Goal: Task Accomplishment & Management: Manage account settings

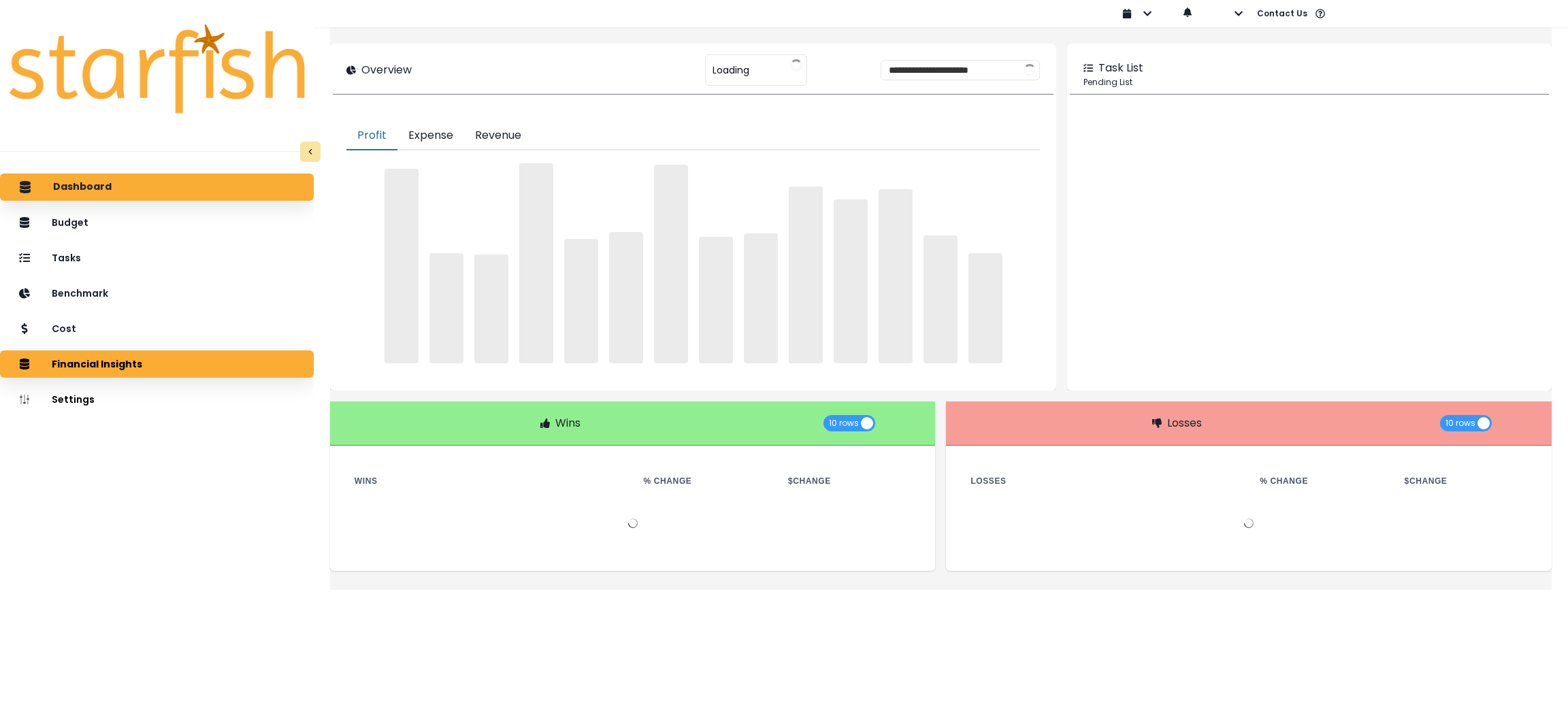
type input "********"
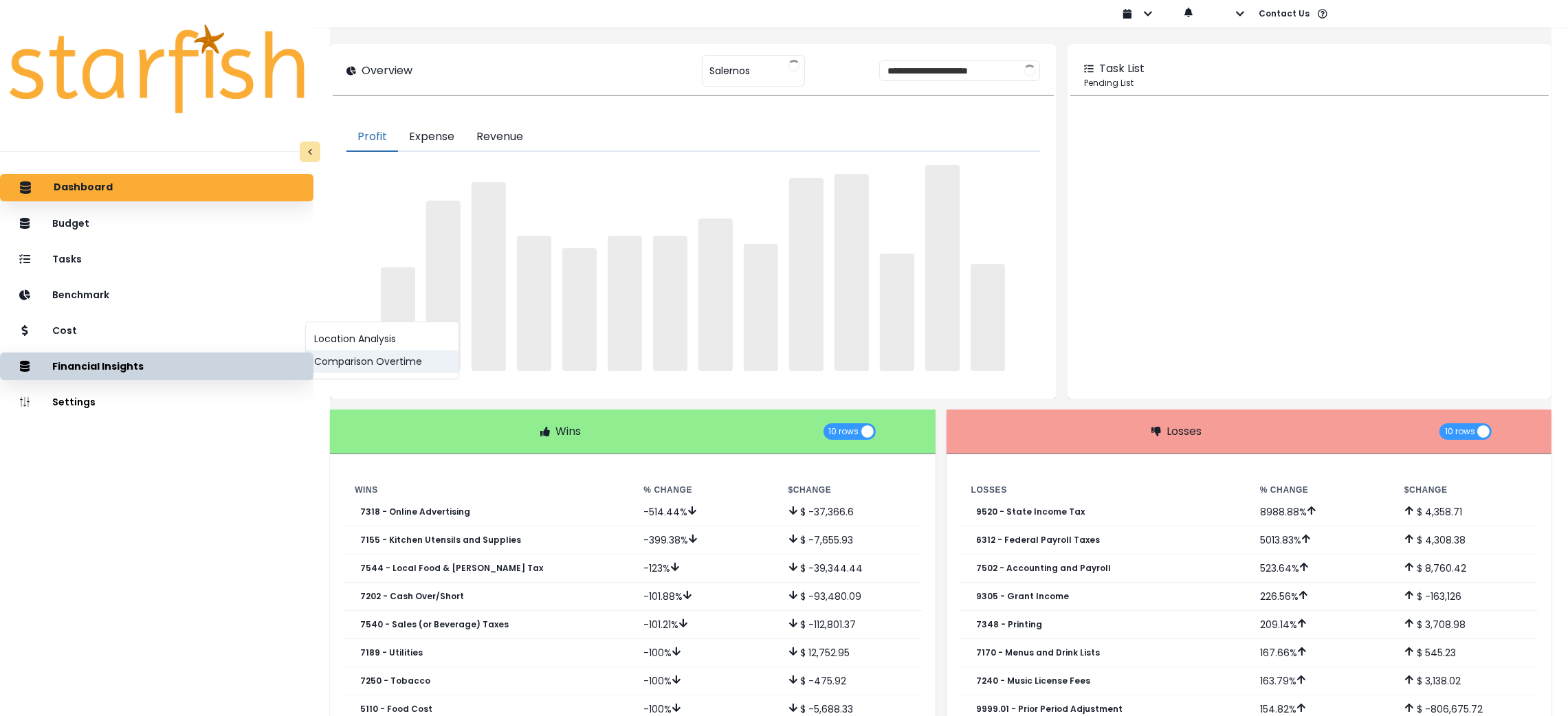
click at [339, 364] on button "Comparison Overtime" at bounding box center [382, 361] width 153 height 23
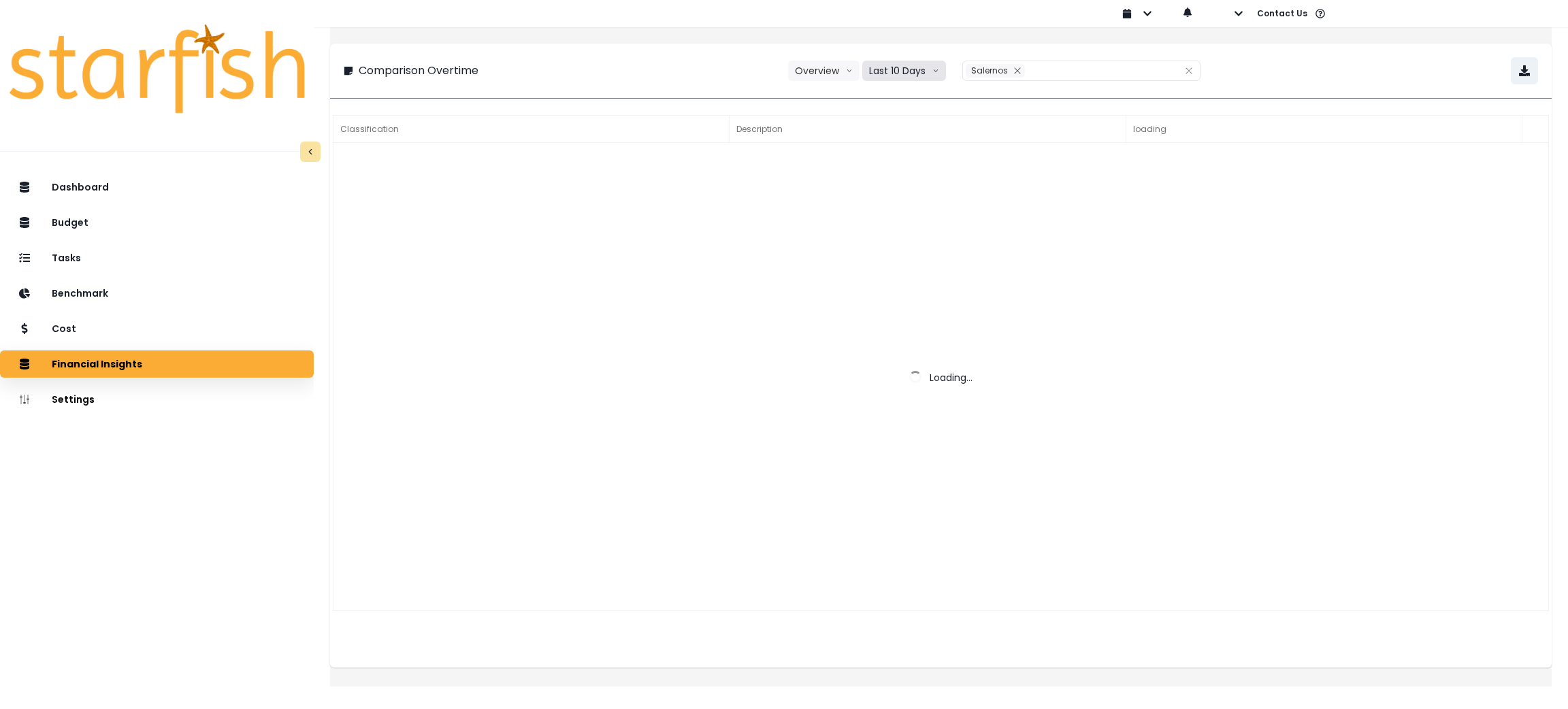
click at [905, 63] on button "Last 10 Days" at bounding box center [904, 71] width 84 height 21
click at [910, 133] on li "Last 6 Quarters" at bounding box center [903, 122] width 82 height 25
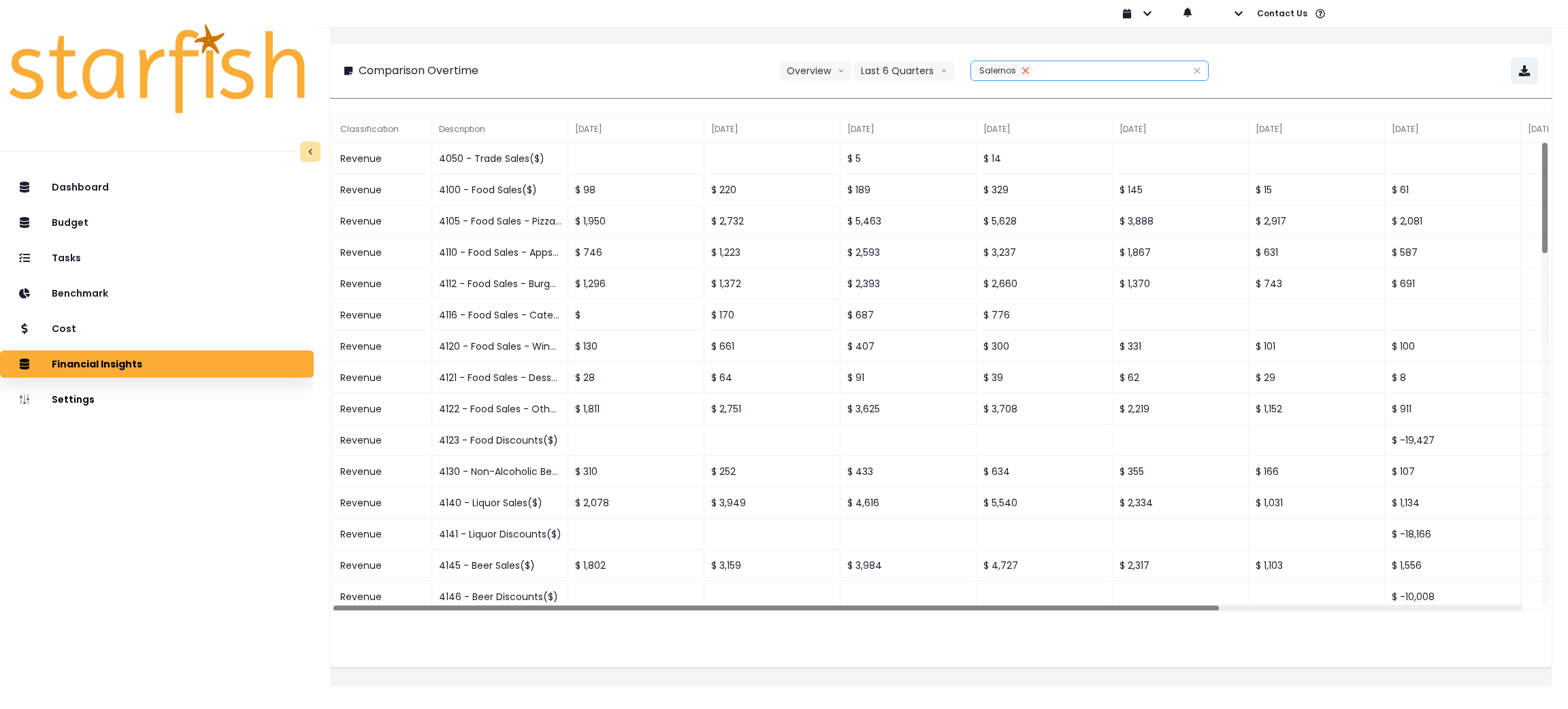
click at [1030, 76] on button "Remove" at bounding box center [1025, 71] width 15 height 14
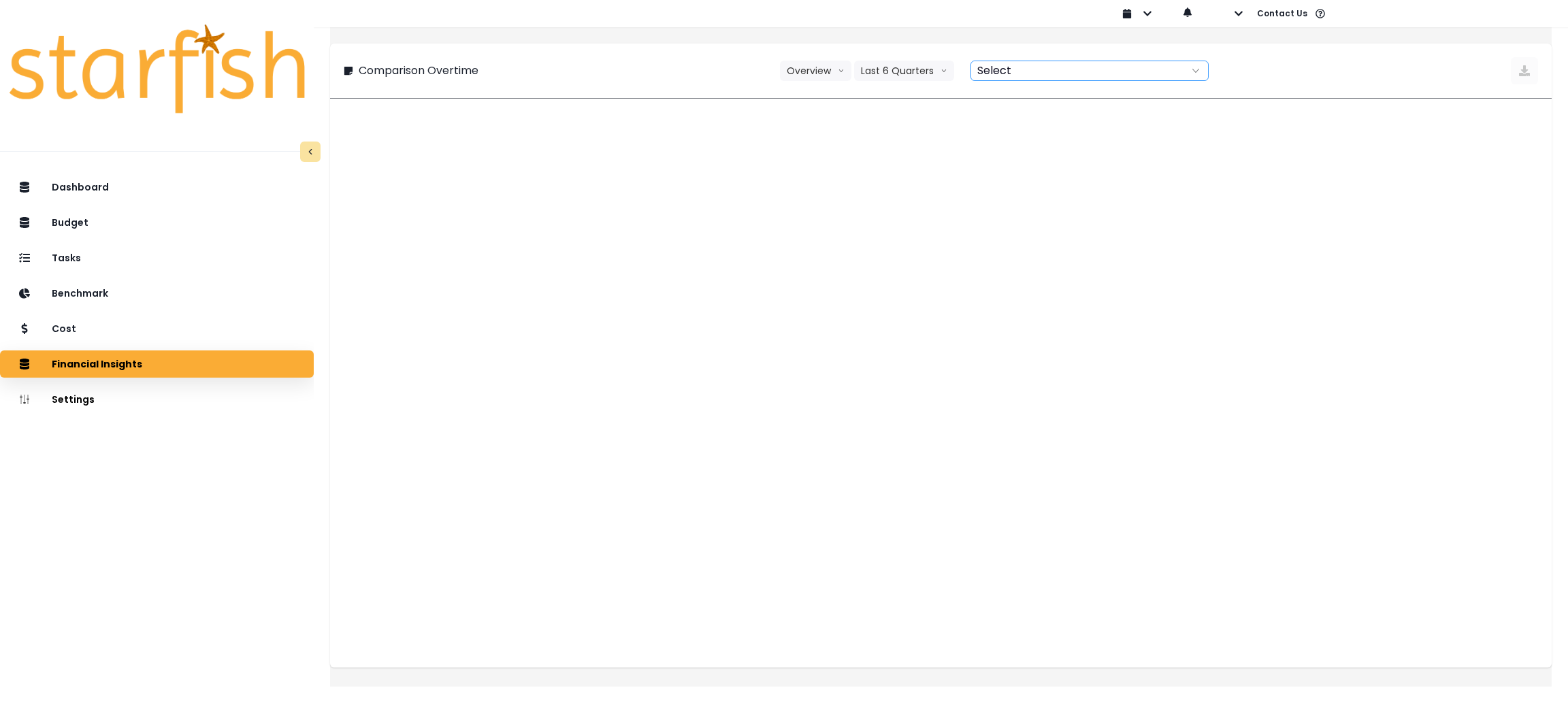
click at [1034, 74] on div at bounding box center [1074, 71] width 207 height 19
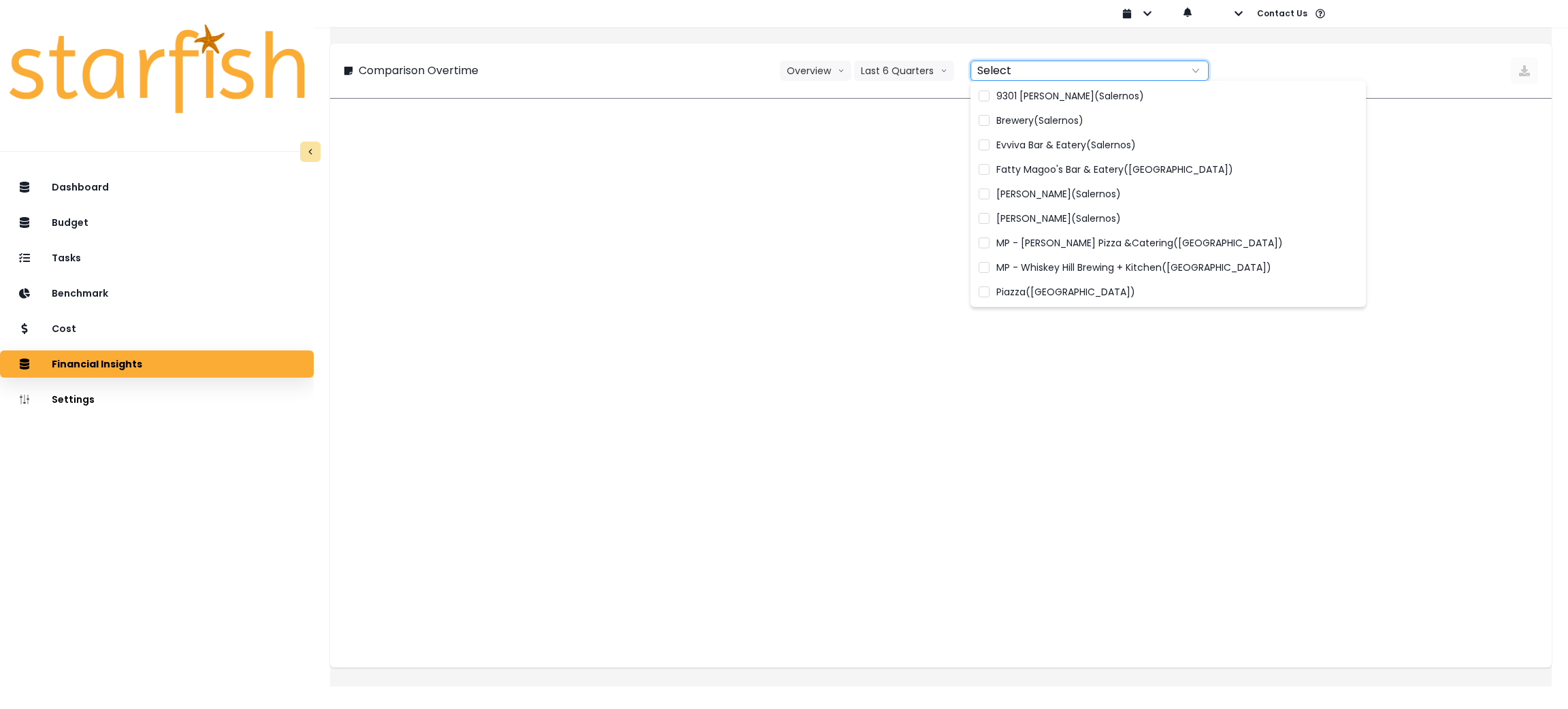
scroll to position [468, 0]
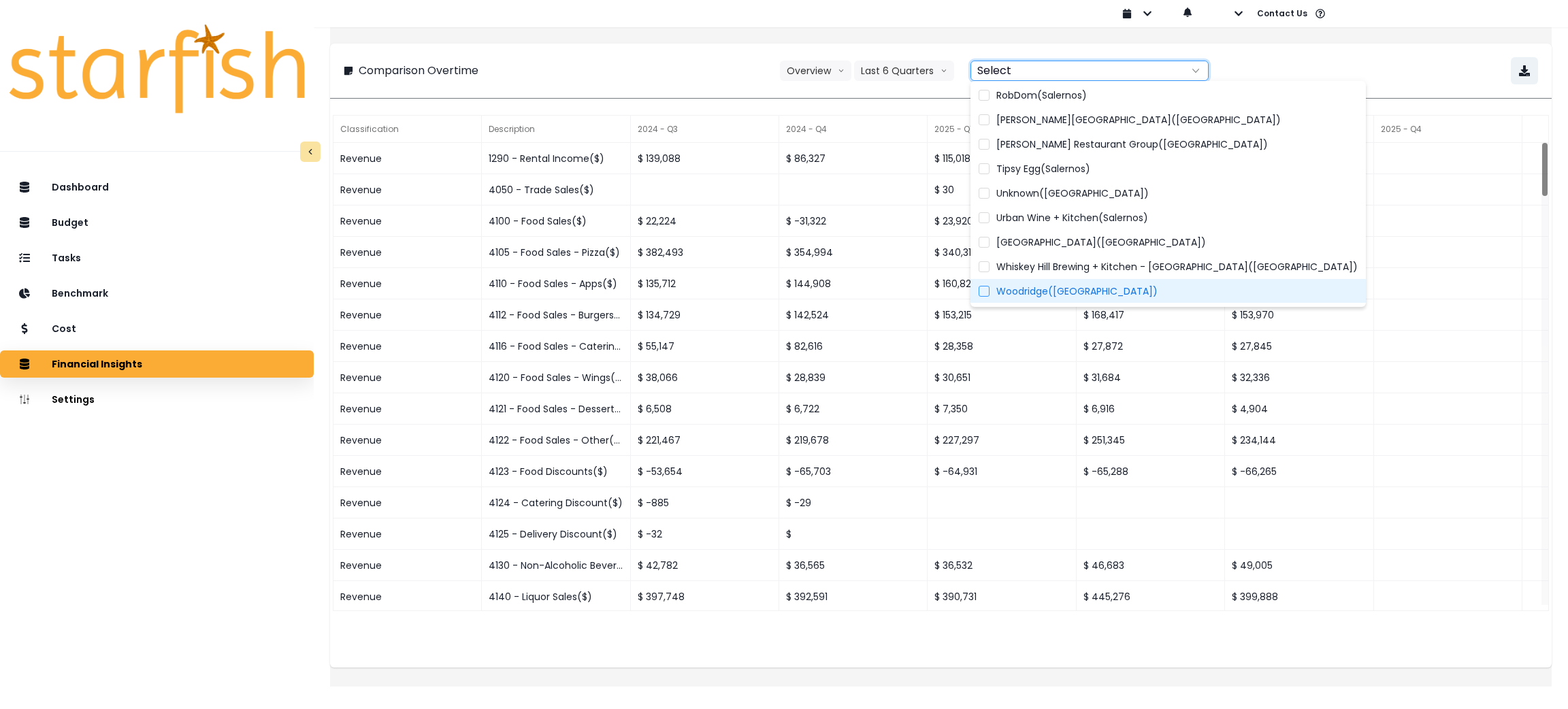
click at [1065, 295] on span "Woodridge(Salernos)" at bounding box center [1077, 291] width 161 height 14
type input "**********"
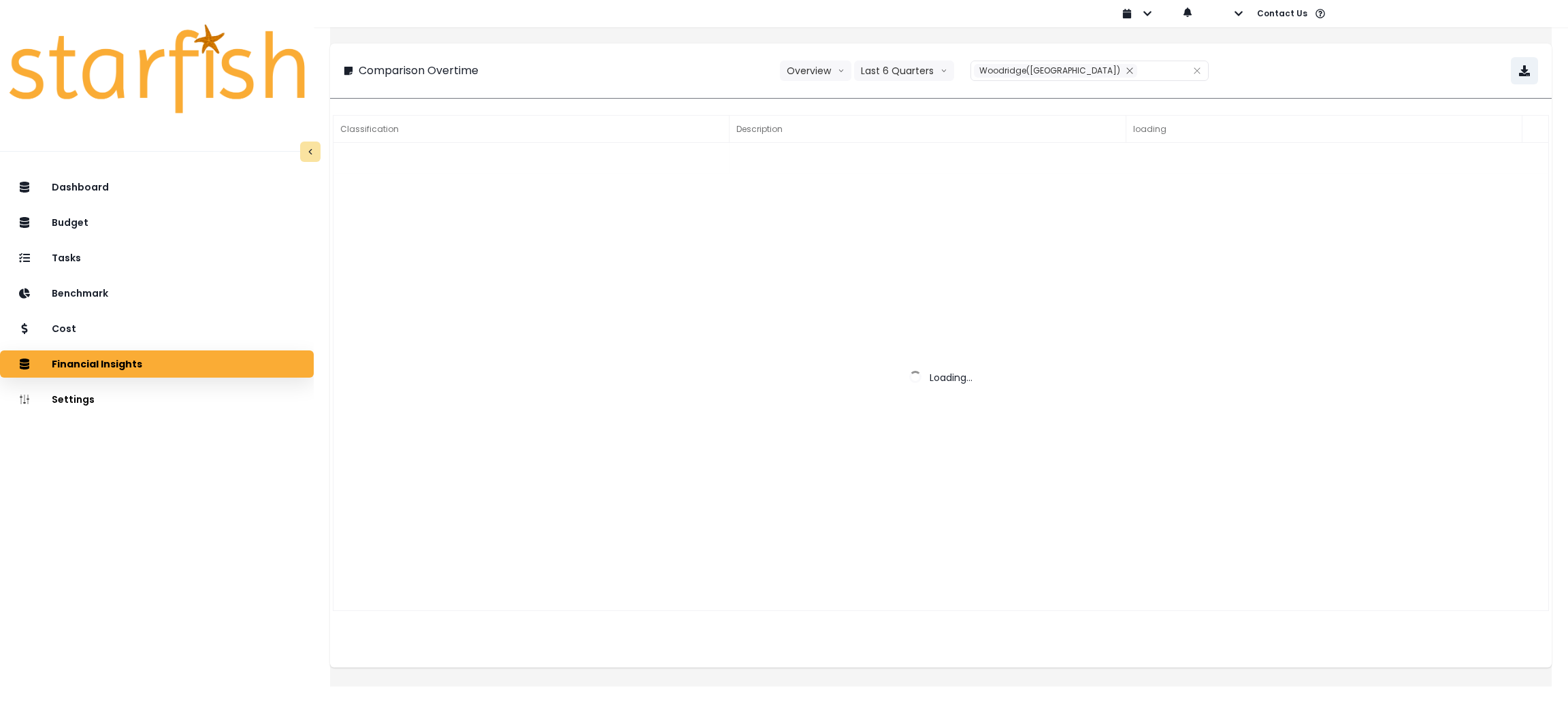
click at [706, 47] on div "**********" at bounding box center [941, 70] width 1222 height 54
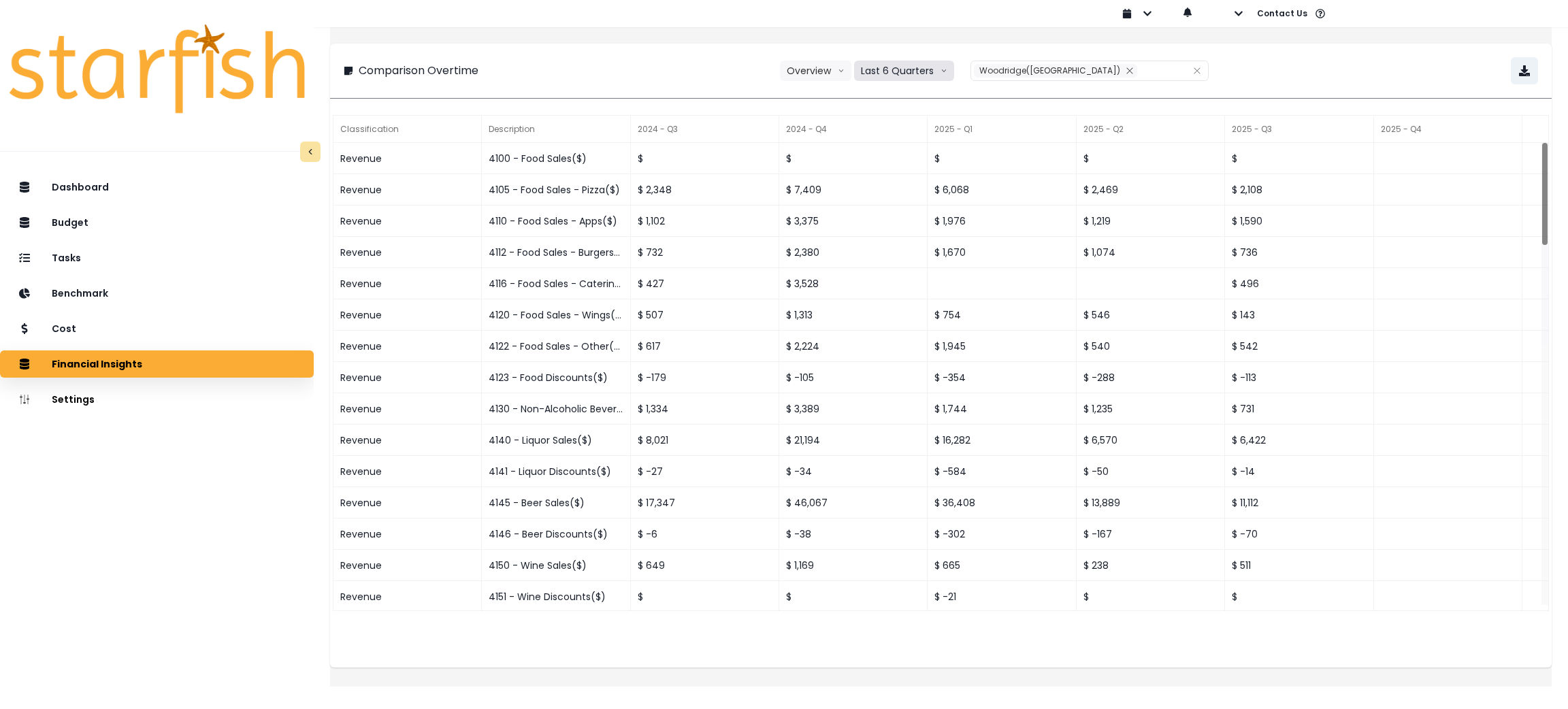
click at [916, 72] on button "Last 6 Quarters" at bounding box center [905, 71] width 100 height 21
click at [922, 142] on span "Last 15 Months" at bounding box center [895, 146] width 66 height 14
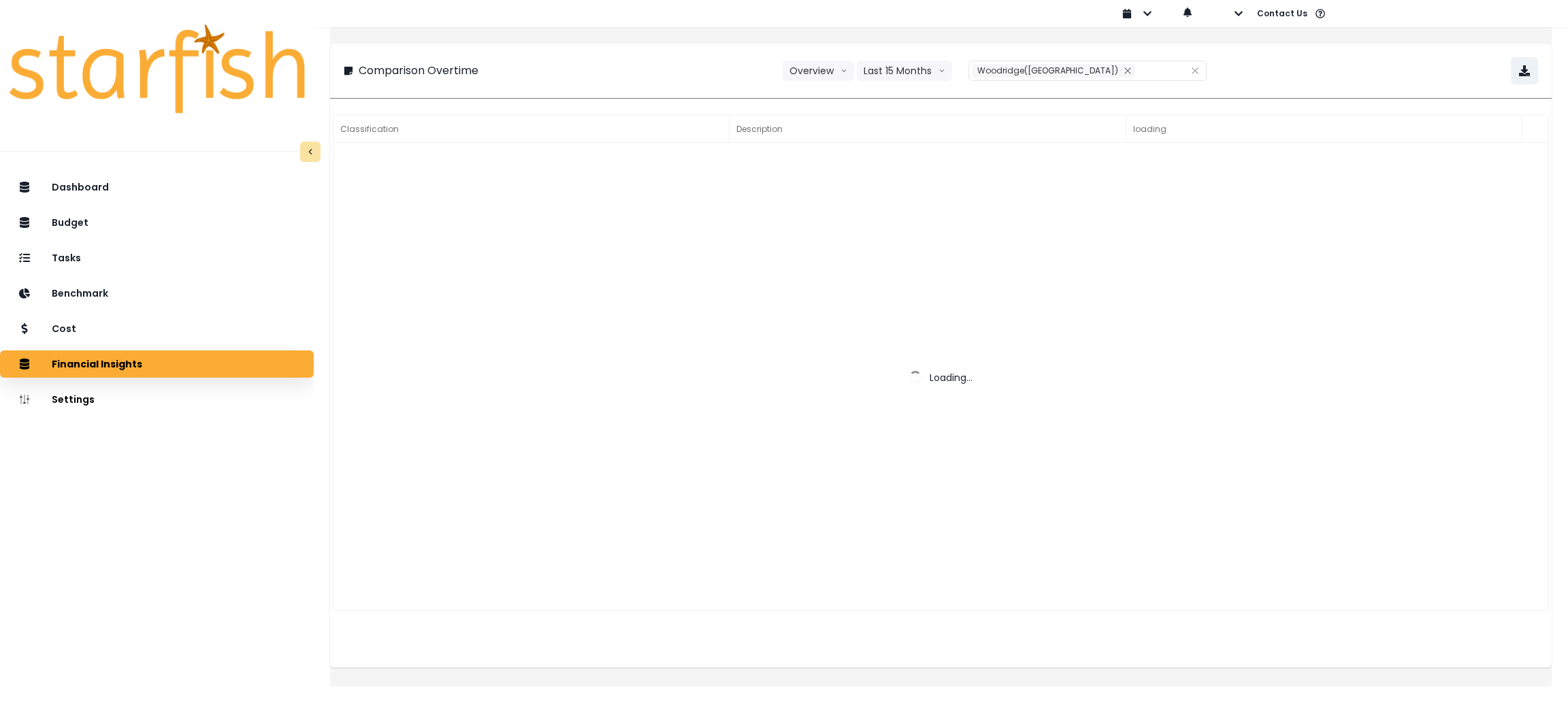
click at [709, 69] on div "**********" at bounding box center [940, 71] width 1194 height 27
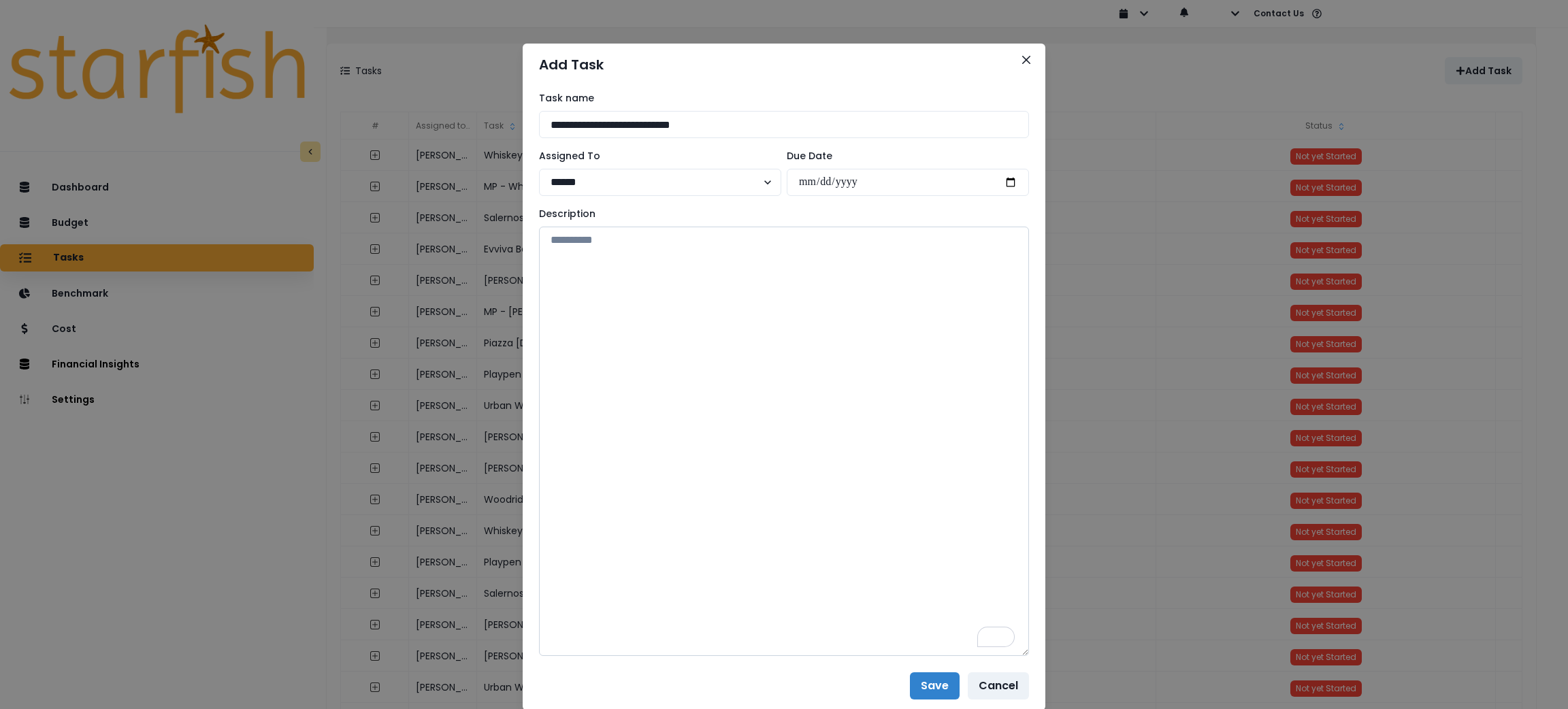
click at [643, 346] on textarea "To enrich screen reader interactions, please activate Accessibility in Grammarl…" at bounding box center [784, 441] width 490 height 429
paste textarea "**********"
click at [615, 352] on textarea "**********" at bounding box center [784, 441] width 490 height 429
paste textarea "**********"
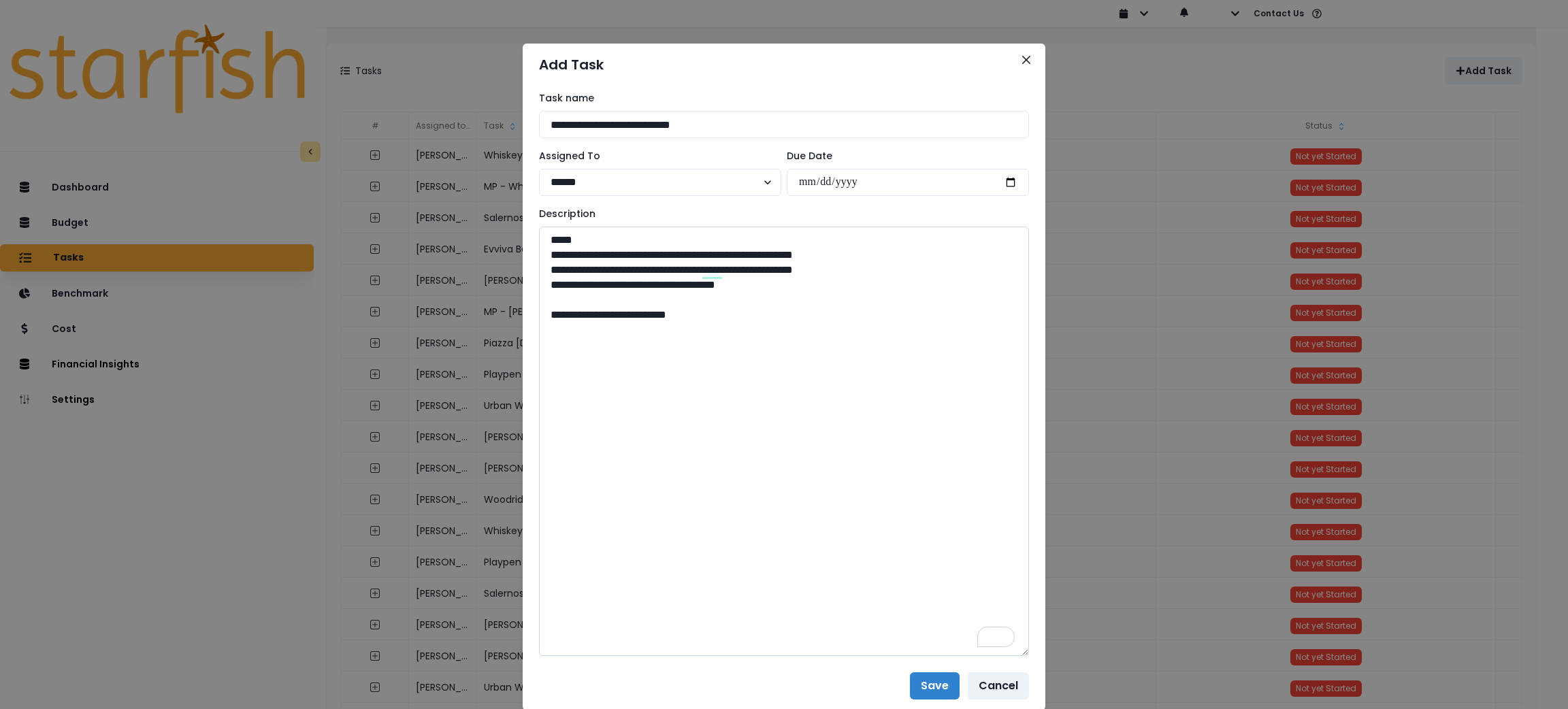
paste textarea "**********"
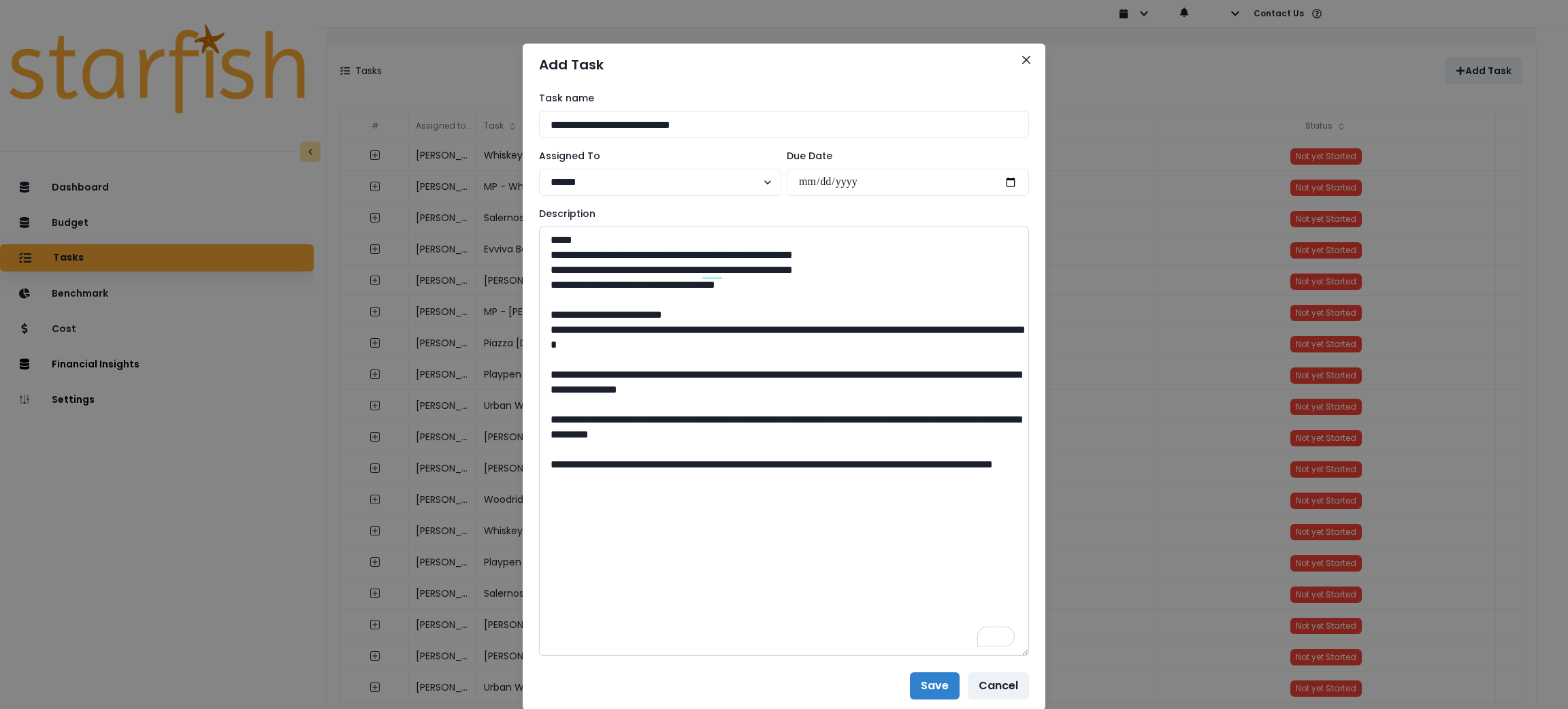
click at [539, 328] on textarea "**********" at bounding box center [784, 441] width 490 height 429
click at [539, 373] on textarea "**********" at bounding box center [784, 441] width 490 height 429
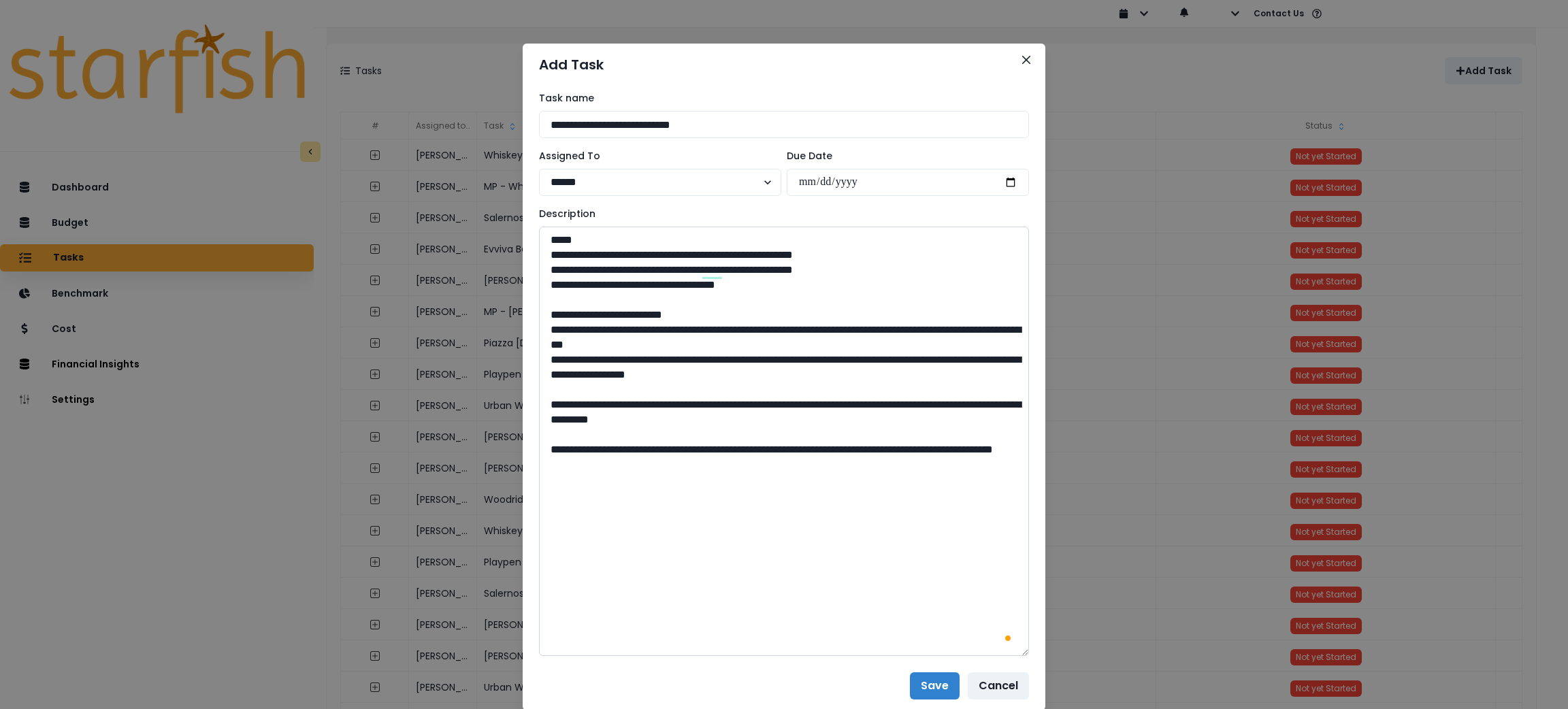
click at [544, 405] on textarea "**********" at bounding box center [784, 441] width 490 height 429
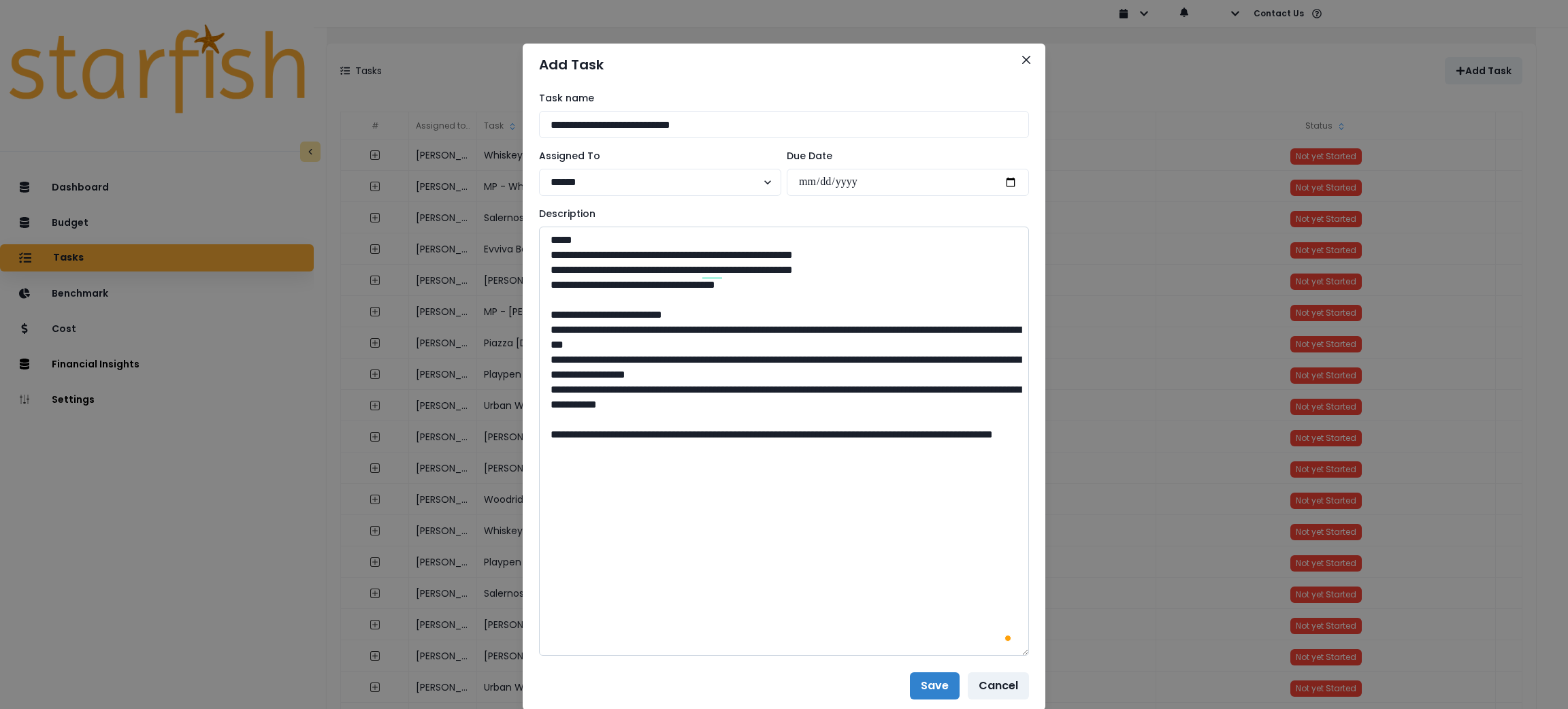
click at [539, 436] on textarea "**********" at bounding box center [784, 441] width 490 height 429
click at [650, 475] on textarea "**********" at bounding box center [784, 441] width 490 height 429
paste textarea "**********"
click at [802, 475] on textarea "**********" at bounding box center [784, 441] width 490 height 429
paste textarea "**********"
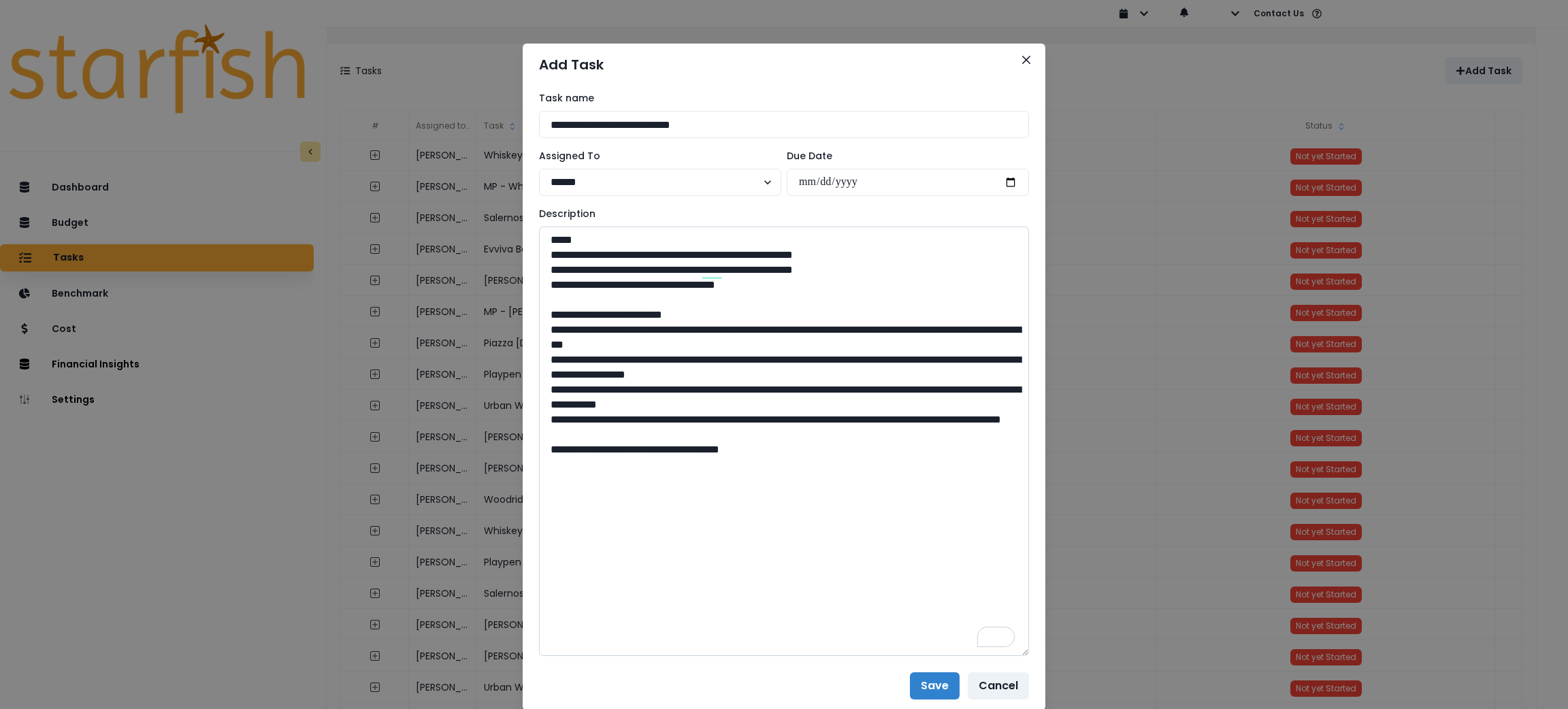
paste textarea "**********"
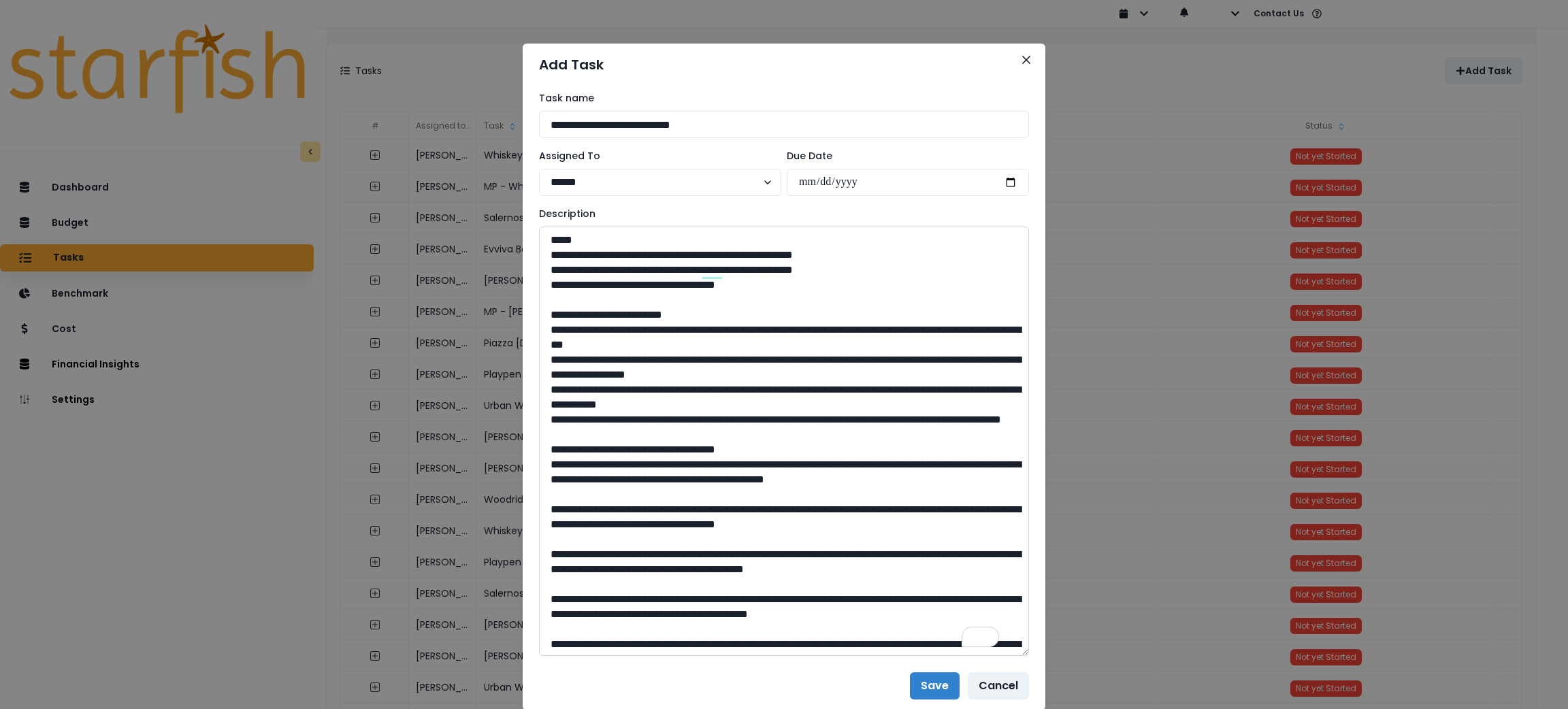
scroll to position [87, 0]
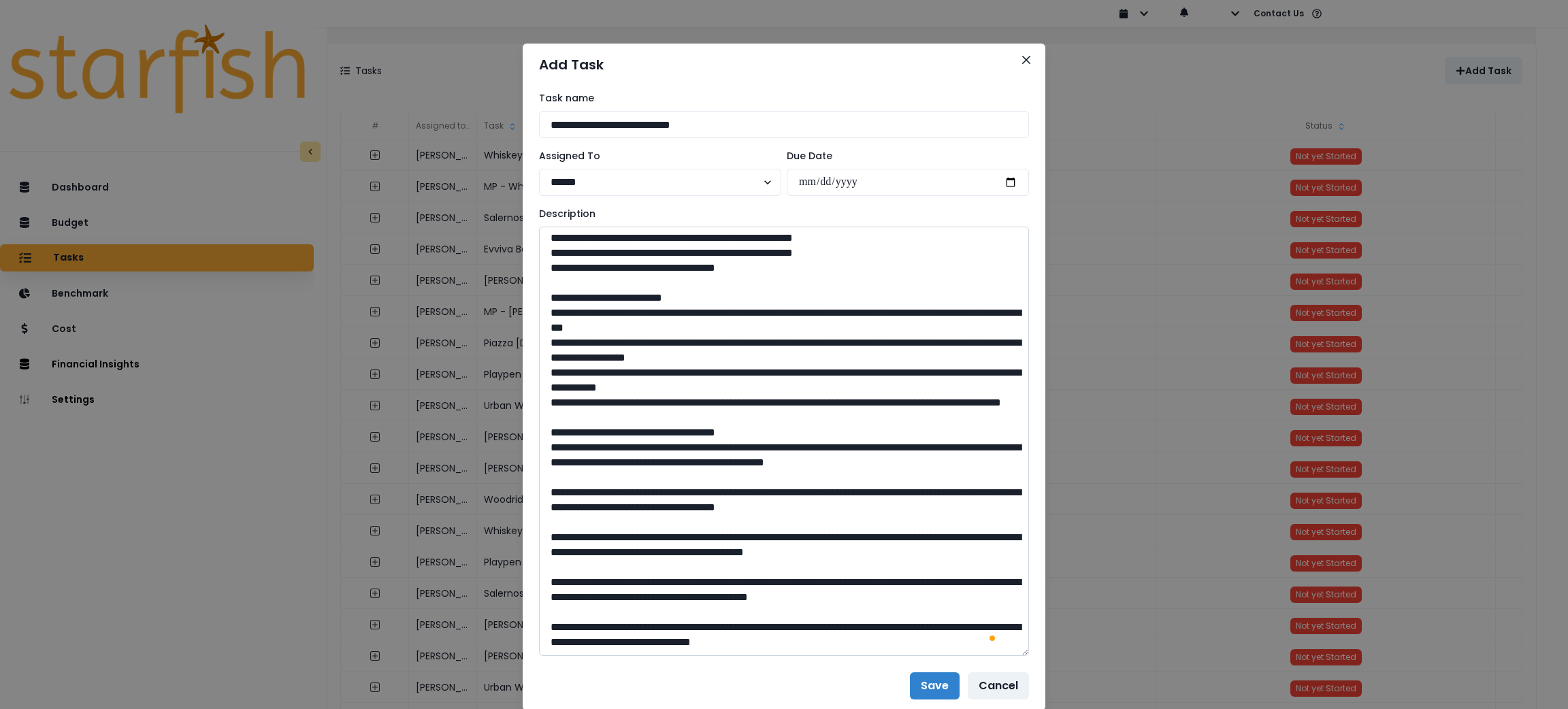
click at [539, 394] on textarea "To enrich screen reader interactions, please activate Accessibility in Grammarl…" at bounding box center [784, 441] width 490 height 429
click at [543, 451] on textarea "To enrich screen reader interactions, please activate Accessibility in Grammarl…" at bounding box center [784, 441] width 490 height 429
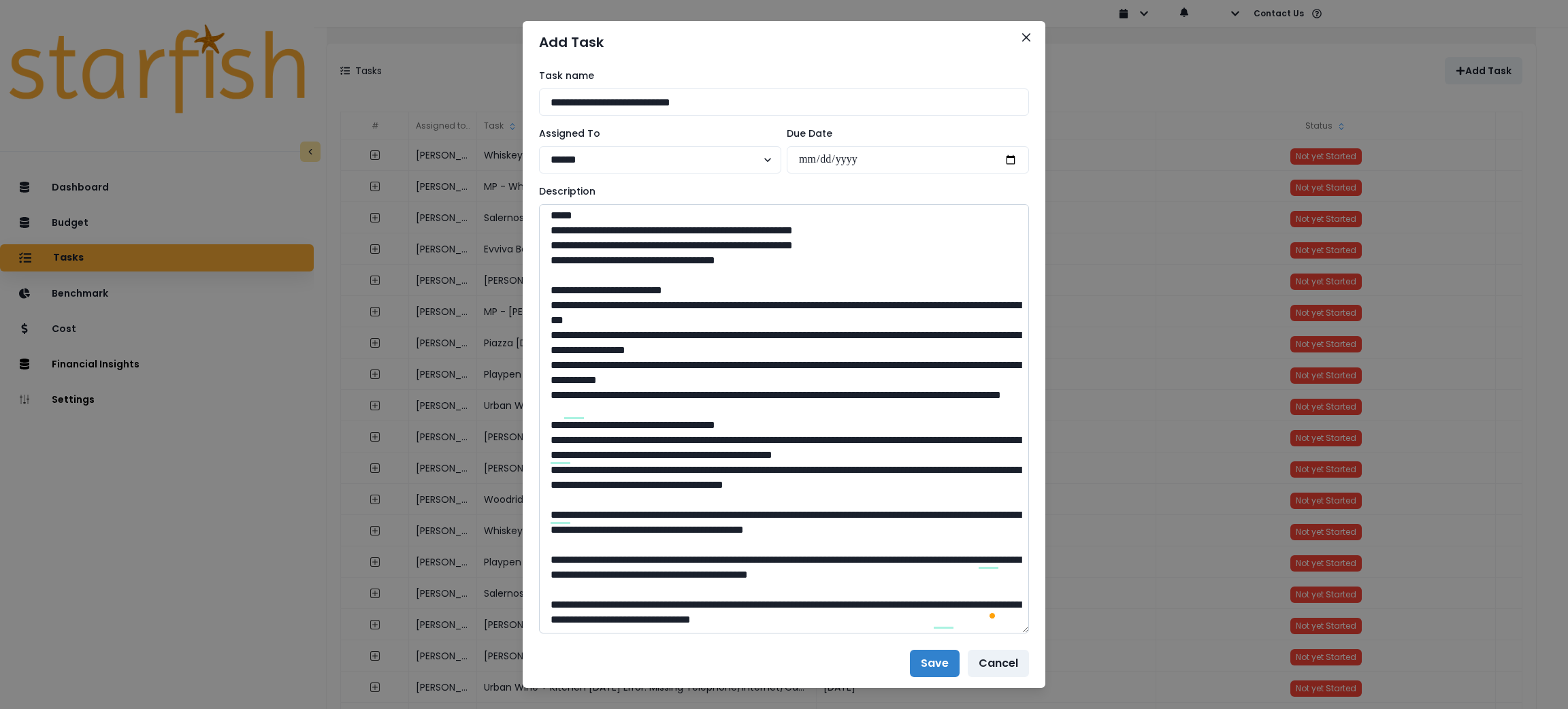
scroll to position [43, 0]
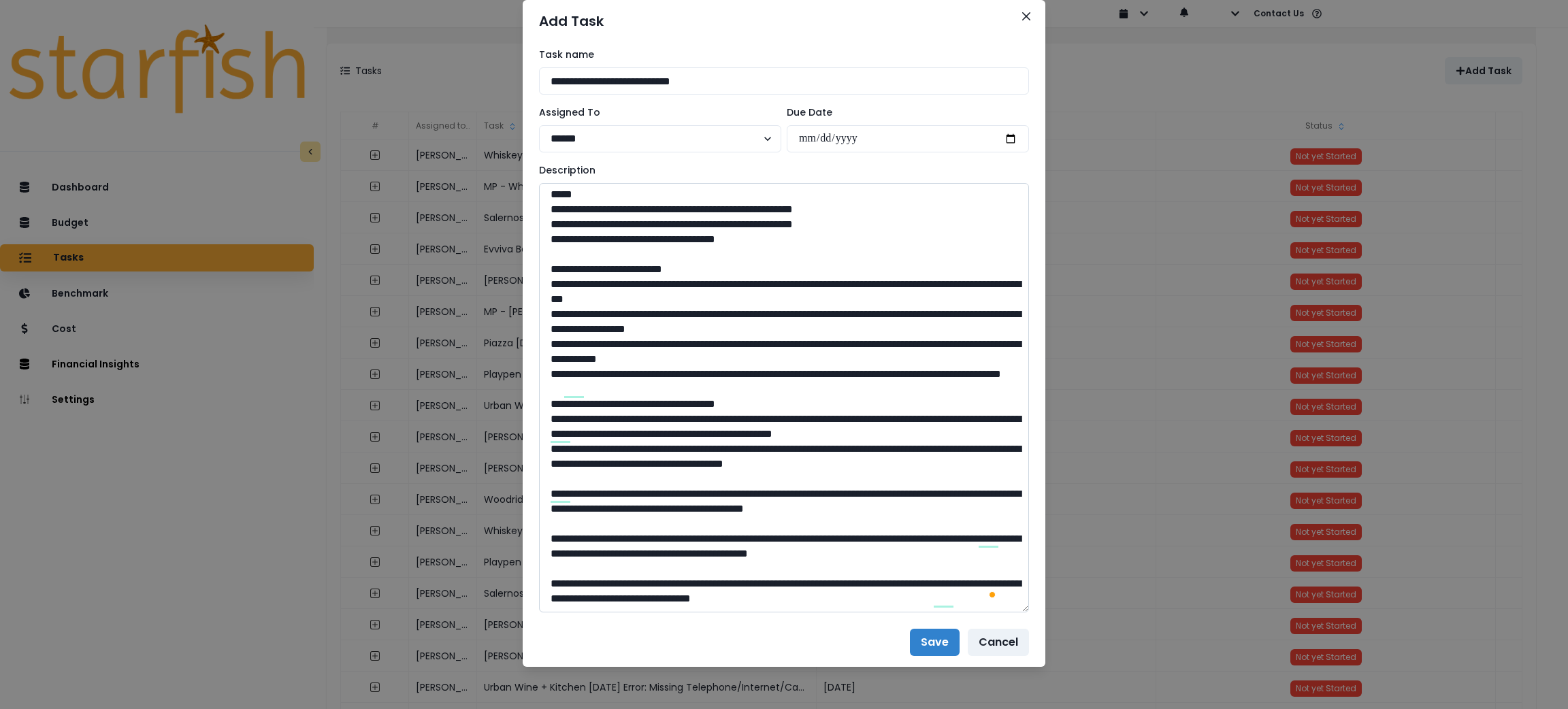
click at [545, 465] on textarea "To enrich screen reader interactions, please activate Accessibility in Grammarl…" at bounding box center [784, 398] width 490 height 429
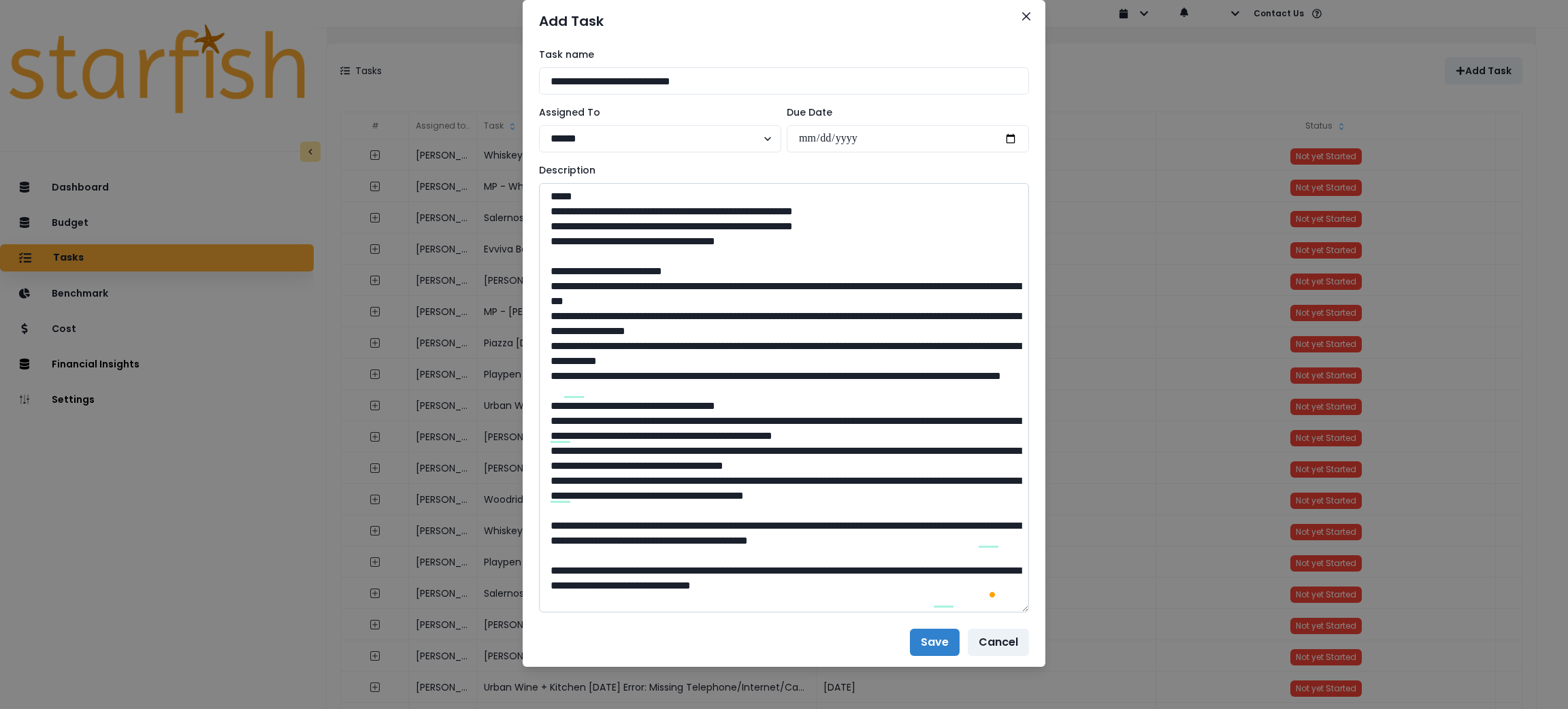
scroll to position [60, 0]
click at [543, 529] on textarea "To enrich screen reader interactions, please activate Accessibility in Grammarl…" at bounding box center [784, 398] width 490 height 429
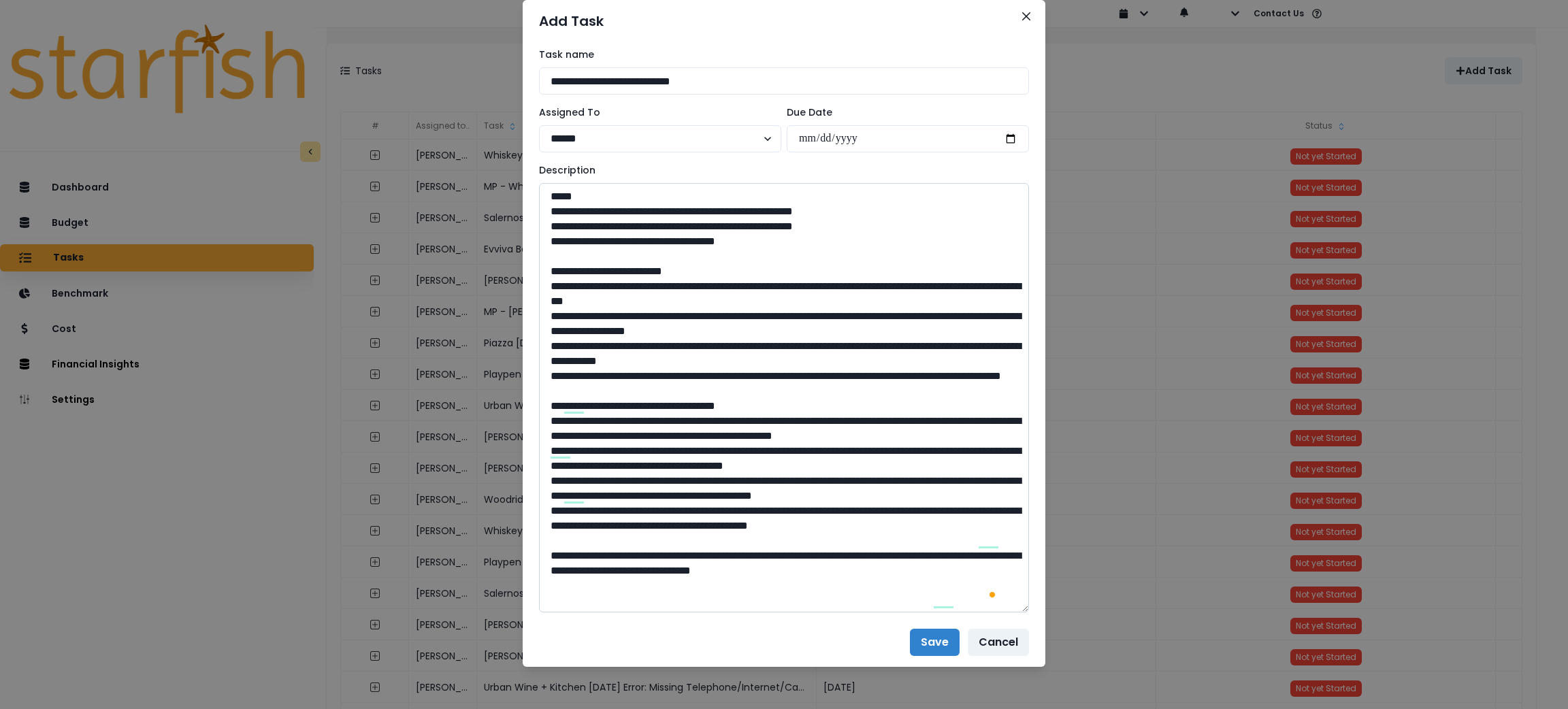
scroll to position [46, 0]
click at [539, 577] on textarea "To enrich screen reader interactions, please activate Accessibility in Grammarl…" at bounding box center [784, 398] width 490 height 429
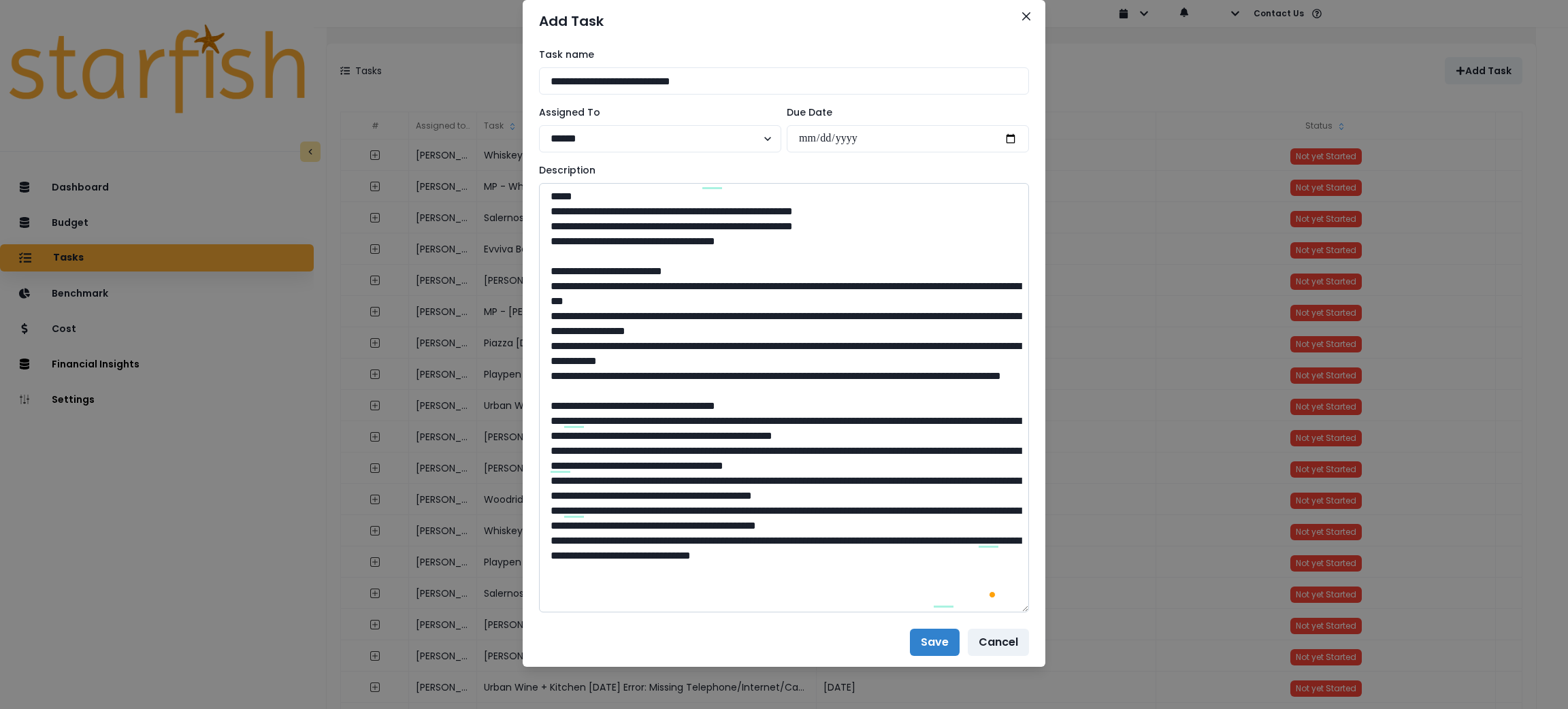
scroll to position [32, 0]
click at [981, 603] on textarea "To enrich screen reader interactions, please activate Accessibility in Grammarl…" at bounding box center [784, 398] width 490 height 429
paste textarea "**********"
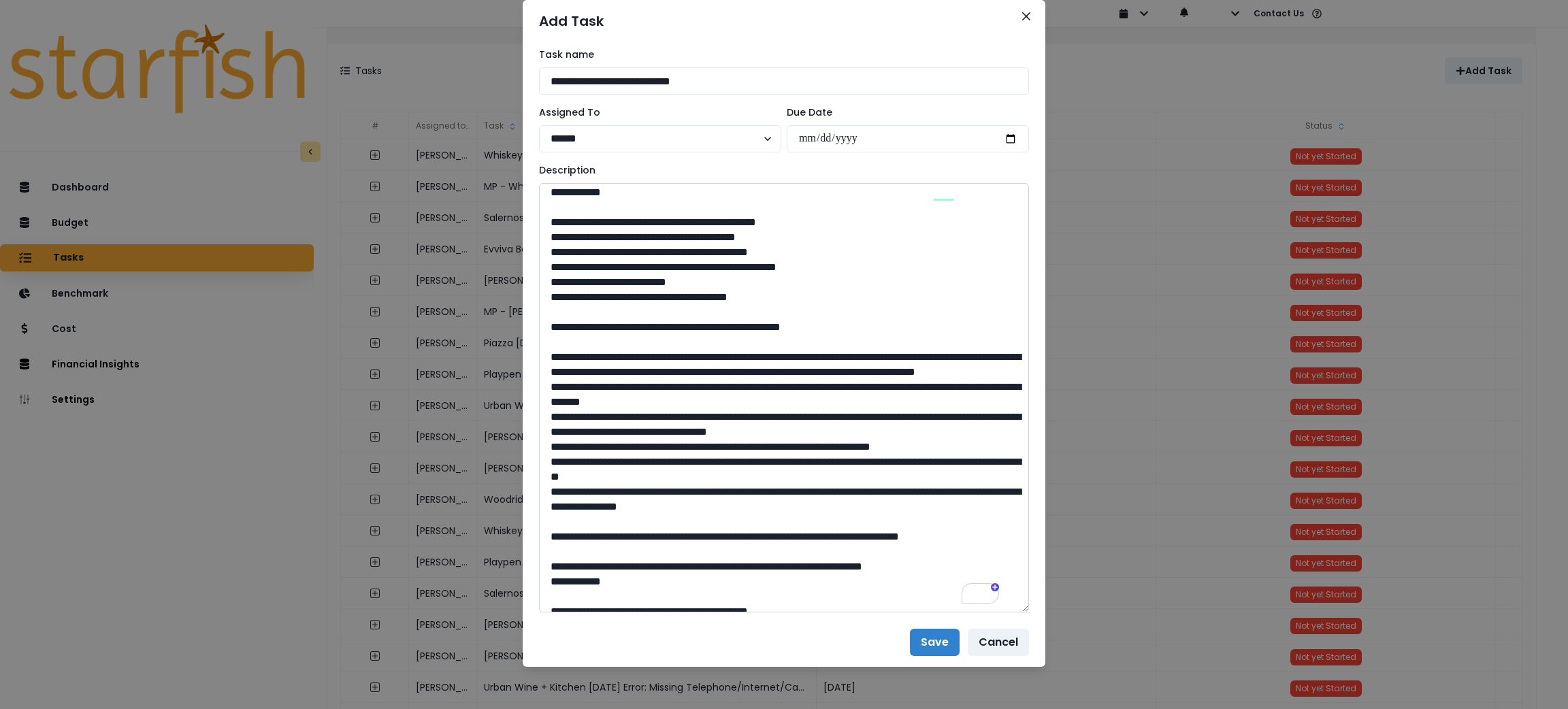
scroll to position [271, 0]
click at [575, 287] on textarea "To enrich screen reader interactions, please activate Accessibility in Grammarl…" at bounding box center [784, 398] width 490 height 429
click at [568, 295] on textarea "To enrich screen reader interactions, please activate Accessibility in Grammarl…" at bounding box center [784, 398] width 490 height 429
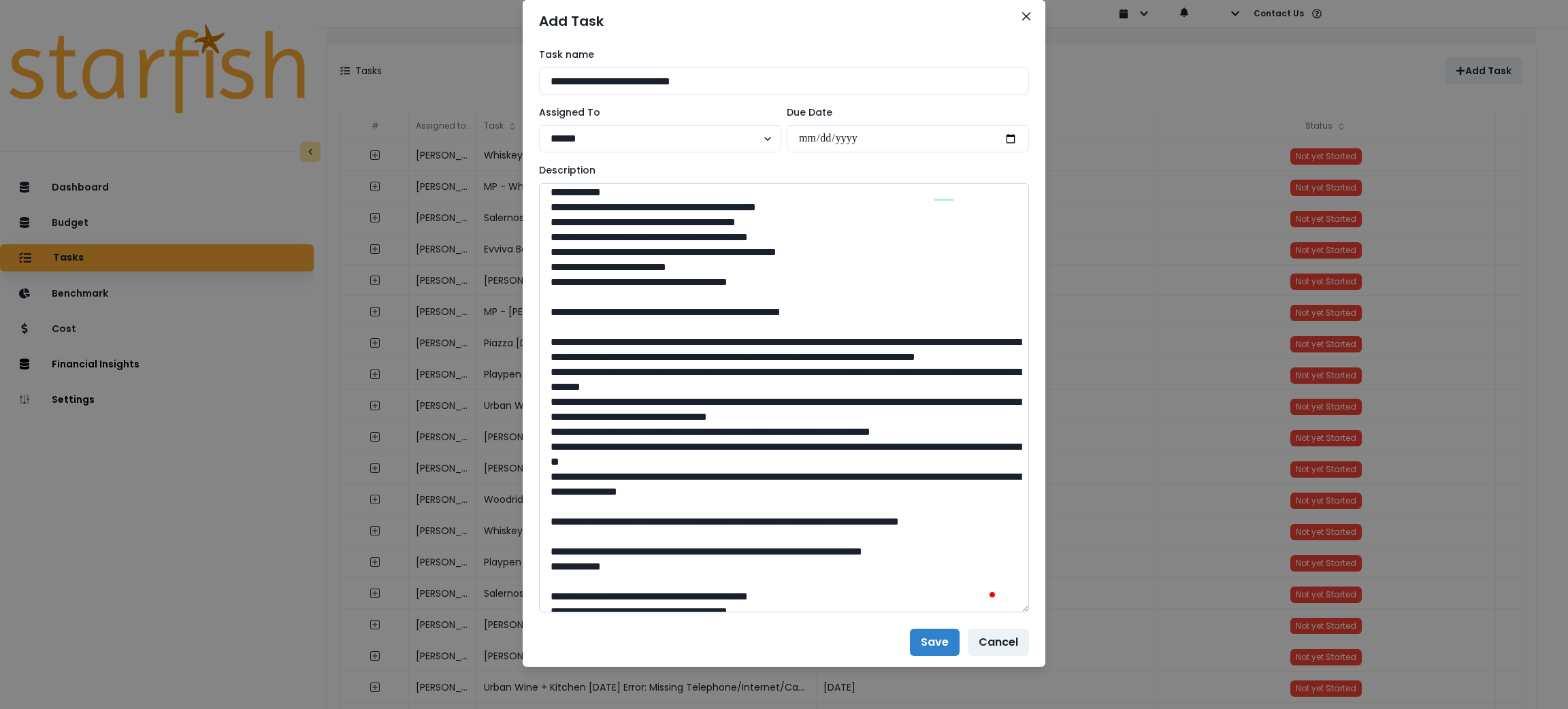
click at [542, 281] on textarea "To enrich screen reader interactions, please activate Accessibility in Grammarl…" at bounding box center [784, 398] width 490 height 429
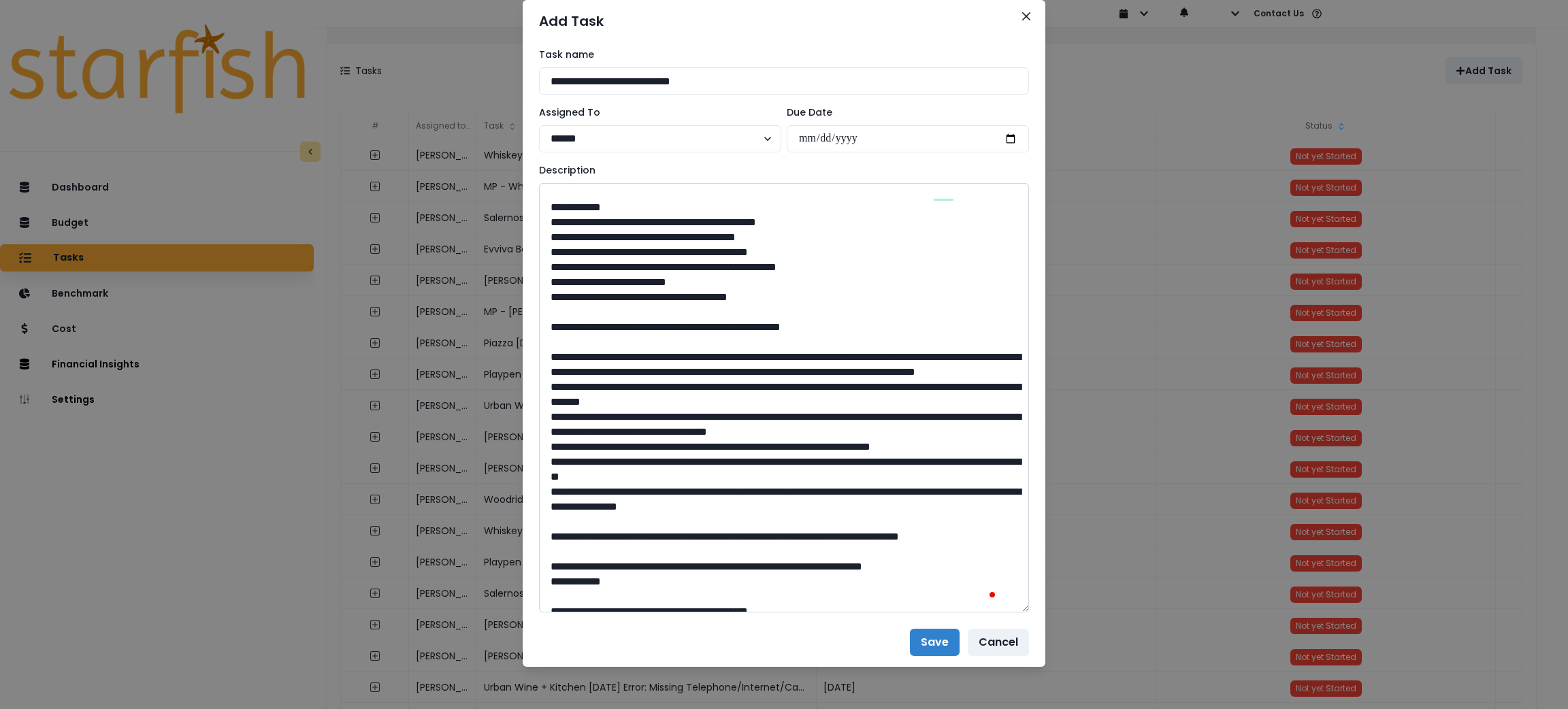
click at [549, 394] on textarea "To enrich screen reader interactions, please activate Accessibility in Grammarl…" at bounding box center [784, 398] width 490 height 429
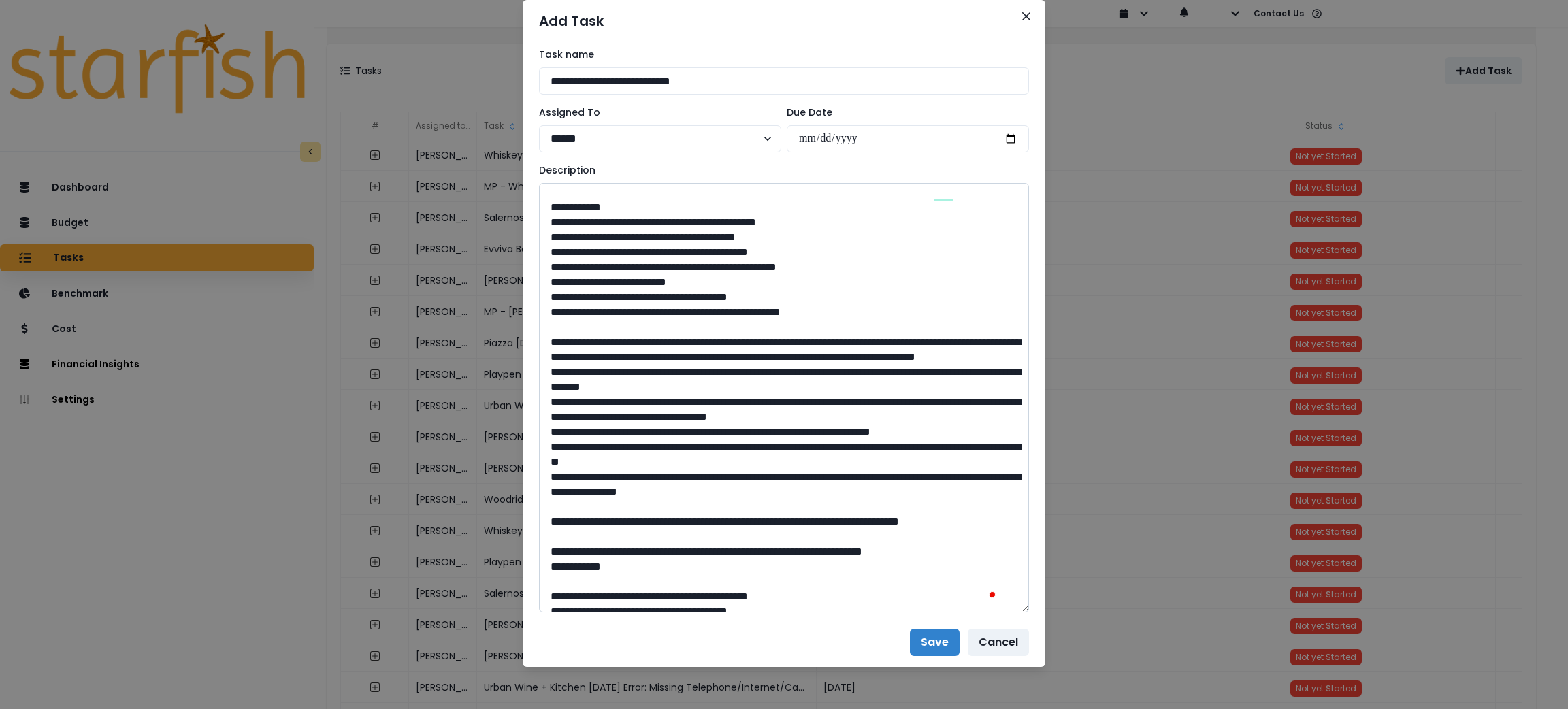
click at [539, 390] on textarea "To enrich screen reader interactions, please activate Accessibility in Grammarl…" at bounding box center [784, 398] width 490 height 429
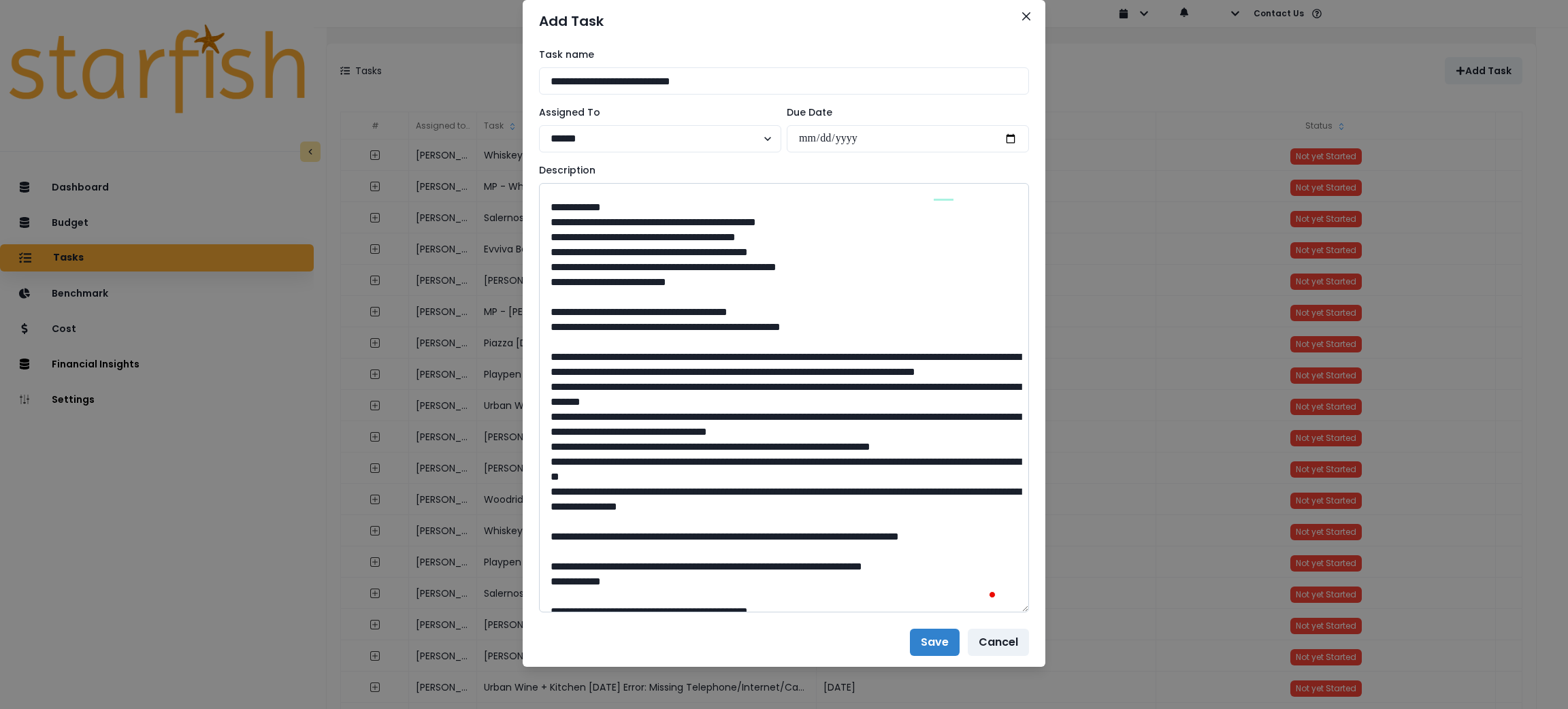
click at [551, 427] on textarea "To enrich screen reader interactions, please activate Accessibility in Grammarl…" at bounding box center [784, 398] width 490 height 429
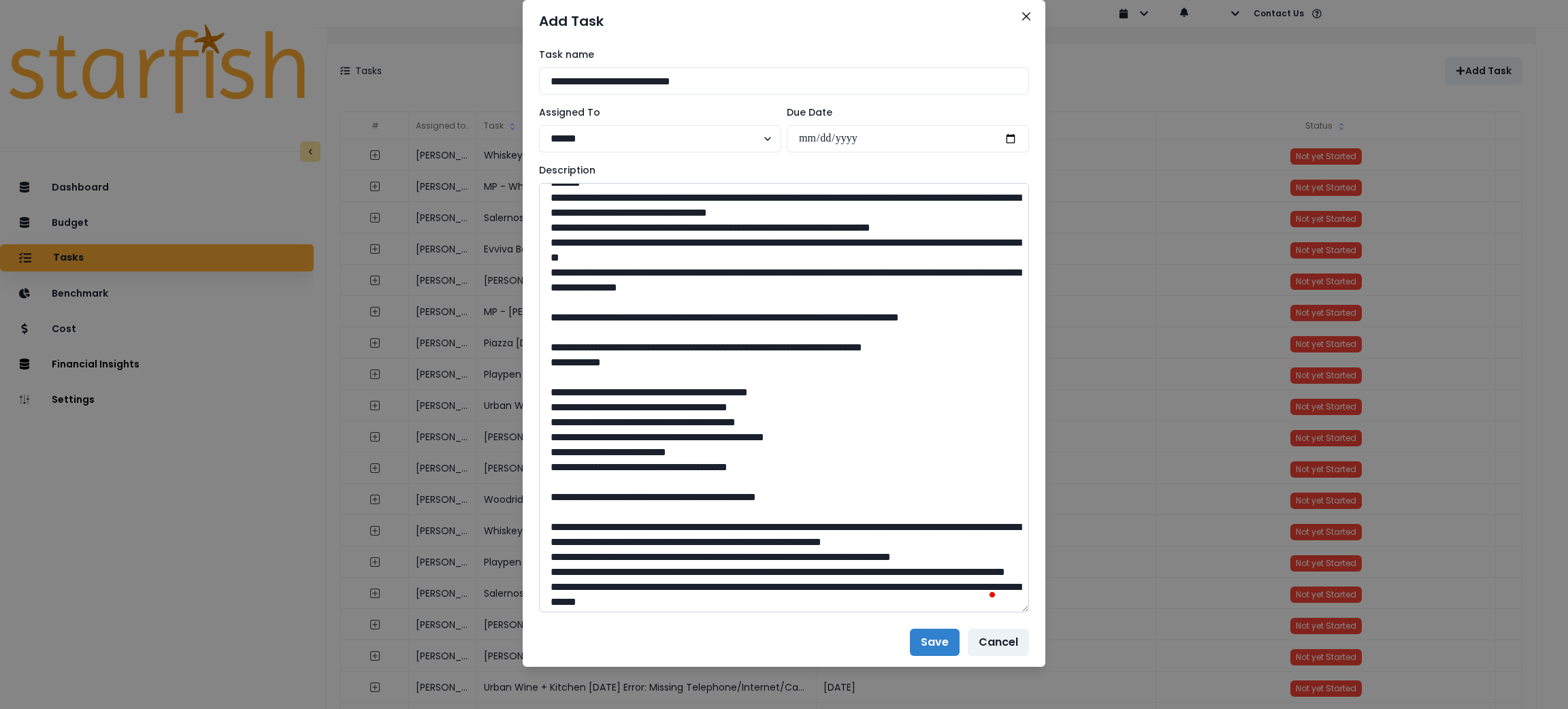
click at [564, 407] on textarea "To enrich screen reader interactions, please activate Accessibility in Grammarl…" at bounding box center [784, 398] width 490 height 429
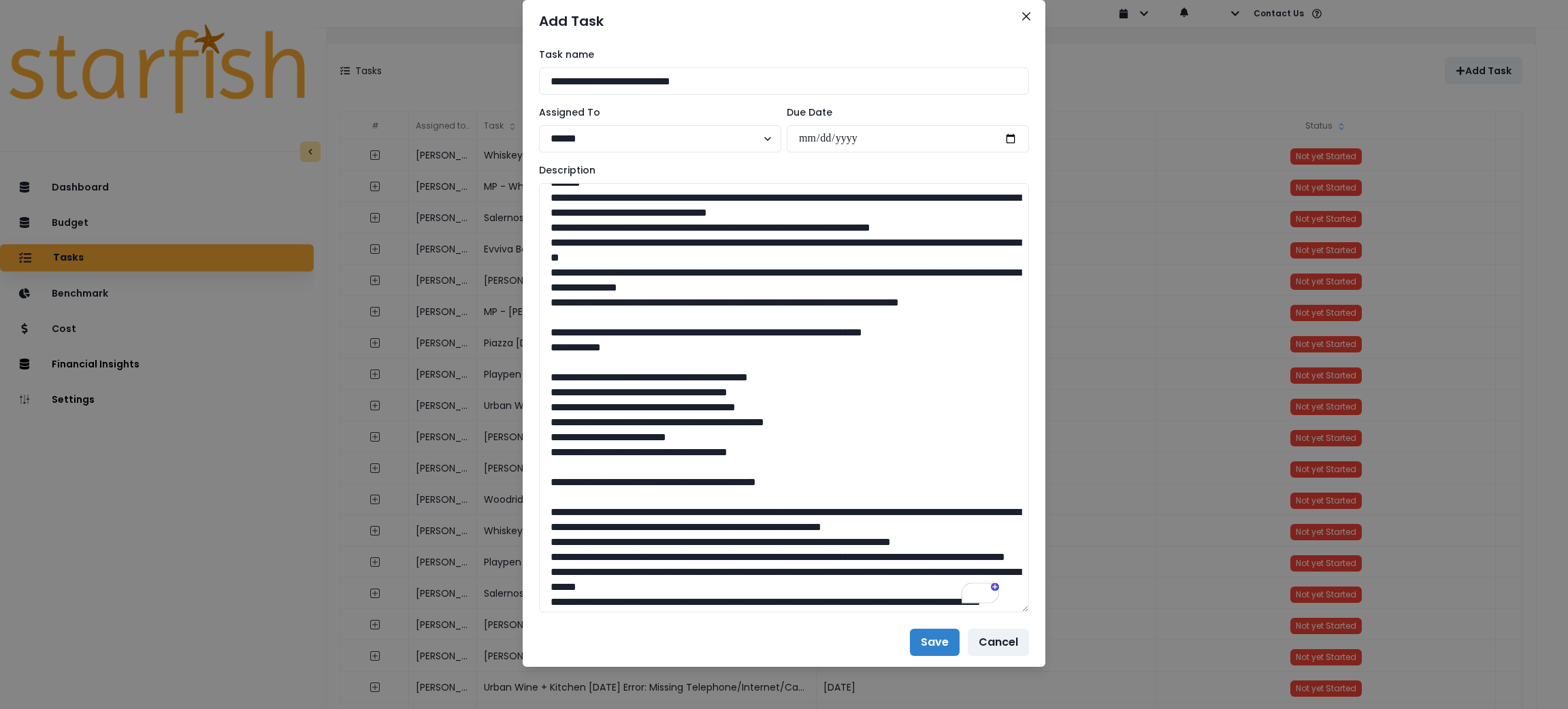
click at [528, 407] on div "**********" at bounding box center [784, 330] width 523 height 576
click at [539, 407] on textarea "To enrich screen reader interactions, please activate Accessibility in Grammarl…" at bounding box center [784, 398] width 490 height 429
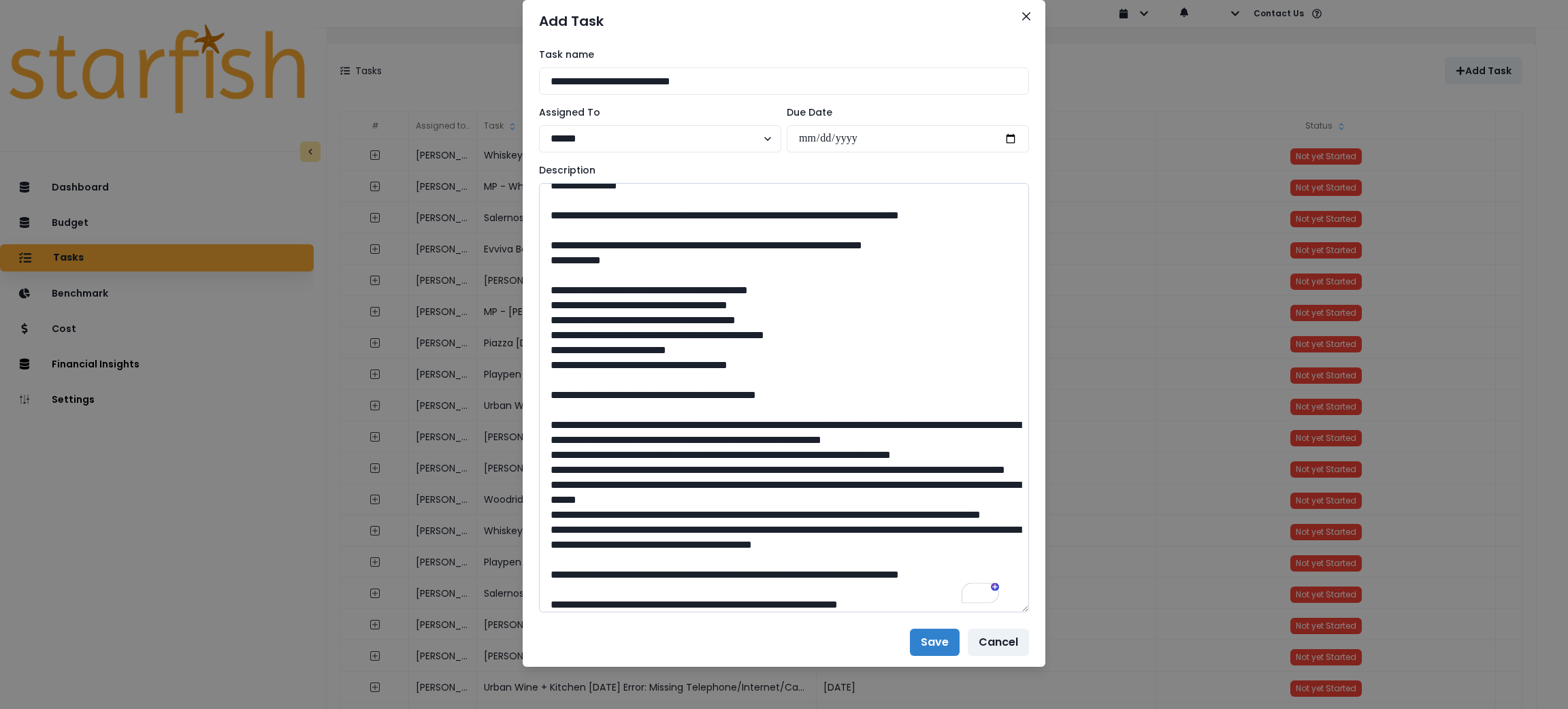
click at [573, 392] on textarea "To enrich screen reader interactions, please activate Accessibility in Grammarl…" at bounding box center [784, 398] width 490 height 429
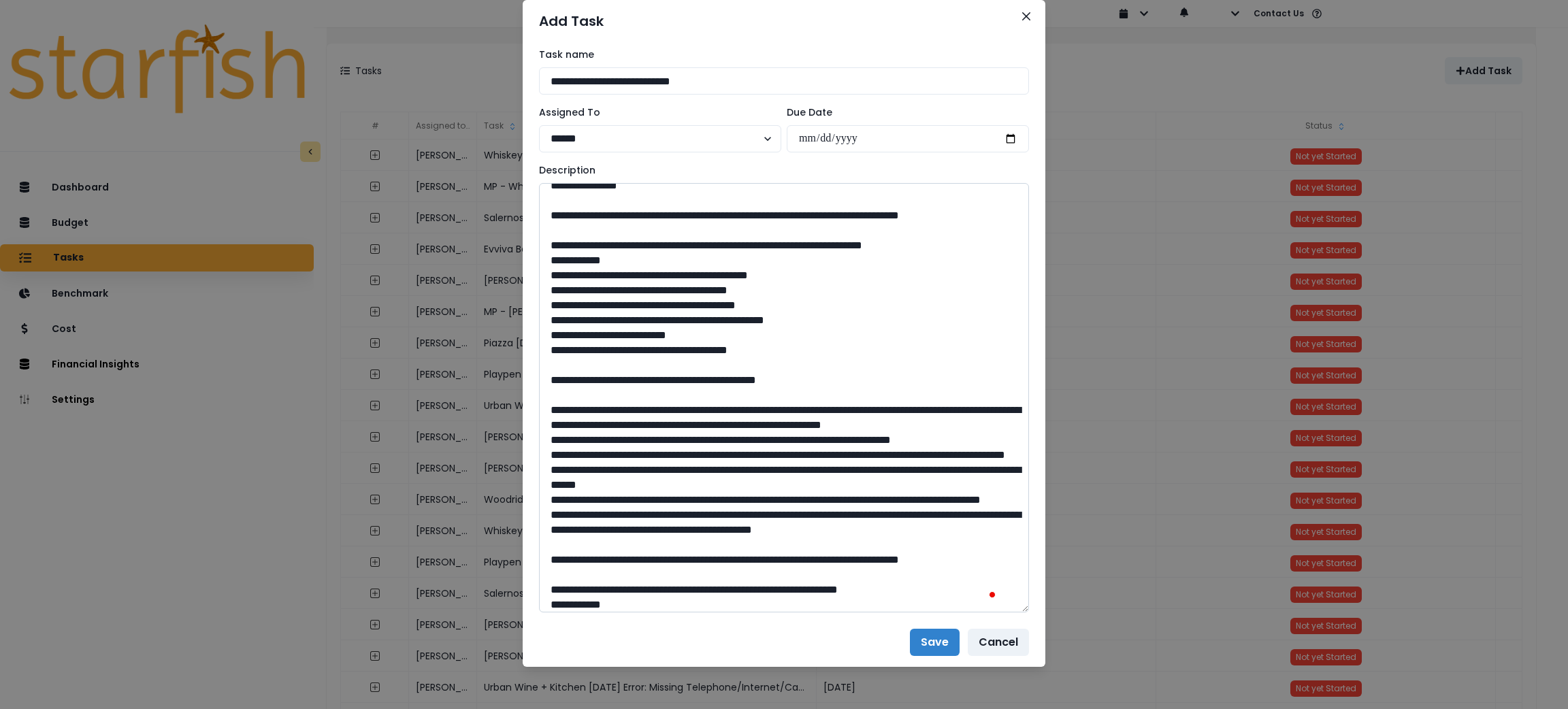
click at [542, 379] on textarea "To enrich screen reader interactions, please activate Accessibility in Grammarl…" at bounding box center [784, 398] width 490 height 429
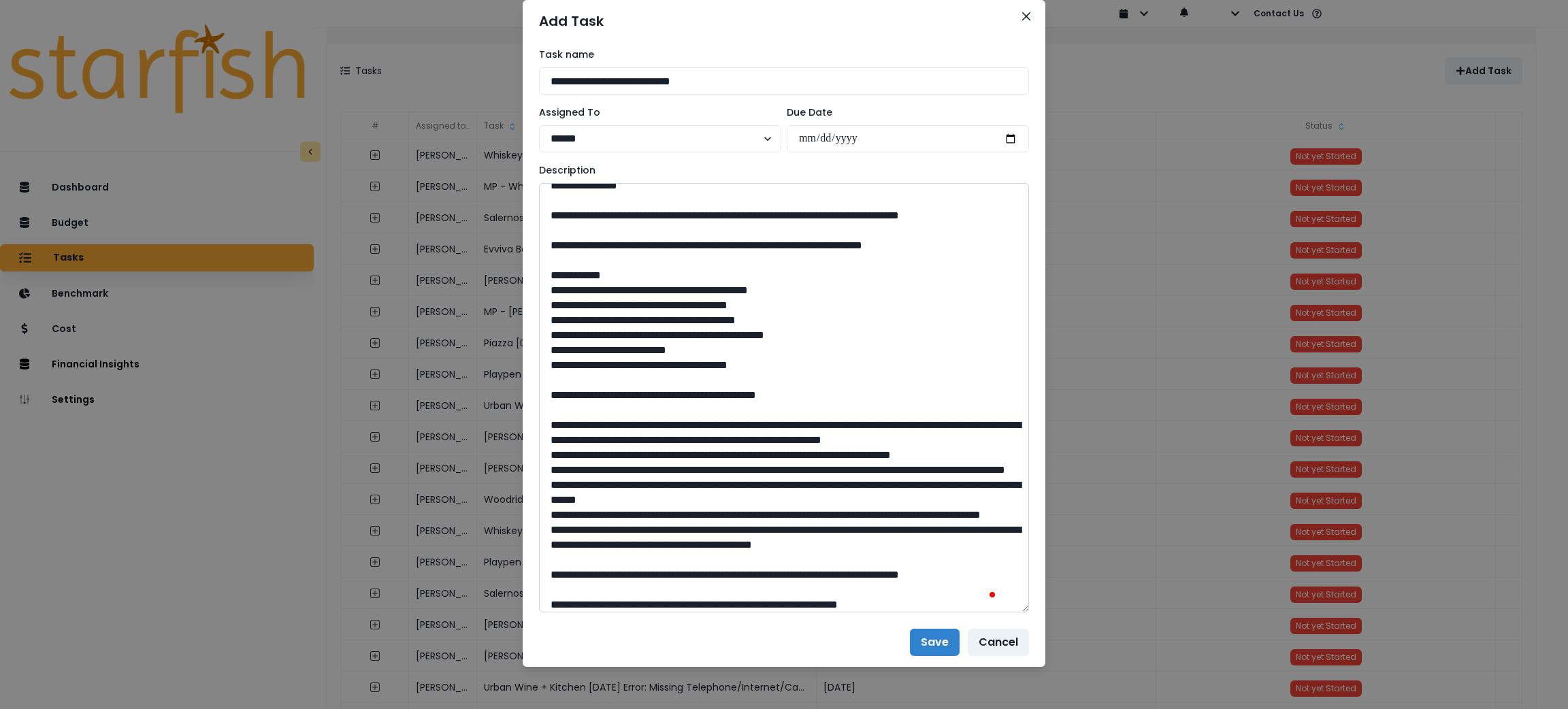
click at [560, 498] on textarea "To enrich screen reader interactions, please activate Accessibility in Grammarl…" at bounding box center [784, 398] width 490 height 429
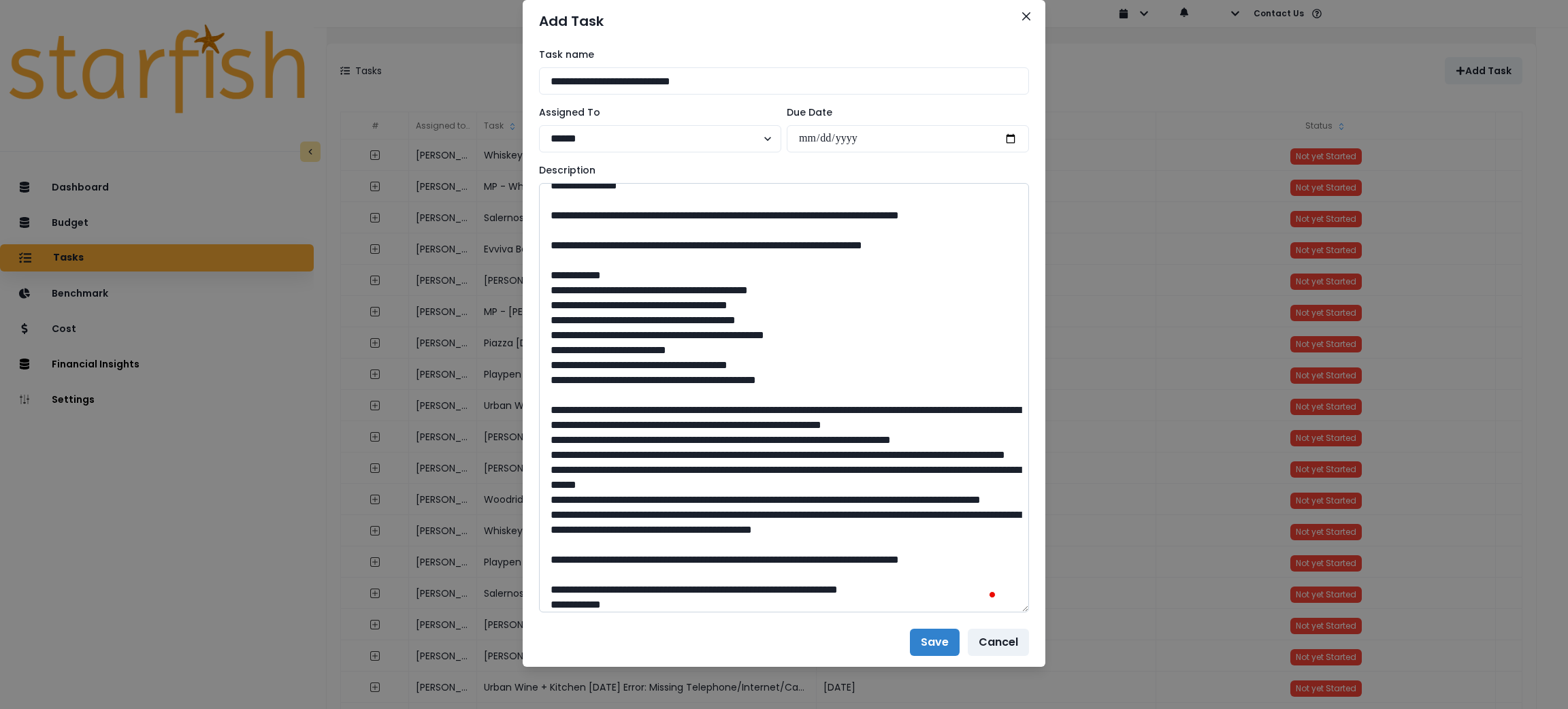
click at [539, 486] on textarea "To enrich screen reader interactions, please activate Accessibility in Grammarl…" at bounding box center [784, 398] width 490 height 429
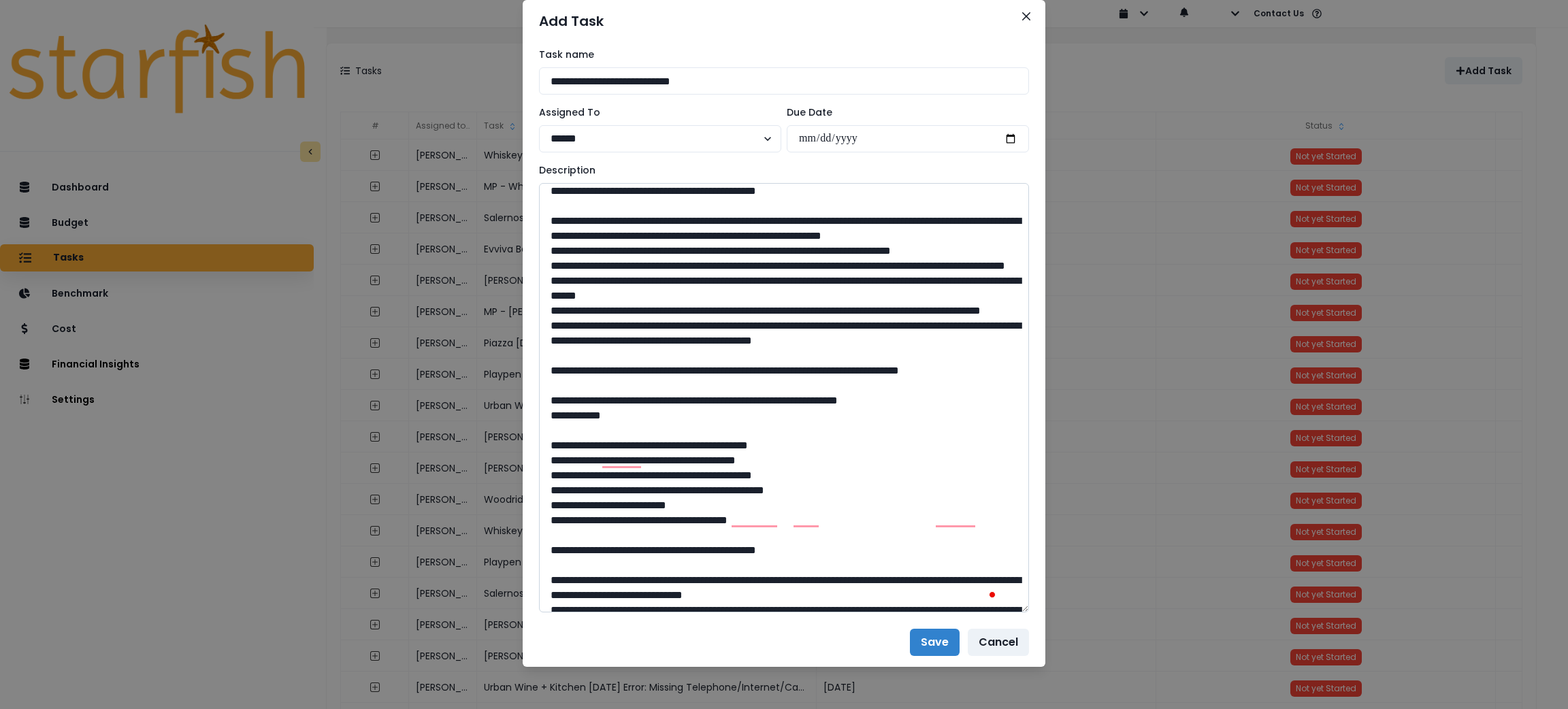
click at [583, 317] on textarea "To enrich screen reader interactions, please activate Accessibility in Grammarl…" at bounding box center [784, 398] width 490 height 429
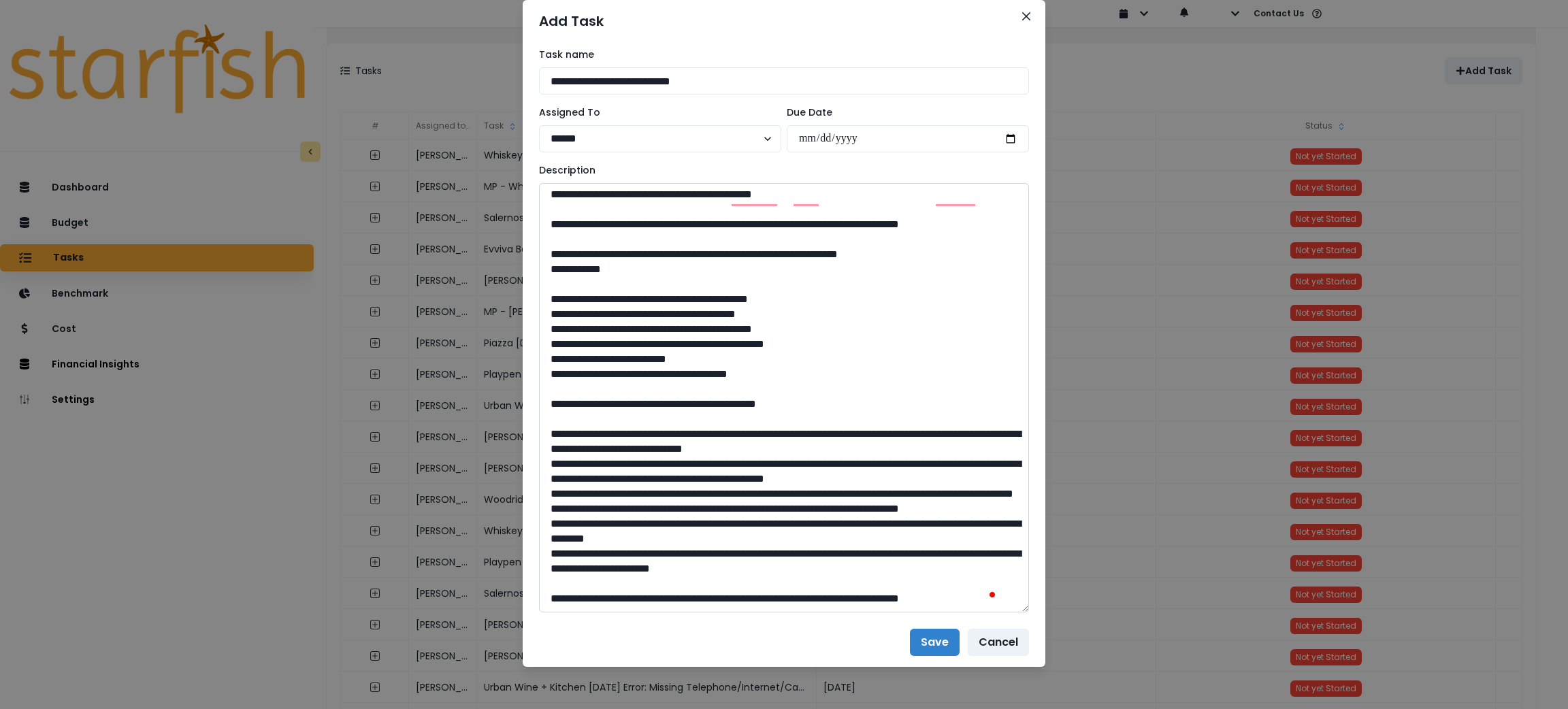
click at [545, 318] on textarea "To enrich screen reader interactions, please activate Accessibility in Grammarl…" at bounding box center [784, 398] width 490 height 429
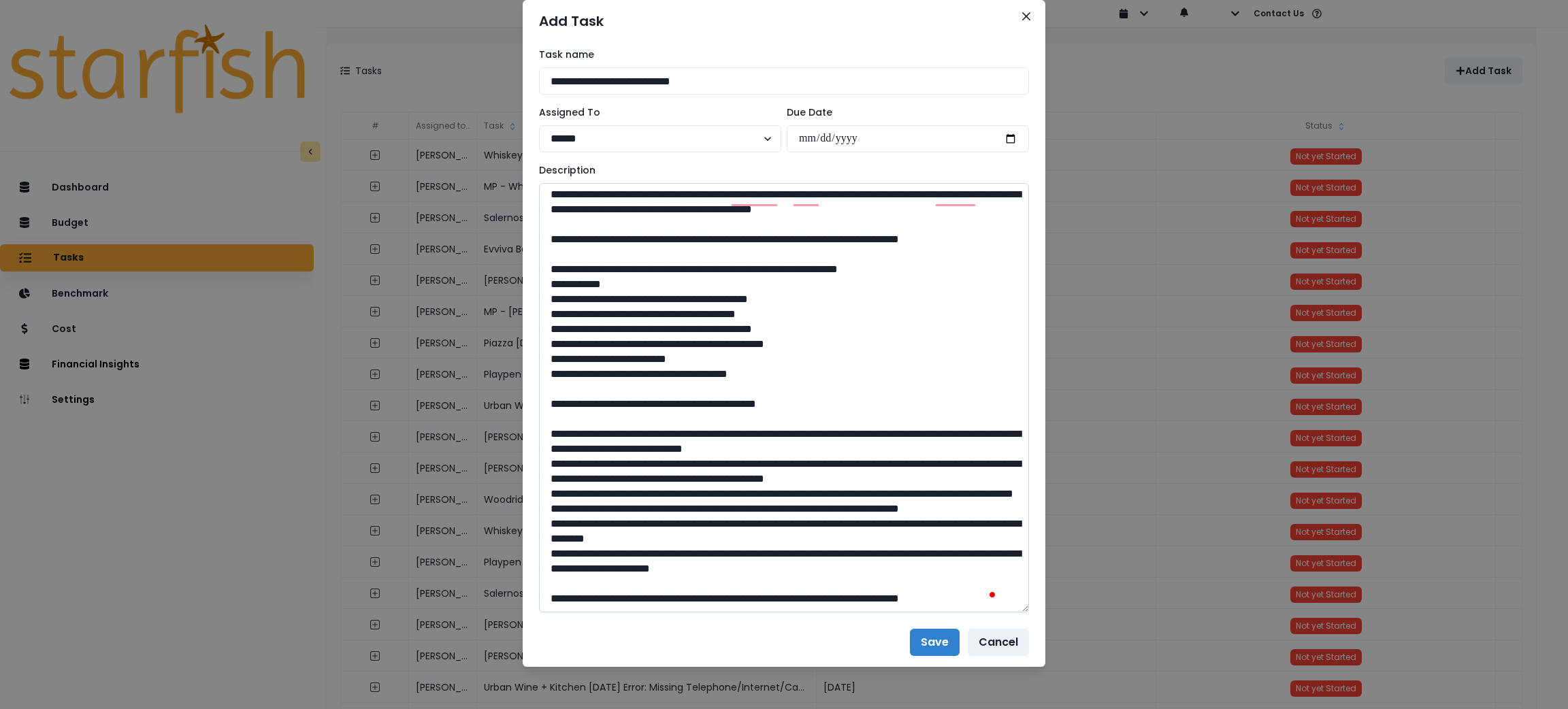
click at [539, 305] on textarea "To enrich screen reader interactions, please activate Accessibility in Grammarl…" at bounding box center [784, 398] width 490 height 429
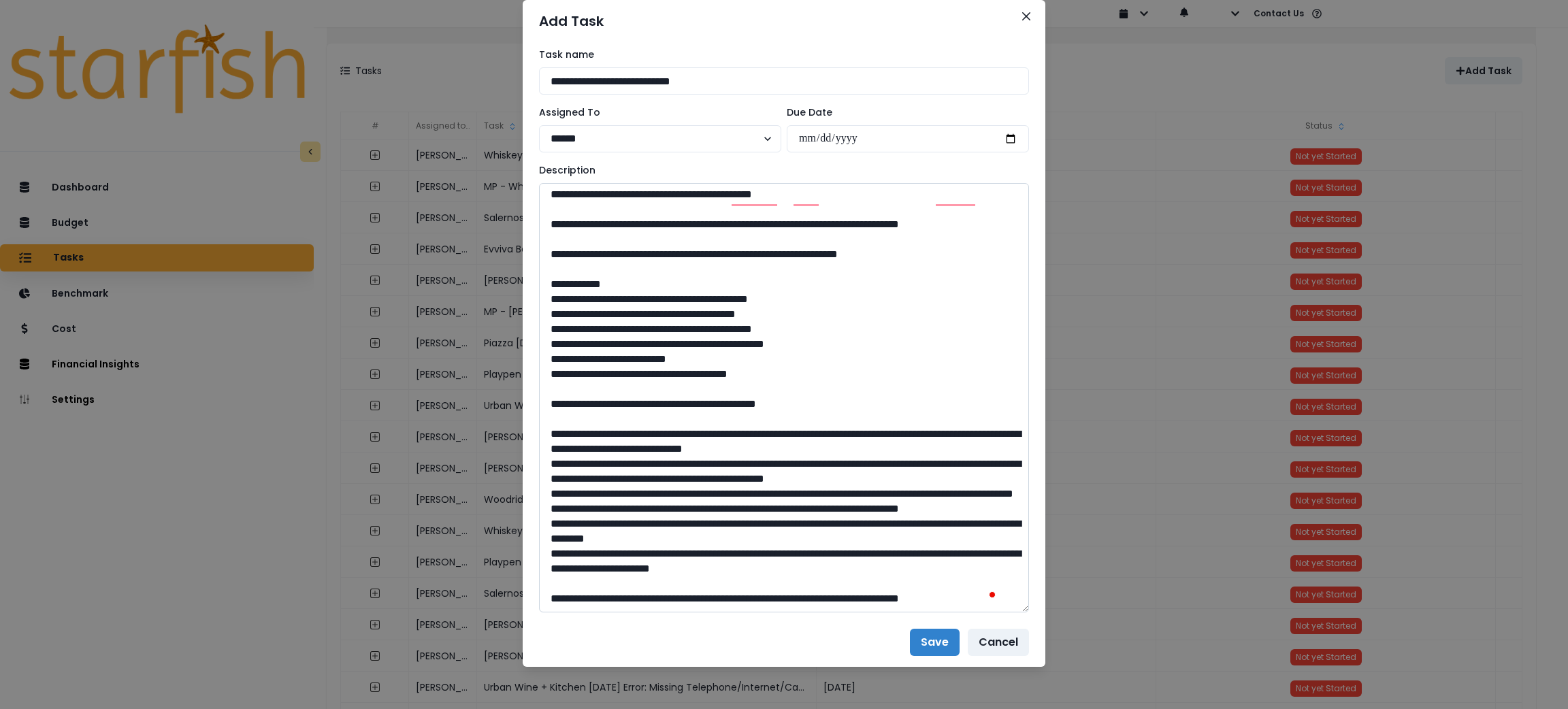
click at [539, 405] on textarea "To enrich screen reader interactions, please activate Accessibility in Grammarl…" at bounding box center [784, 398] width 490 height 429
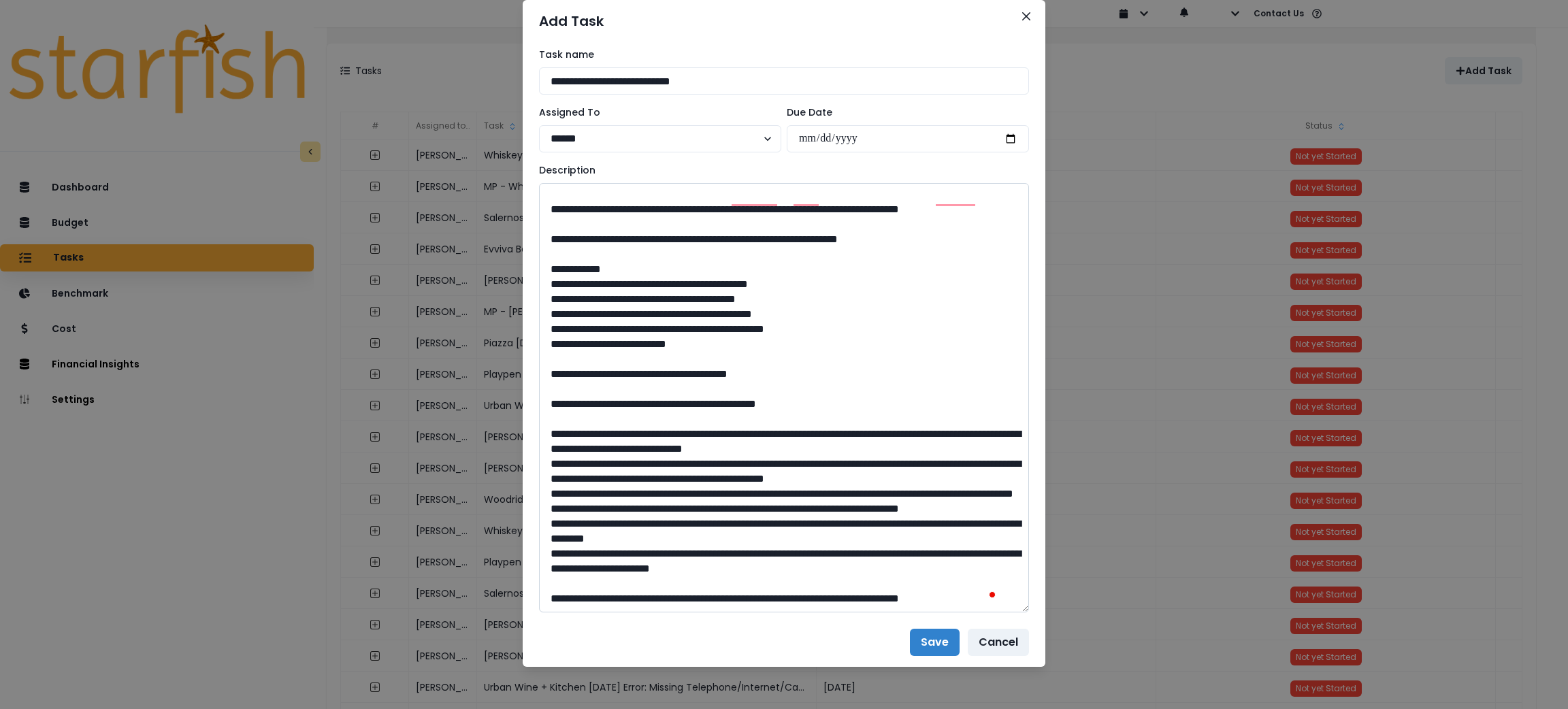
click at [552, 438] on textarea "To enrich screen reader interactions, please activate Accessibility in Grammarl…" at bounding box center [784, 398] width 490 height 429
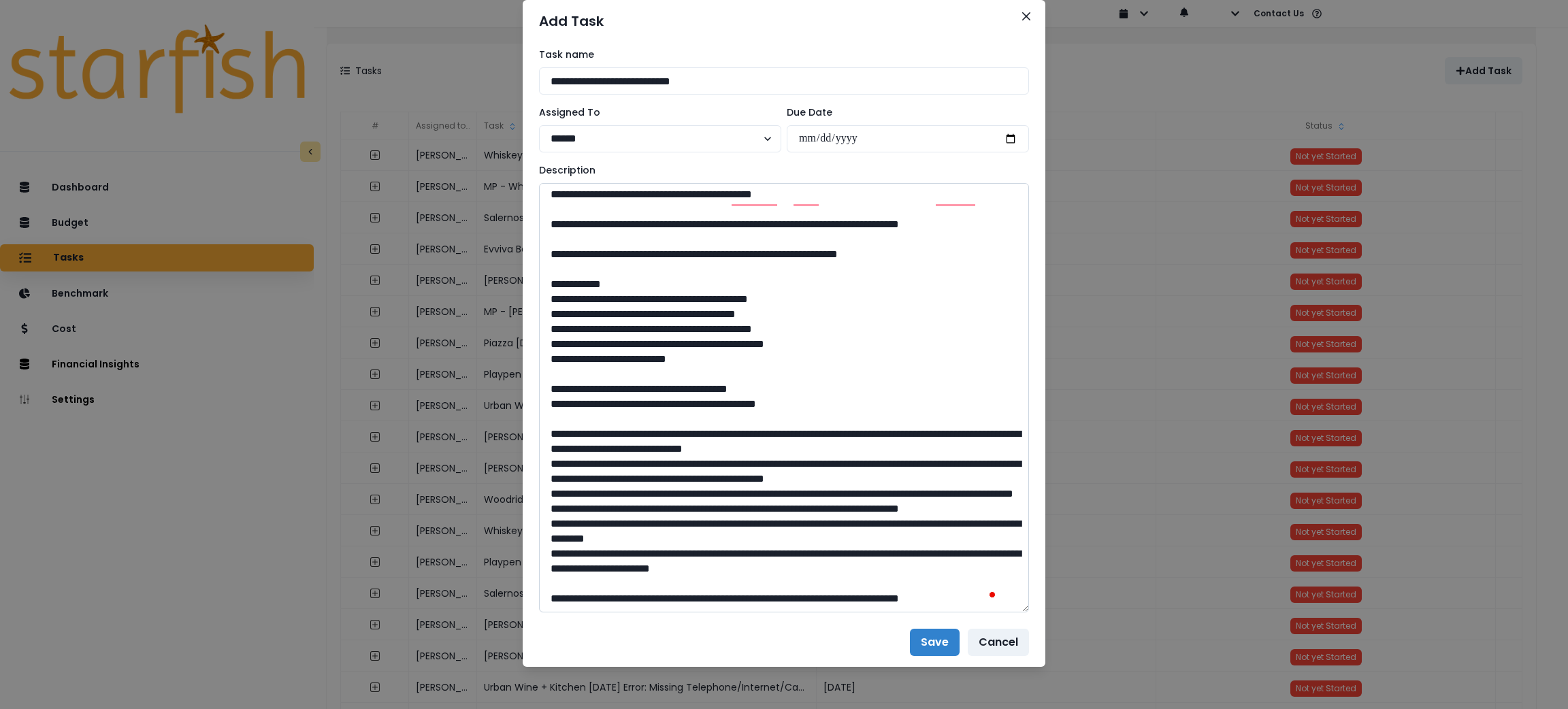
click at [560, 447] on textarea "To enrich screen reader interactions, please activate Accessibility in Grammarl…" at bounding box center [784, 398] width 490 height 429
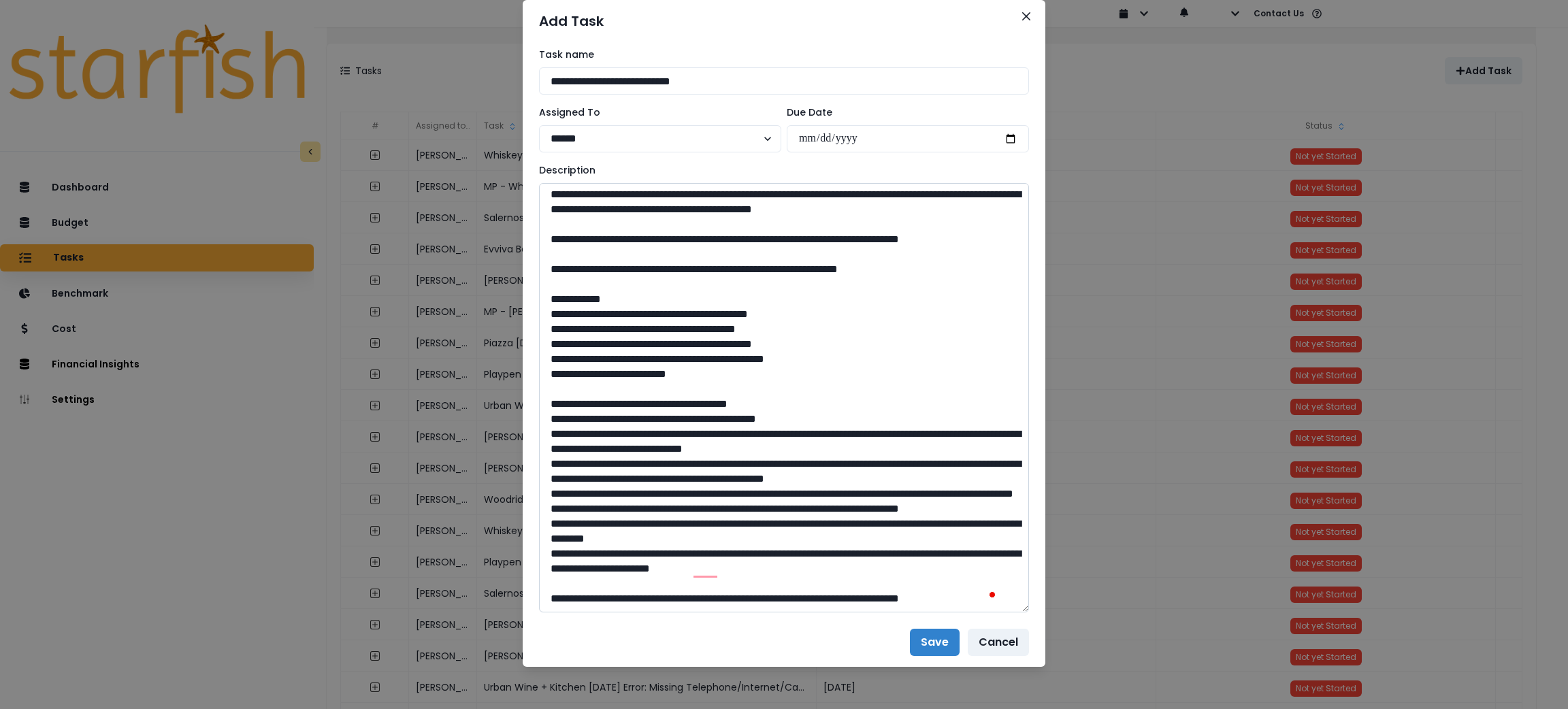
click at [544, 551] on textarea "To enrich screen reader interactions, please activate Accessibility in Grammarl…" at bounding box center [784, 398] width 490 height 429
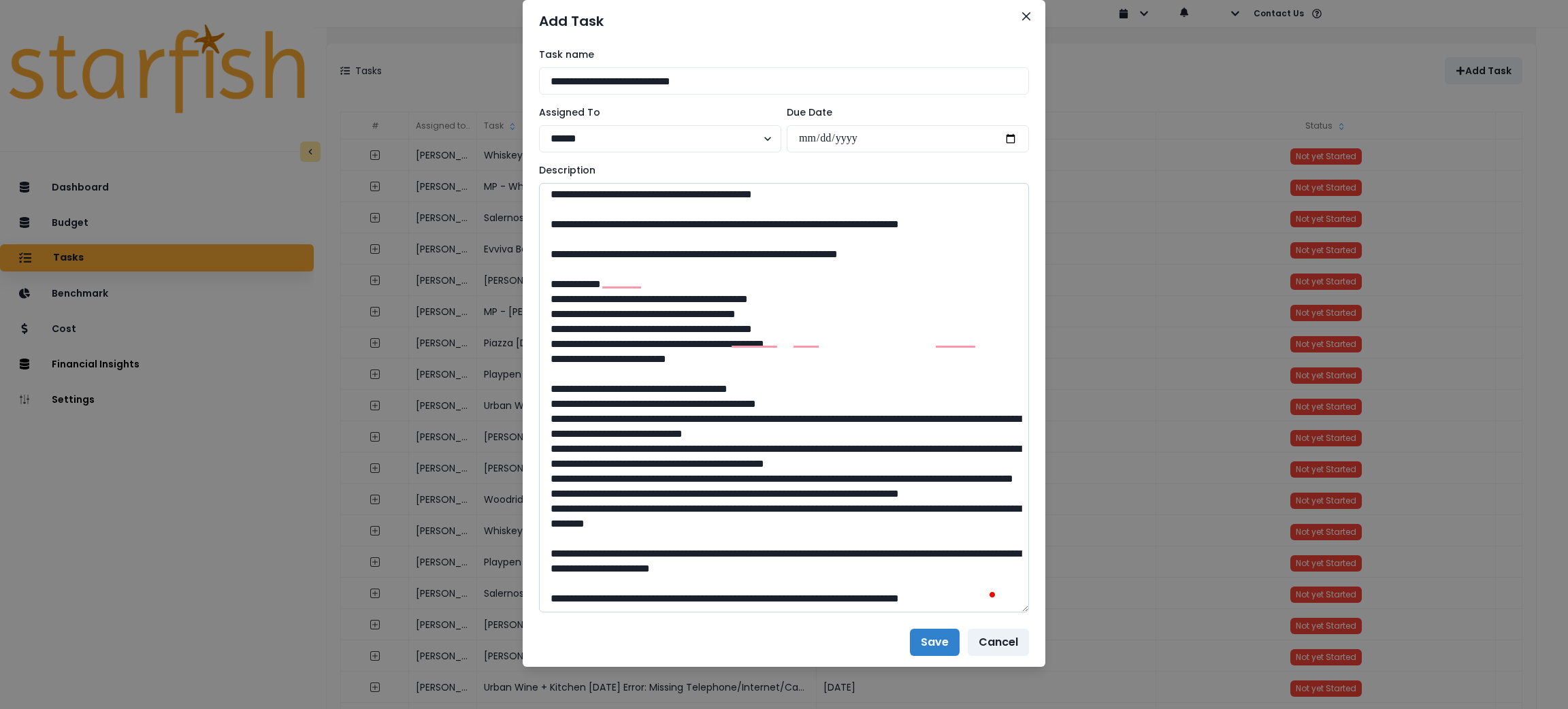
click at [543, 330] on textarea "To enrich screen reader interactions, please activate Accessibility in Grammarl…" at bounding box center [784, 398] width 490 height 429
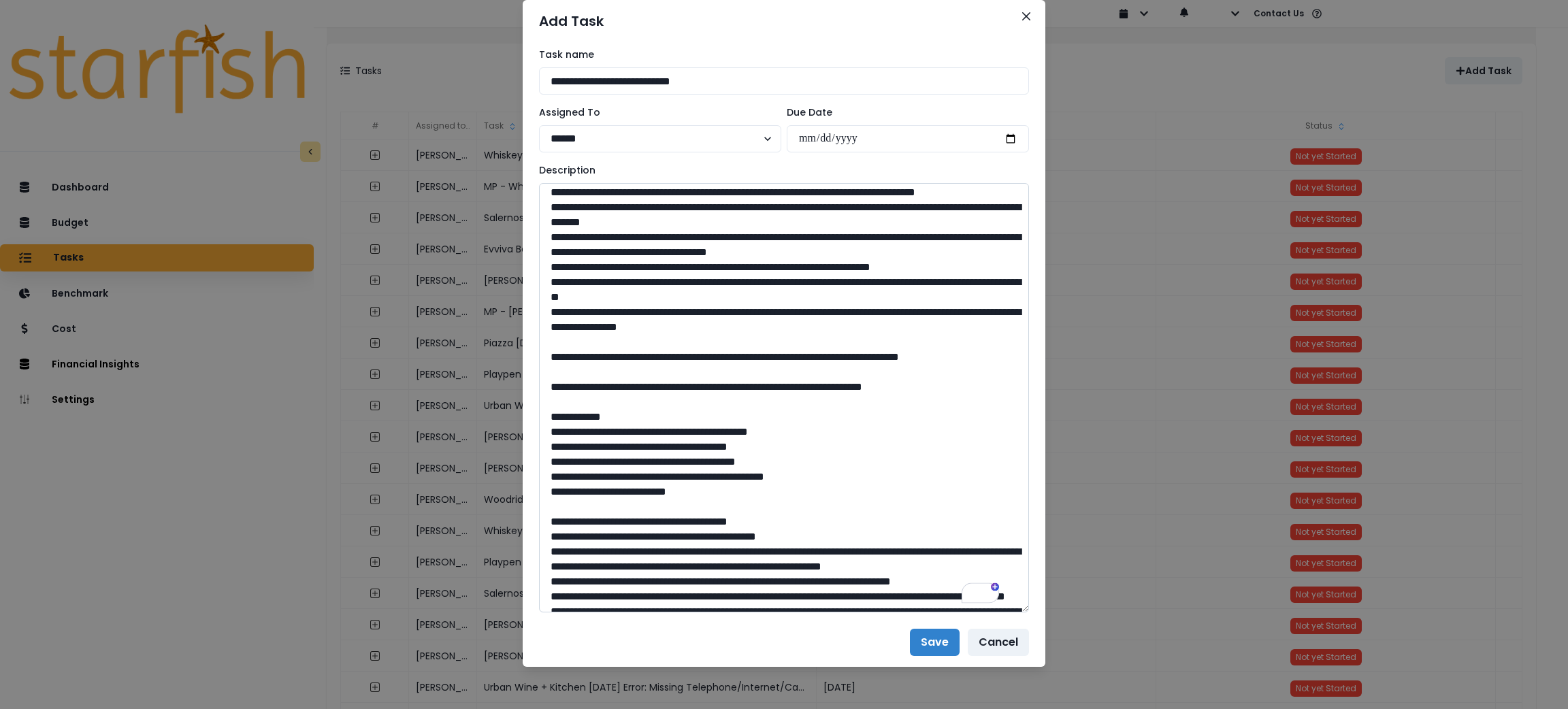
click at [539, 414] on textarea "To enrich screen reader interactions, please activate Accessibility in Grammarl…" at bounding box center [784, 398] width 490 height 429
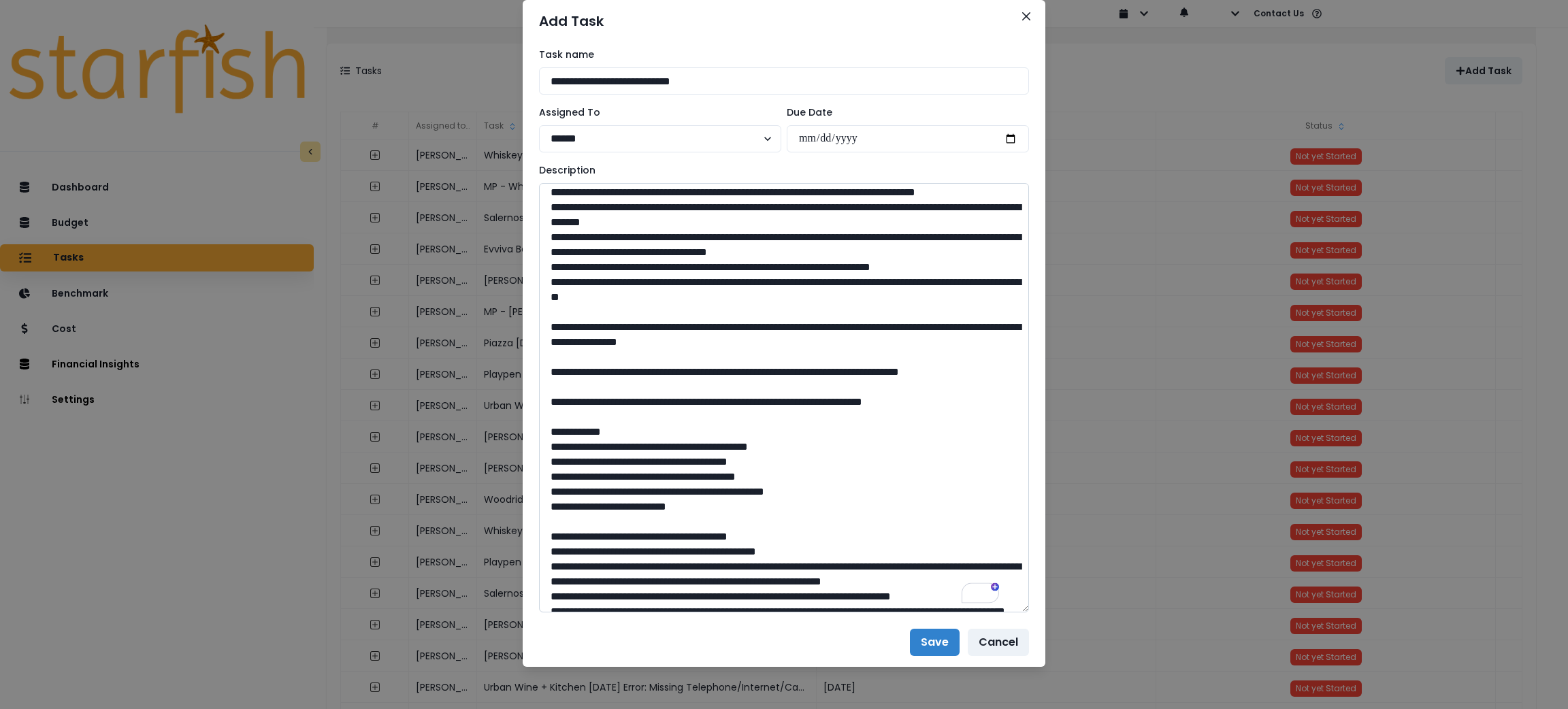
click at [770, 396] on textarea "To enrich screen reader interactions, please activate Accessibility in Grammarl…" at bounding box center [784, 398] width 490 height 429
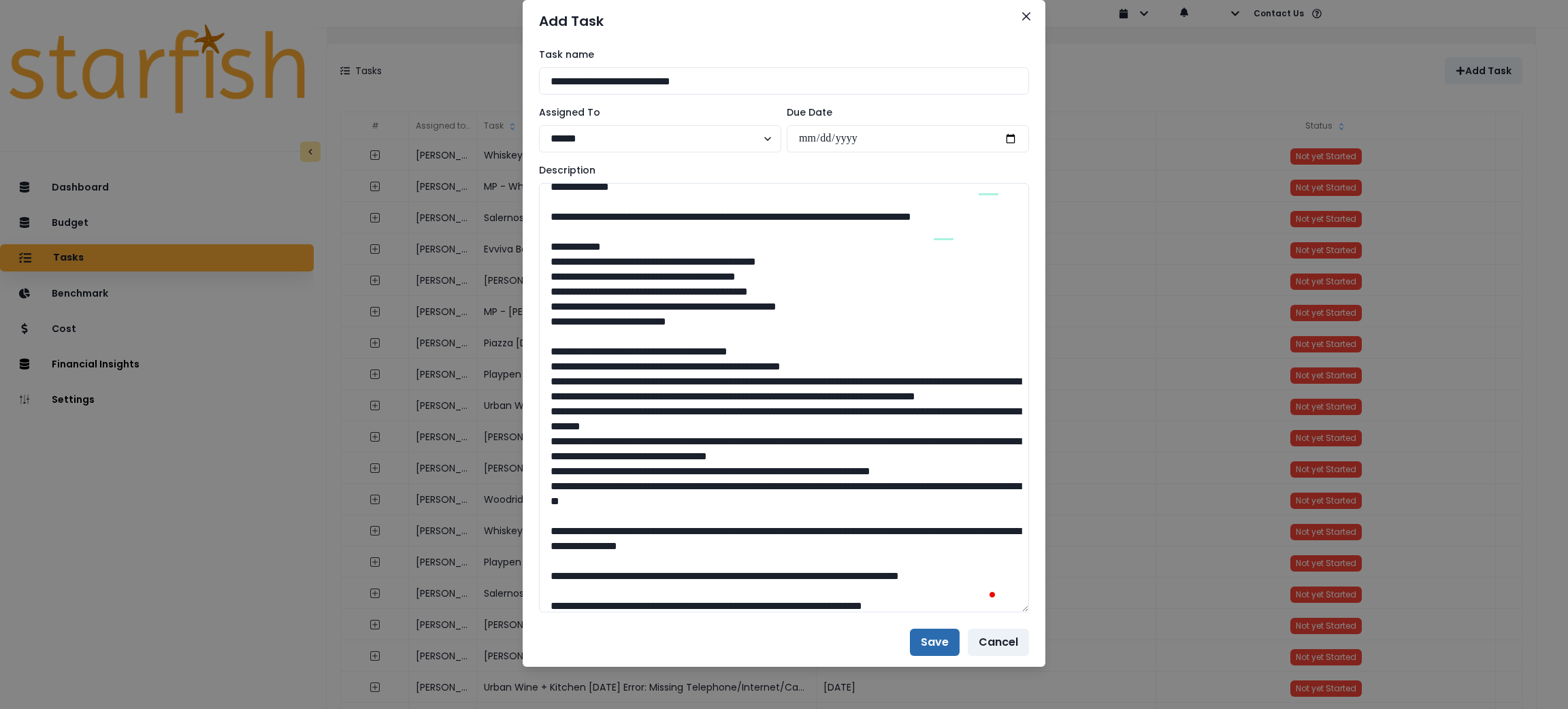
type textarea "**********"
click at [910, 633] on button "Save" at bounding box center [935, 643] width 49 height 27
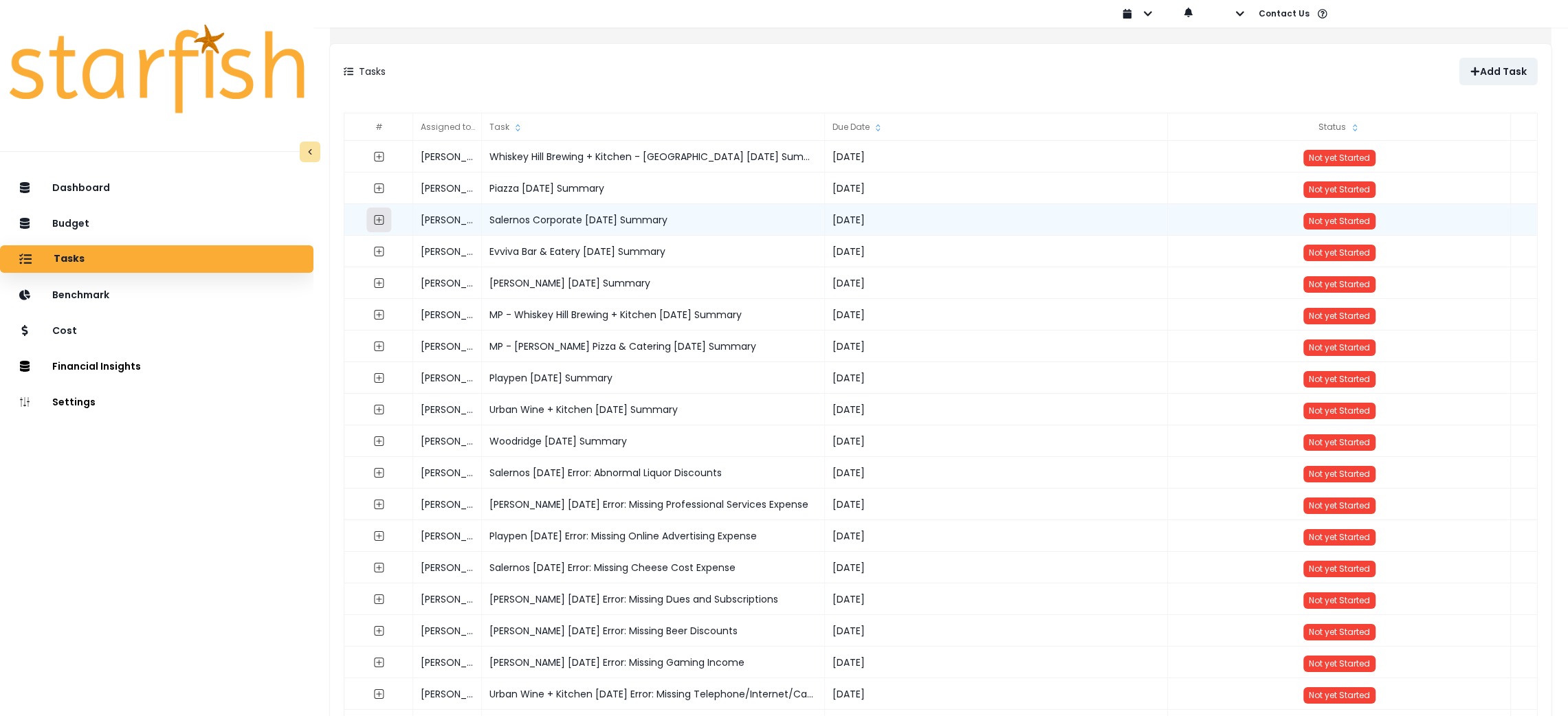
click at [385, 216] on icon "expand outline" at bounding box center [380, 220] width 11 height 11
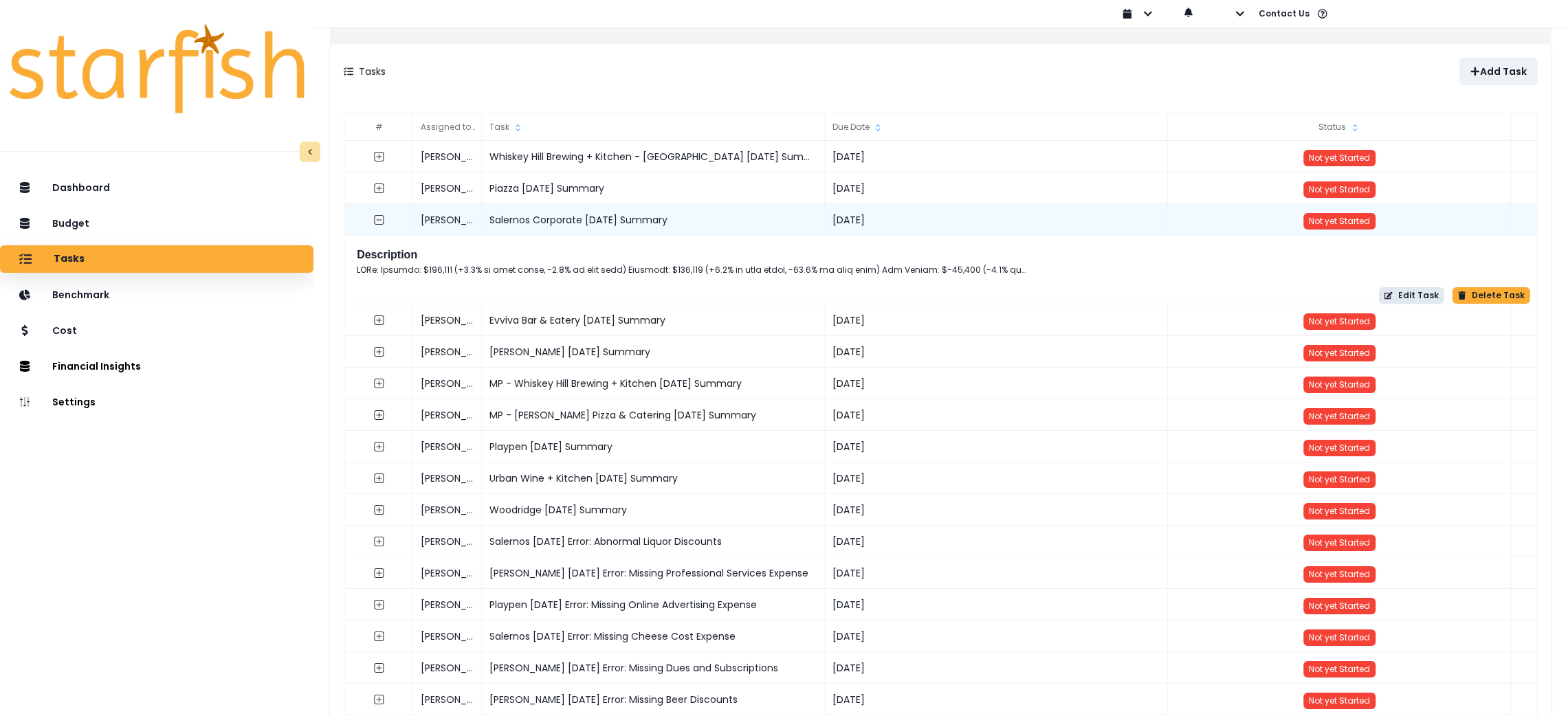
click at [1418, 299] on button "Edit Task" at bounding box center [1412, 296] width 65 height 17
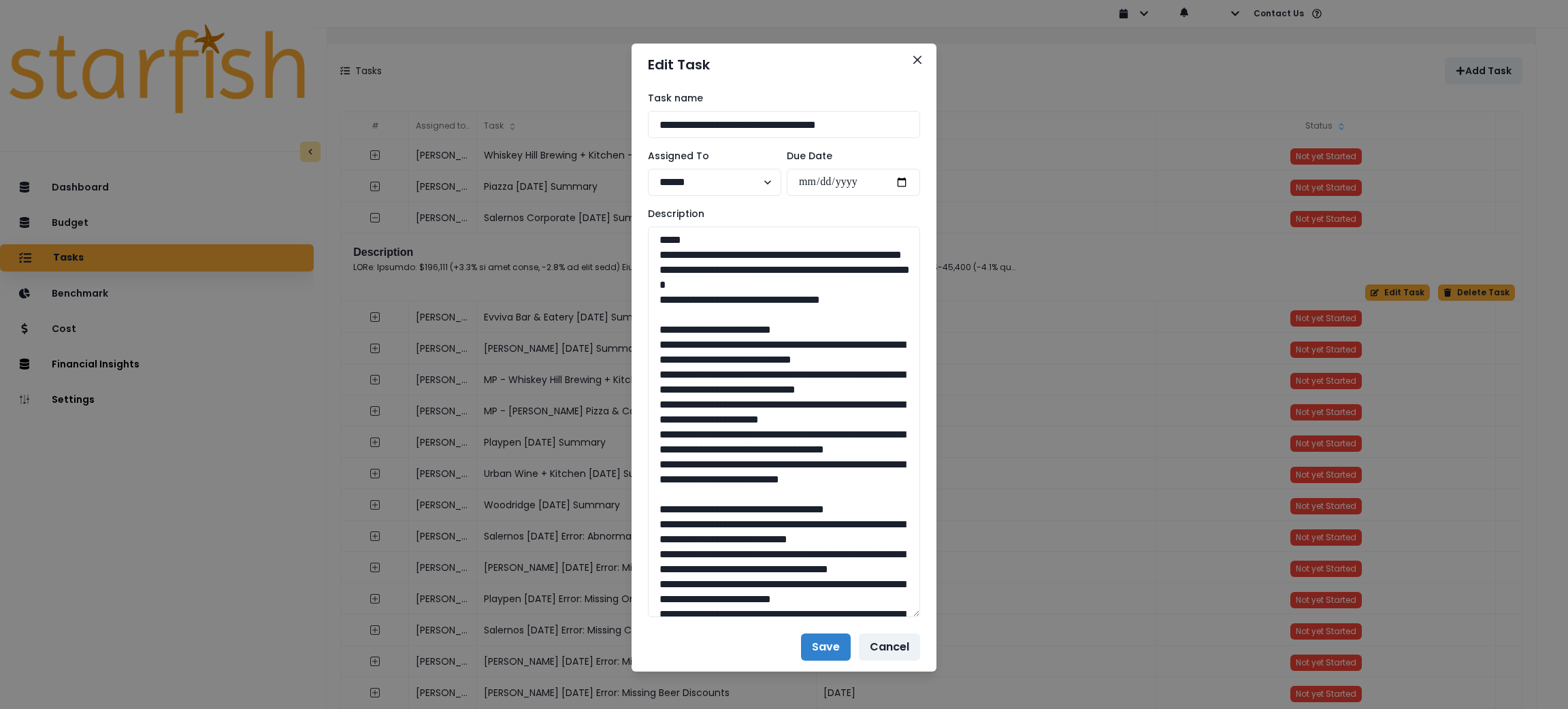
drag, startPoint x: 916, startPoint y: 278, endPoint x: 924, endPoint y: 624, distance: 346.1
click at [924, 623] on div "**********" at bounding box center [784, 354] width 305 height 537
drag, startPoint x: 879, startPoint y: 312, endPoint x: 635, endPoint y: 260, distance: 249.5
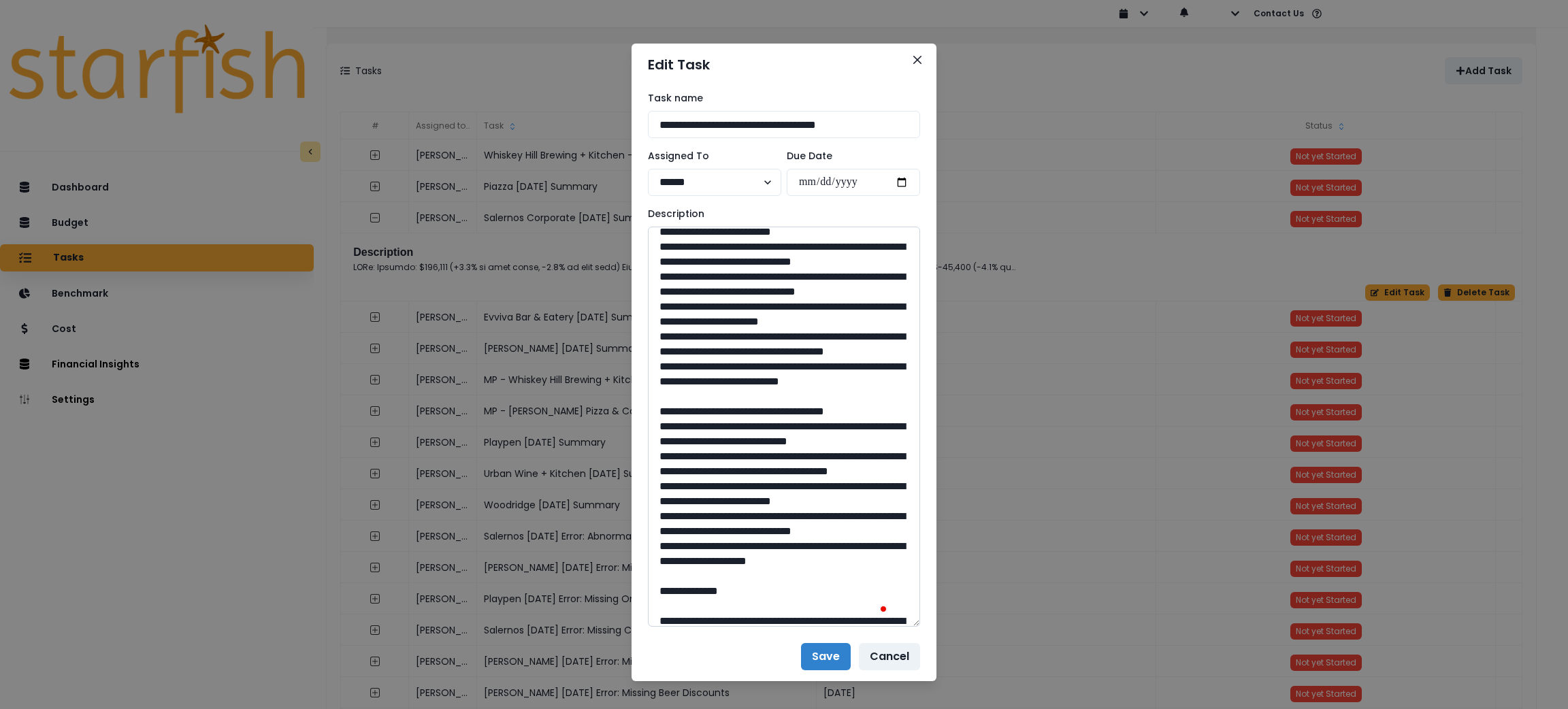
scroll to position [102, 0]
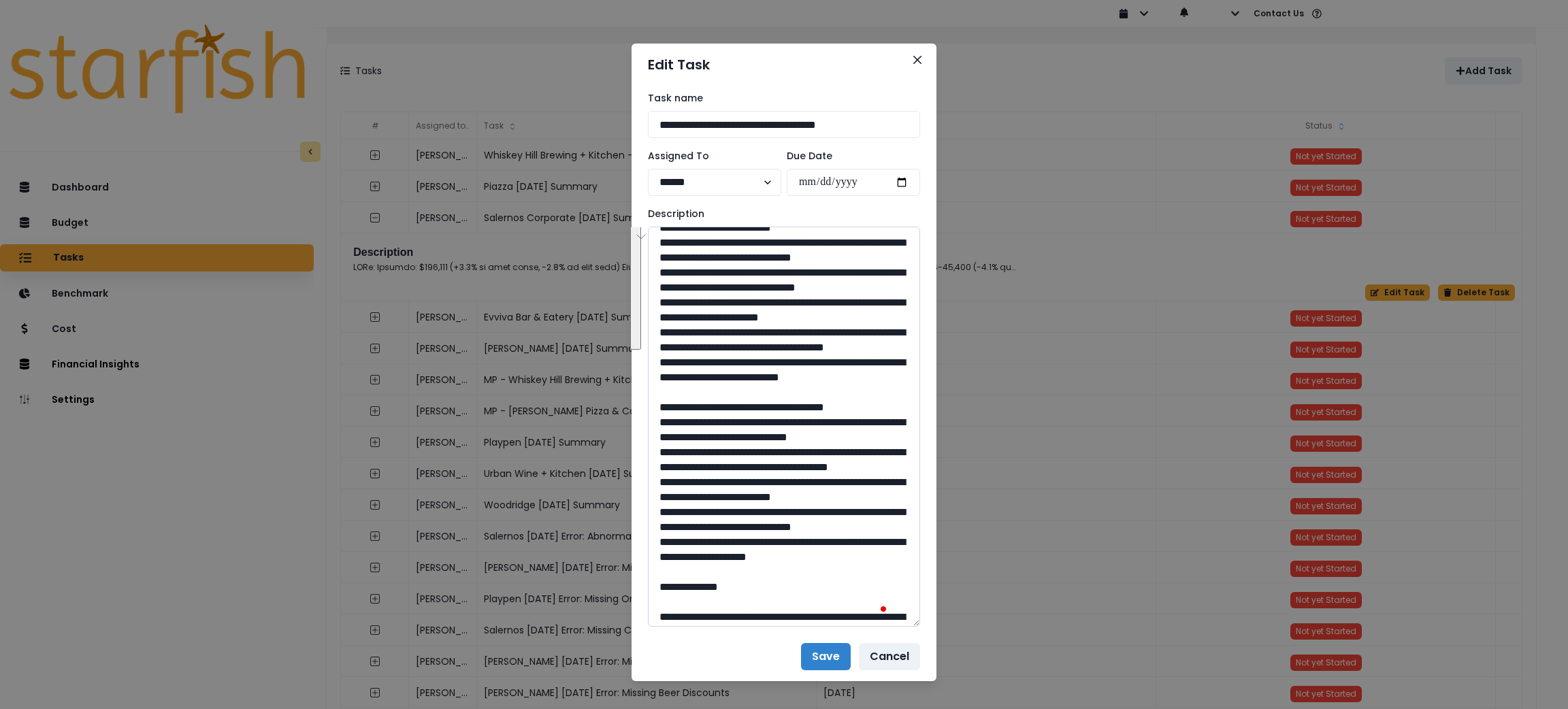
drag, startPoint x: 707, startPoint y: 466, endPoint x: 662, endPoint y: 257, distance: 213.8
click at [662, 257] on textarea "To enrich screen reader interactions, please activate Accessibility in Grammarl…" at bounding box center [784, 427] width 272 height 401
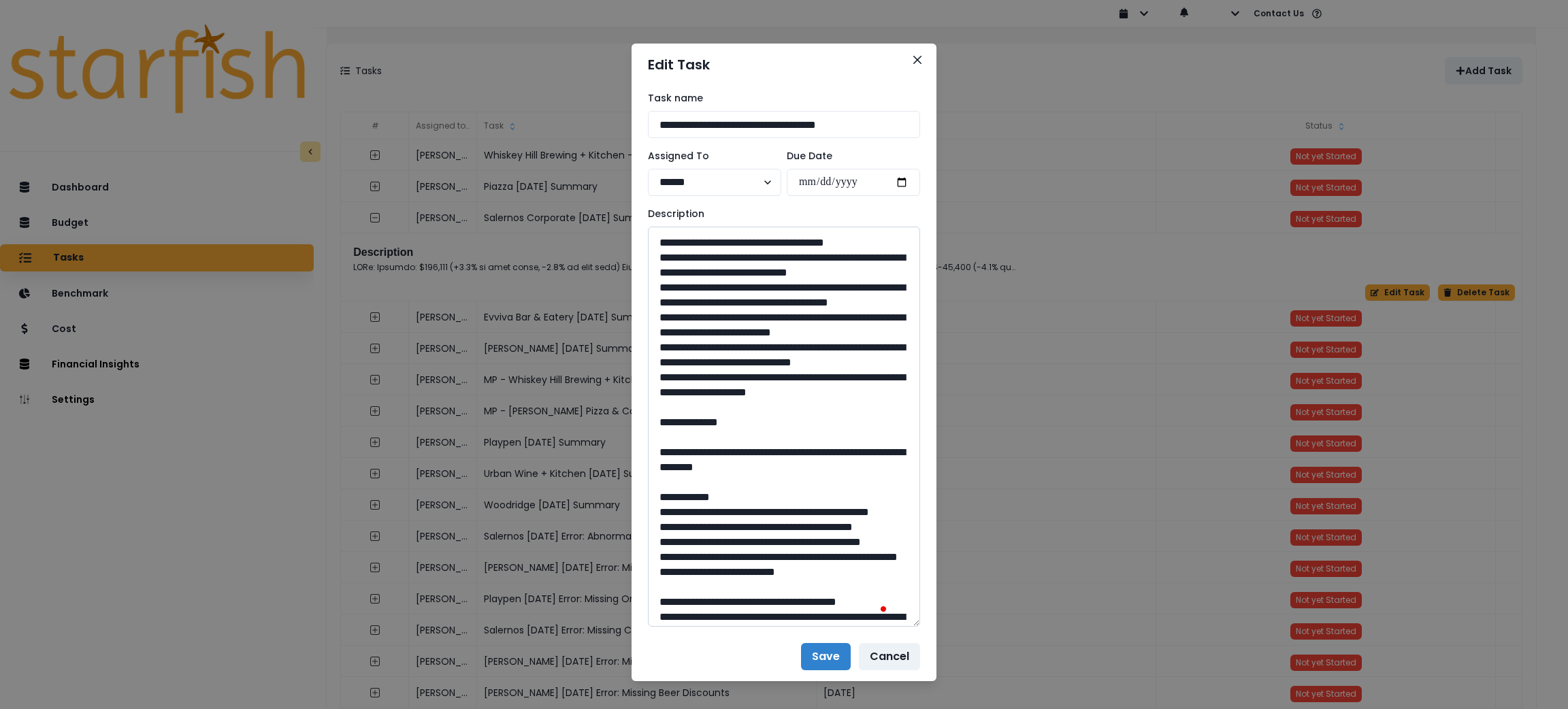
scroll to position [306, 0]
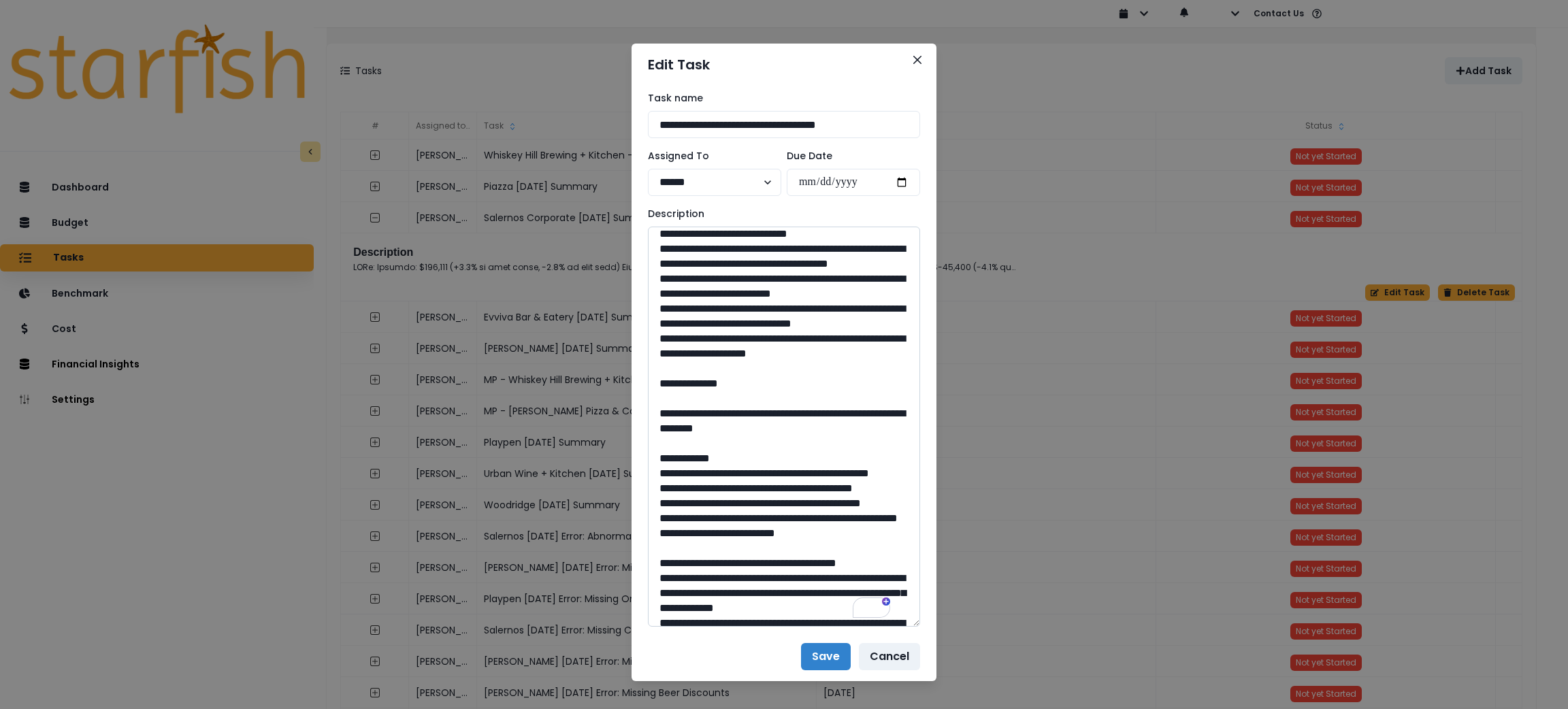
click at [688, 509] on textarea "To enrich screen reader interactions, please activate Accessibility in Grammarl…" at bounding box center [784, 427] width 272 height 401
drag, startPoint x: 683, startPoint y: 515, endPoint x: 663, endPoint y: 305, distance: 211.0
click at [663, 305] on textarea "To enrich screen reader interactions, please activate Accessibility in Grammarl…" at bounding box center [784, 427] width 272 height 401
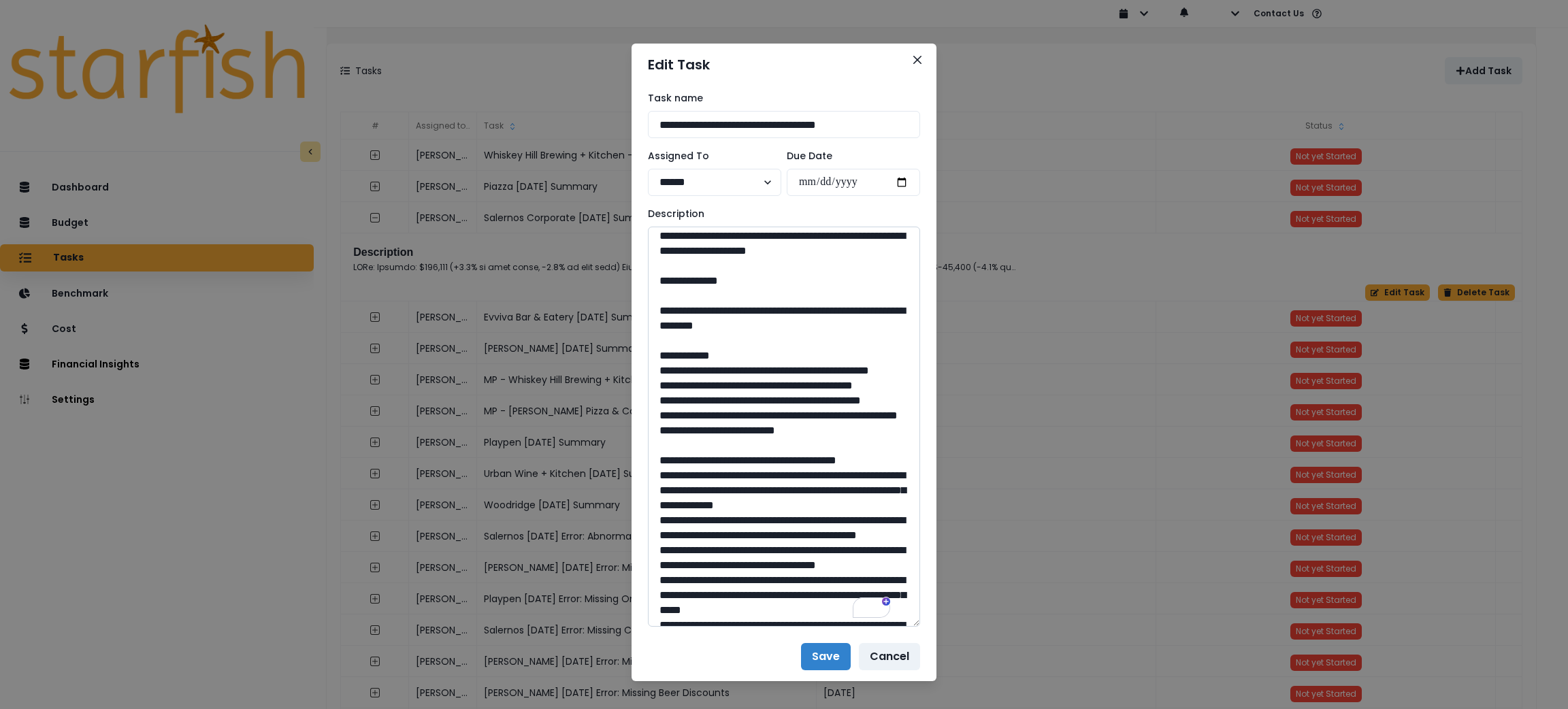
scroll to position [510, 0]
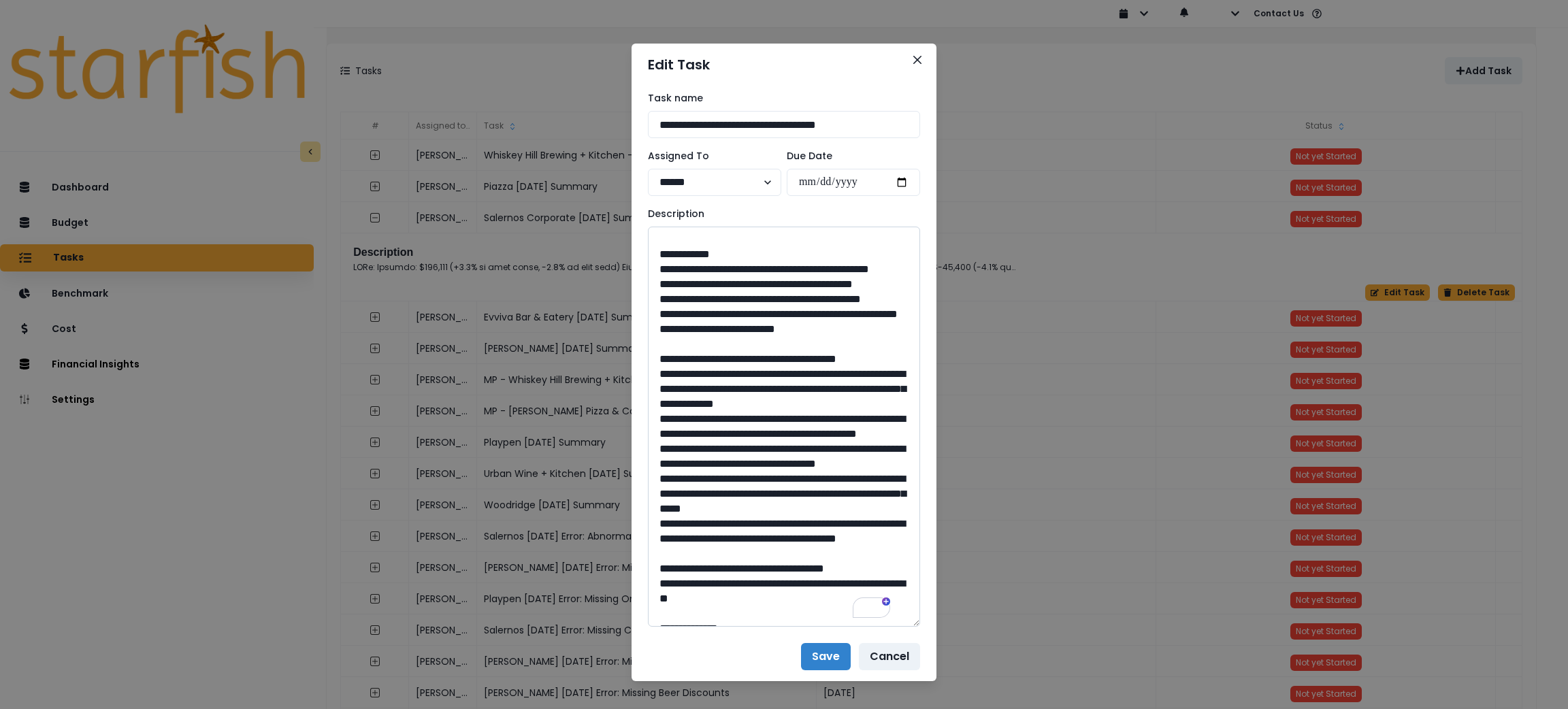
drag, startPoint x: 812, startPoint y: 386, endPoint x: 689, endPoint y: 377, distance: 123.3
click at [689, 377] on textarea "To enrich screen reader interactions, please activate Accessibility in Grammarl…" at bounding box center [784, 427] width 272 height 401
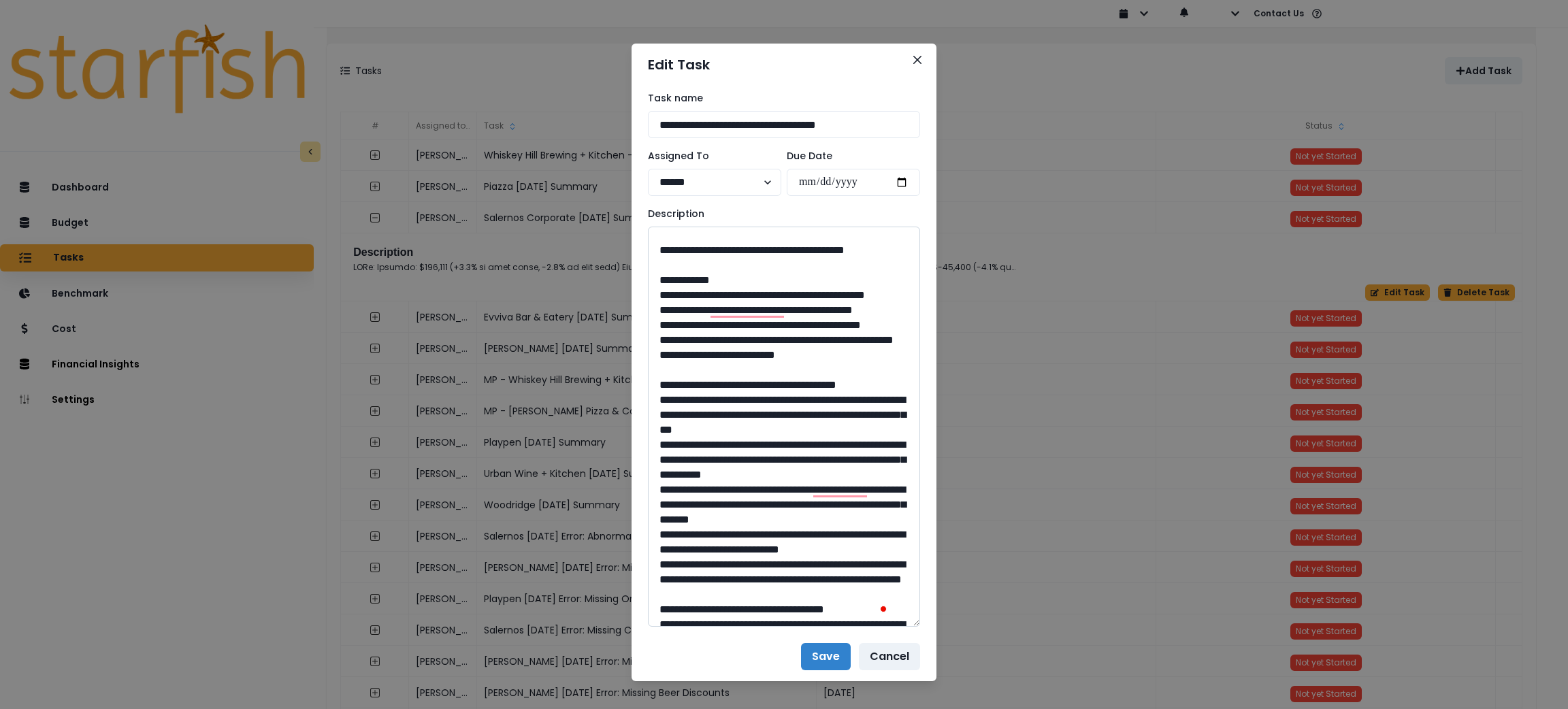
drag, startPoint x: 782, startPoint y: 472, endPoint x: 745, endPoint y: 477, distance: 37.3
click at [745, 477] on textarea "To enrich screen reader interactions, please activate Accessibility in Grammarl…" at bounding box center [784, 427] width 272 height 401
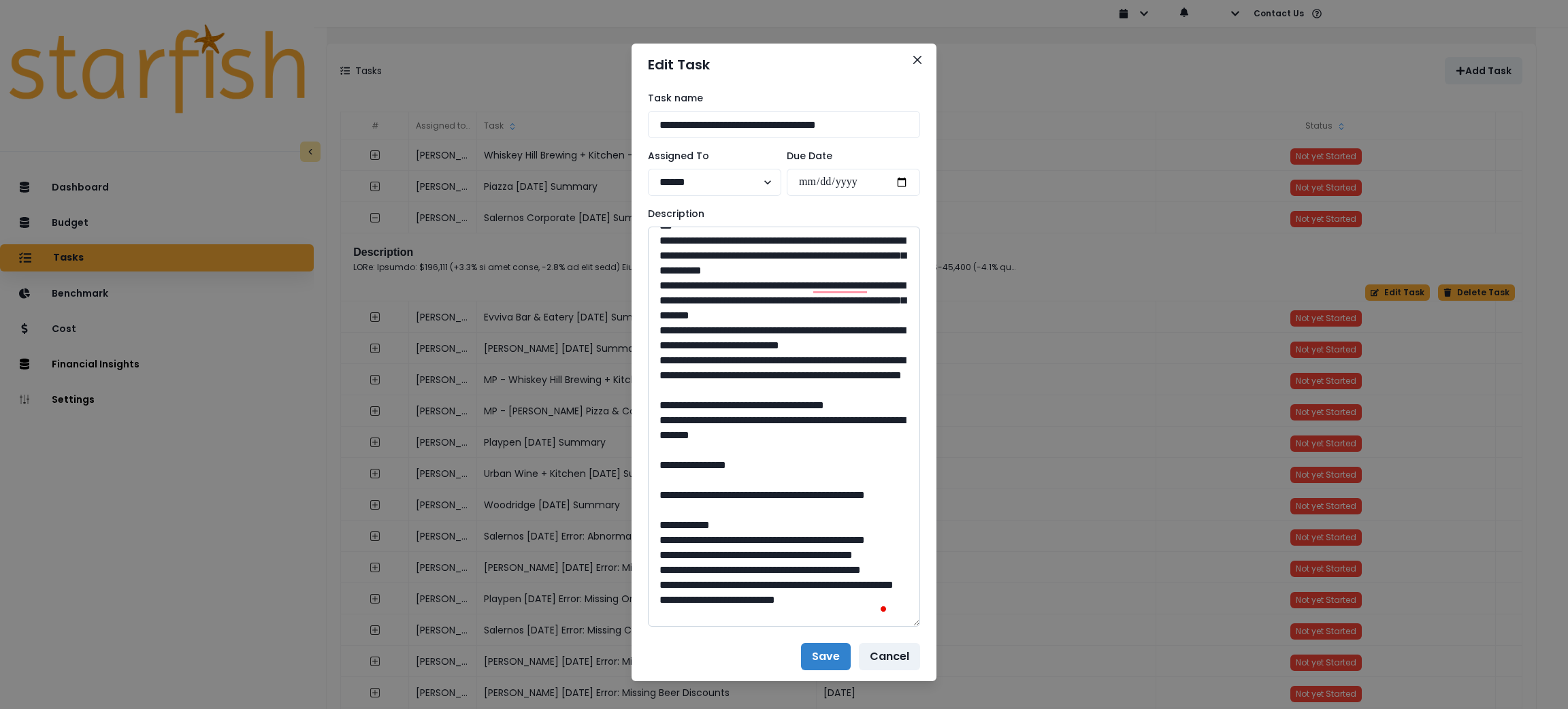
drag, startPoint x: 712, startPoint y: 372, endPoint x: 694, endPoint y: 361, distance: 21.1
click at [694, 361] on textarea "To enrich screen reader interactions, please activate Accessibility in Grammarl…" at bounding box center [784, 427] width 272 height 401
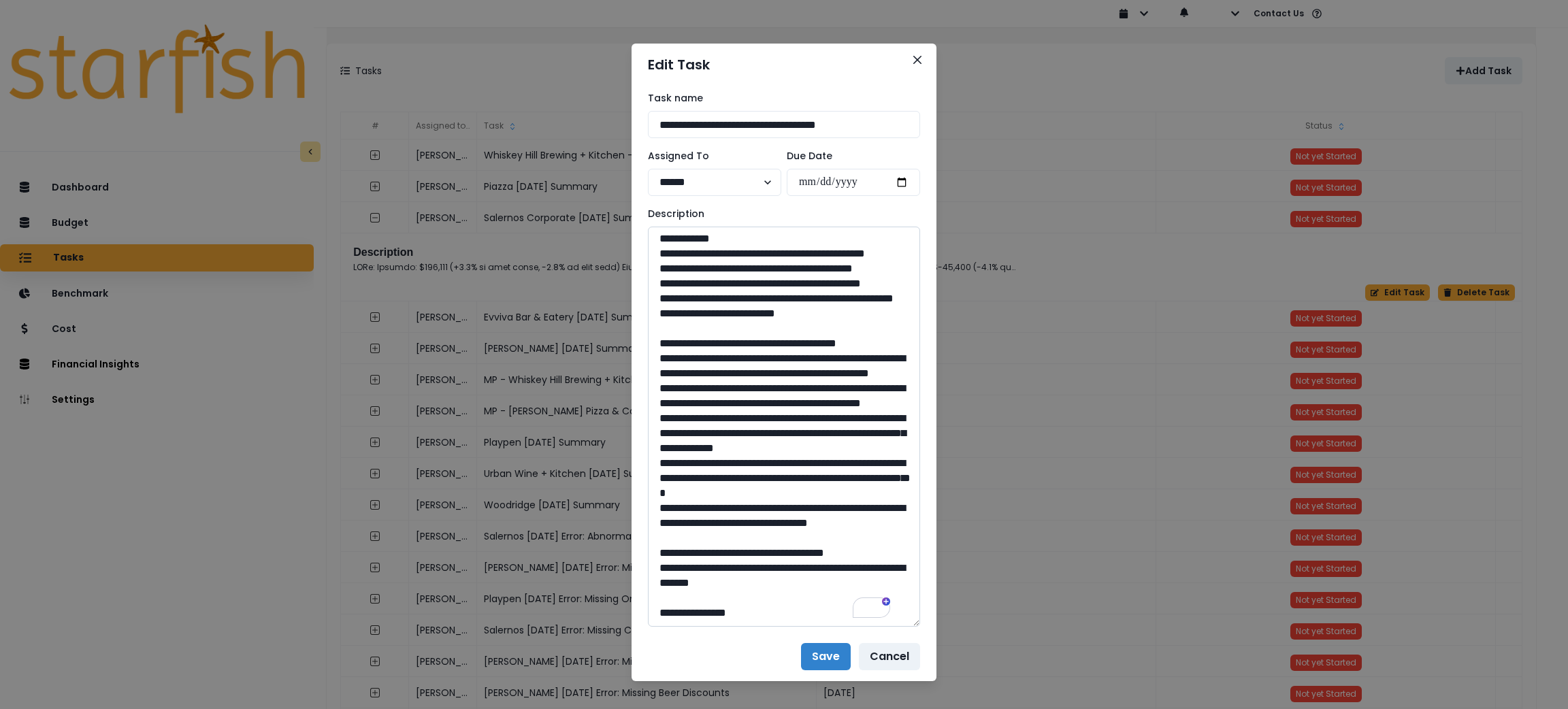
drag, startPoint x: 782, startPoint y: 487, endPoint x: 746, endPoint y: 488, distance: 36.0
click at [746, 488] on textarea "To enrich screen reader interactions, please activate Accessibility in Grammarl…" at bounding box center [784, 427] width 272 height 401
drag, startPoint x: 714, startPoint y: 495, endPoint x: 696, endPoint y: 474, distance: 27.7
click at [696, 474] on textarea "To enrich screen reader interactions, please activate Accessibility in Grammarl…" at bounding box center [784, 427] width 272 height 401
drag, startPoint x: 782, startPoint y: 553, endPoint x: 746, endPoint y: 551, distance: 36.1
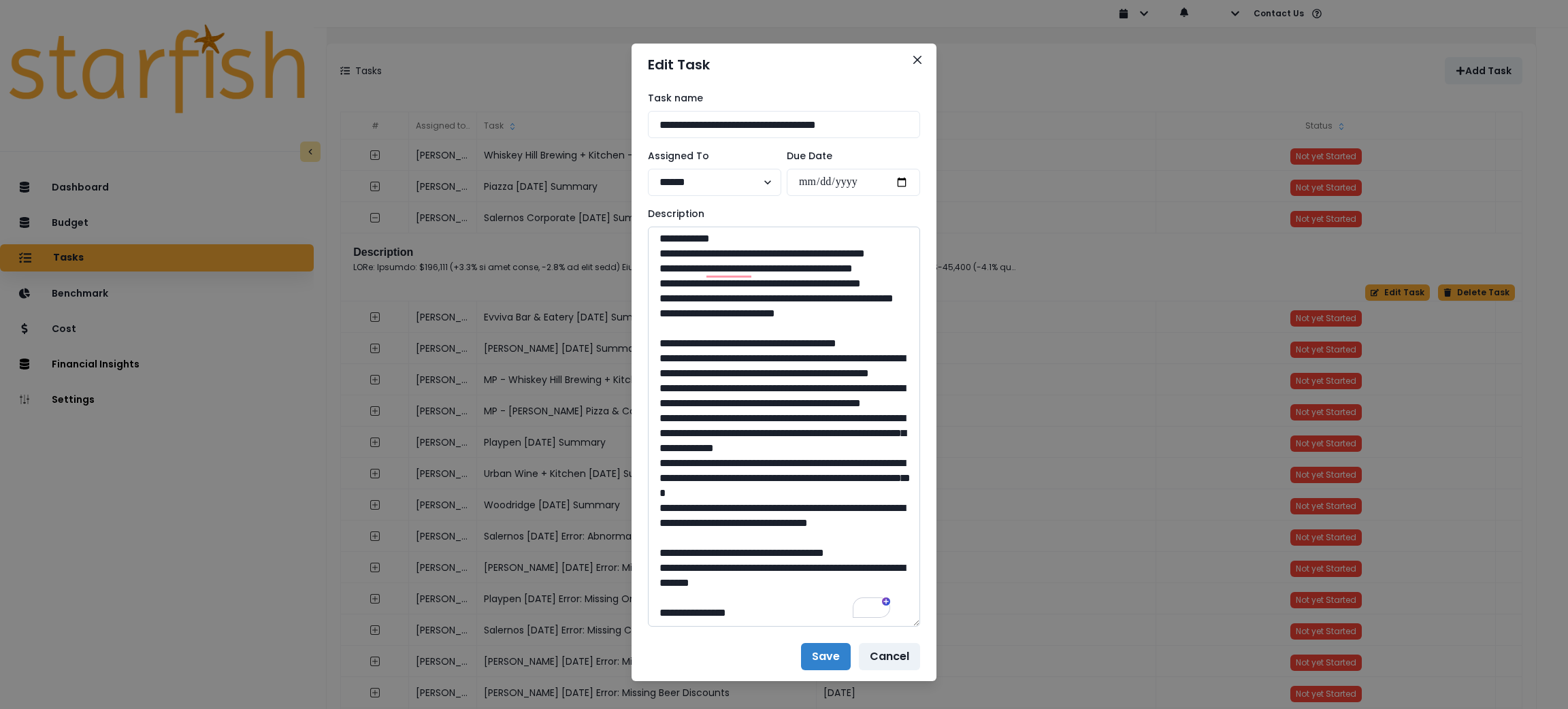
click at [746, 551] on textarea "To enrich screen reader interactions, please activate Accessibility in Grammarl…" at bounding box center [784, 427] width 272 height 401
click at [912, 67] on button "Close" at bounding box center [918, 60] width 22 height 22
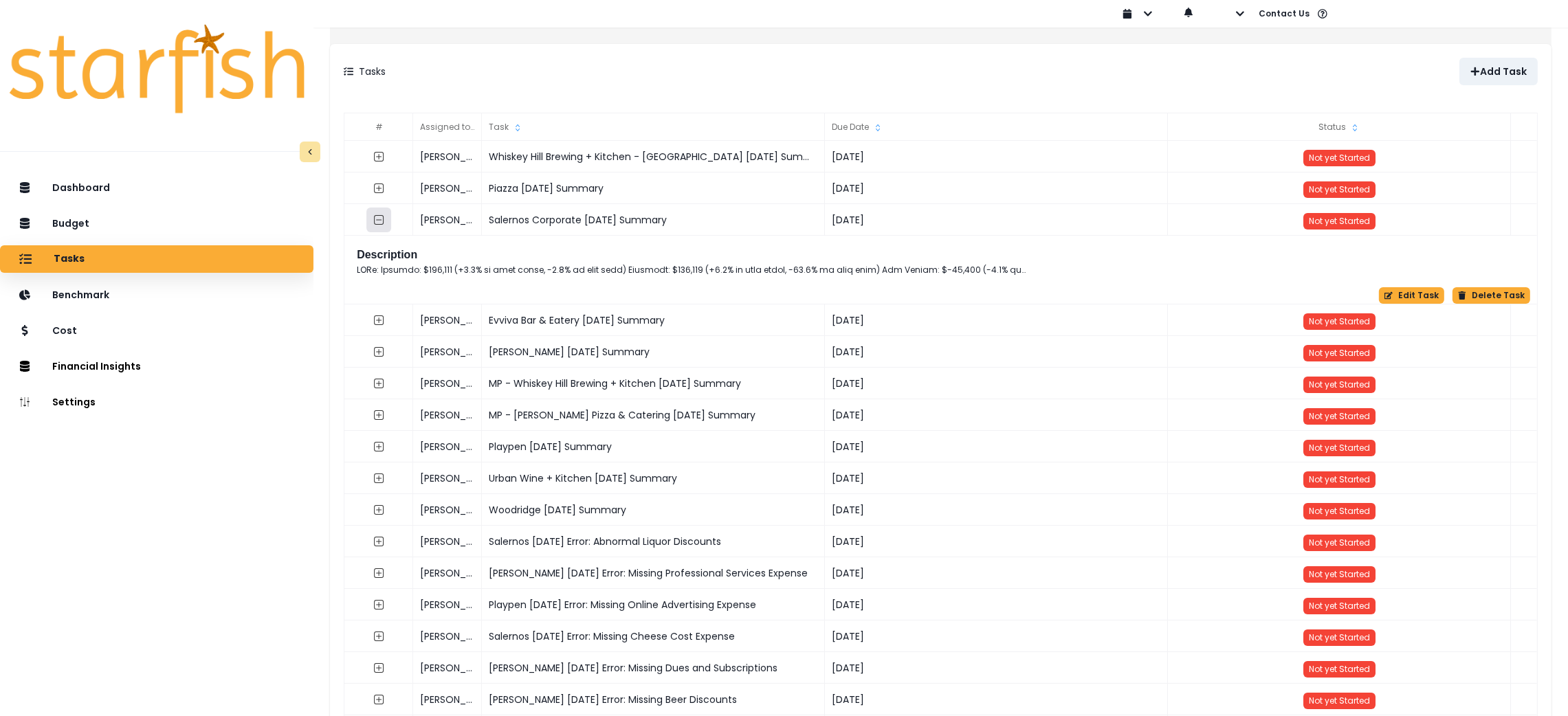
click at [384, 223] on icon "collasped outline" at bounding box center [379, 220] width 11 height 11
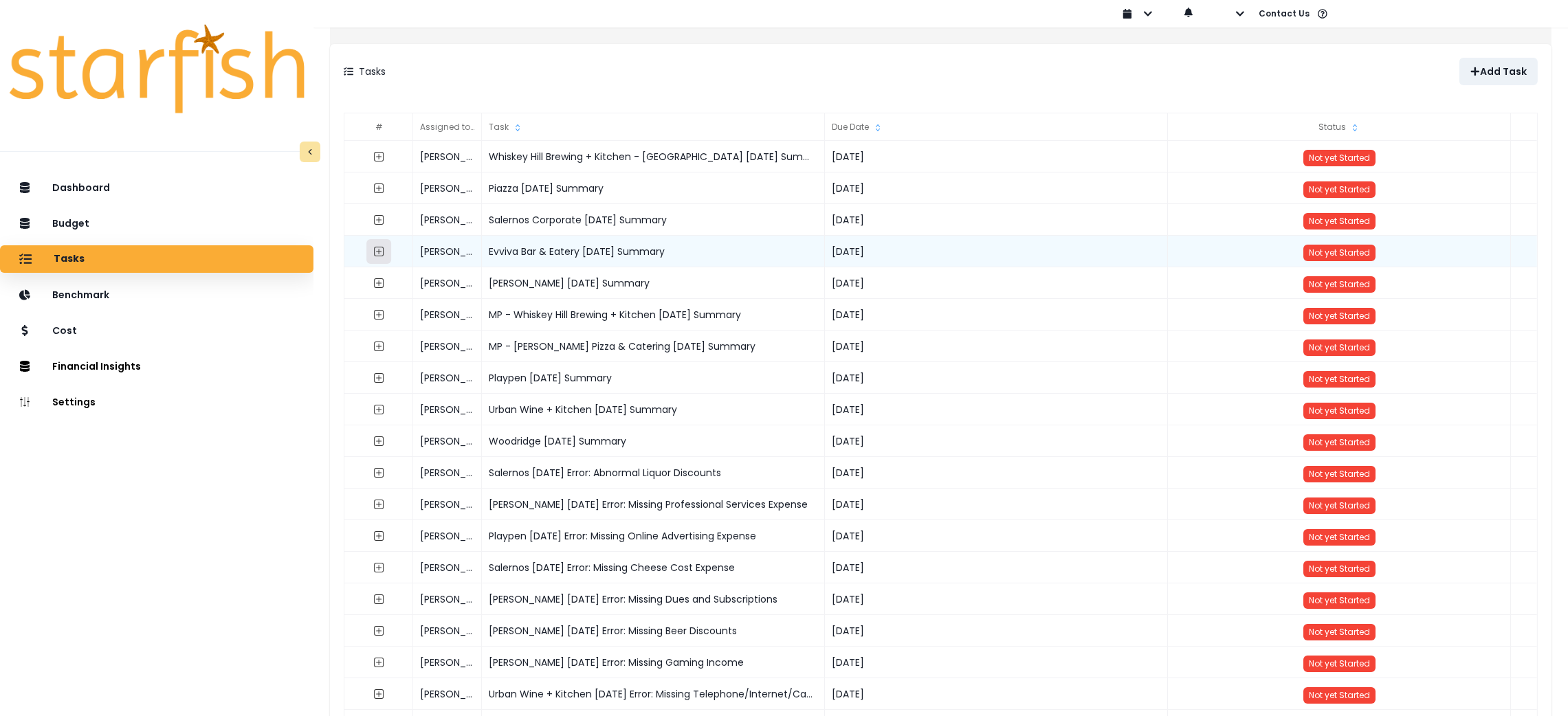
click at [384, 250] on icon "expand outline" at bounding box center [379, 252] width 11 height 11
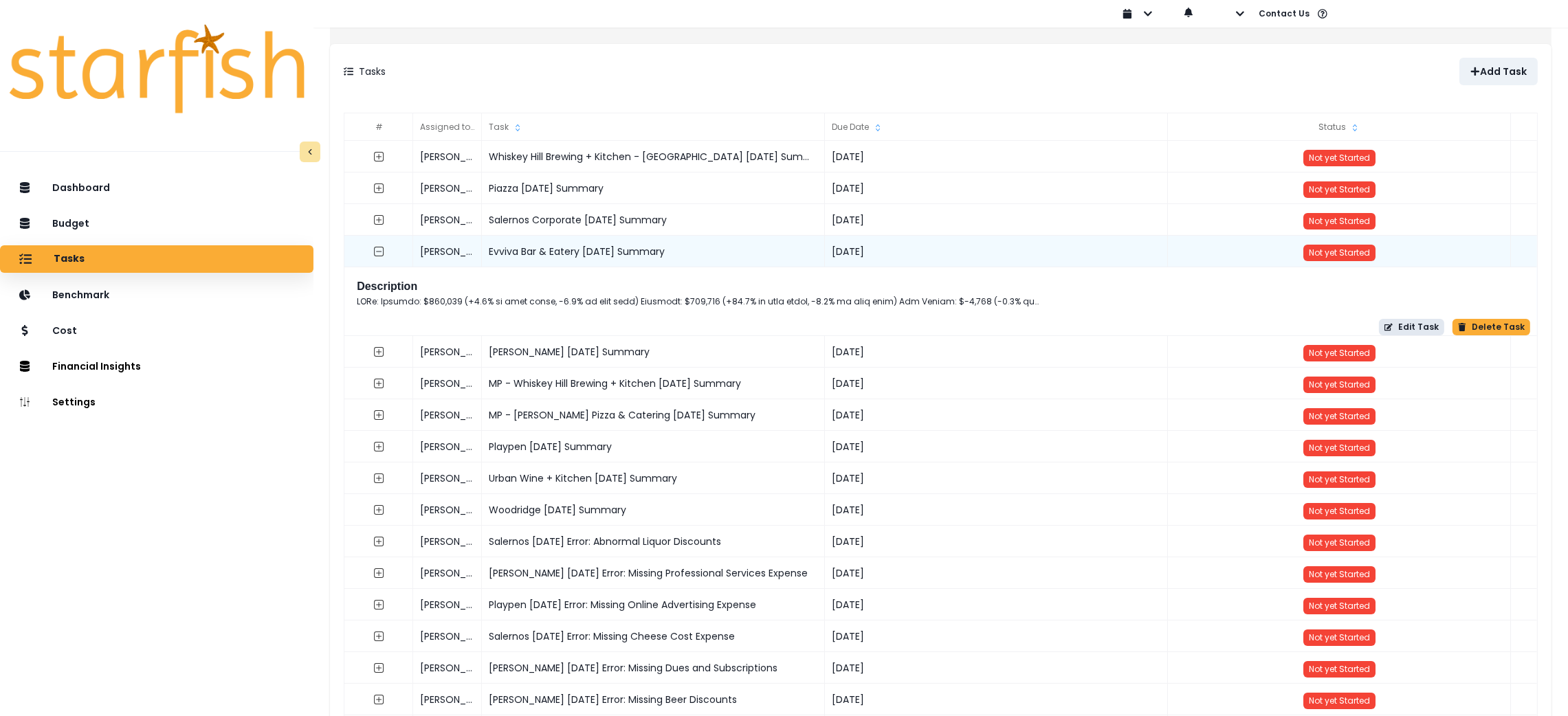
click at [1412, 332] on button "Edit Task" at bounding box center [1412, 327] width 65 height 17
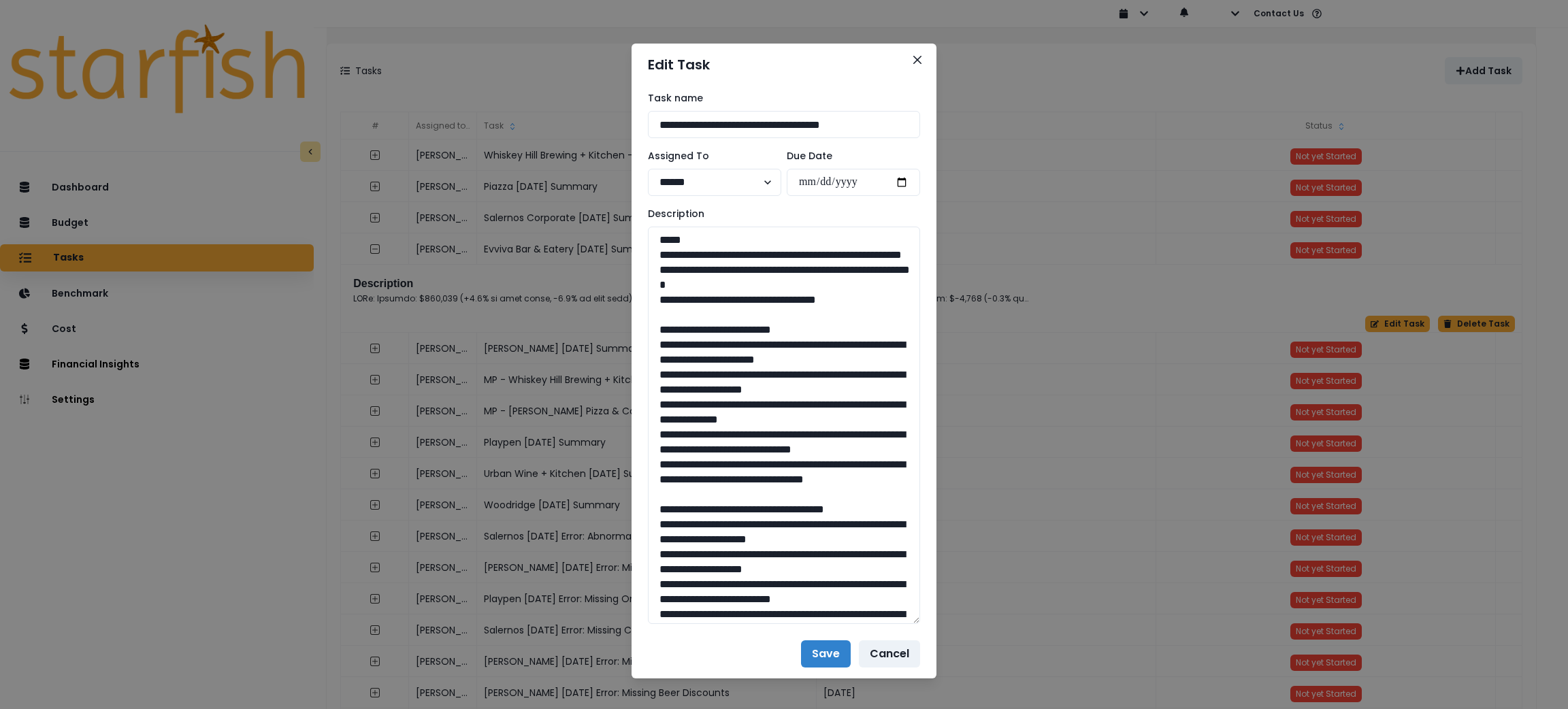
drag, startPoint x: 907, startPoint y: 276, endPoint x: 929, endPoint y: 620, distance: 344.7
click at [929, 620] on div "**********" at bounding box center [784, 354] width 1568 height 709
drag, startPoint x: 867, startPoint y: 319, endPoint x: 651, endPoint y: 245, distance: 228.3
click at [651, 245] on textarea "To enrich screen reader interactions, please activate Accessibility in Grammarl…" at bounding box center [784, 425] width 272 height 398
click at [654, 253] on textarea "To enrich screen reader interactions, please activate Accessibility in Grammarl…" at bounding box center [784, 425] width 272 height 398
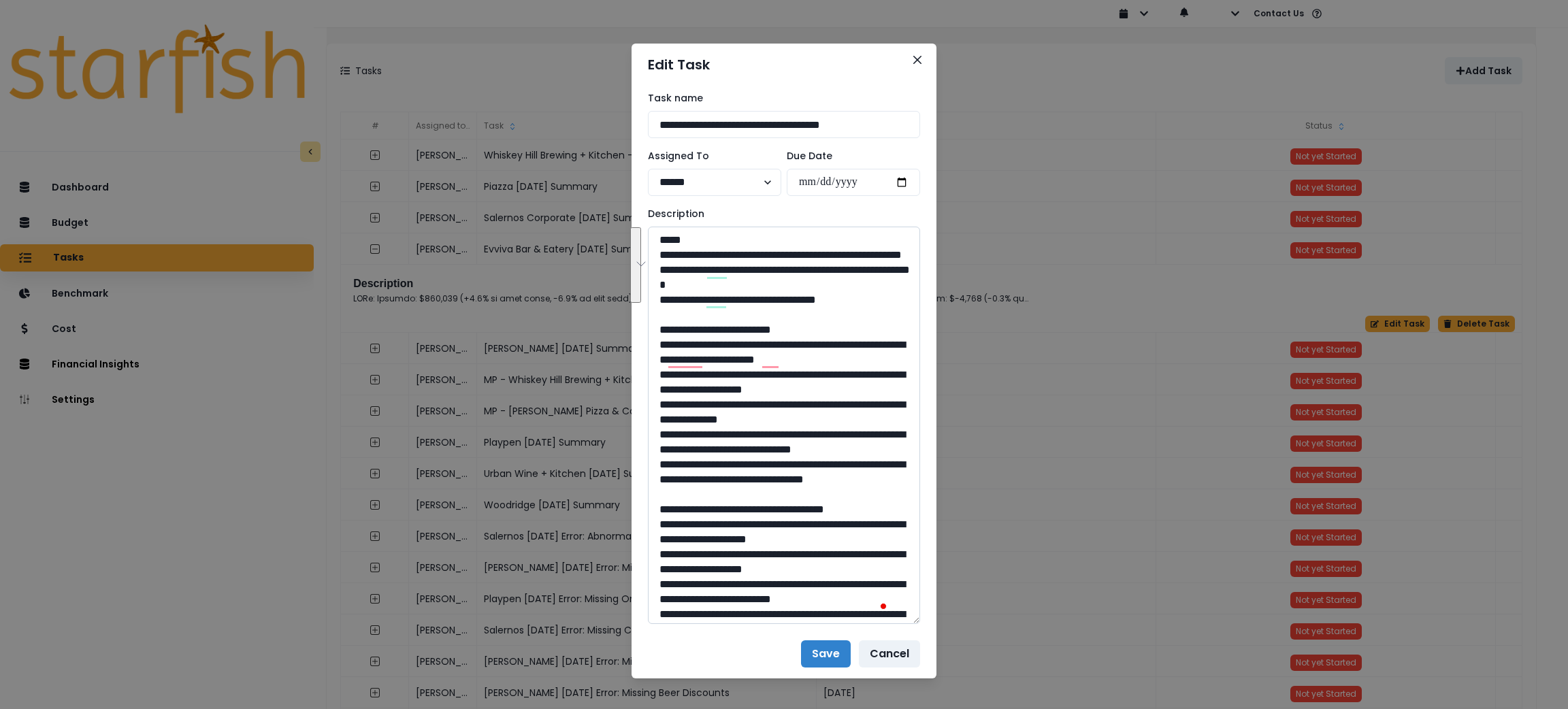
click at [762, 438] on textarea "To enrich screen reader interactions, please activate Accessibility in Grammarl…" at bounding box center [784, 425] width 272 height 398
drag, startPoint x: 712, startPoint y: 534, endPoint x: 660, endPoint y: 357, distance: 184.5
click at [660, 357] on textarea "To enrich screen reader interactions, please activate Accessibility in Grammarl…" at bounding box center [784, 425] width 272 height 398
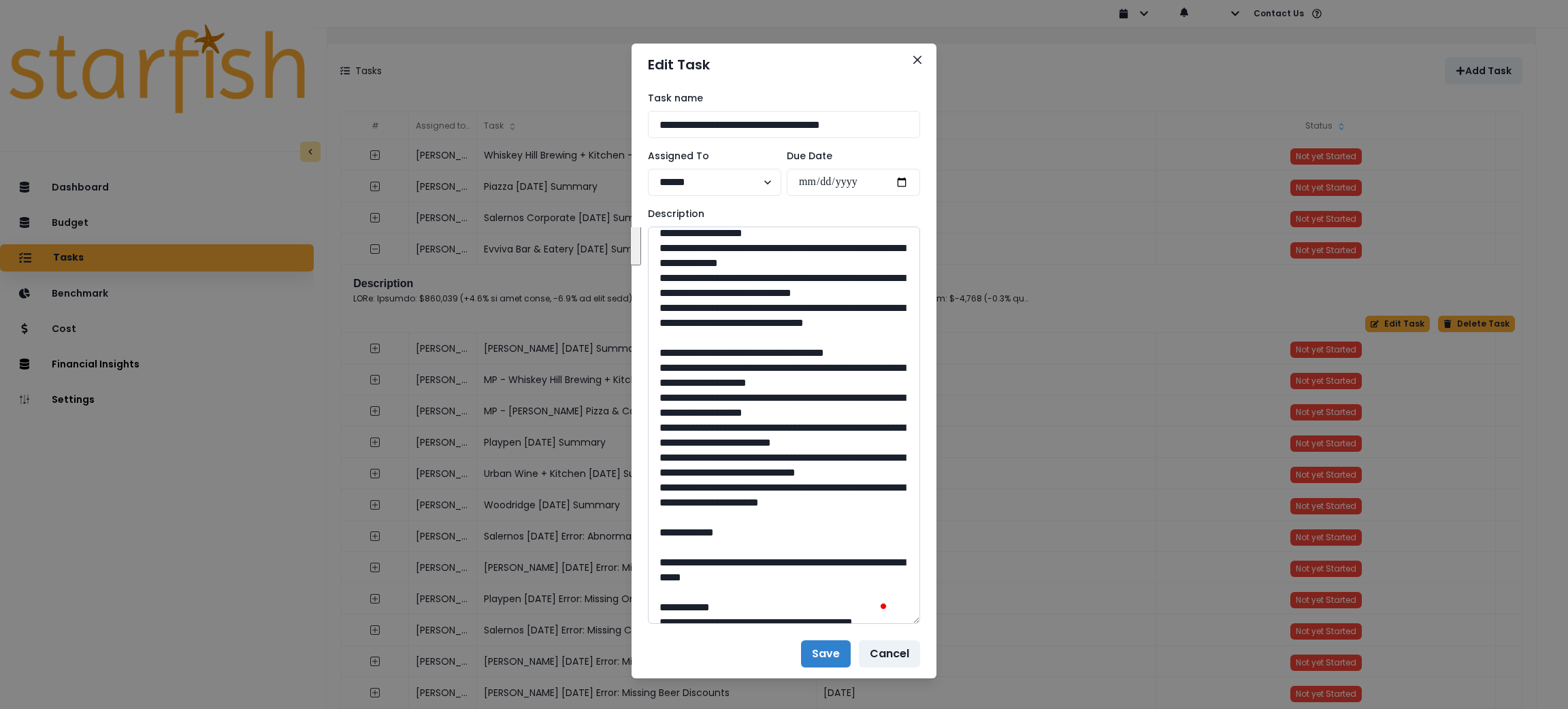
scroll to position [204, 0]
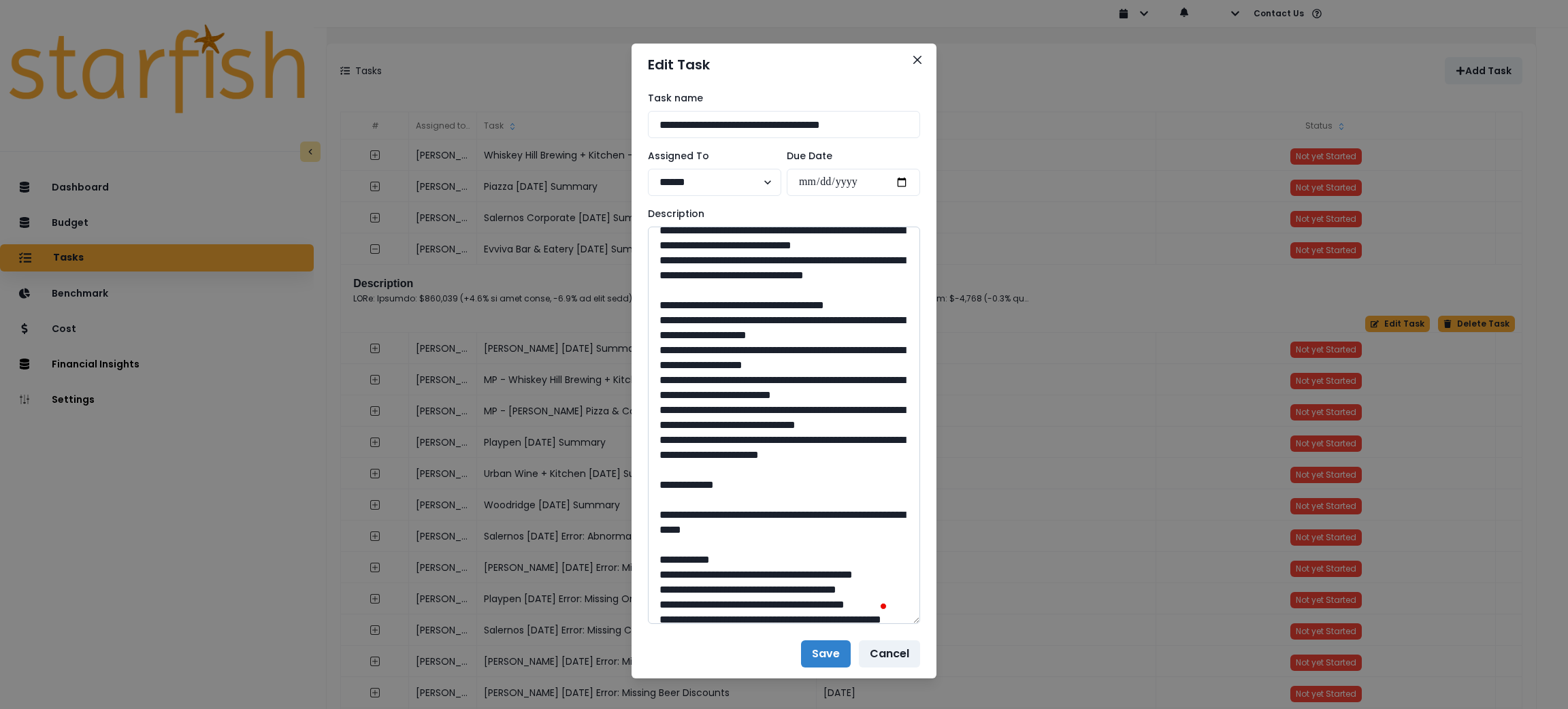
drag, startPoint x: 689, startPoint y: 561, endPoint x: 662, endPoint y: 379, distance: 184.0
click at [662, 379] on textarea "To enrich screen reader interactions, please activate Accessibility in Grammarl…" at bounding box center [784, 425] width 272 height 398
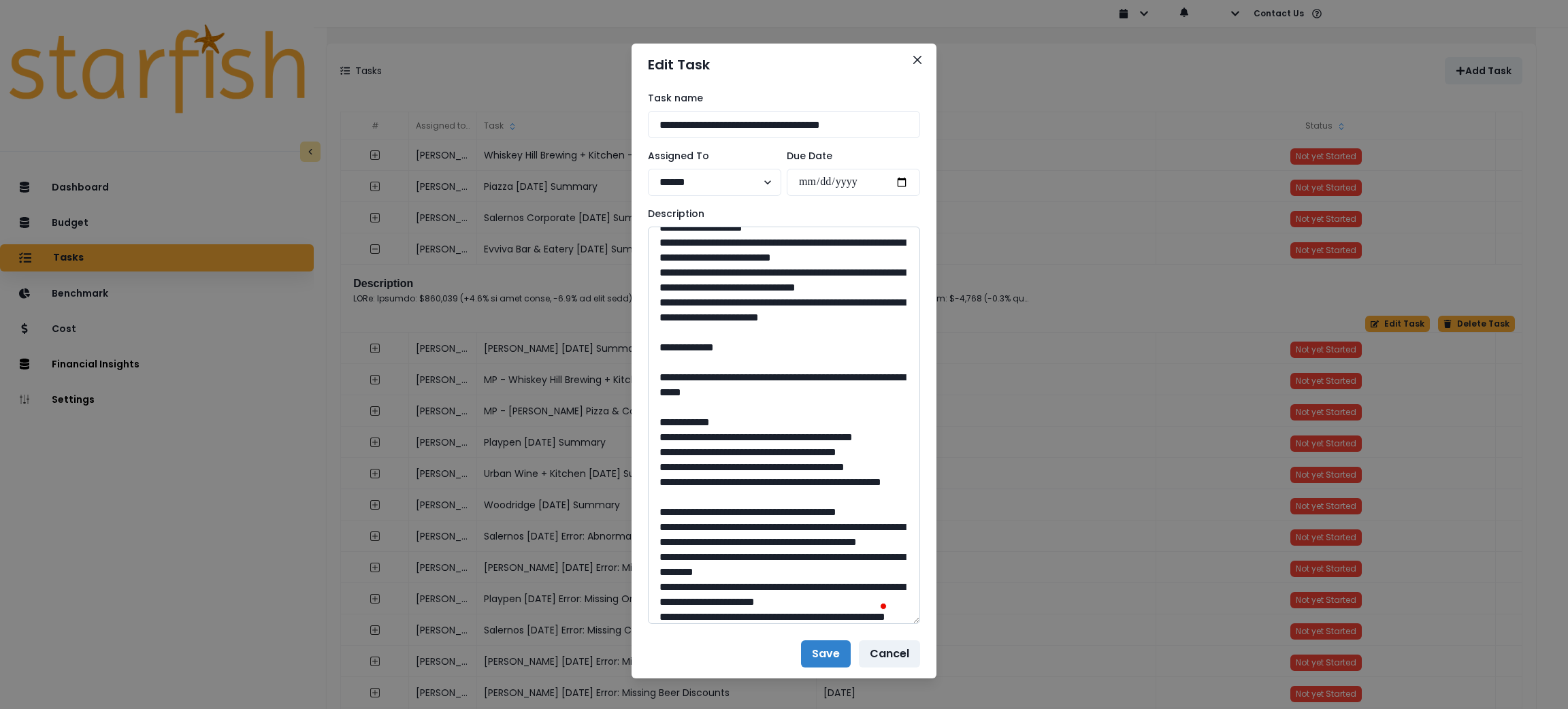
scroll to position [409, 0]
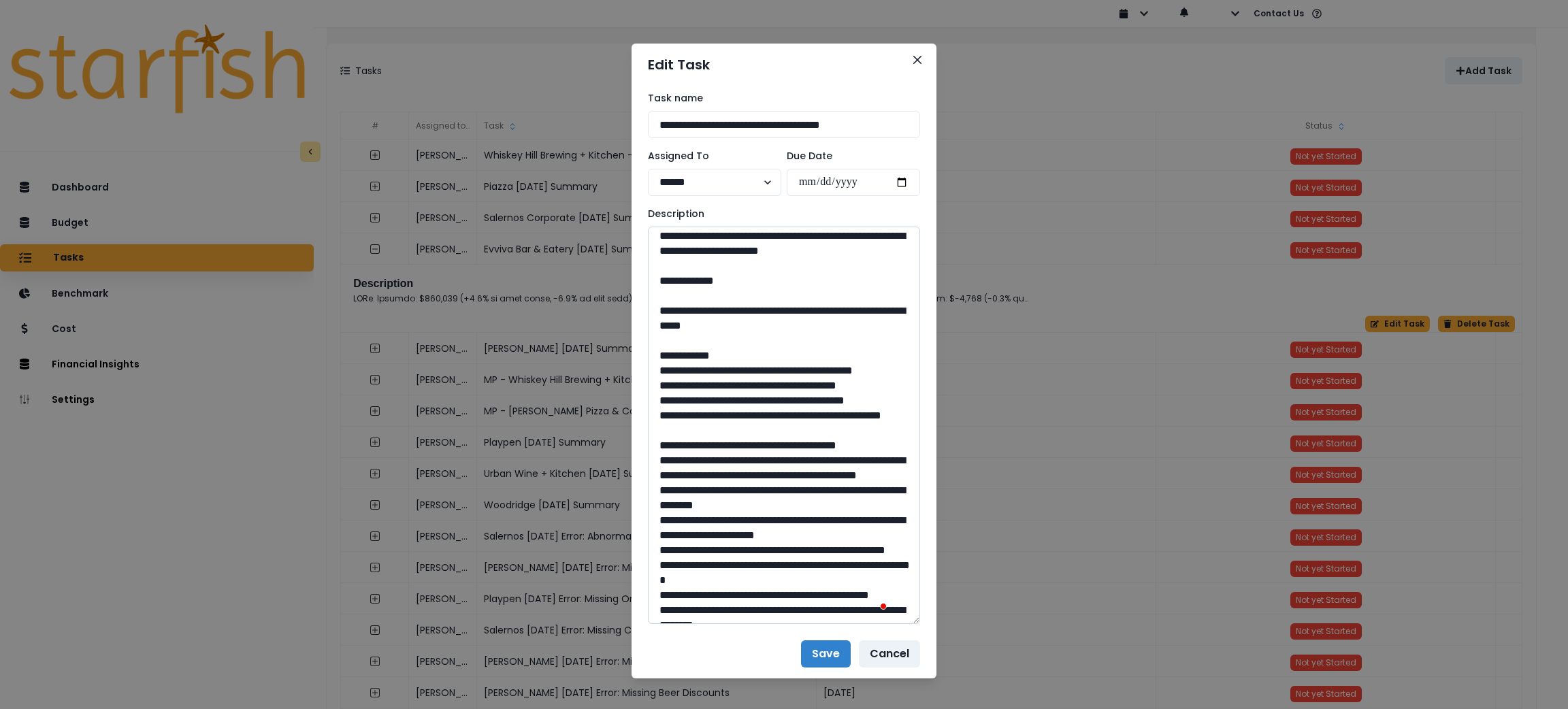
drag, startPoint x: 786, startPoint y: 431, endPoint x: 690, endPoint y: 416, distance: 97.2
click at [690, 416] on textarea "To enrich screen reader interactions, please activate Accessibility in Grammarl…" at bounding box center [784, 425] width 272 height 398
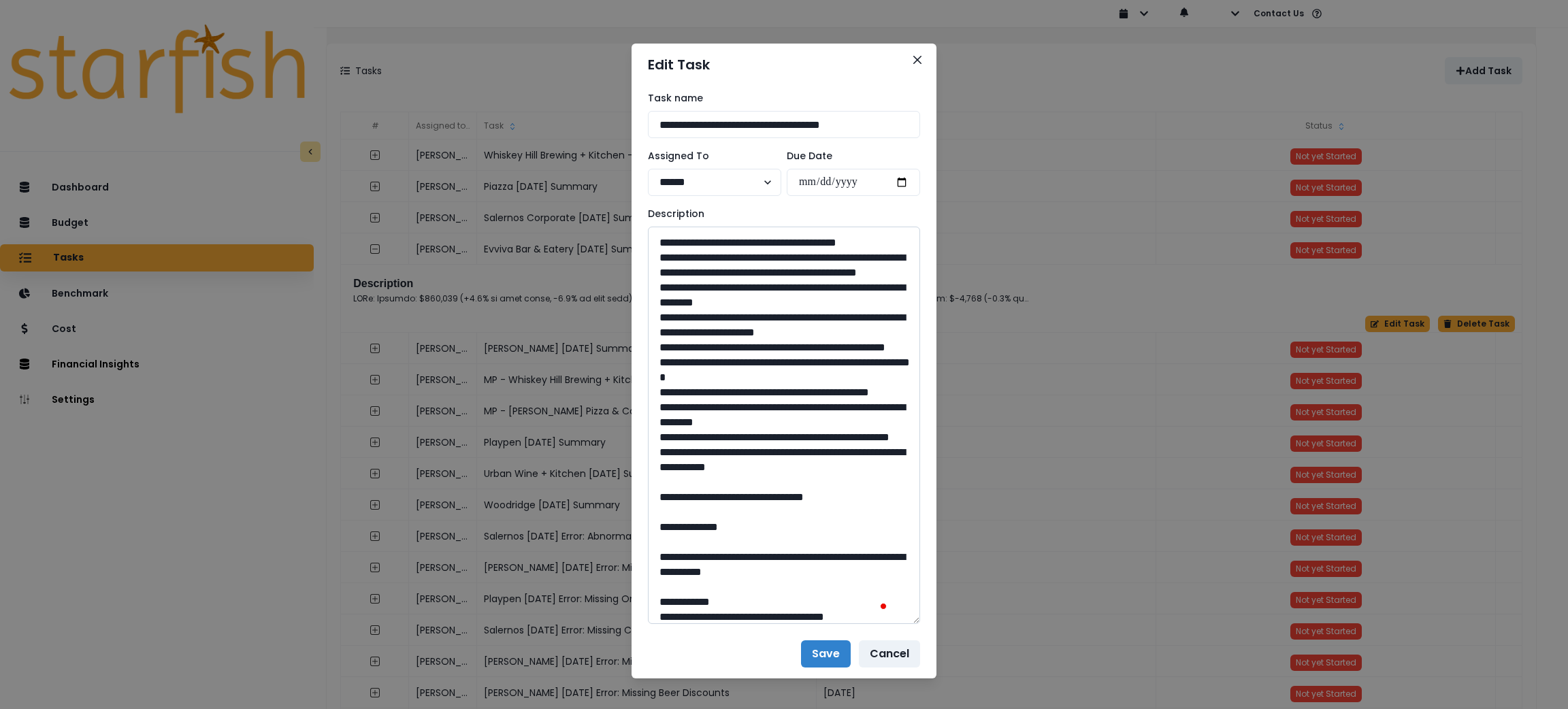
scroll to position [689, 0]
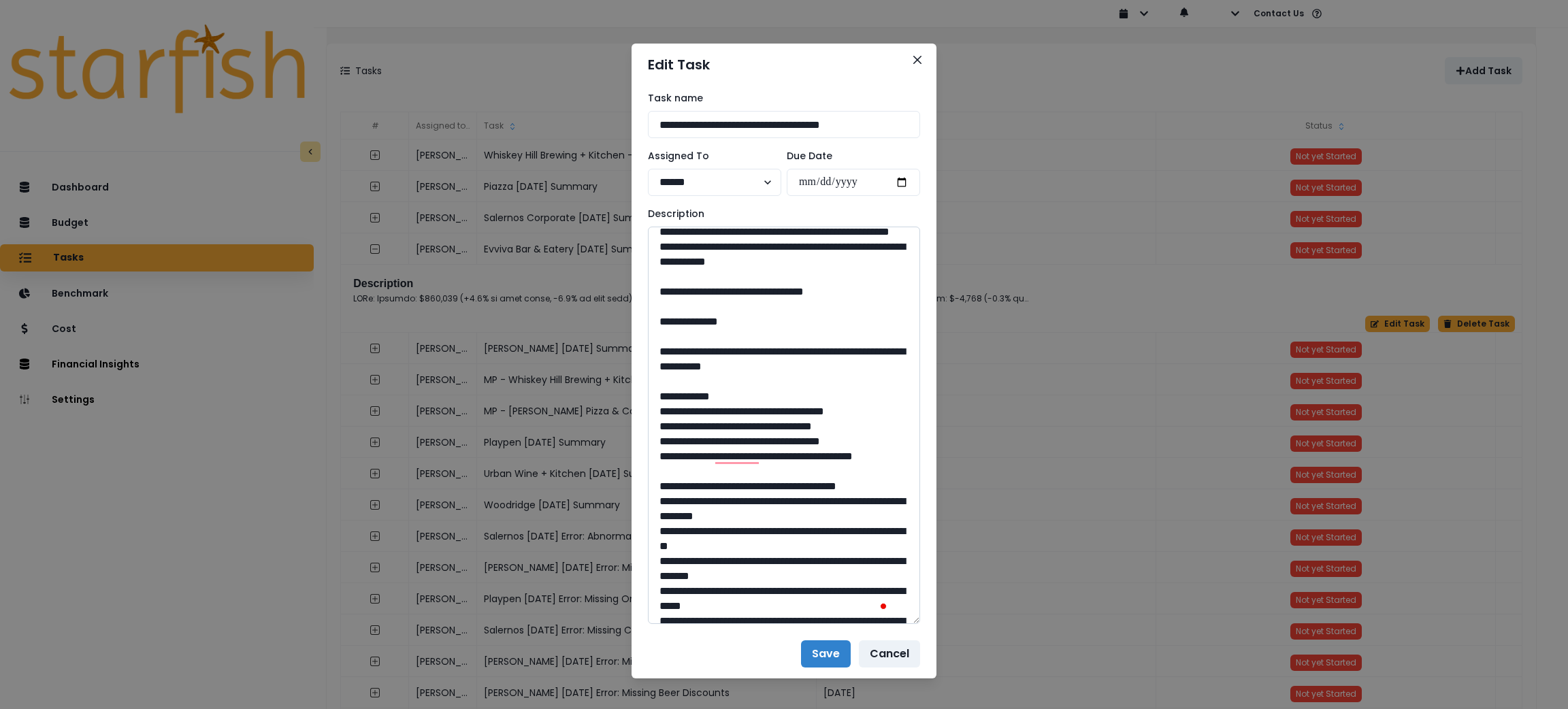
drag, startPoint x: 782, startPoint y: 498, endPoint x: 749, endPoint y: 501, distance: 33.1
click at [749, 501] on textarea "To enrich screen reader interactions, please activate Accessibility in Grammarl…" at bounding box center [784, 425] width 272 height 398
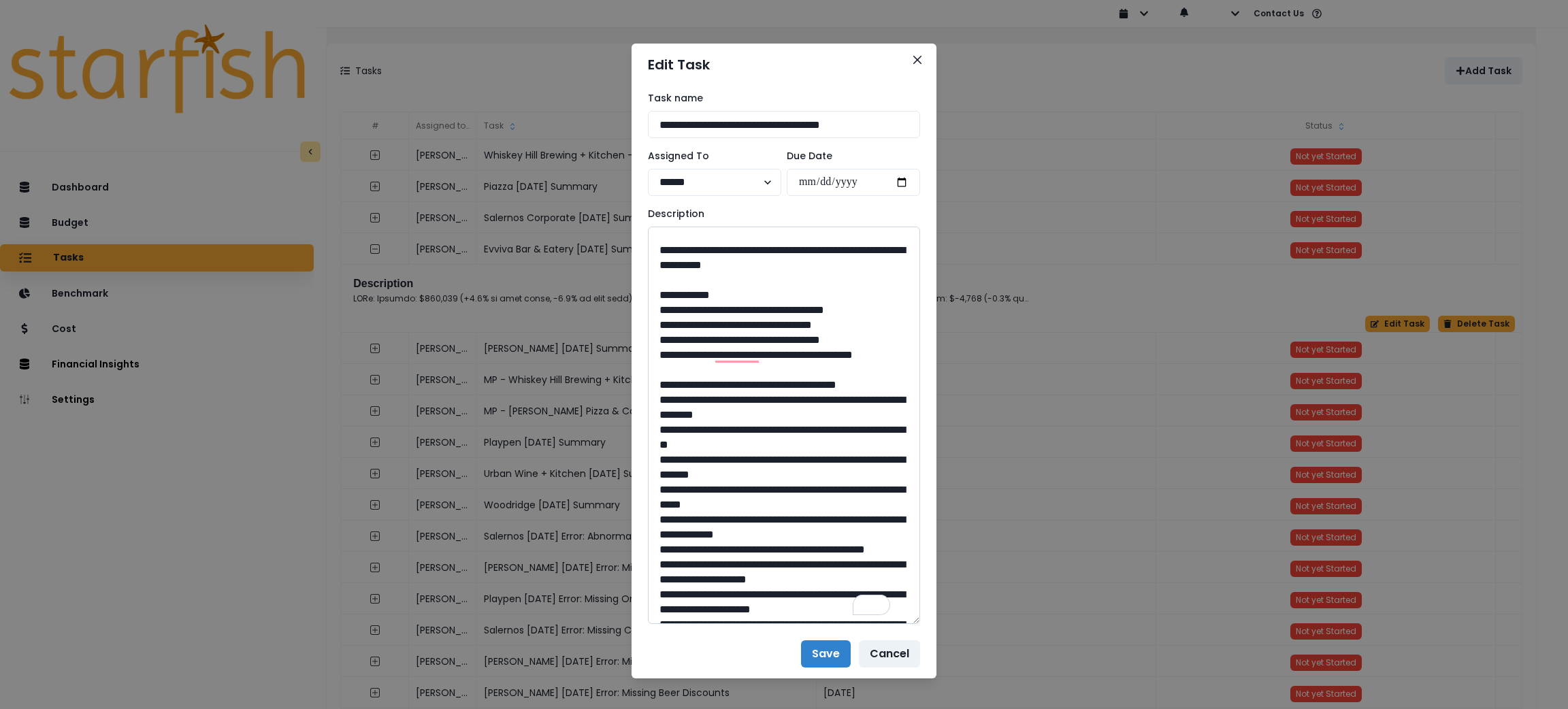
drag, startPoint x: 848, startPoint y: 472, endPoint x: 692, endPoint y: 460, distance: 156.5
click at [692, 460] on textarea "To enrich screen reader interactions, please activate Accessibility in Grammarl…" at bounding box center [784, 425] width 272 height 398
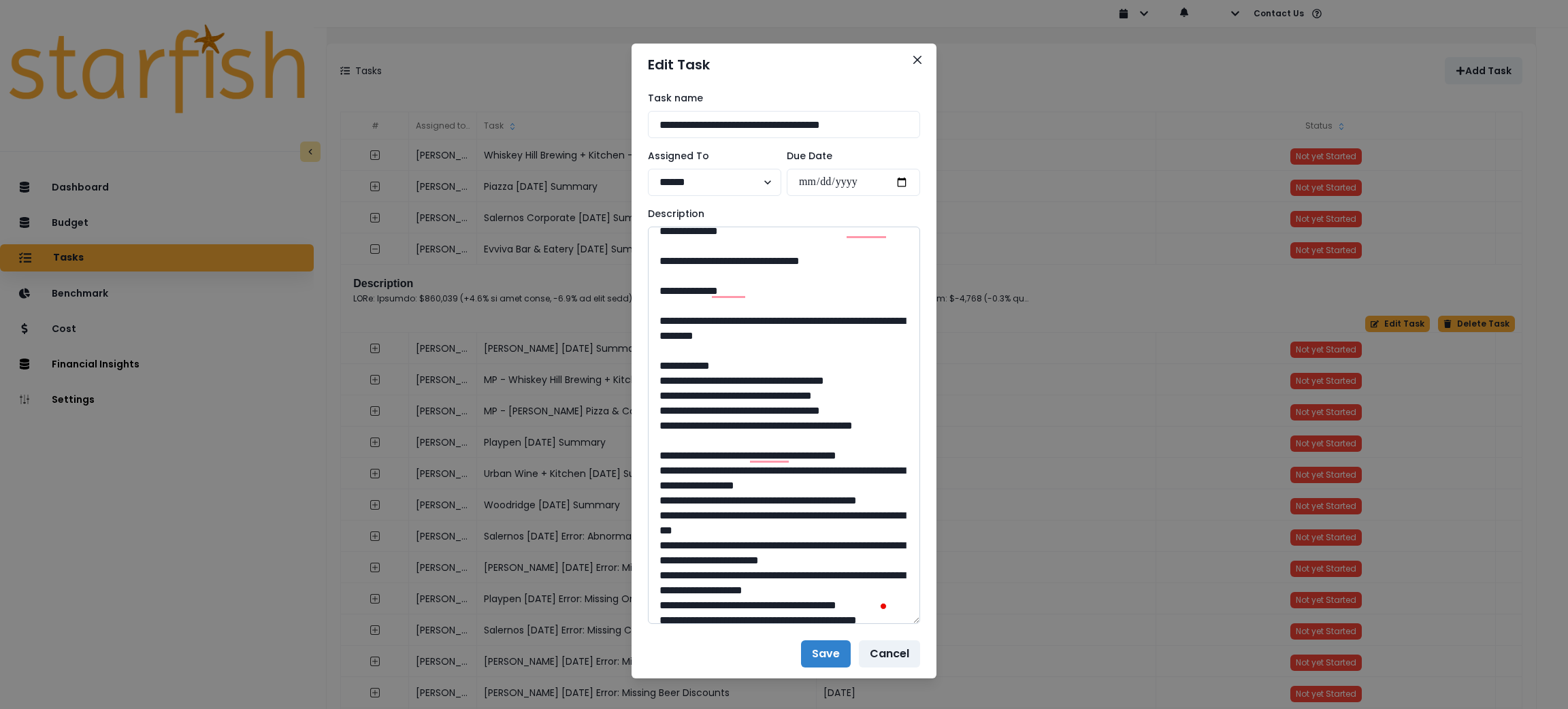
drag, startPoint x: 782, startPoint y: 526, endPoint x: 746, endPoint y: 532, distance: 36.5
click at [746, 532] on textarea "To enrich screen reader interactions, please activate Accessibility in Grammarl…" at bounding box center [784, 425] width 272 height 398
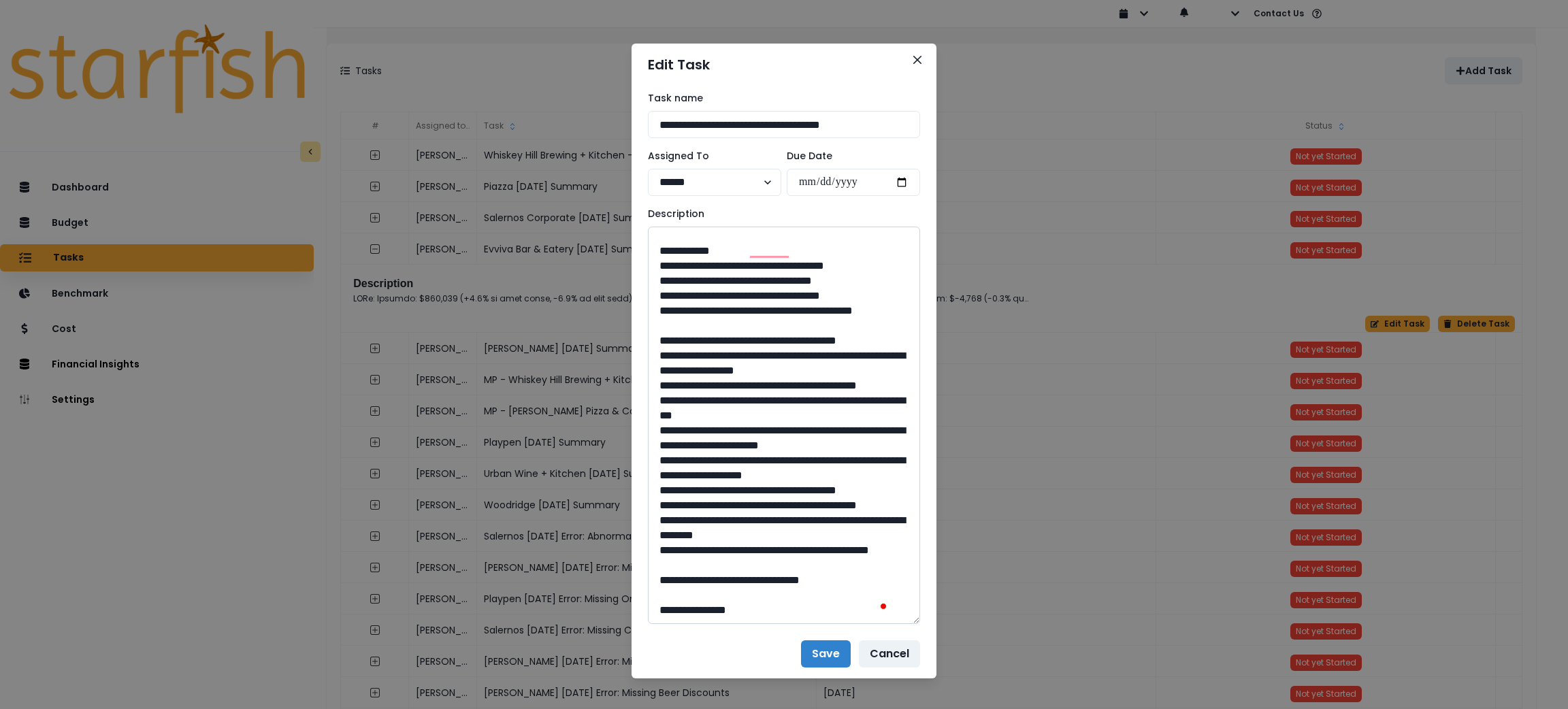
drag, startPoint x: 813, startPoint y: 402, endPoint x: 691, endPoint y: 384, distance: 123.3
click at [691, 384] on textarea "To enrich screen reader interactions, please activate Accessibility in Grammarl…" at bounding box center [784, 425] width 272 height 398
drag, startPoint x: 781, startPoint y: 578, endPoint x: 749, endPoint y: 580, distance: 32.1
click at [749, 580] on textarea "To enrich screen reader interactions, please activate Accessibility in Grammarl…" at bounding box center [784, 425] width 272 height 398
click at [907, 60] on button "Close" at bounding box center [918, 60] width 22 height 22
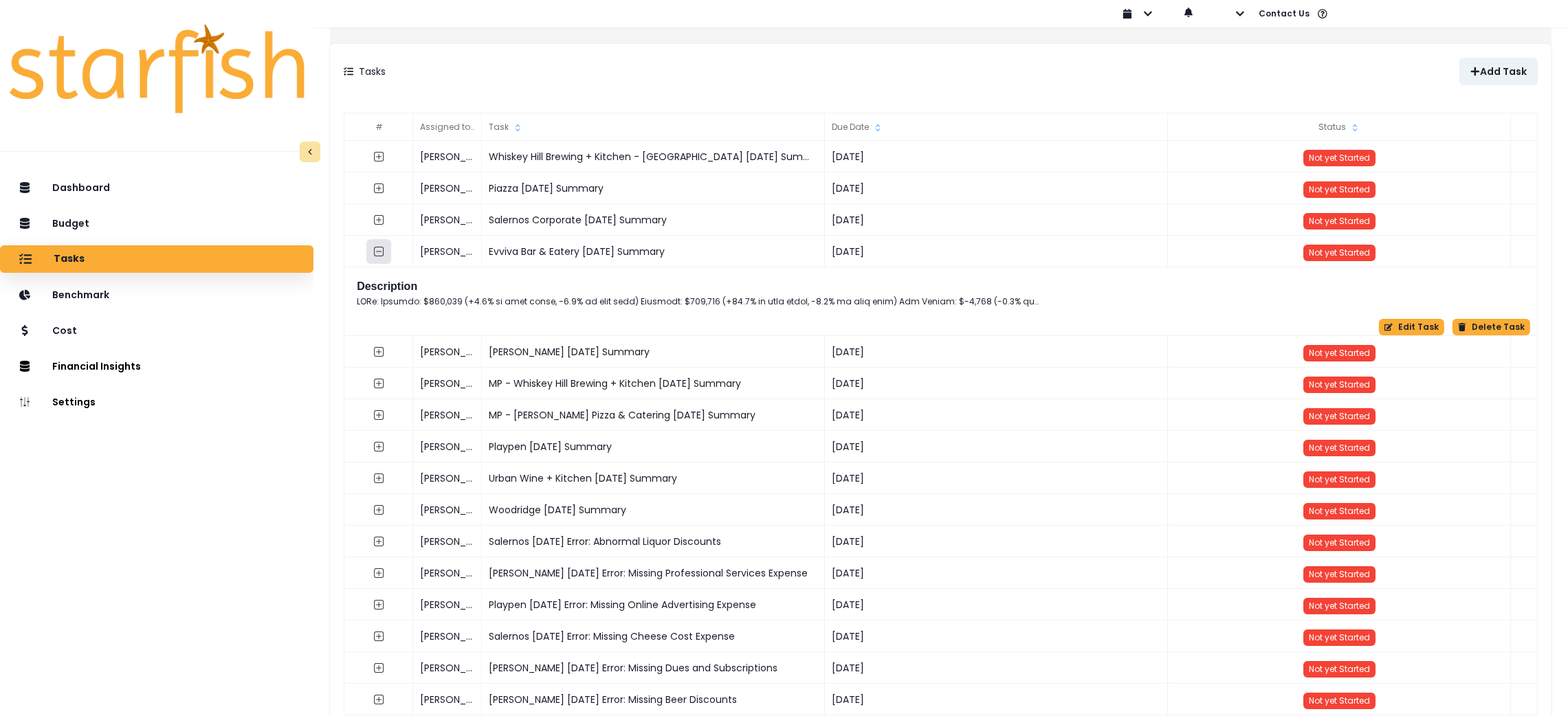
click at [386, 255] on button "button" at bounding box center [379, 252] width 25 height 25
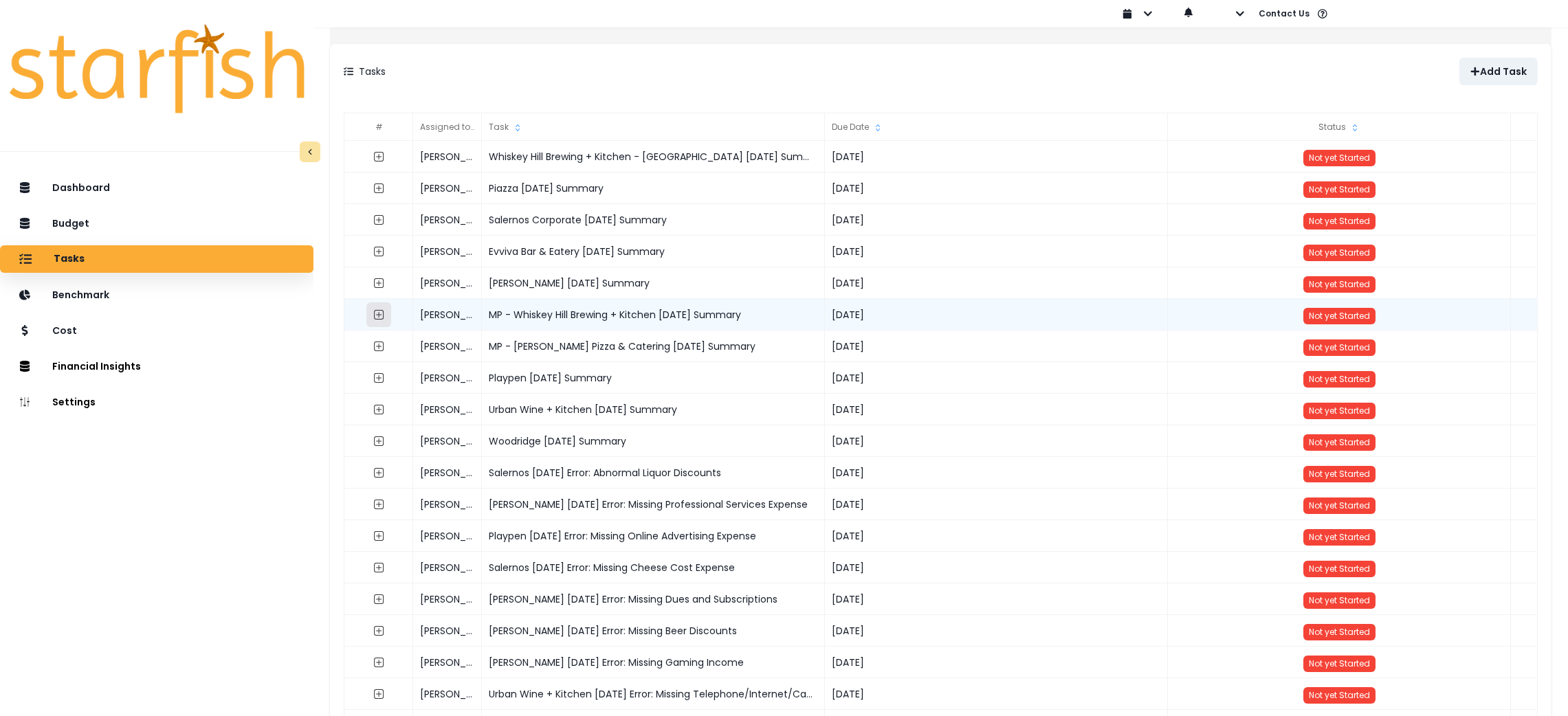
click at [384, 315] on icon "expand outline" at bounding box center [379, 315] width 10 height 10
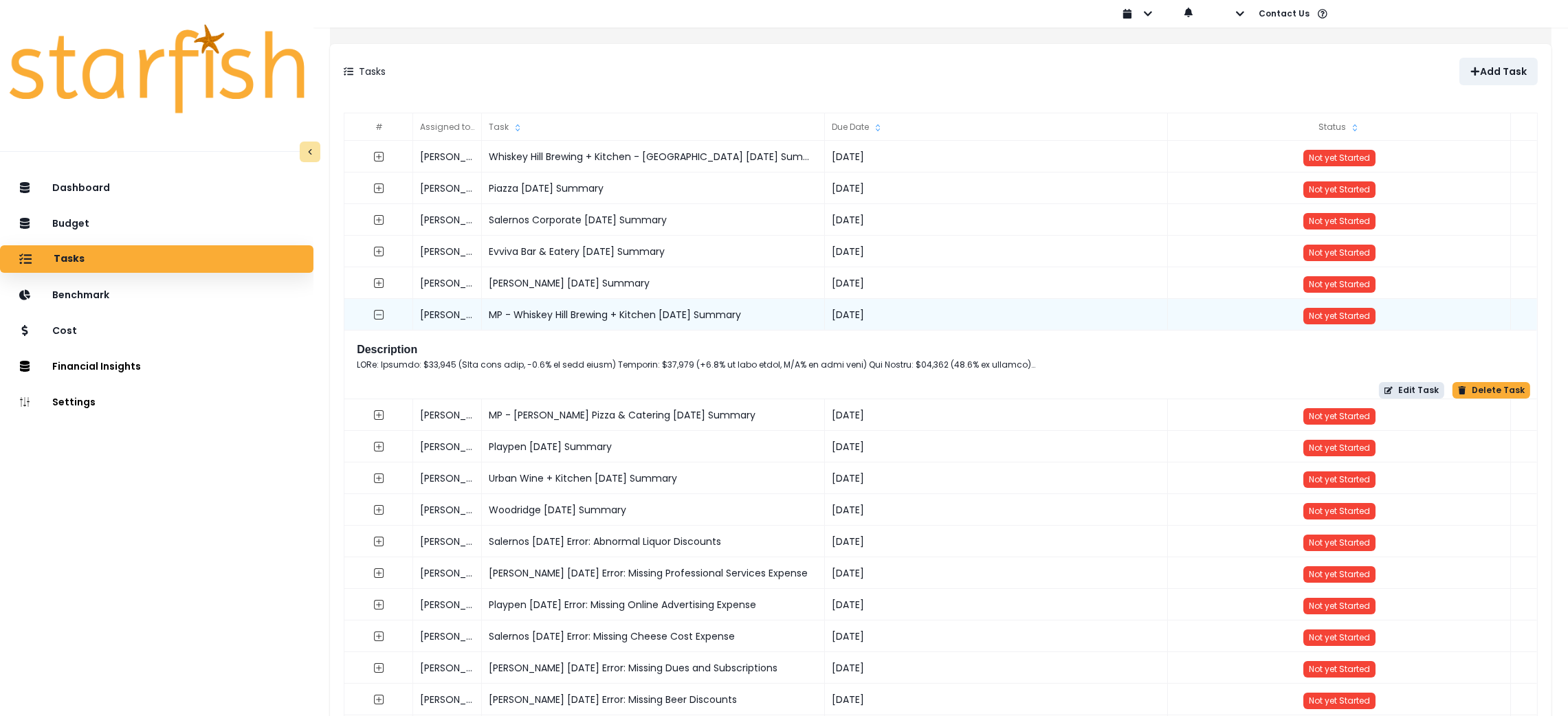
click at [1416, 389] on button "Edit Task" at bounding box center [1412, 391] width 65 height 17
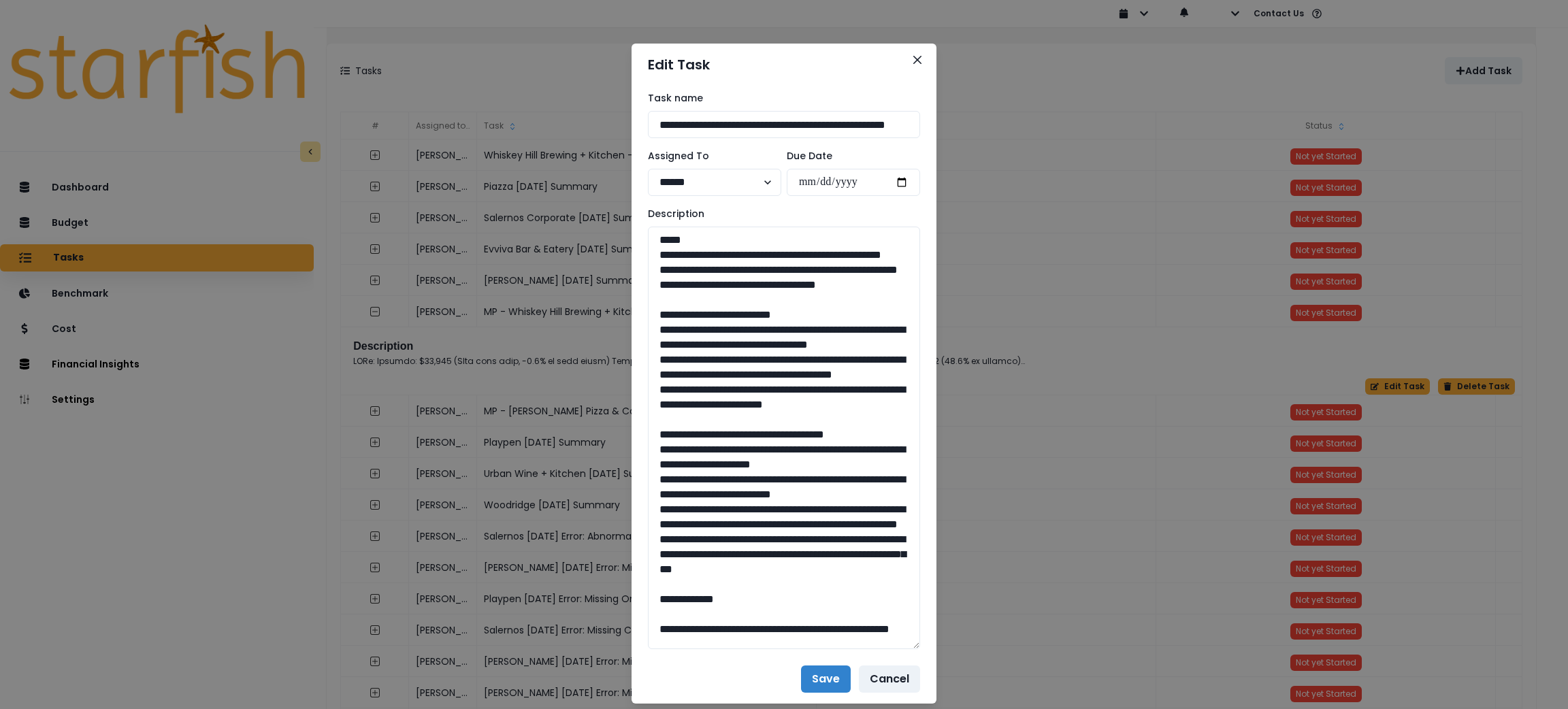
drag, startPoint x: 911, startPoint y: 276, endPoint x: 933, endPoint y: 648, distance: 372.6
click at [933, 648] on div "**********" at bounding box center [784, 354] width 1568 height 709
drag, startPoint x: 602, startPoint y: 275, endPoint x: 600, endPoint y: 261, distance: 14.1
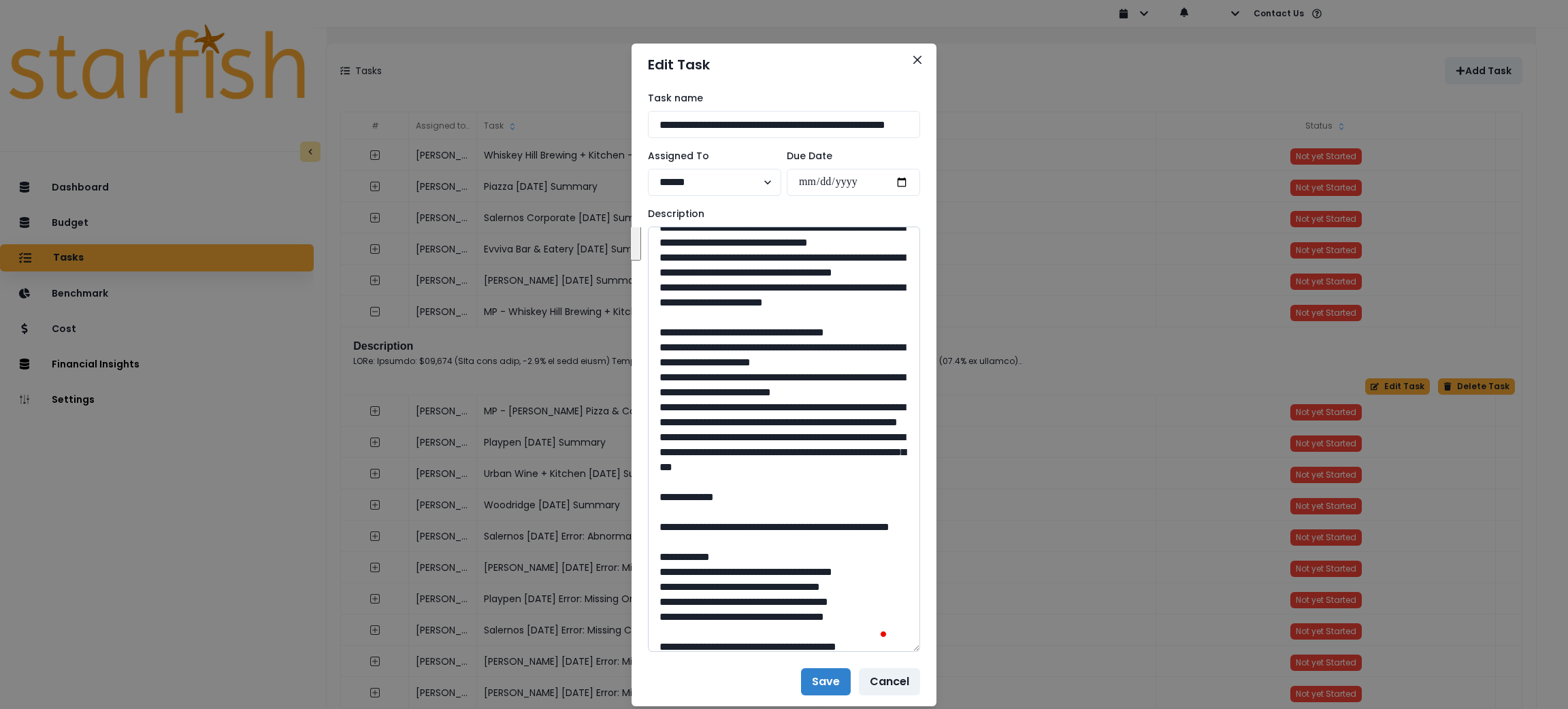
drag, startPoint x: 719, startPoint y: 374, endPoint x: 661, endPoint y: 256, distance: 131.5
click at [661, 256] on textarea "To enrich screen reader interactions, please activate Accessibility in Grammarl…" at bounding box center [784, 439] width 272 height 425
drag, startPoint x: 876, startPoint y: 573, endPoint x: 662, endPoint y: 423, distance: 261.3
click at [662, 423] on textarea "To enrich screen reader interactions, please activate Accessibility in Grammarl…" at bounding box center [784, 439] width 272 height 425
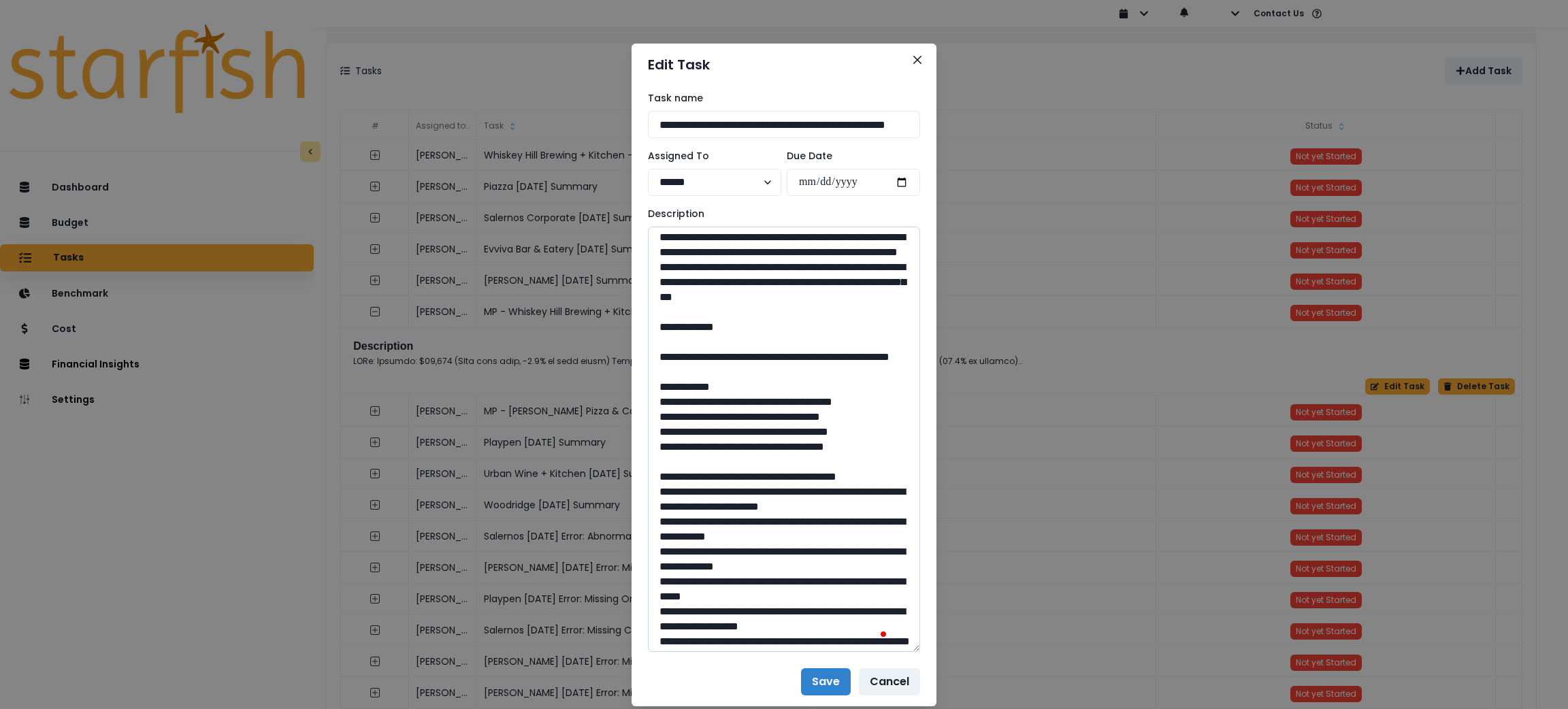
scroll to position [305, 0]
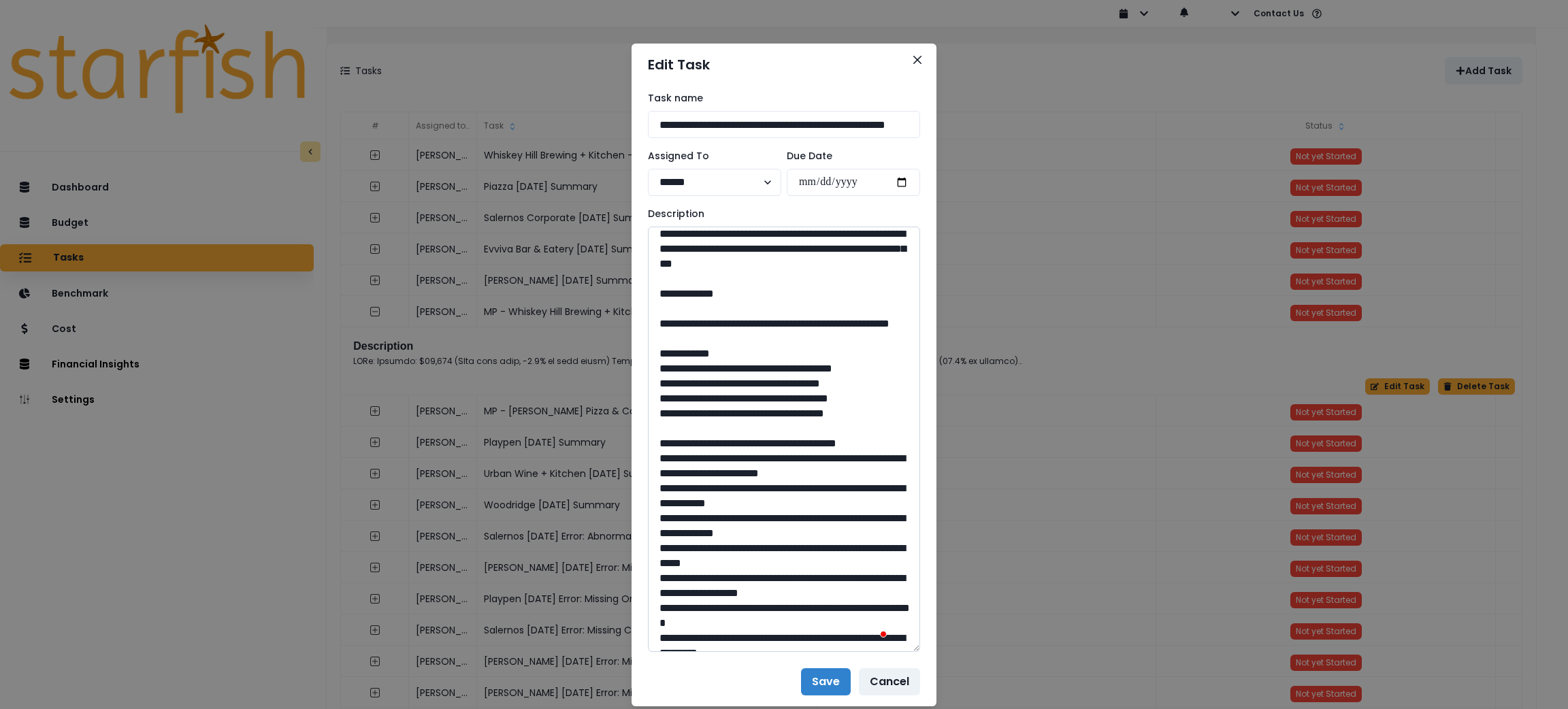
drag, startPoint x: 754, startPoint y: 440, endPoint x: 689, endPoint y: 424, distance: 66.9
click at [689, 424] on textarea "To enrich screen reader interactions, please activate Accessibility in Grammarl…" at bounding box center [784, 439] width 272 height 425
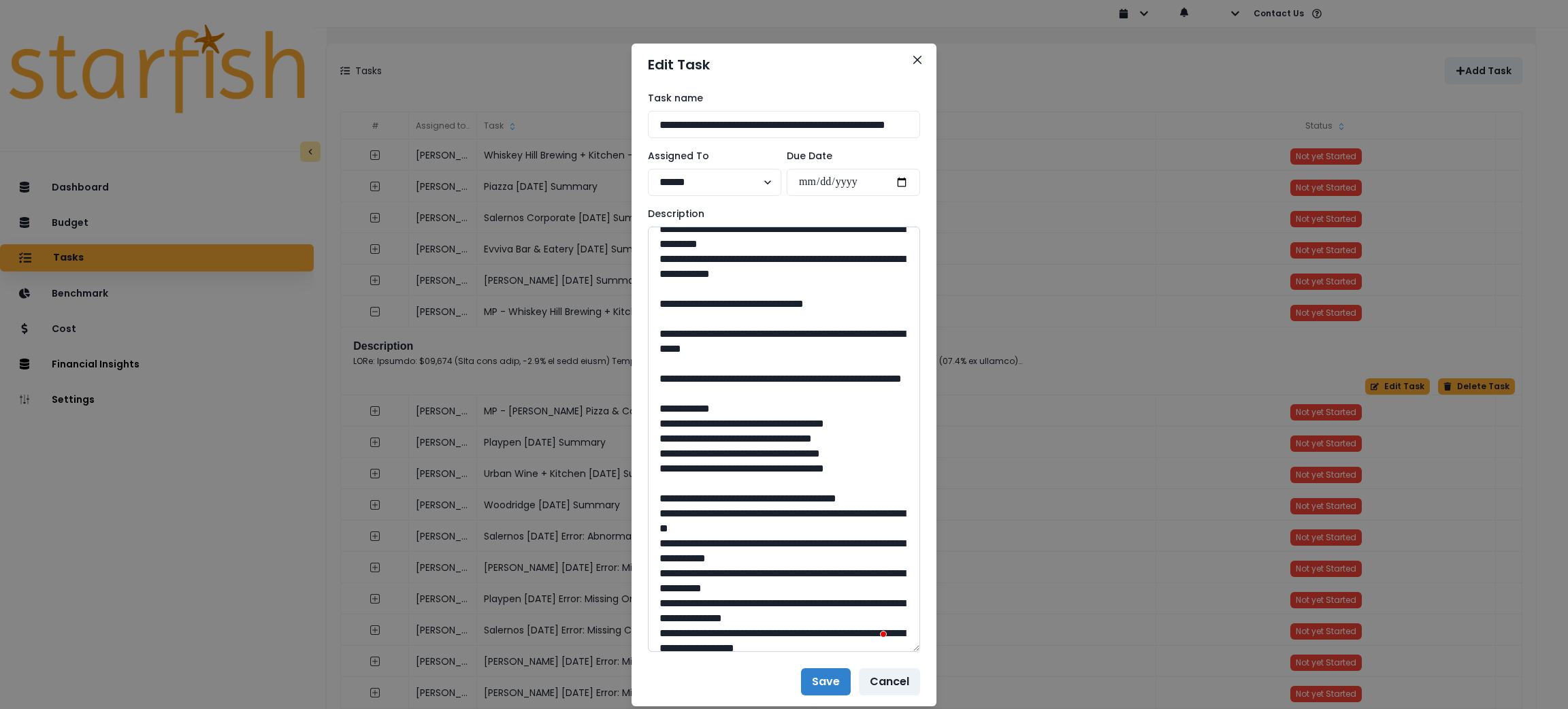
drag, startPoint x: 775, startPoint y: 451, endPoint x: 746, endPoint y: 458, distance: 29.8
click at [746, 458] on textarea "To enrich screen reader interactions, please activate Accessibility in Grammarl…" at bounding box center [784, 439] width 272 height 425
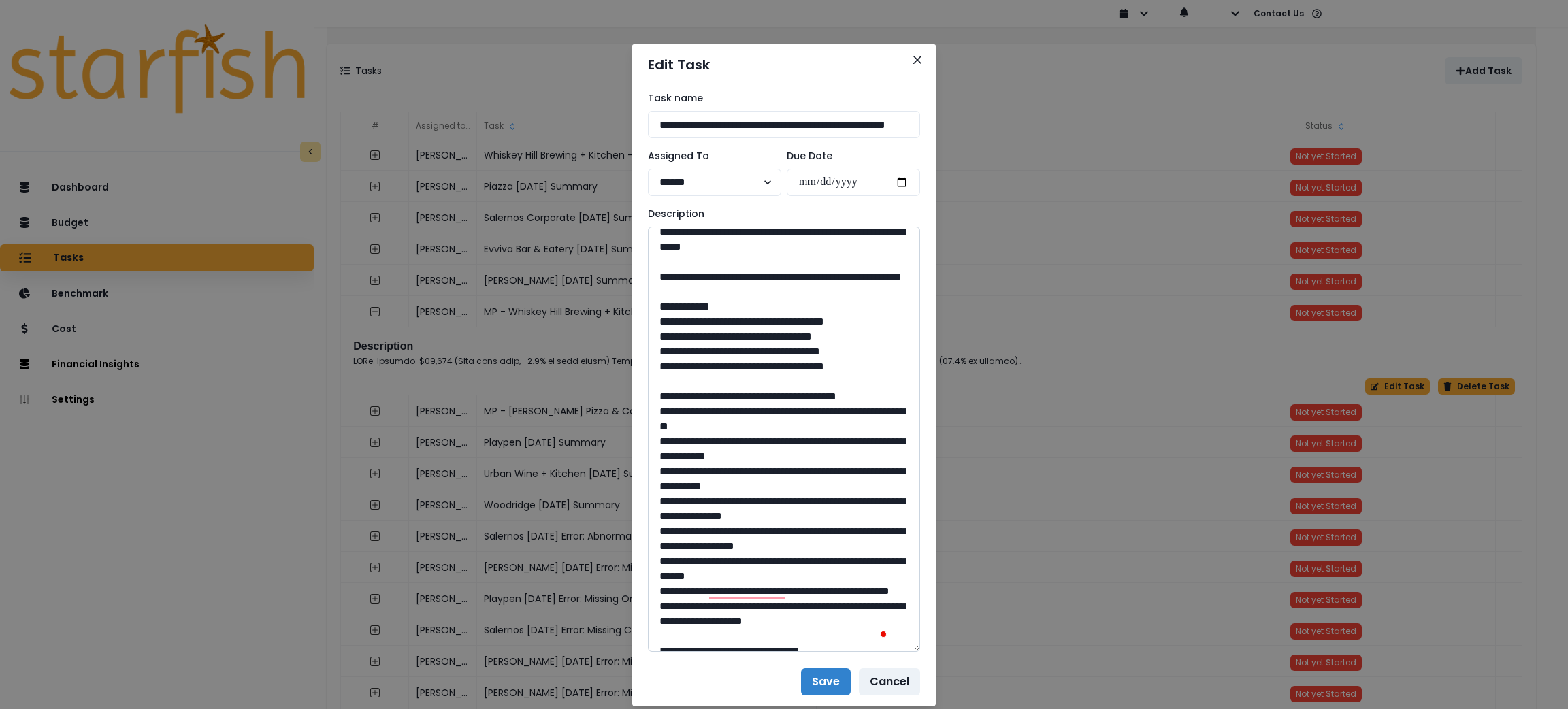
drag, startPoint x: 803, startPoint y: 447, endPoint x: 692, endPoint y: 425, distance: 113.2
click at [692, 425] on textarea "To enrich screen reader interactions, please activate Accessibility in Grammarl…" at bounding box center [784, 439] width 272 height 425
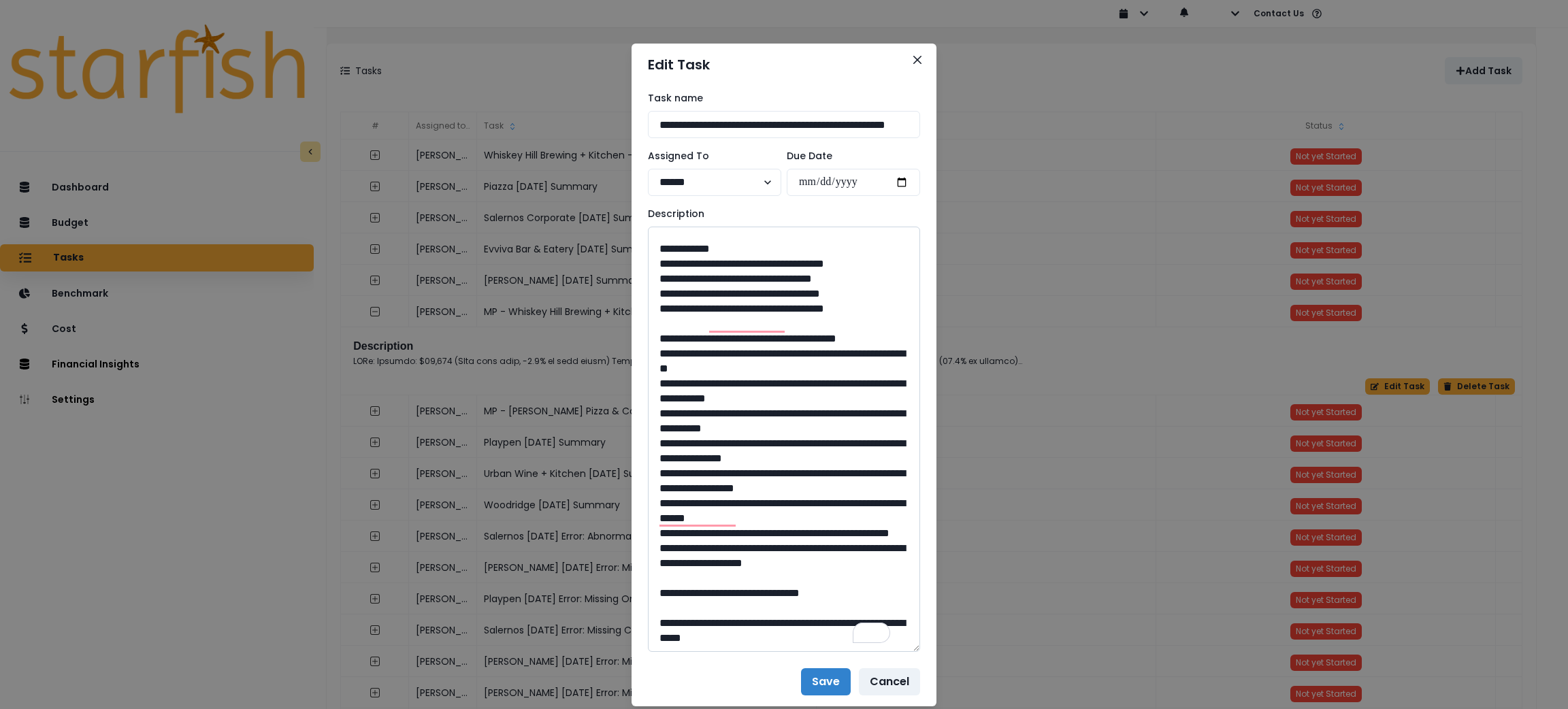
drag, startPoint x: 779, startPoint y: 590, endPoint x: 748, endPoint y: 592, distance: 31.1
click at [748, 592] on textarea "To enrich screen reader interactions, please activate Accessibility in Grammarl…" at bounding box center [784, 439] width 272 height 425
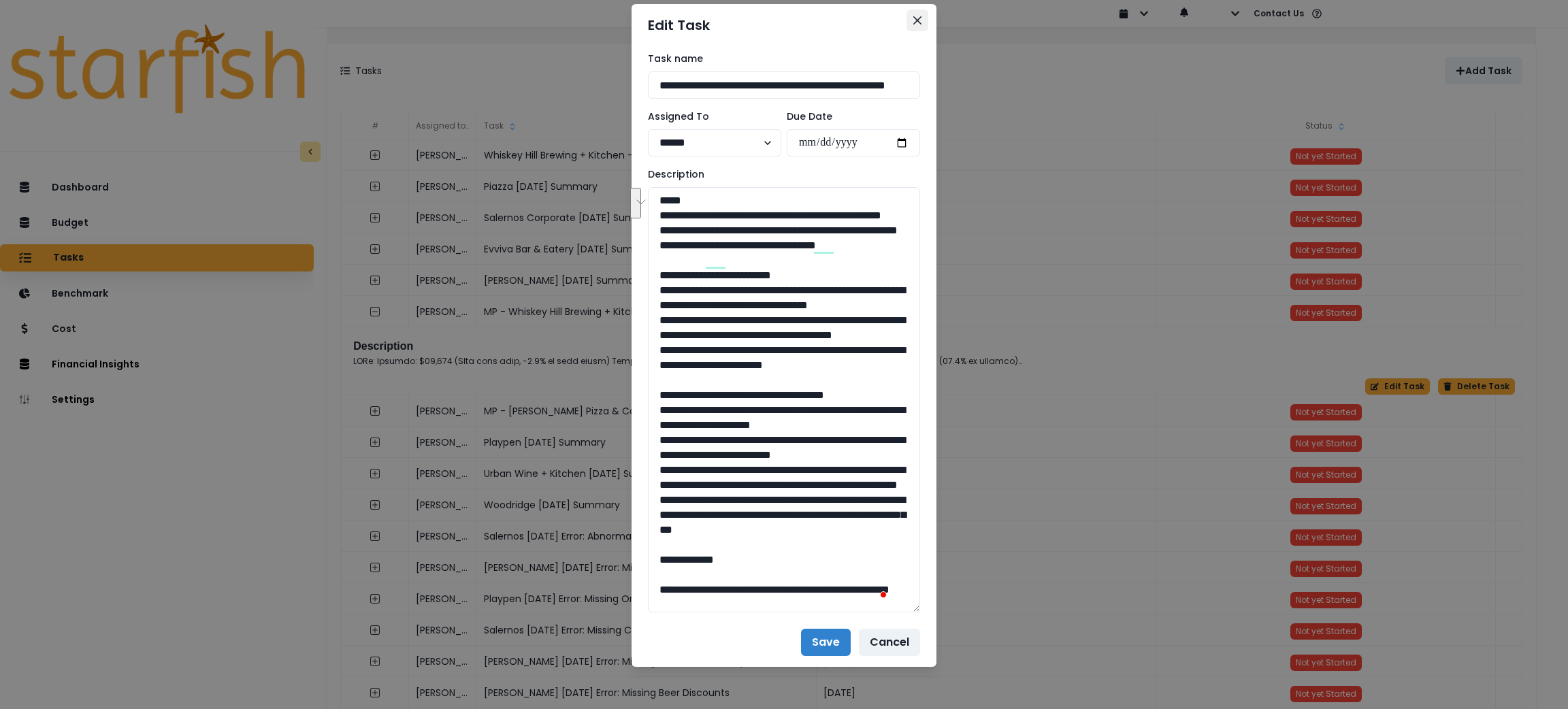
click at [913, 24] on button "Close" at bounding box center [918, 21] width 22 height 22
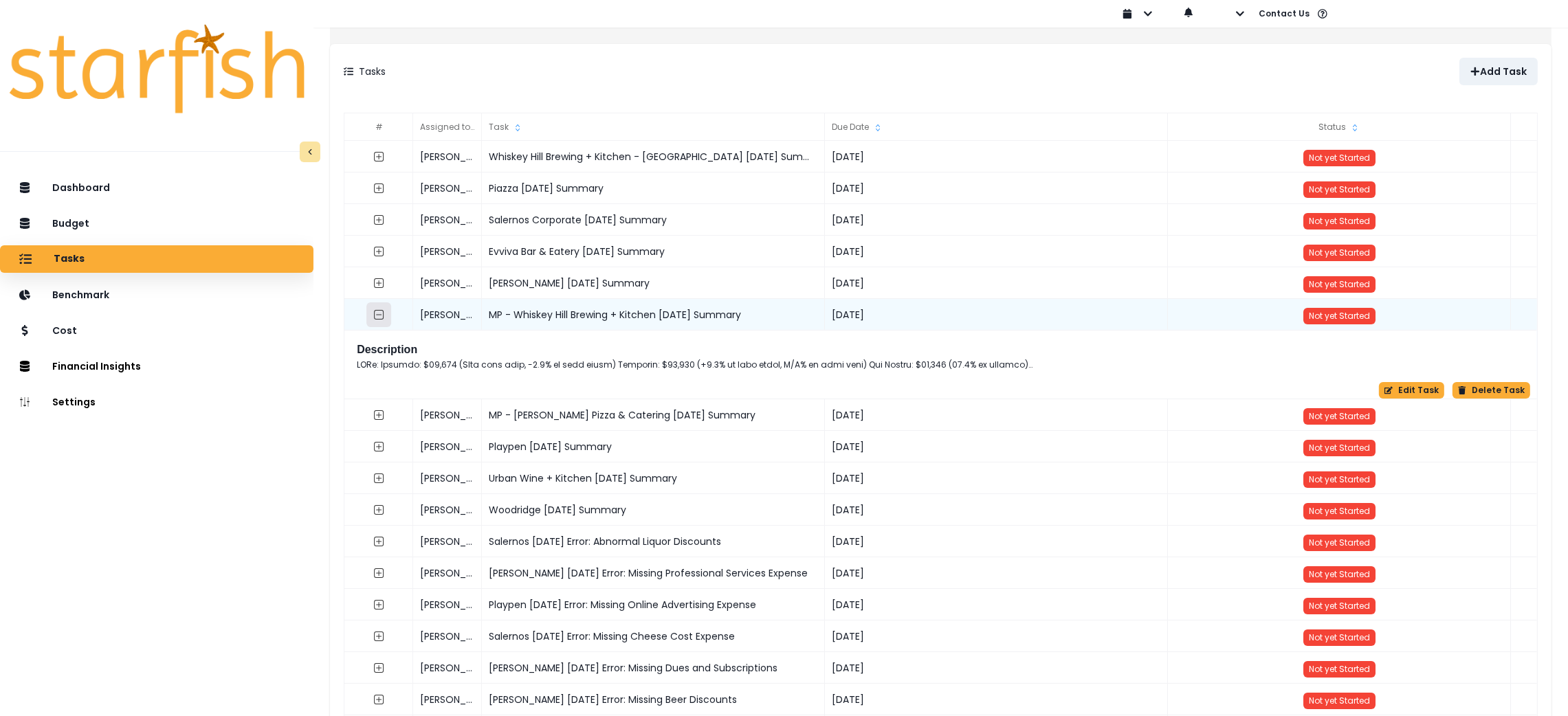
click at [384, 316] on icon "collasped outline" at bounding box center [379, 315] width 11 height 11
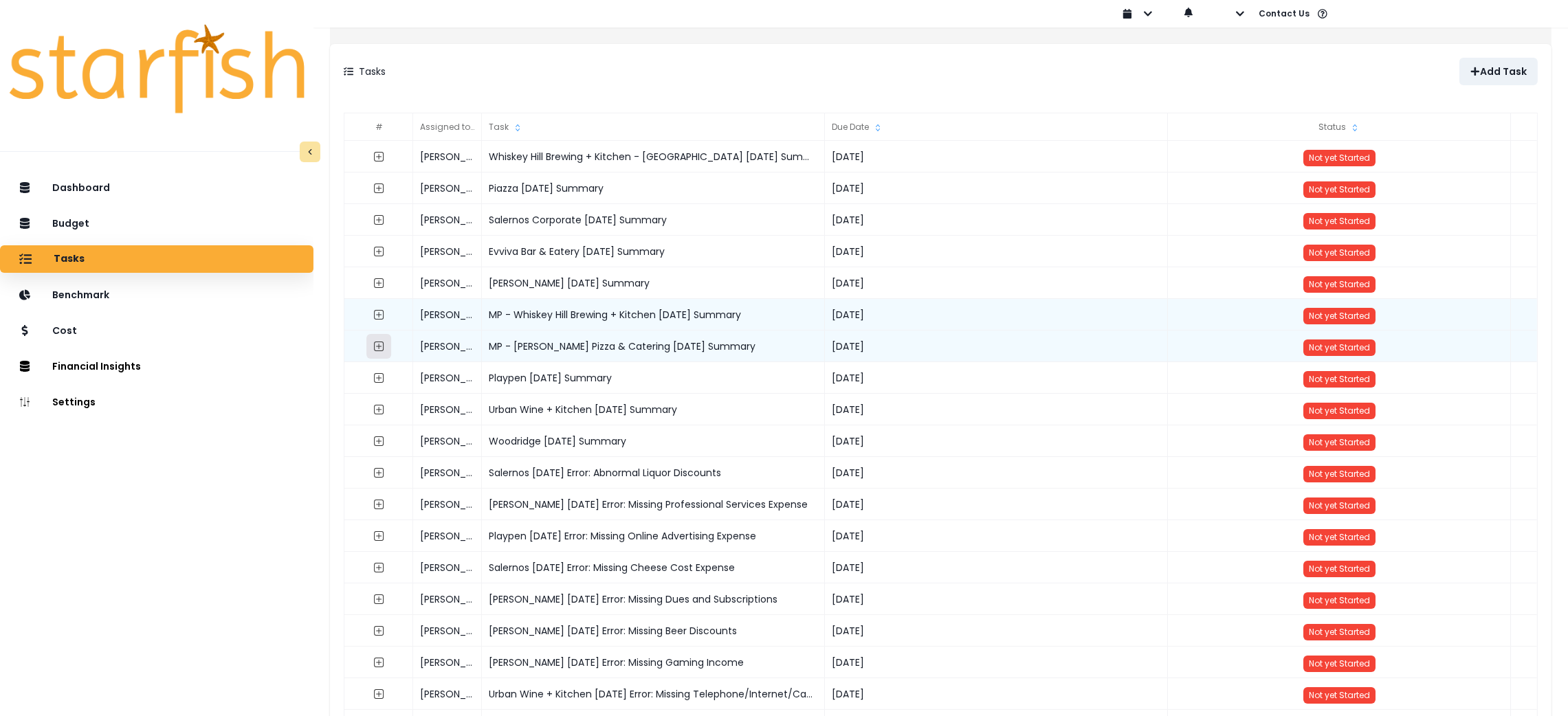
click at [384, 346] on icon "expand outline" at bounding box center [379, 346] width 11 height 11
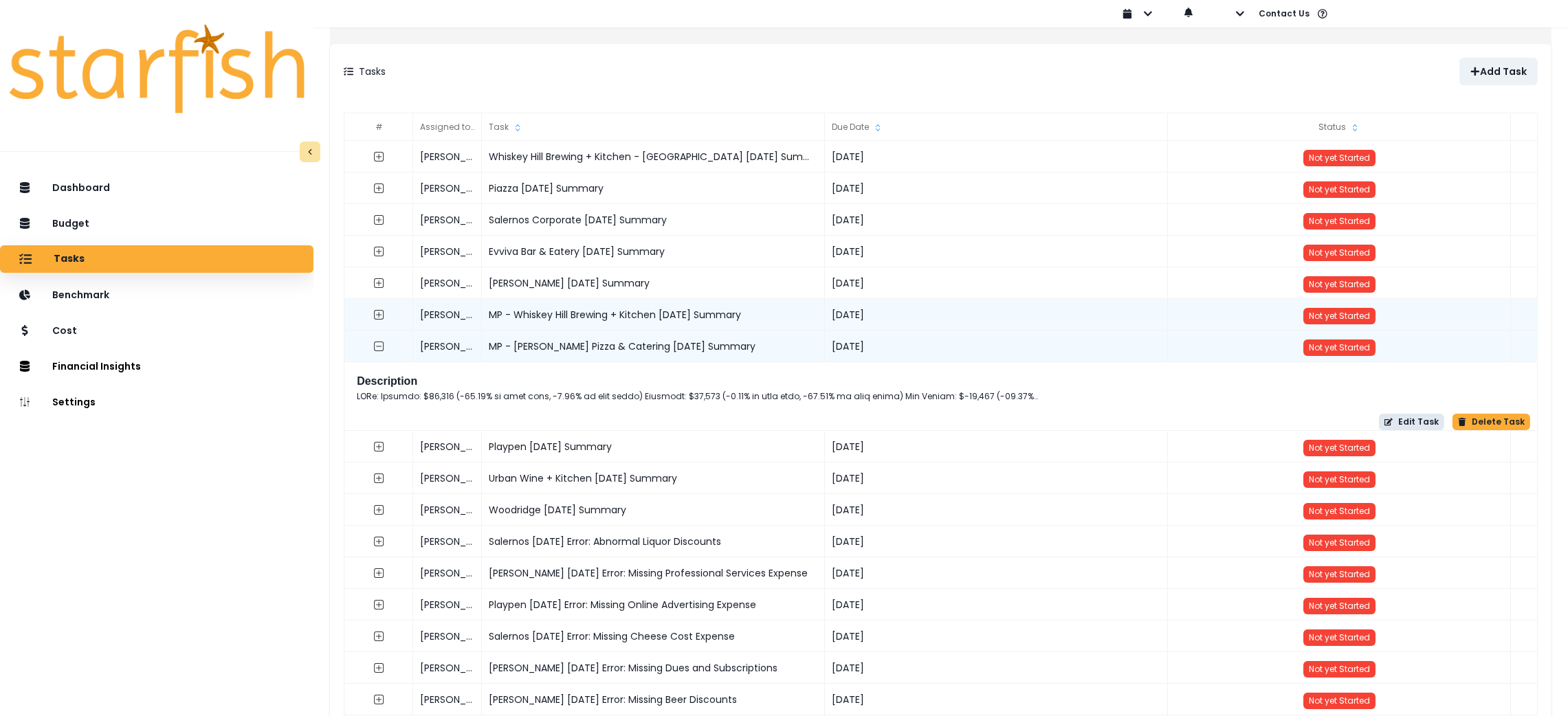
click at [1420, 423] on button "Edit Task" at bounding box center [1412, 422] width 65 height 17
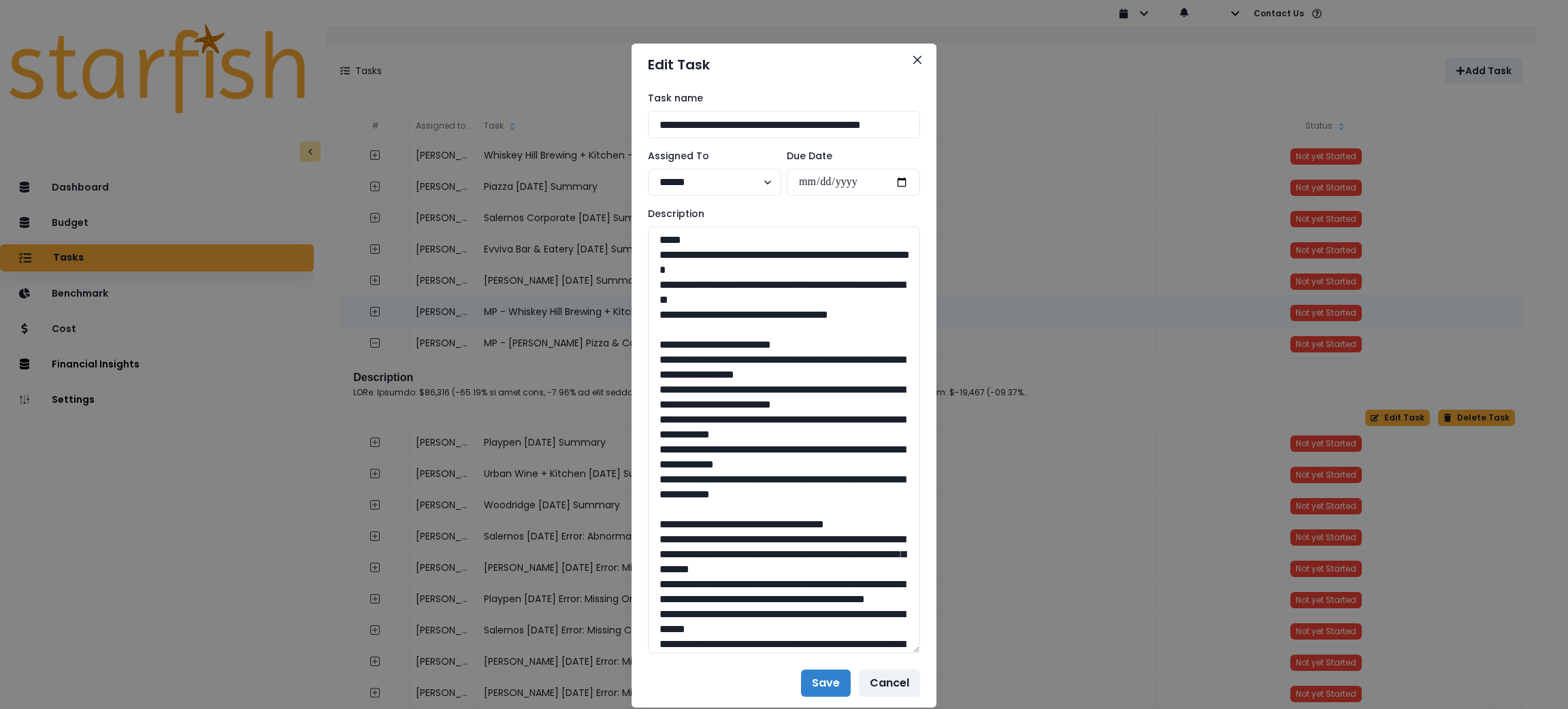
drag, startPoint x: 916, startPoint y: 272, endPoint x: 929, endPoint y: 647, distance: 375.2
click at [929, 647] on div "**********" at bounding box center [784, 354] width 1568 height 709
drag, startPoint x: 884, startPoint y: 317, endPoint x: 619, endPoint y: 257, distance: 271.7
click at [619, 257] on div "**********" at bounding box center [784, 354] width 1568 height 709
drag, startPoint x: 828, startPoint y: 514, endPoint x: 661, endPoint y: 362, distance: 225.8
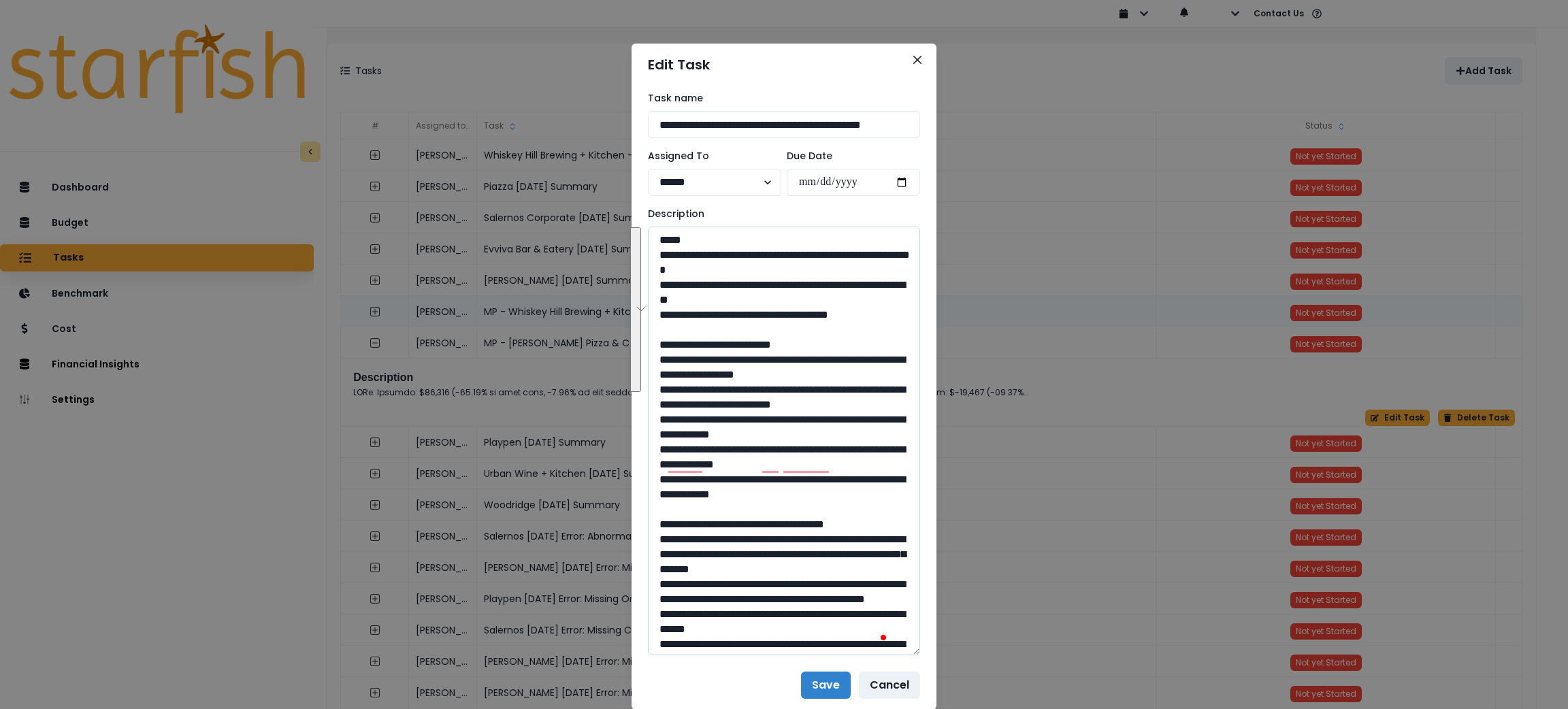
click at [661, 362] on textarea "To enrich screen reader interactions, please activate Accessibility in Grammarl…" at bounding box center [784, 441] width 272 height 429
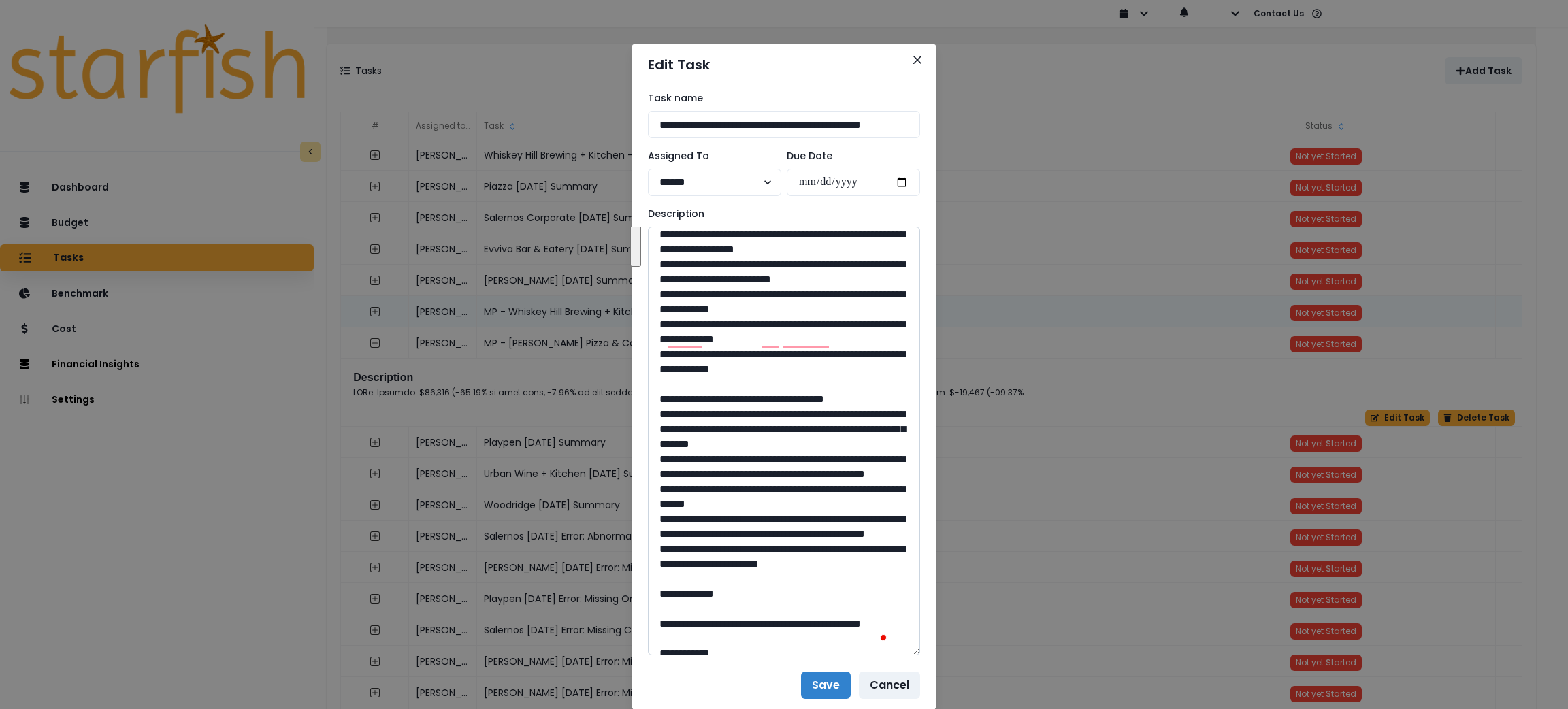
scroll to position [204, 0]
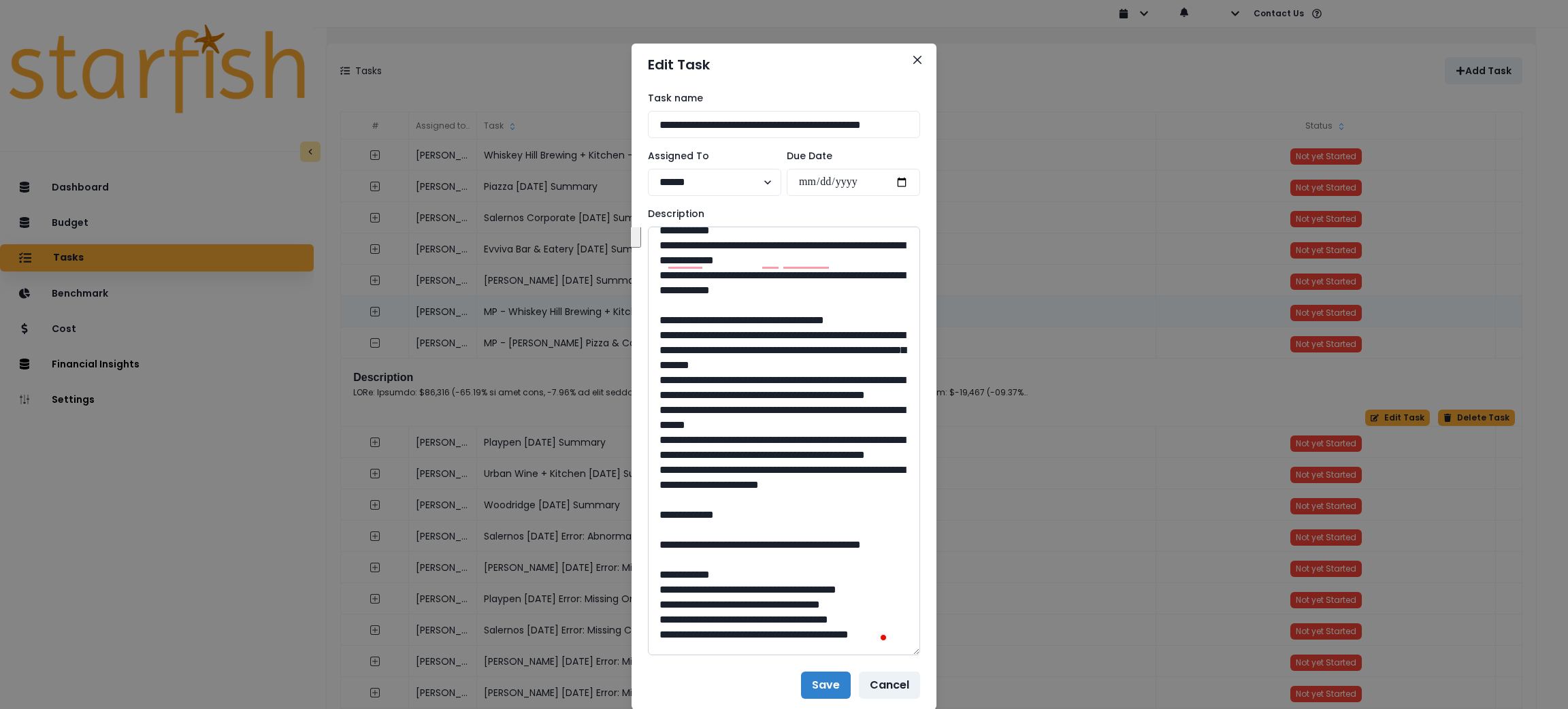
drag, startPoint x: 700, startPoint y: 559, endPoint x: 662, endPoint y: 348, distance: 214.4
click at [662, 348] on textarea "To enrich screen reader interactions, please activate Accessibility in Grammarl…" at bounding box center [784, 441] width 272 height 429
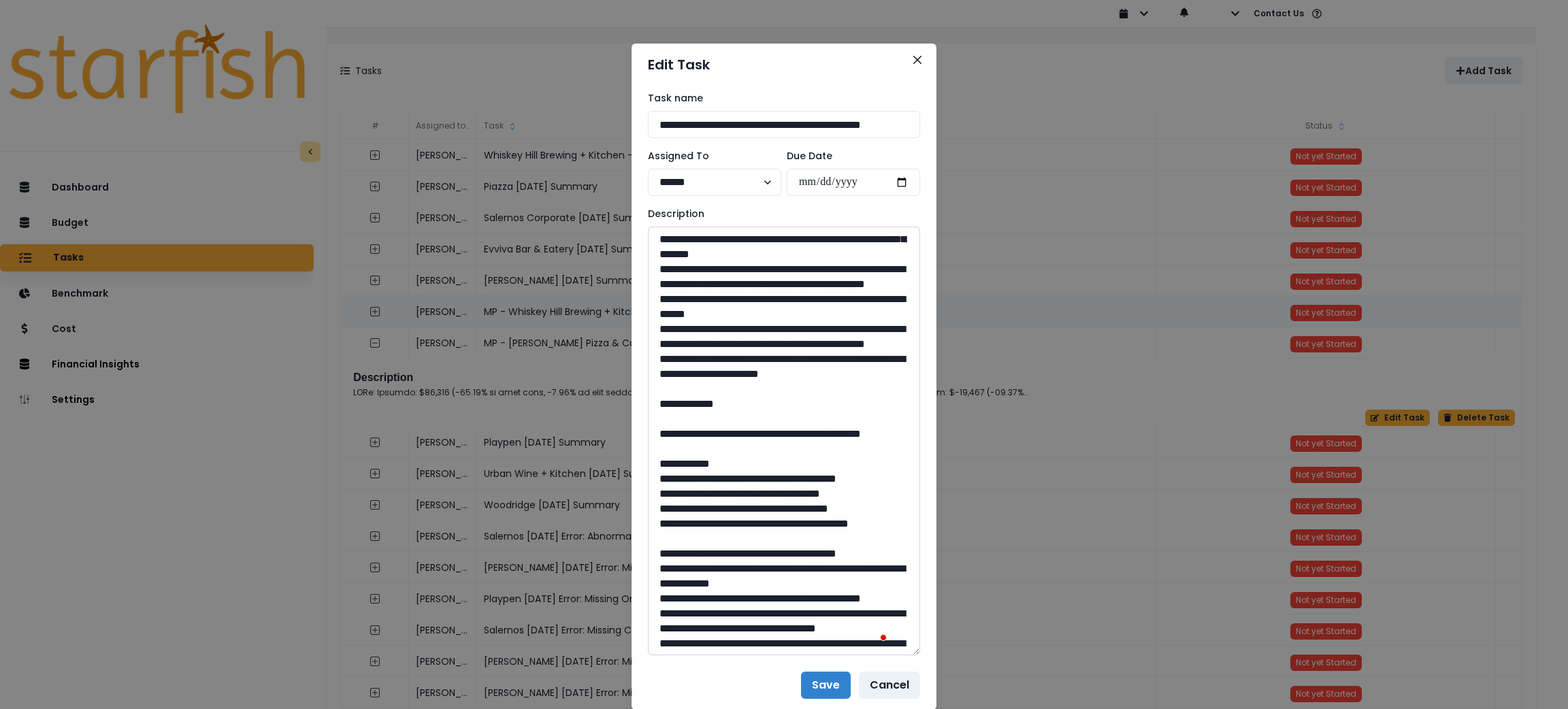
scroll to position [409, 0]
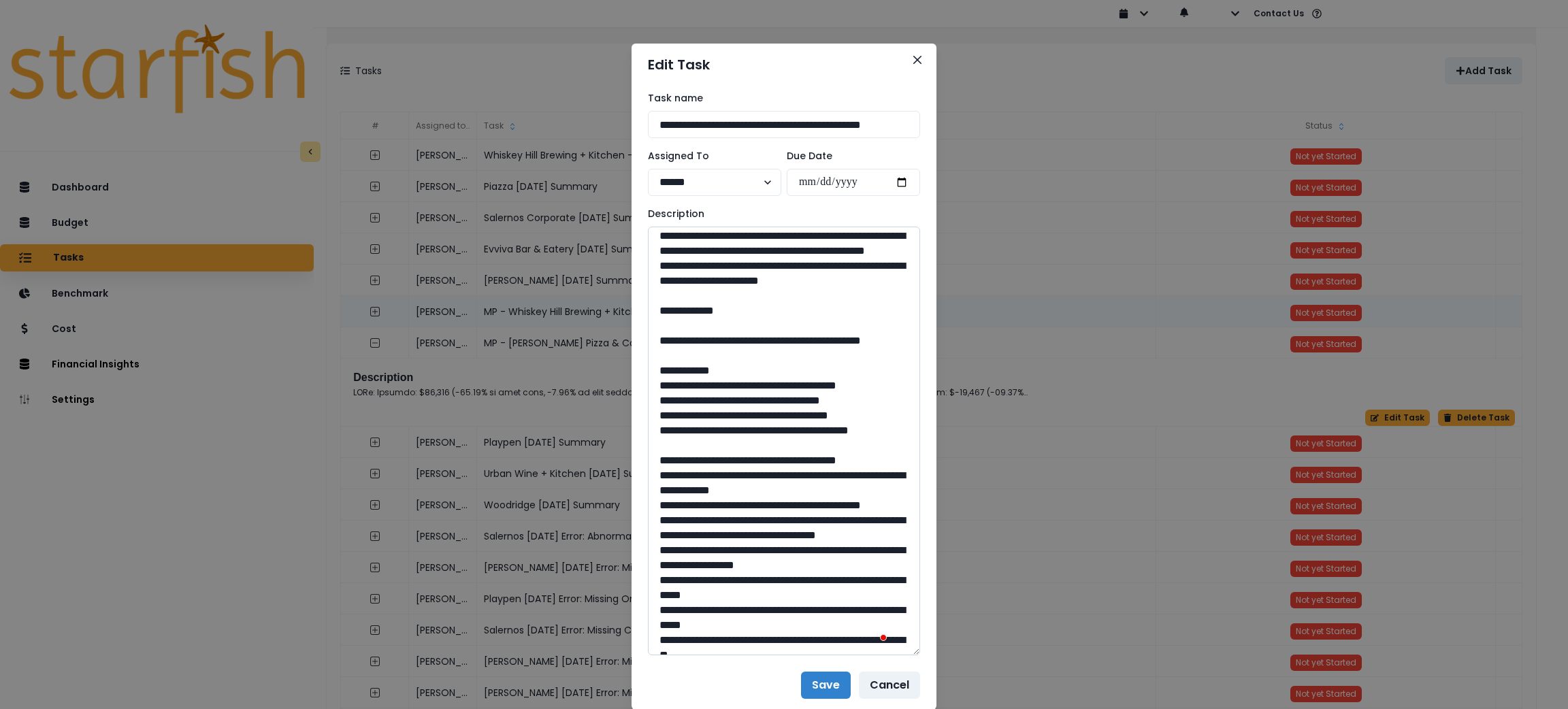
drag, startPoint x: 771, startPoint y: 434, endPoint x: 691, endPoint y: 419, distance: 81.4
click at [691, 419] on textarea "To enrich screen reader interactions, please activate Accessibility in Grammarl…" at bounding box center [784, 441] width 272 height 429
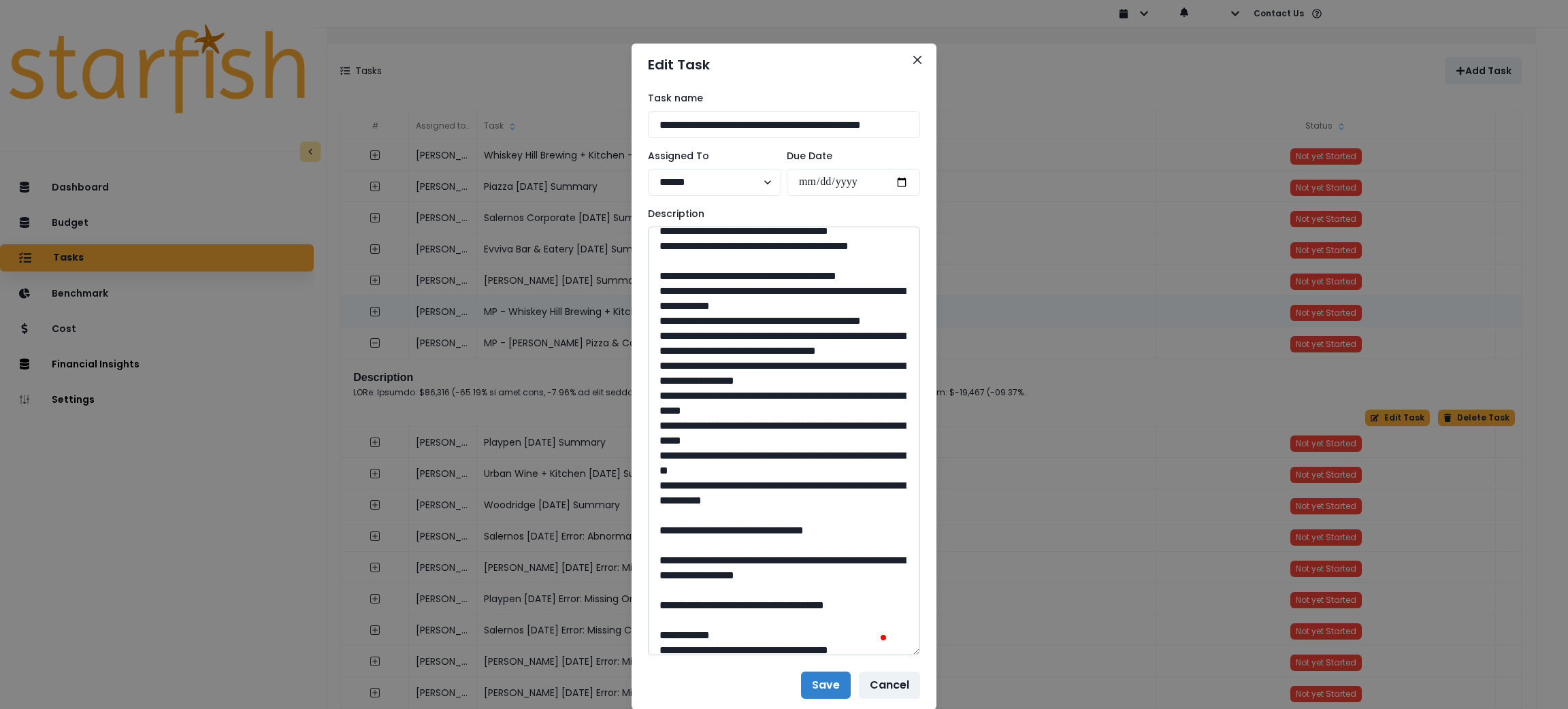
scroll to position [612, 0]
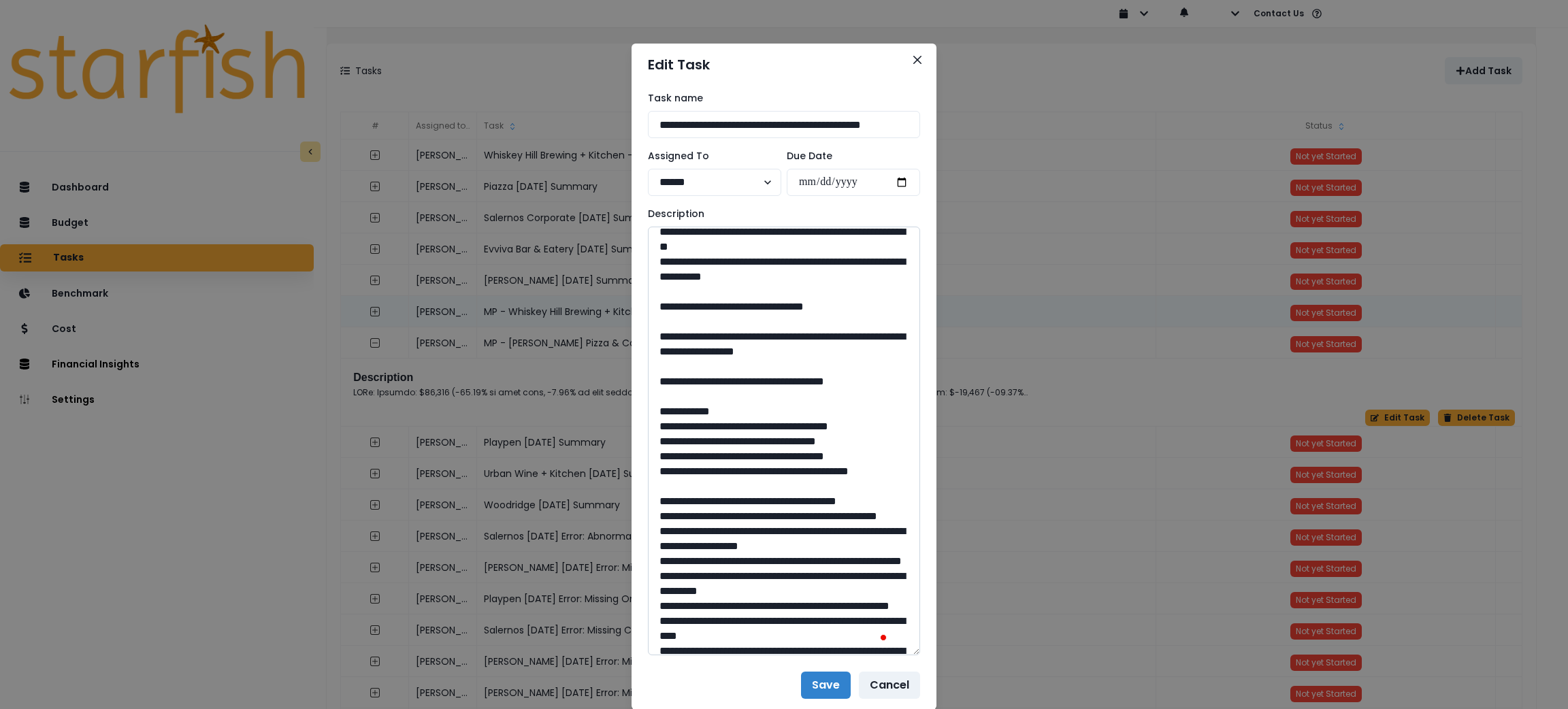
drag, startPoint x: 783, startPoint y: 466, endPoint x: 749, endPoint y: 476, distance: 35.4
click at [749, 476] on textarea "To enrich screen reader interactions, please activate Accessibility in Grammarl…" at bounding box center [784, 441] width 272 height 429
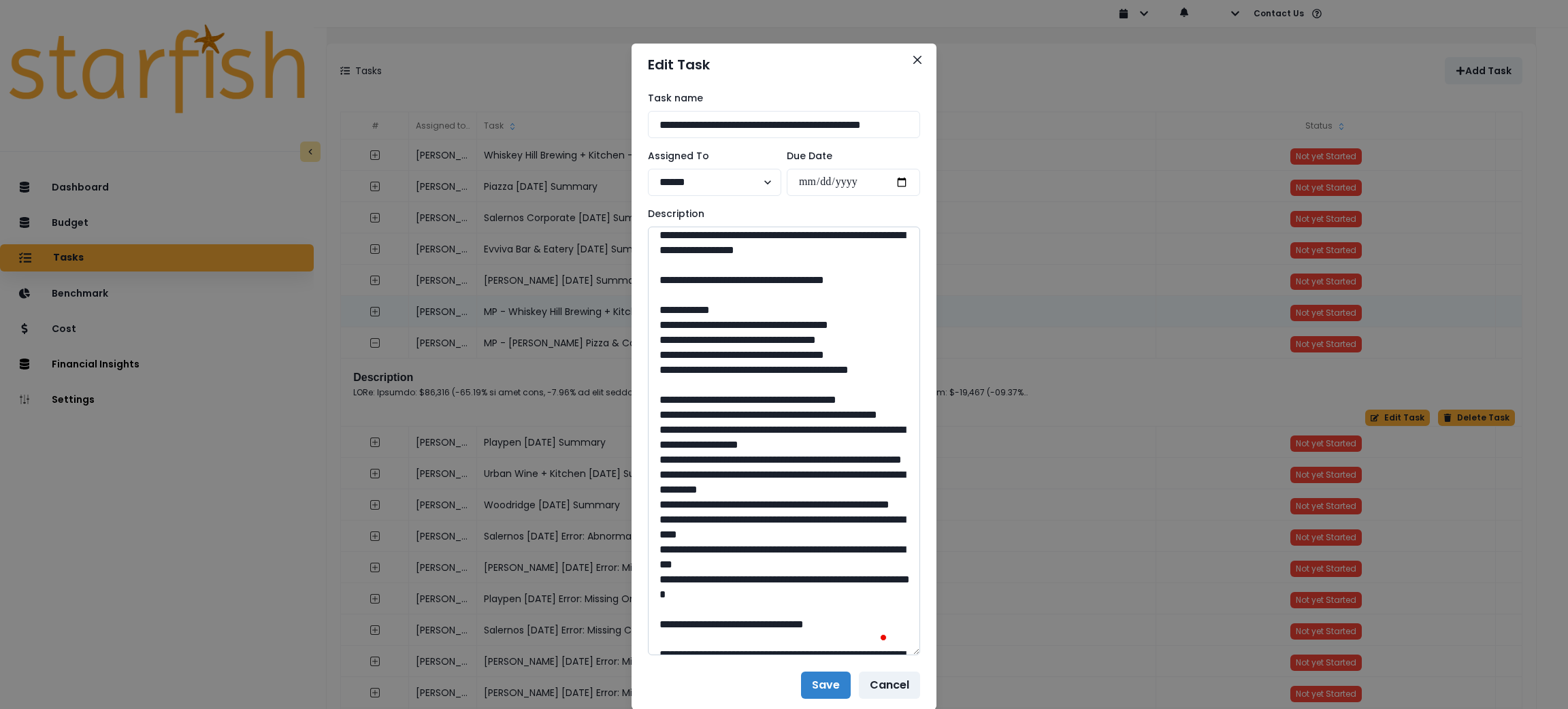
drag, startPoint x: 889, startPoint y: 442, endPoint x: 691, endPoint y: 443, distance: 198.0
click at [691, 443] on textarea "To enrich screen reader interactions, please activate Accessibility in Grammarl…" at bounding box center [784, 441] width 272 height 429
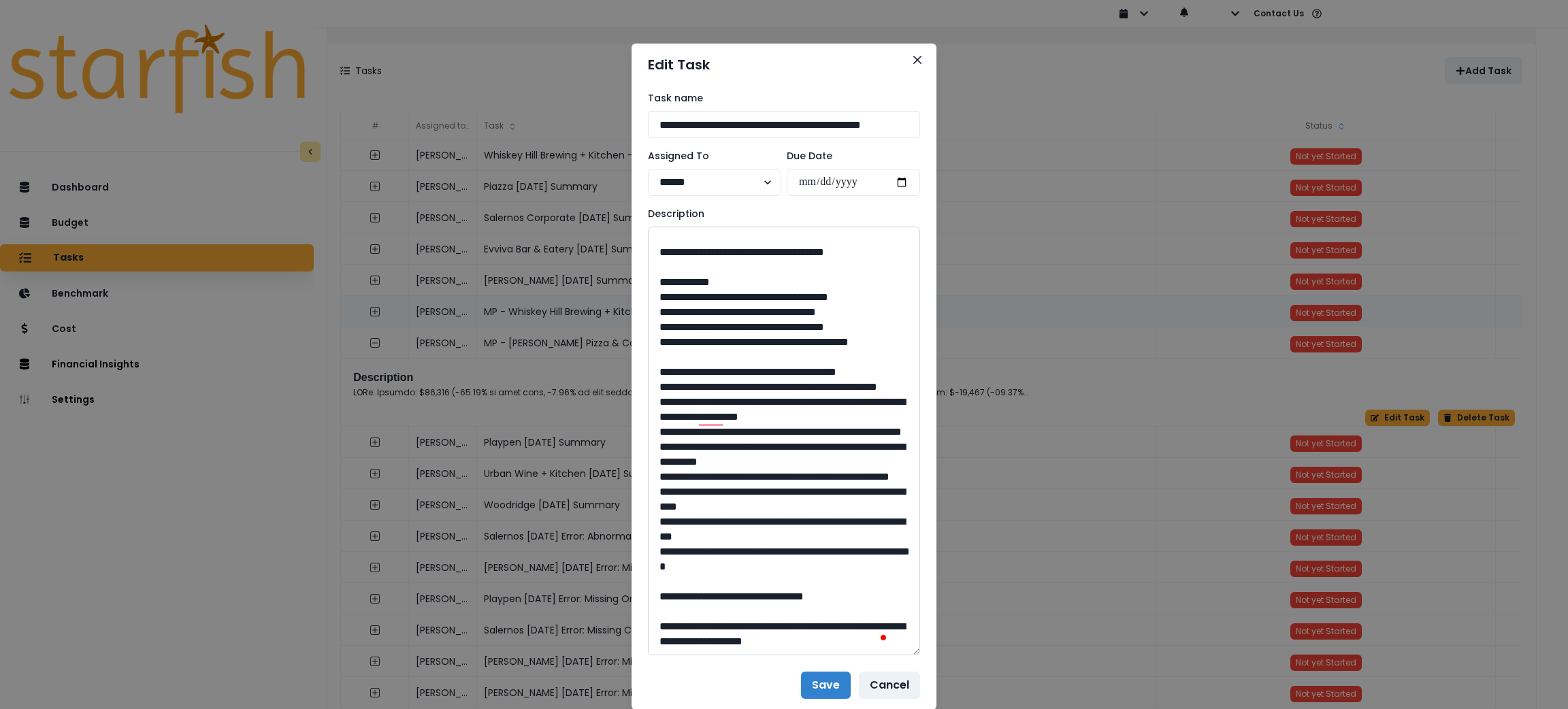
drag, startPoint x: 781, startPoint y: 590, endPoint x: 748, endPoint y: 599, distance: 34.2
click at [748, 599] on textarea "To enrich screen reader interactions, please activate Accessibility in Grammarl…" at bounding box center [784, 441] width 272 height 429
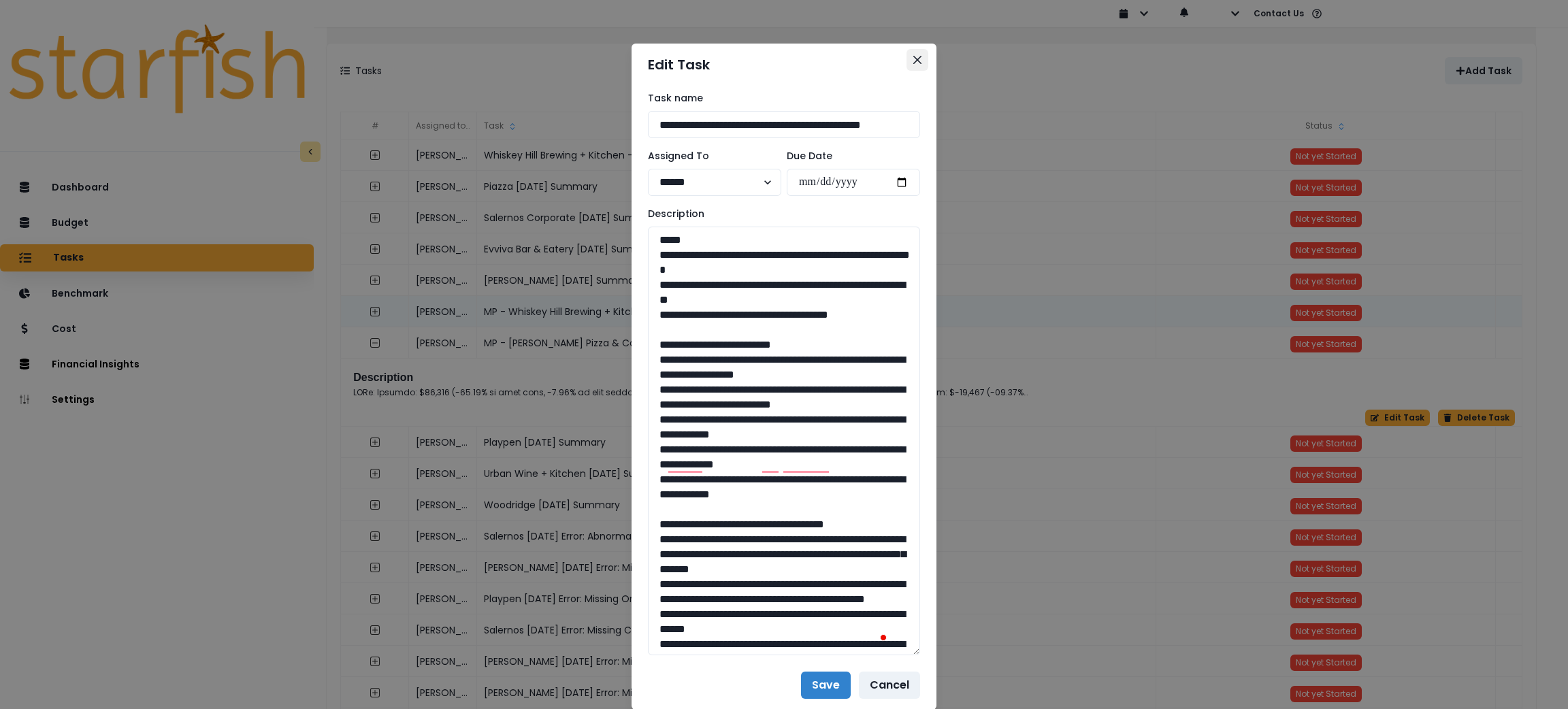
click at [916, 60] on button "Close" at bounding box center [918, 60] width 22 height 22
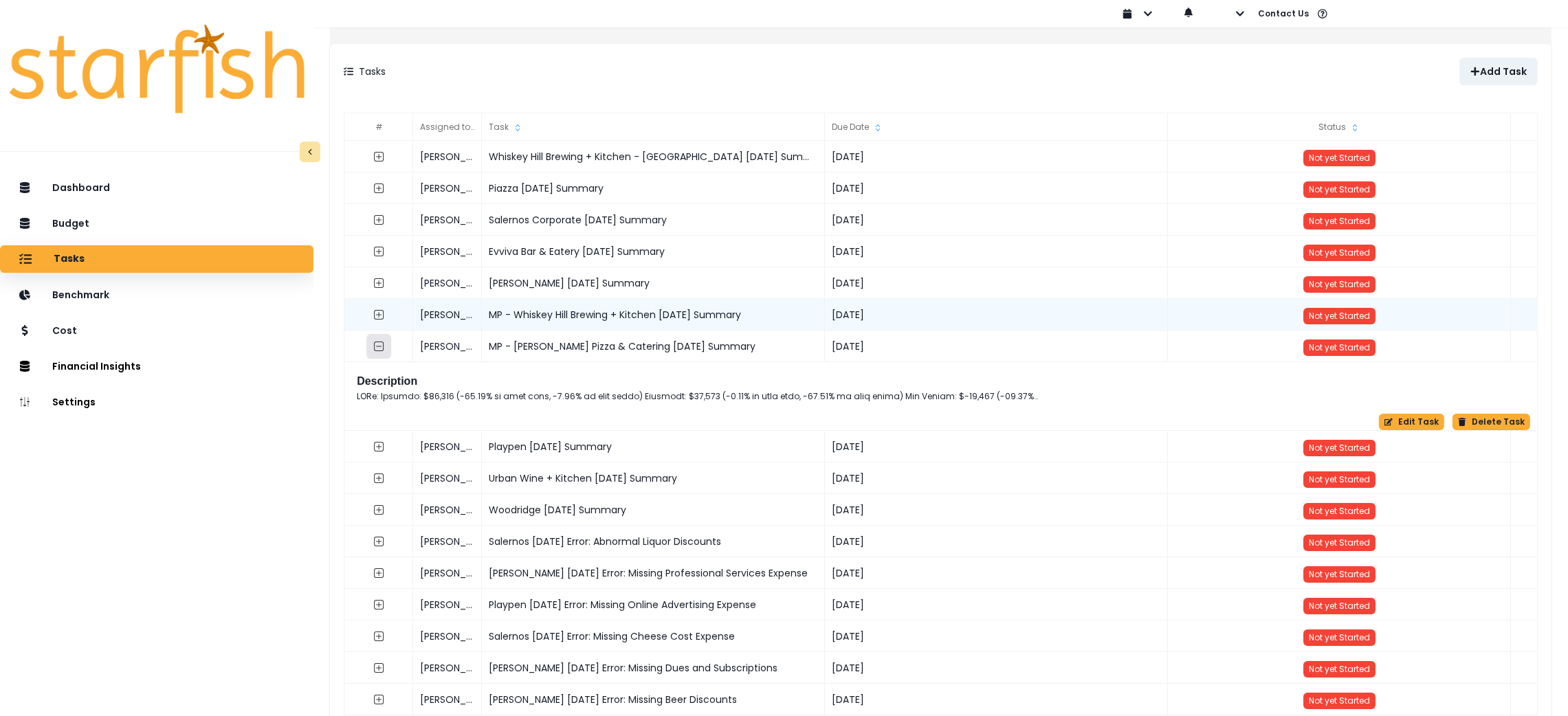
click at [384, 349] on icon "collasped outline" at bounding box center [379, 346] width 11 height 11
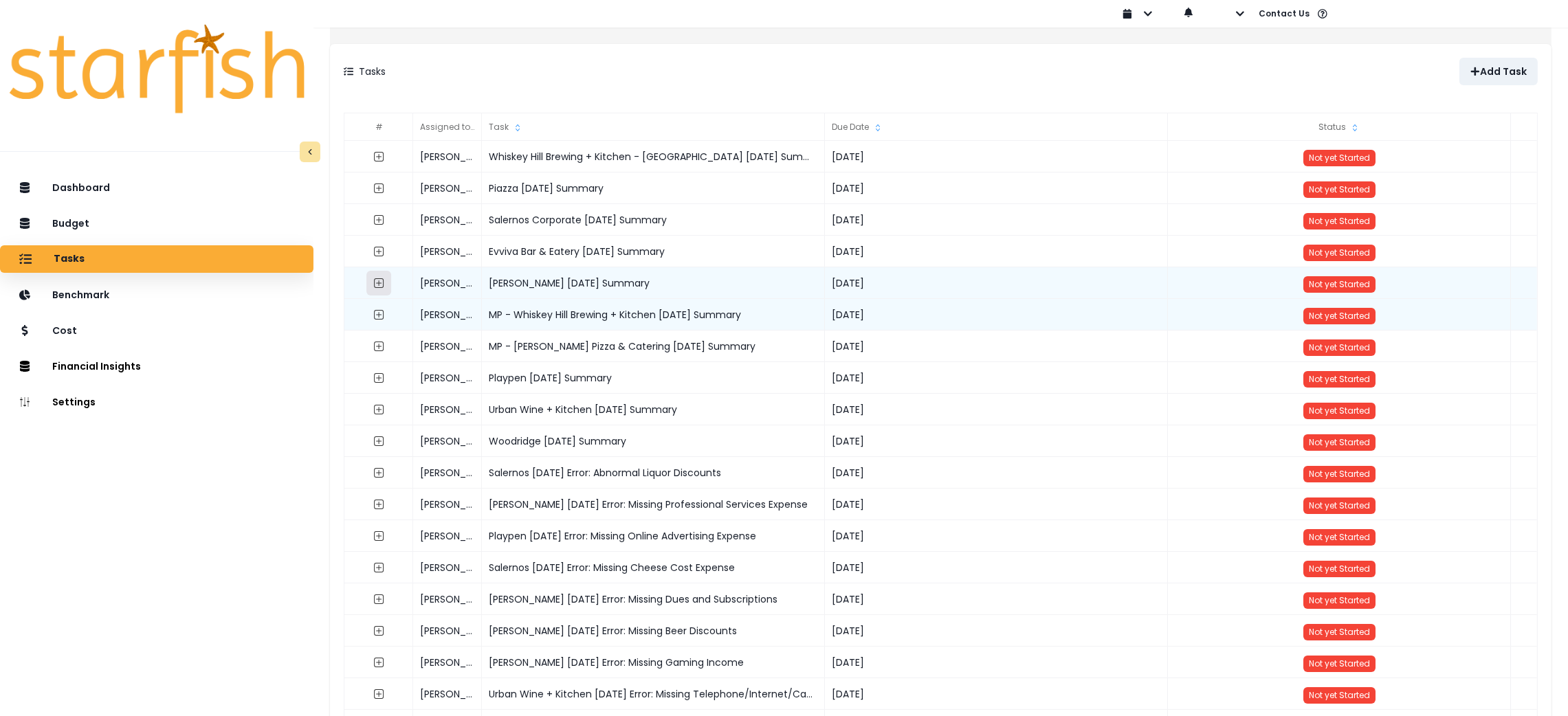
click at [391, 291] on button "button" at bounding box center [379, 283] width 25 height 25
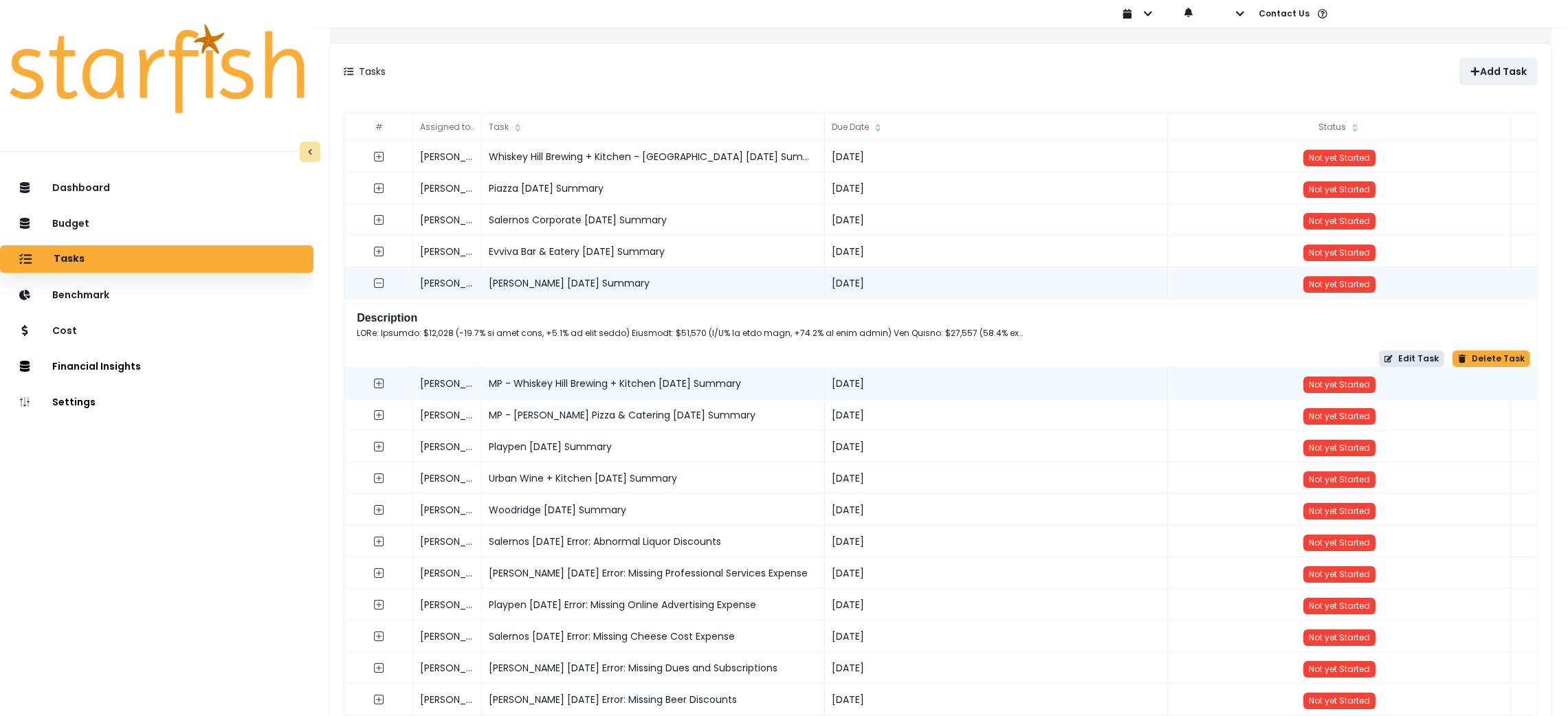
click at [1379, 365] on button "Edit Task" at bounding box center [1412, 359] width 65 height 17
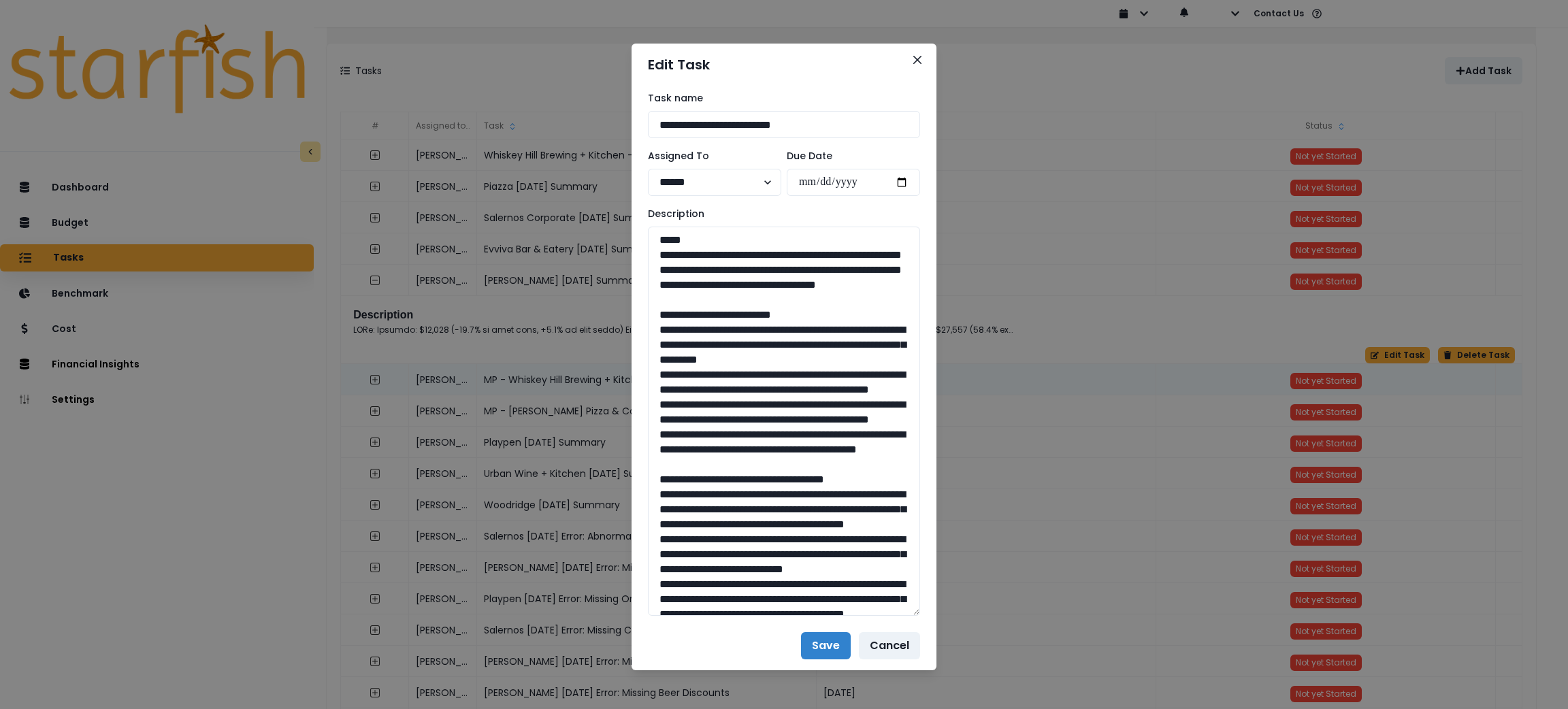
drag, startPoint x: 905, startPoint y: 275, endPoint x: 937, endPoint y: 613, distance: 339.5
click at [937, 613] on div "**********" at bounding box center [784, 354] width 1568 height 709
drag, startPoint x: 639, startPoint y: 272, endPoint x: 633, endPoint y: 260, distance: 13.4
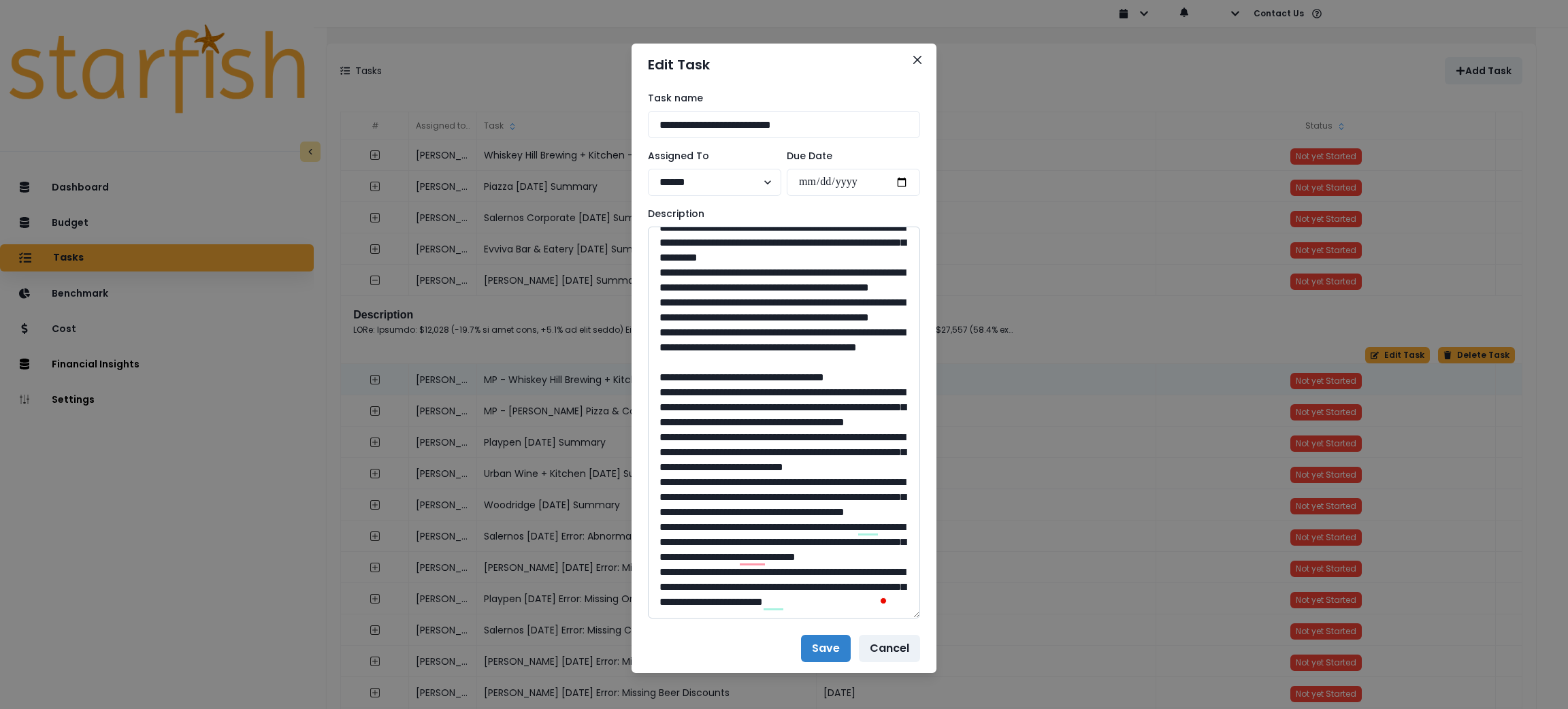
click at [835, 431] on textarea "To enrich screen reader interactions, please activate Accessibility in Grammarl…" at bounding box center [784, 423] width 272 height 392
drag, startPoint x: 831, startPoint y: 438, endPoint x: 660, endPoint y: 260, distance: 246.8
click at [660, 260] on textarea "To enrich screen reader interactions, please activate Accessibility in Grammarl…" at bounding box center [784, 423] width 272 height 392
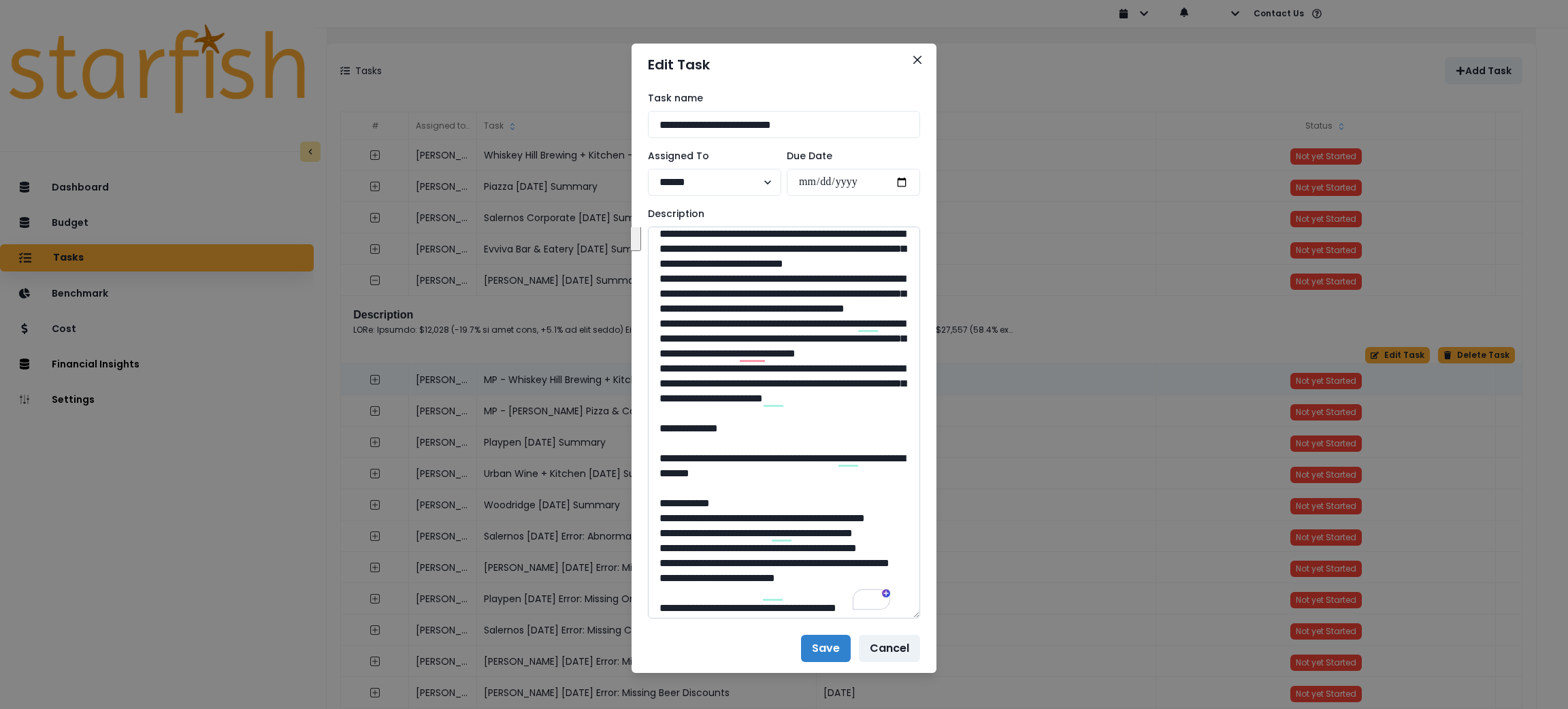
drag, startPoint x: 823, startPoint y: 588, endPoint x: 663, endPoint y: 284, distance: 343.5
click at [663, 284] on textarea "To enrich screen reader interactions, please activate Accessibility in Grammarl…" at bounding box center [784, 423] width 272 height 392
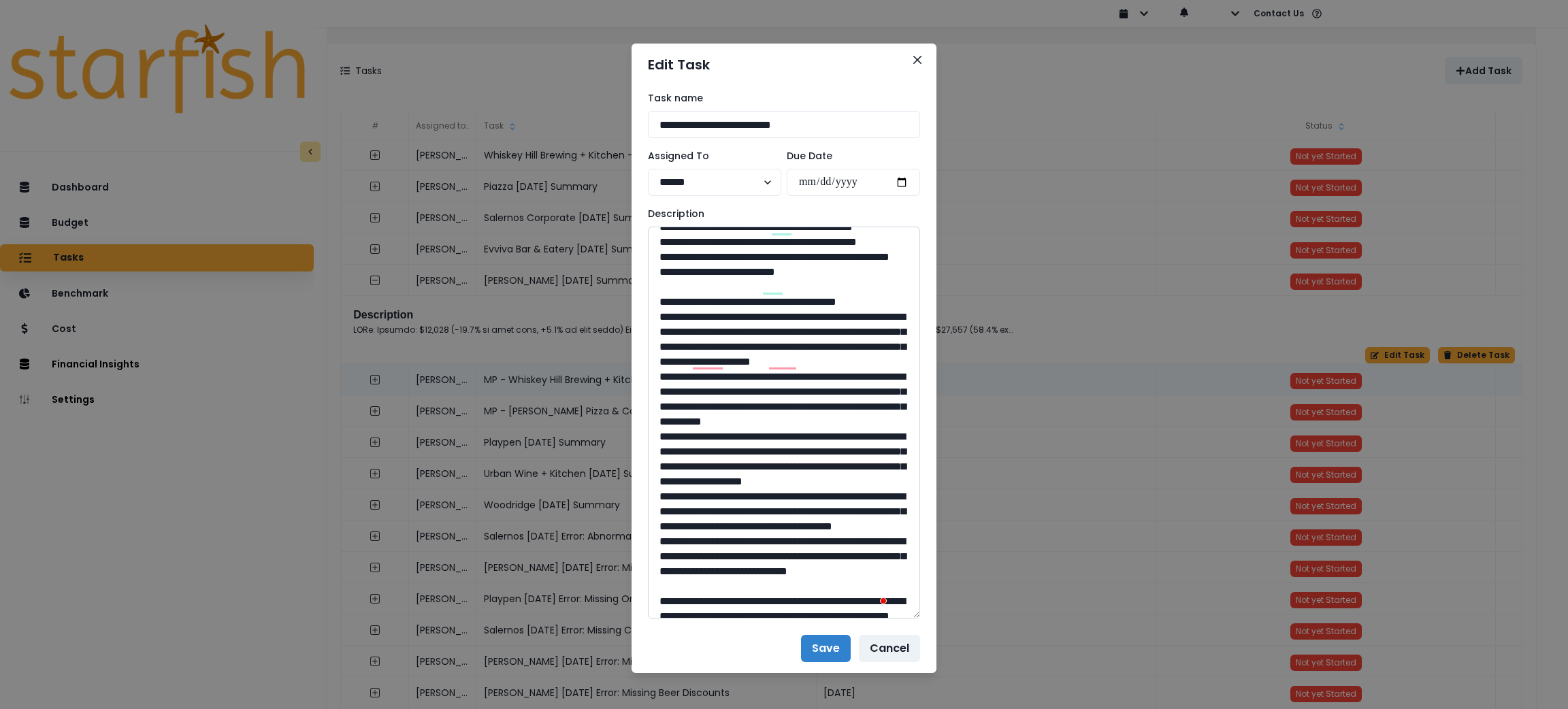
drag, startPoint x: 834, startPoint y: 361, endPoint x: 688, endPoint y: 344, distance: 147.0
click at [688, 344] on textarea "To enrich screen reader interactions, please activate Accessibility in Grammarl…" at bounding box center [784, 423] width 272 height 392
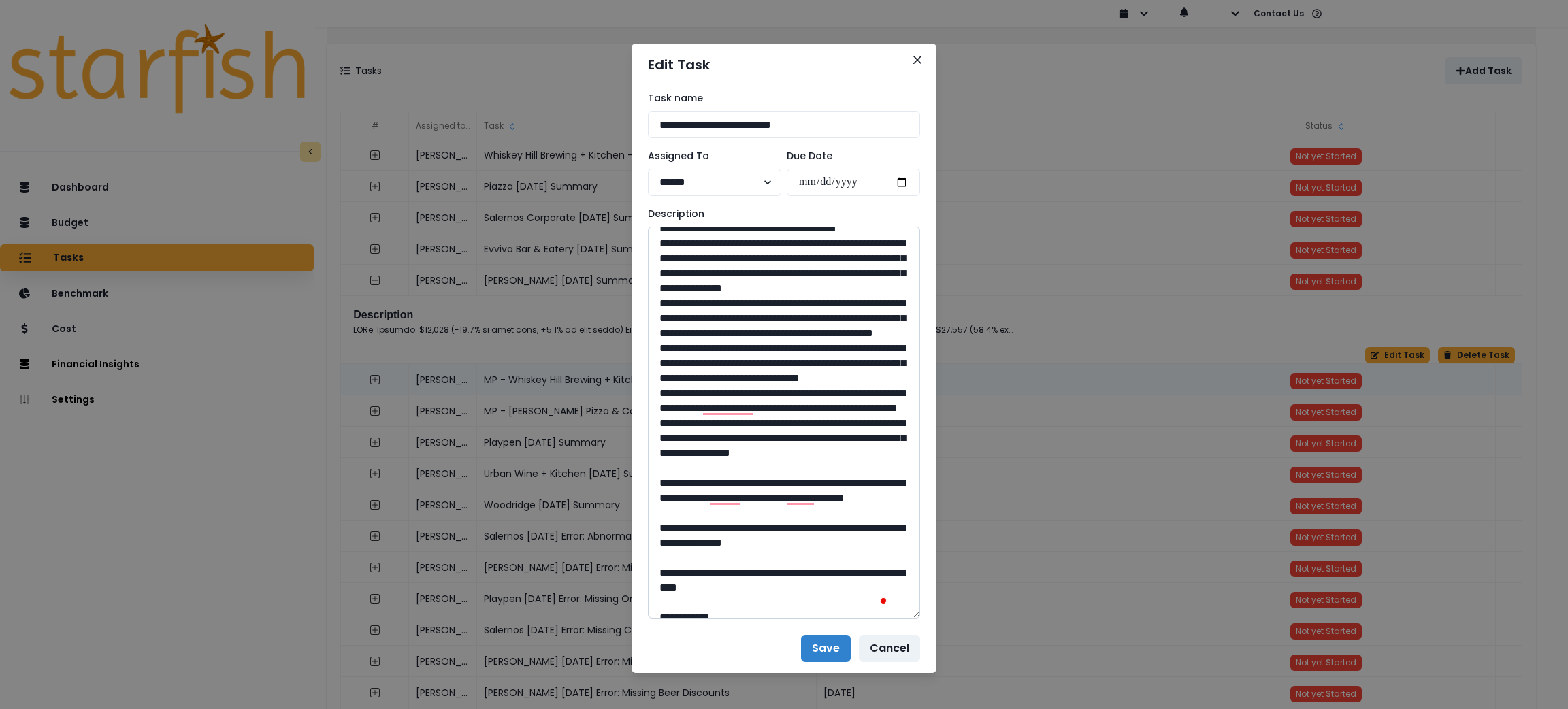
drag, startPoint x: 782, startPoint y: 374, endPoint x: 750, endPoint y: 375, distance: 32.0
click at [750, 375] on textarea "To enrich screen reader interactions, please activate Accessibility in Grammarl…" at bounding box center [784, 423] width 272 height 392
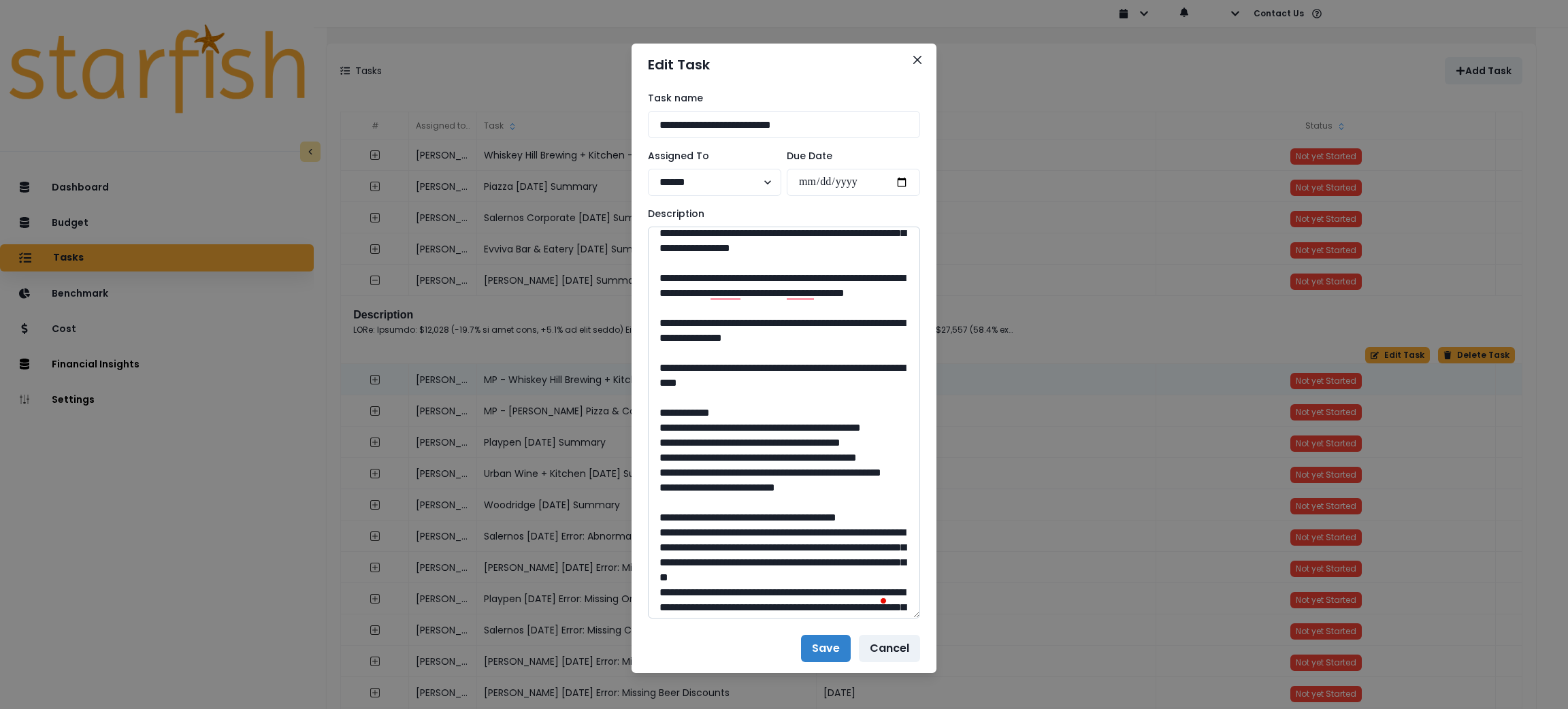
drag, startPoint x: 700, startPoint y: 306, endPoint x: 691, endPoint y: 284, distance: 23.8
click at [691, 284] on textarea "To enrich screen reader interactions, please activate Accessibility in Grammarl…" at bounding box center [784, 423] width 272 height 392
click at [693, 276] on textarea "To enrich screen reader interactions, please activate Accessibility in Grammarl…" at bounding box center [784, 423] width 272 height 392
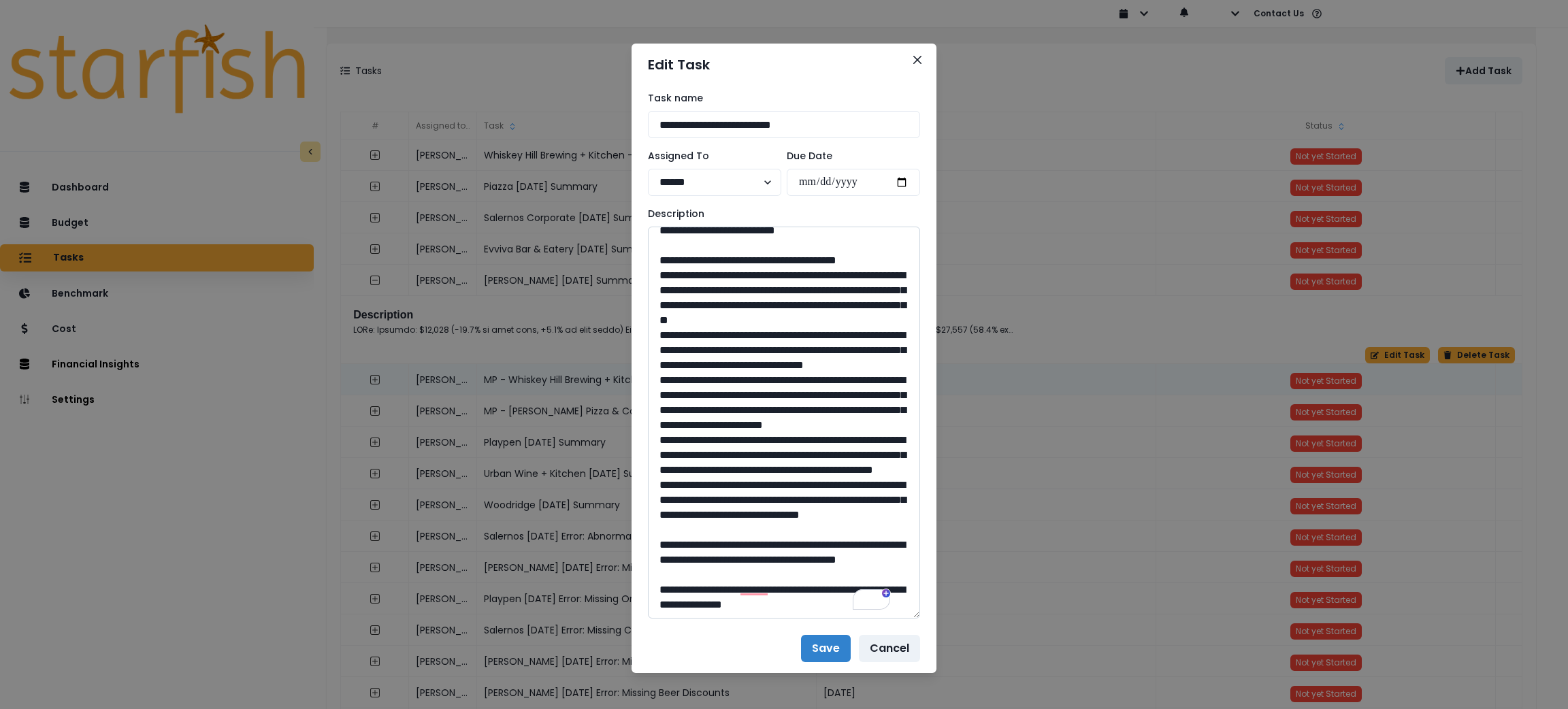
drag, startPoint x: 782, startPoint y: 459, endPoint x: 745, endPoint y: 471, distance: 38.9
click at [745, 471] on textarea "To enrich screen reader interactions, please activate Accessibility in Grammarl…" at bounding box center [784, 423] width 272 height 392
drag, startPoint x: 806, startPoint y: 379, endPoint x: 692, endPoint y: 366, distance: 114.7
click at [692, 366] on textarea "To enrich screen reader interactions, please activate Accessibility in Grammarl…" at bounding box center [784, 423] width 272 height 392
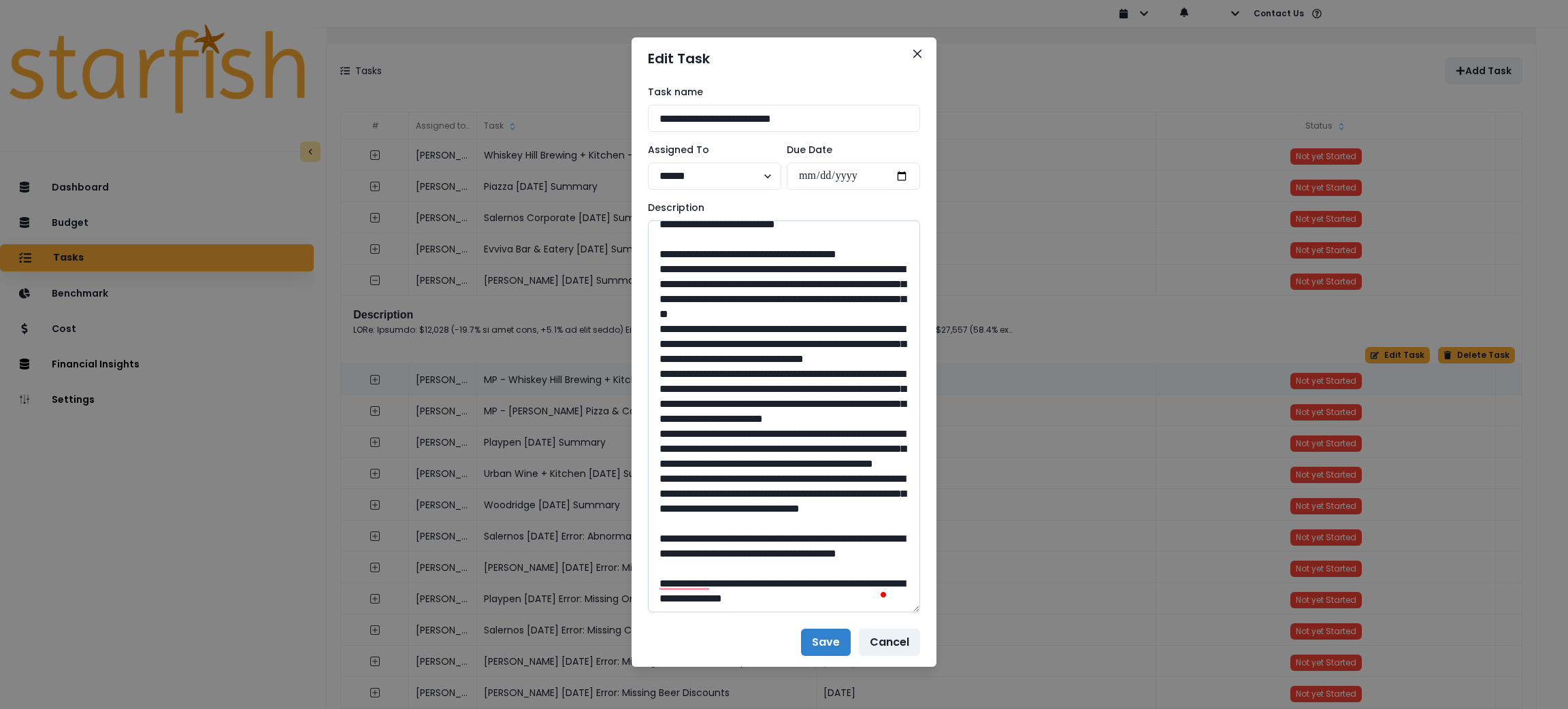
drag, startPoint x: 773, startPoint y: 550, endPoint x: 745, endPoint y: 553, distance: 28.2
click at [745, 553] on textarea "To enrich screen reader interactions, please activate Accessibility in Grammarl…" at bounding box center [784, 416] width 272 height 392
click at [907, 53] on button "Close" at bounding box center [918, 54] width 22 height 22
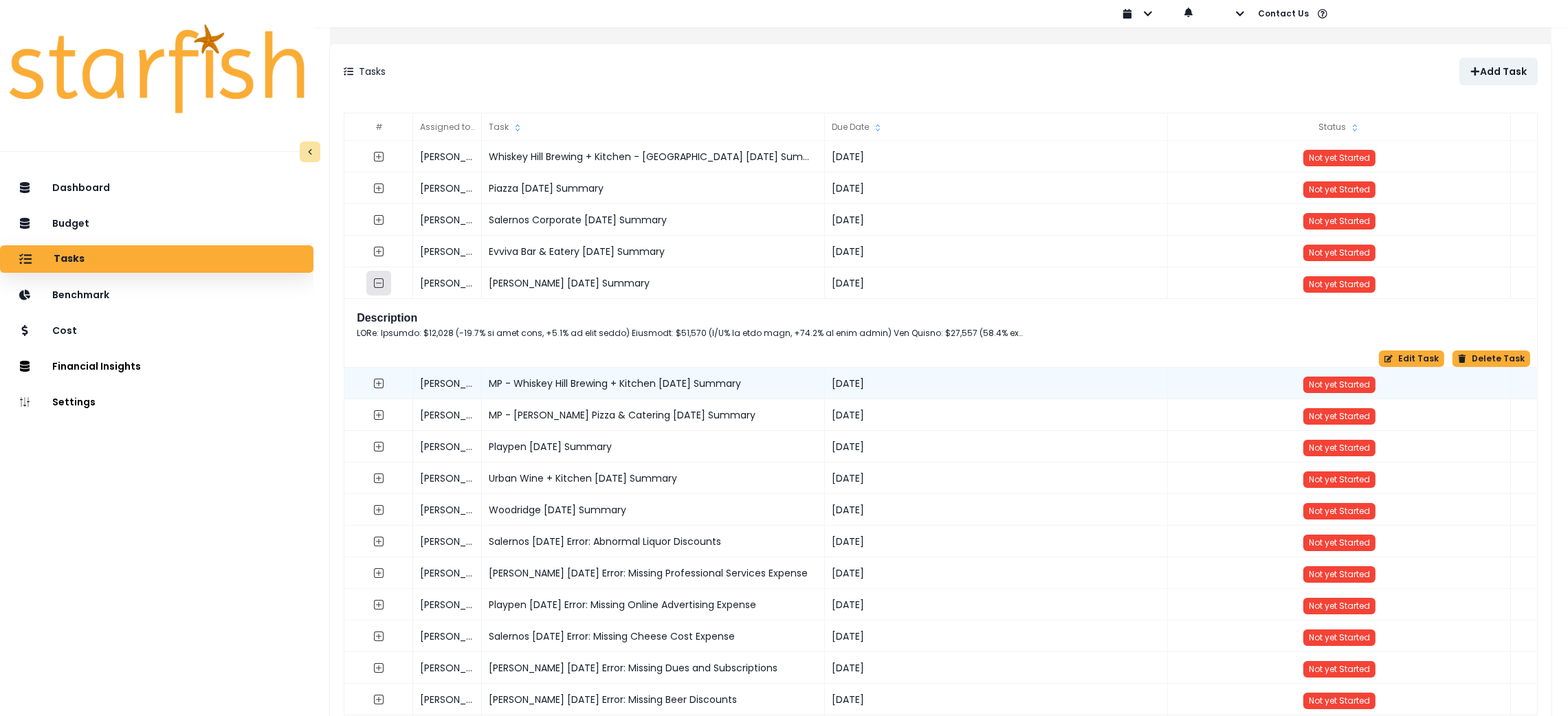
click at [384, 286] on icon "collasped outline" at bounding box center [379, 283] width 11 height 11
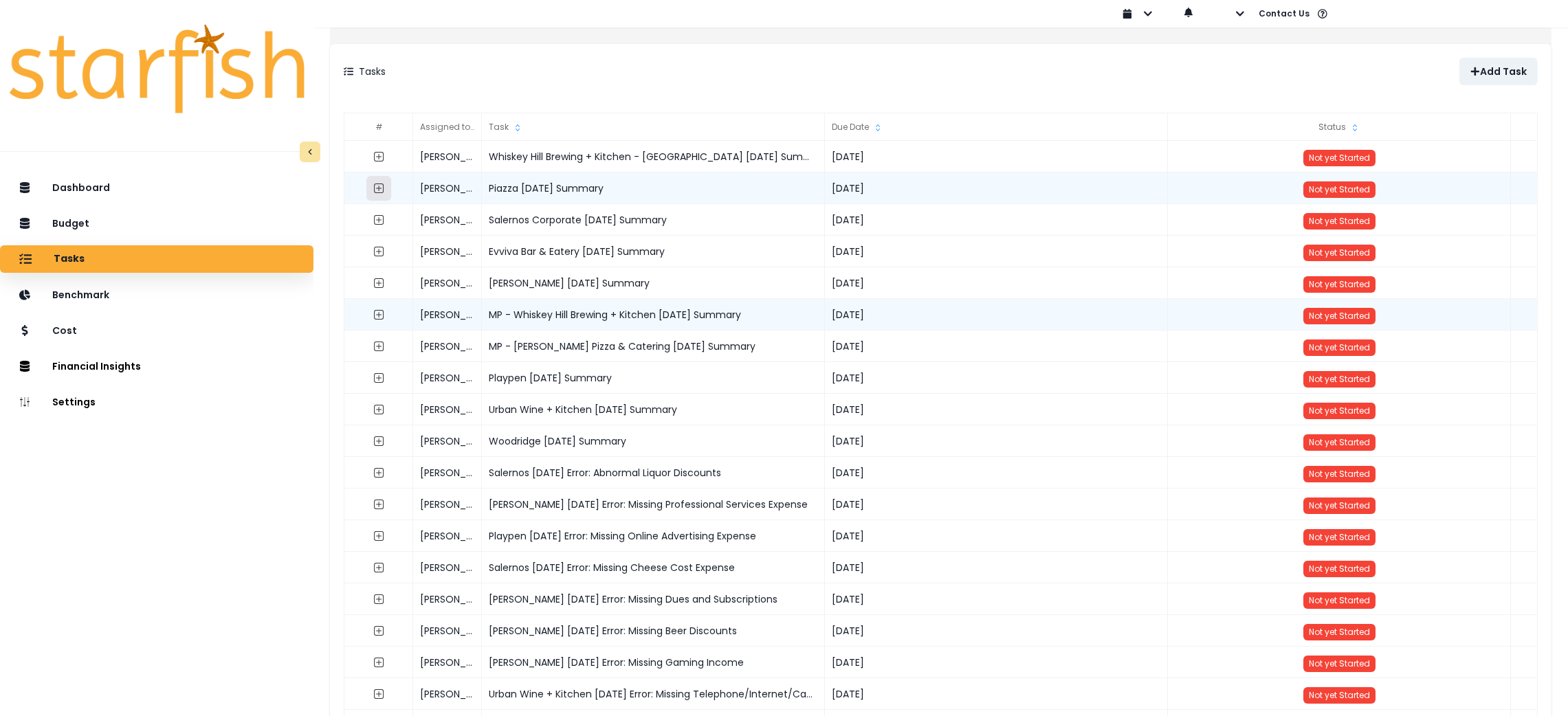
click at [384, 188] on icon "expand outline" at bounding box center [379, 189] width 10 height 10
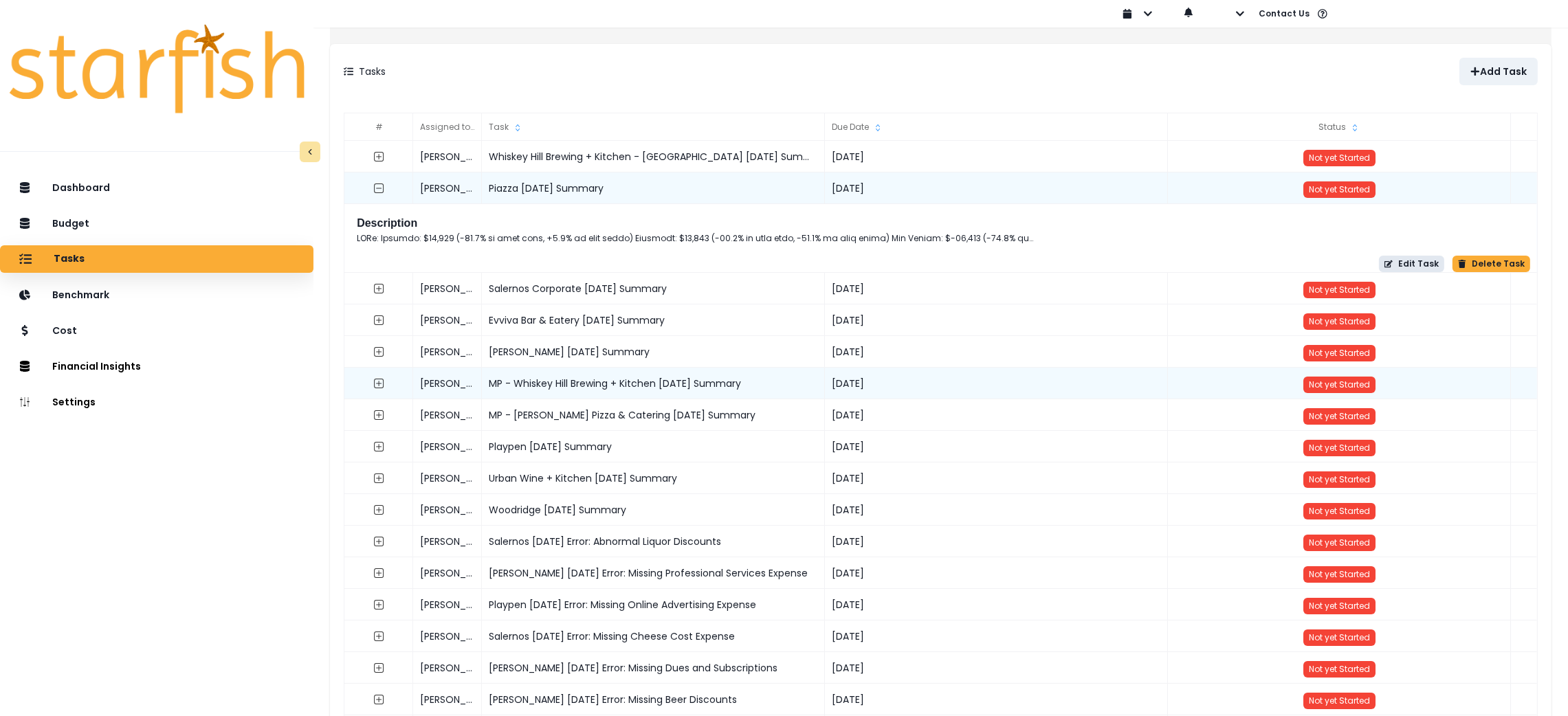
click at [1401, 259] on button "Edit Task" at bounding box center [1412, 264] width 65 height 17
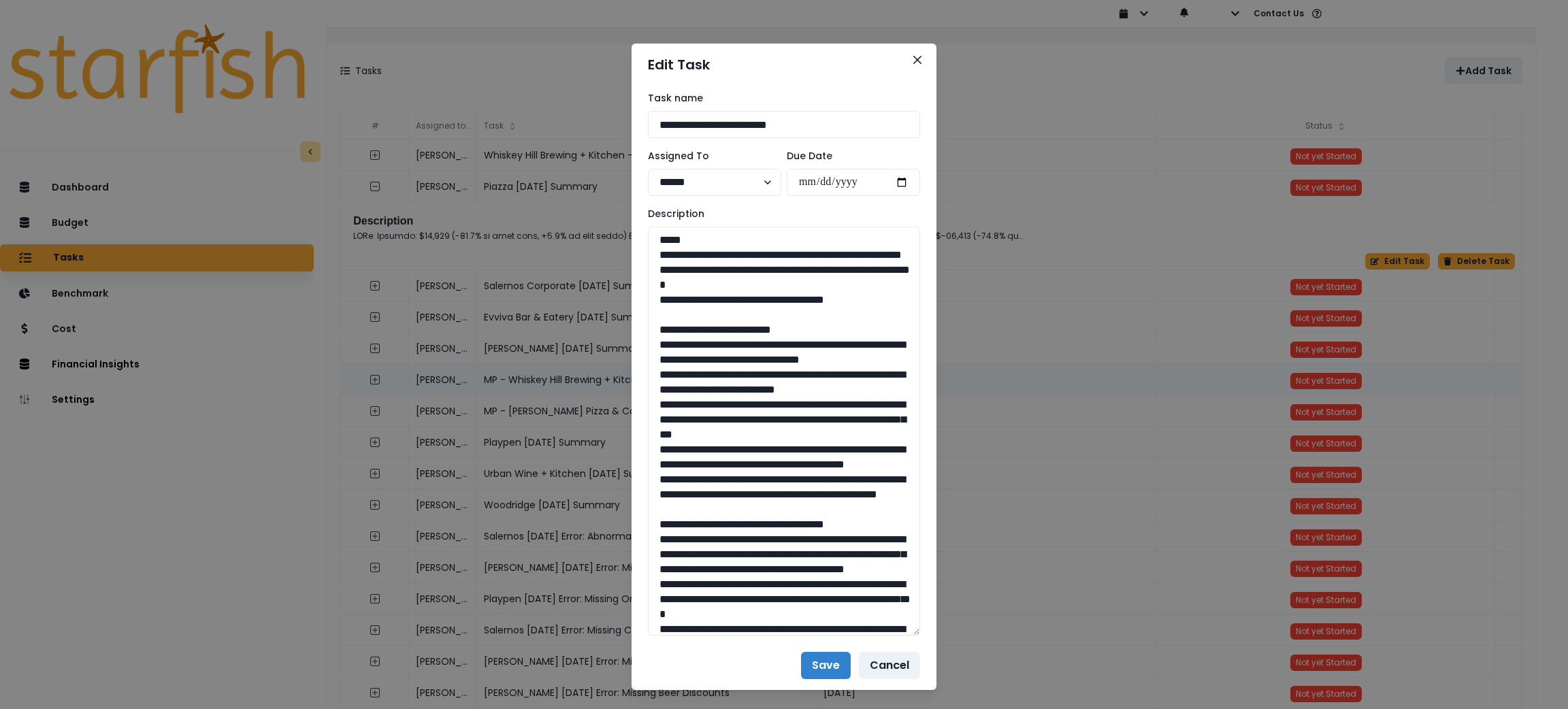
drag, startPoint x: 918, startPoint y: 269, endPoint x: 930, endPoint y: 625, distance: 356.2
click at [930, 625] on div "**********" at bounding box center [784, 354] width 1568 height 709
drag, startPoint x: 877, startPoint y: 317, endPoint x: 646, endPoint y: 261, distance: 237.7
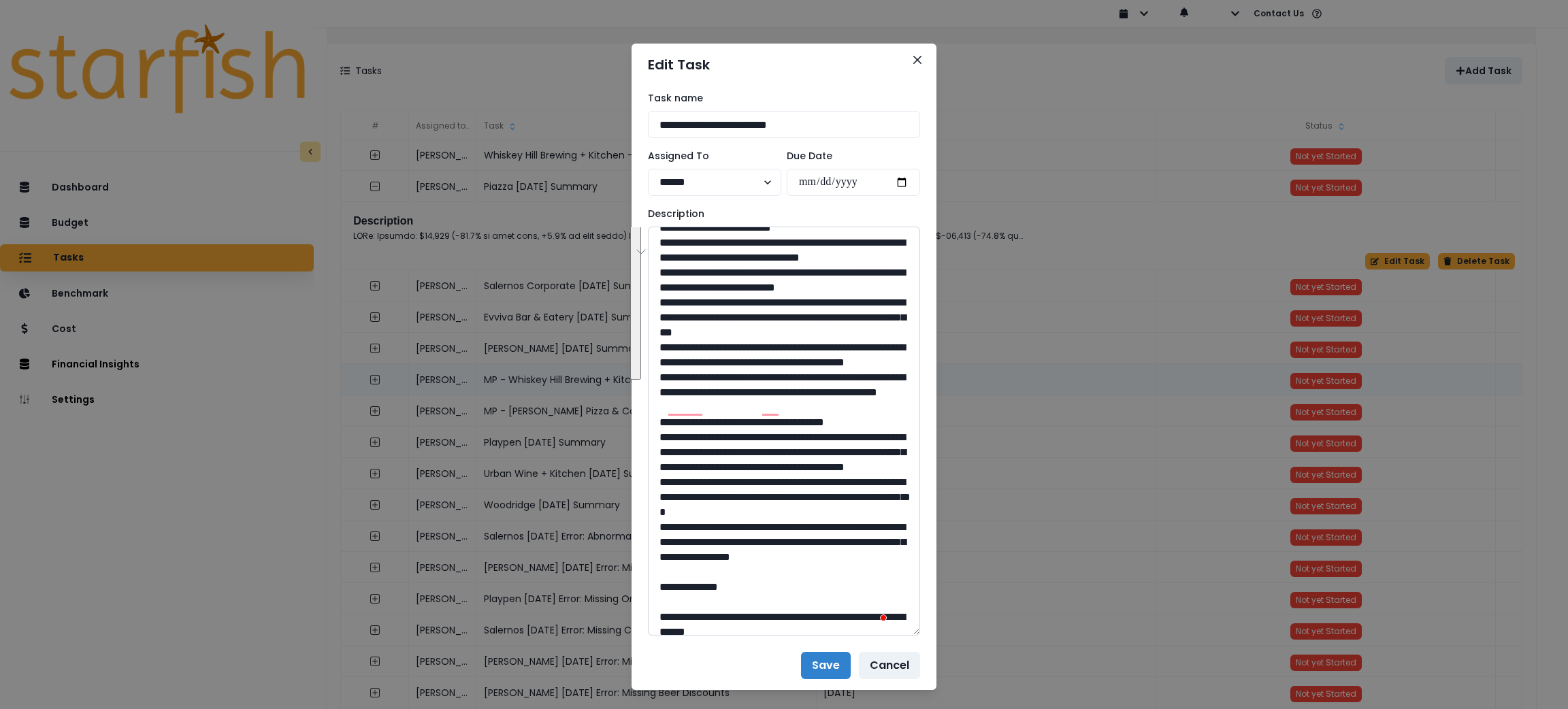
drag, startPoint x: 677, startPoint y: 496, endPoint x: 663, endPoint y: 260, distance: 236.4
click at [663, 260] on textarea "To enrich screen reader interactions, please activate Accessibility in Grammarl…" at bounding box center [784, 431] width 272 height 409
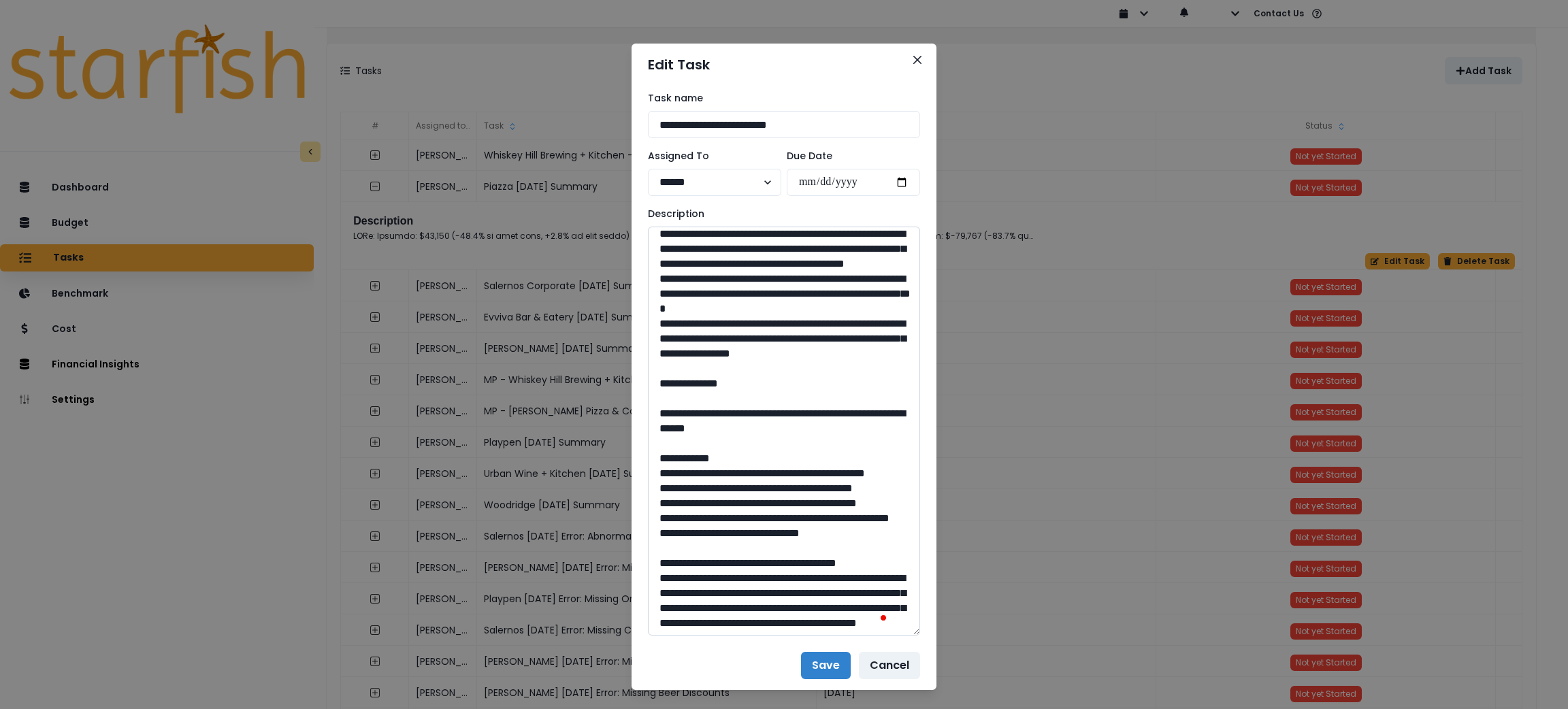
drag, startPoint x: 763, startPoint y: 499, endPoint x: 665, endPoint y: 339, distance: 187.6
click at [665, 339] on textarea "To enrich screen reader interactions, please activate Accessibility in Grammarl…" at bounding box center [784, 431] width 272 height 409
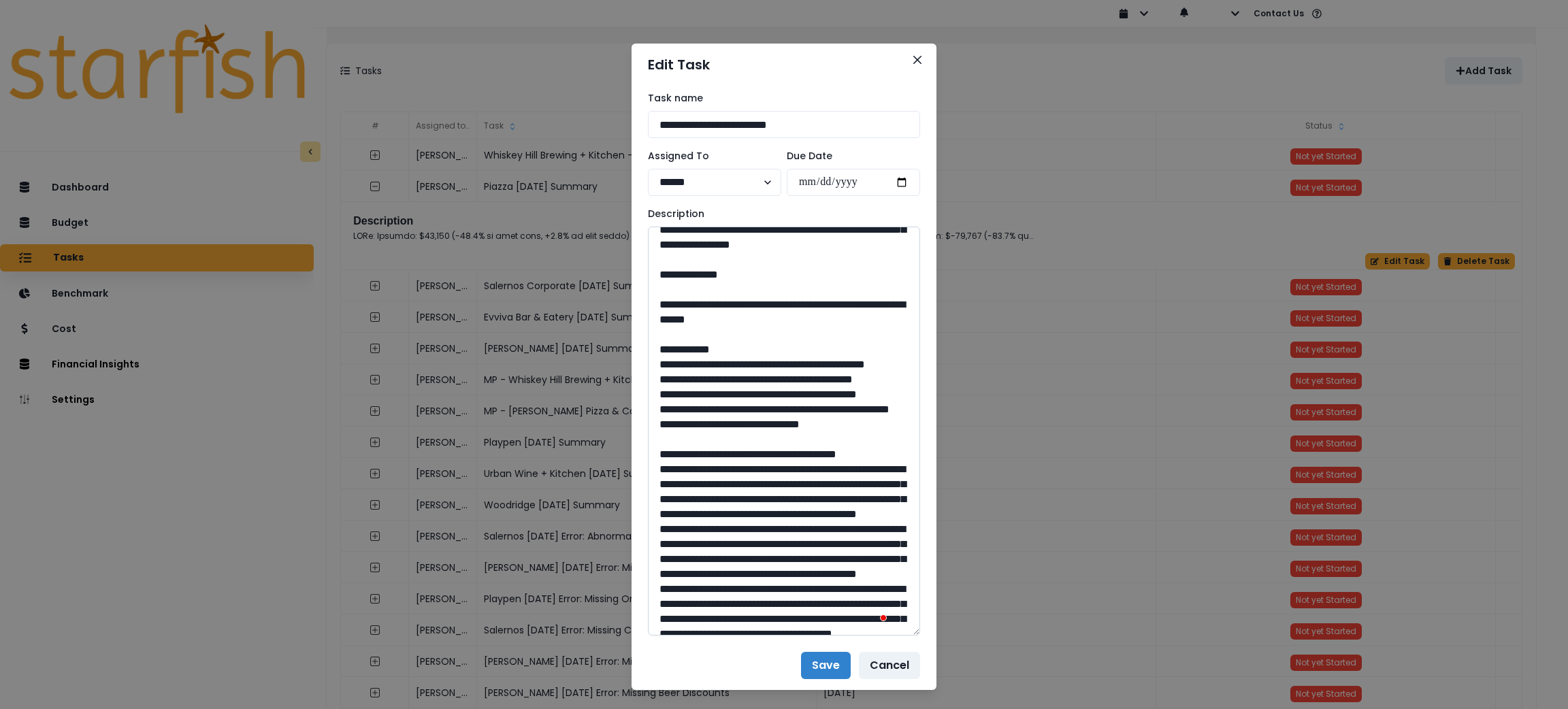
scroll to position [510, 0]
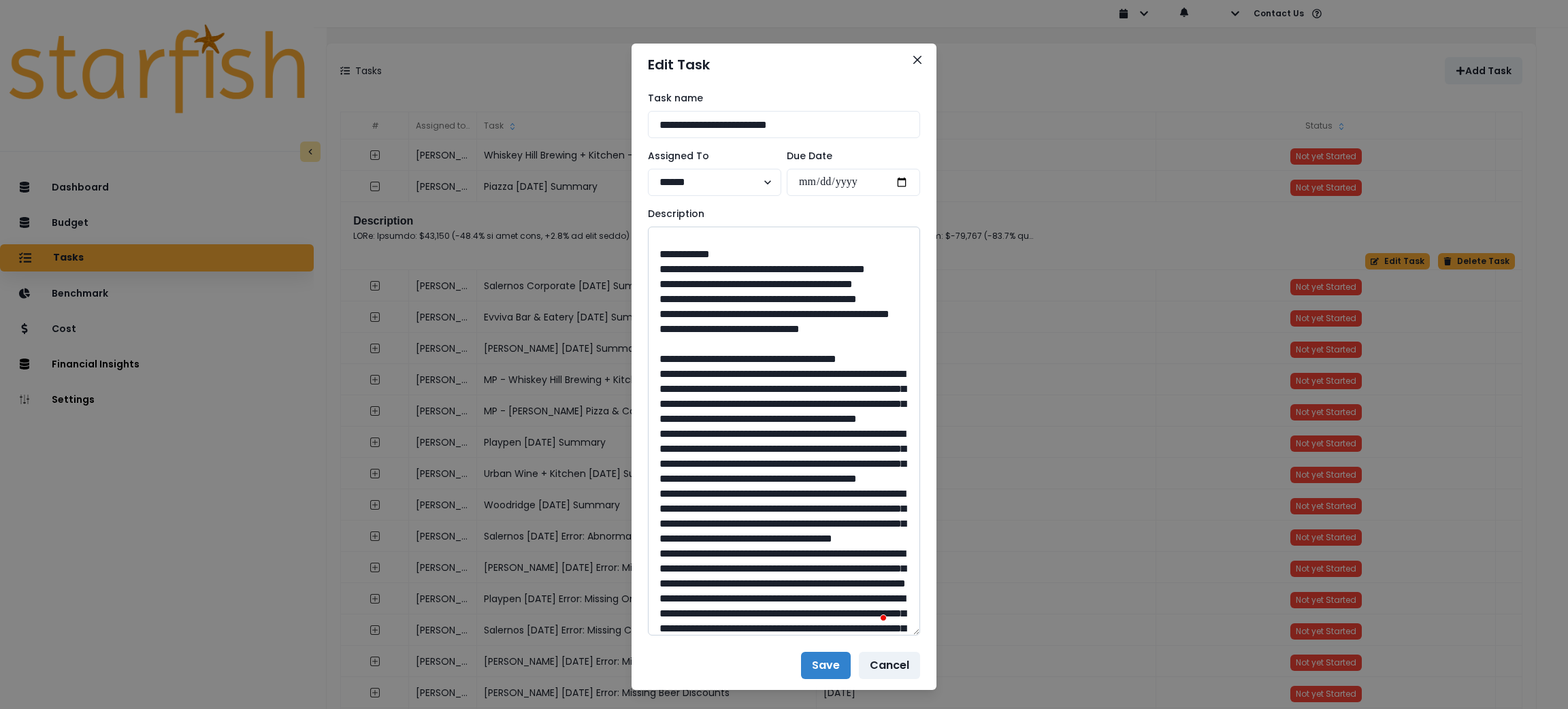
drag, startPoint x: 806, startPoint y: 372, endPoint x: 685, endPoint y: 357, distance: 121.9
click at [685, 357] on textarea "To enrich screen reader interactions, please activate Accessibility in Grammarl…" at bounding box center [784, 431] width 272 height 409
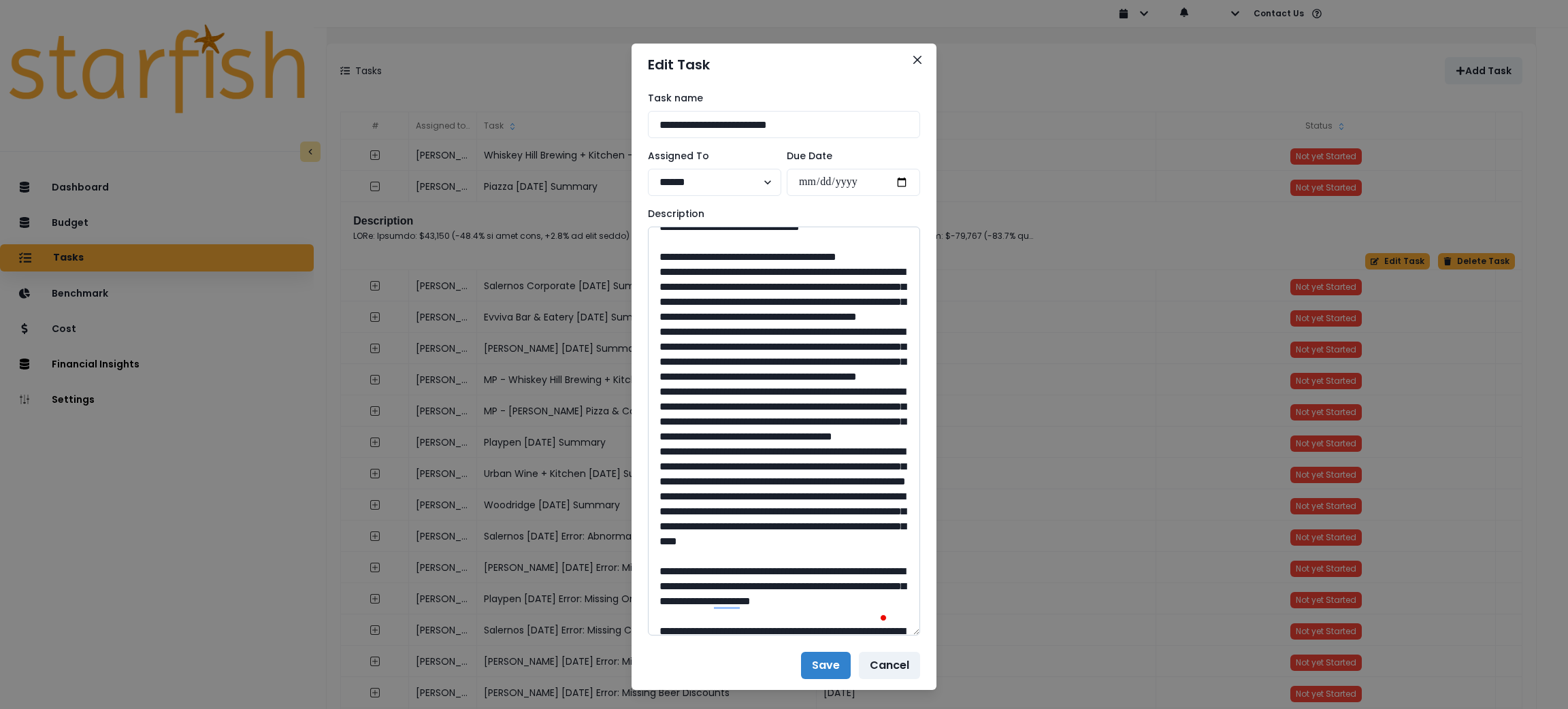
scroll to position [710, 0]
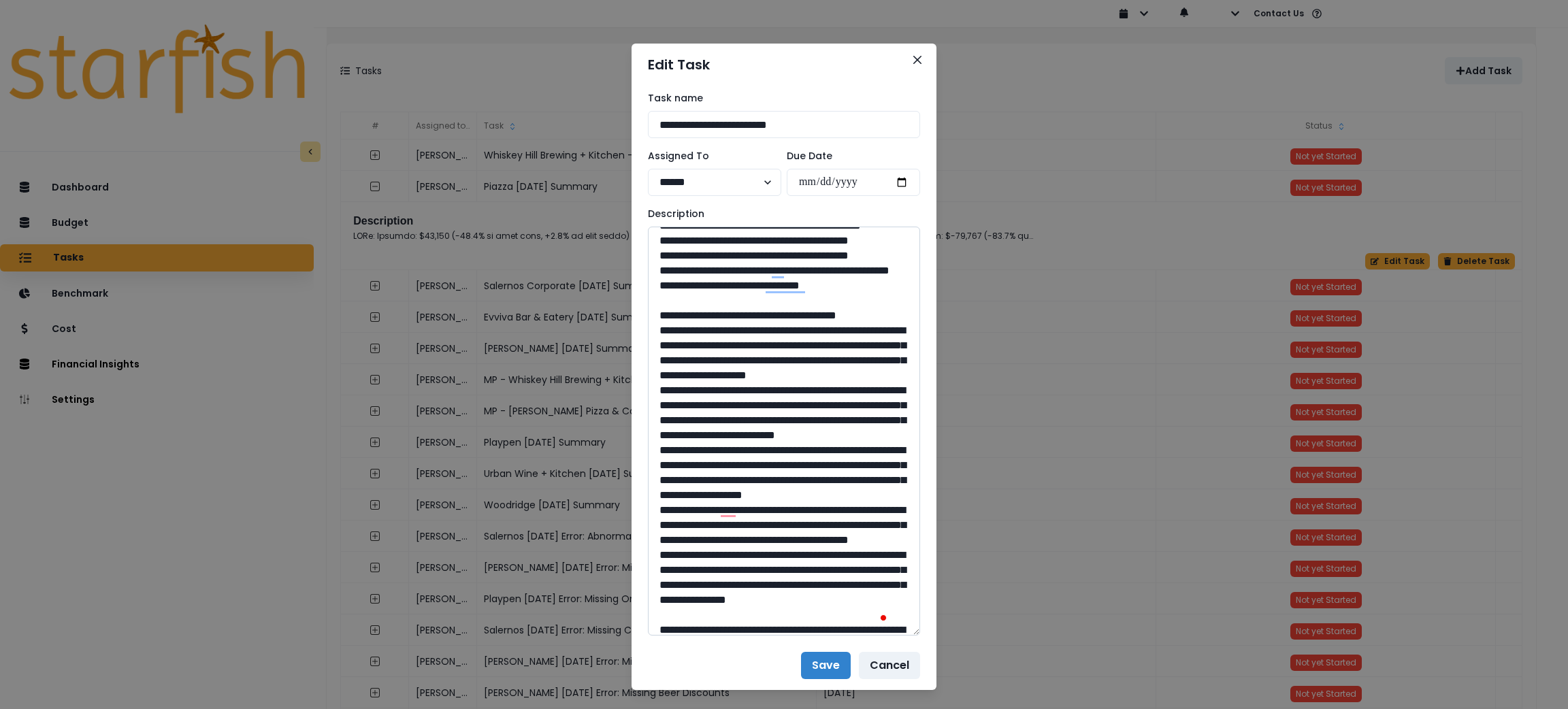
drag, startPoint x: 782, startPoint y: 418, endPoint x: 745, endPoint y: 416, distance: 37.1
click at [745, 416] on textarea "To enrich screen reader interactions, please activate Accessibility in Grammarl…" at bounding box center [784, 431] width 272 height 409
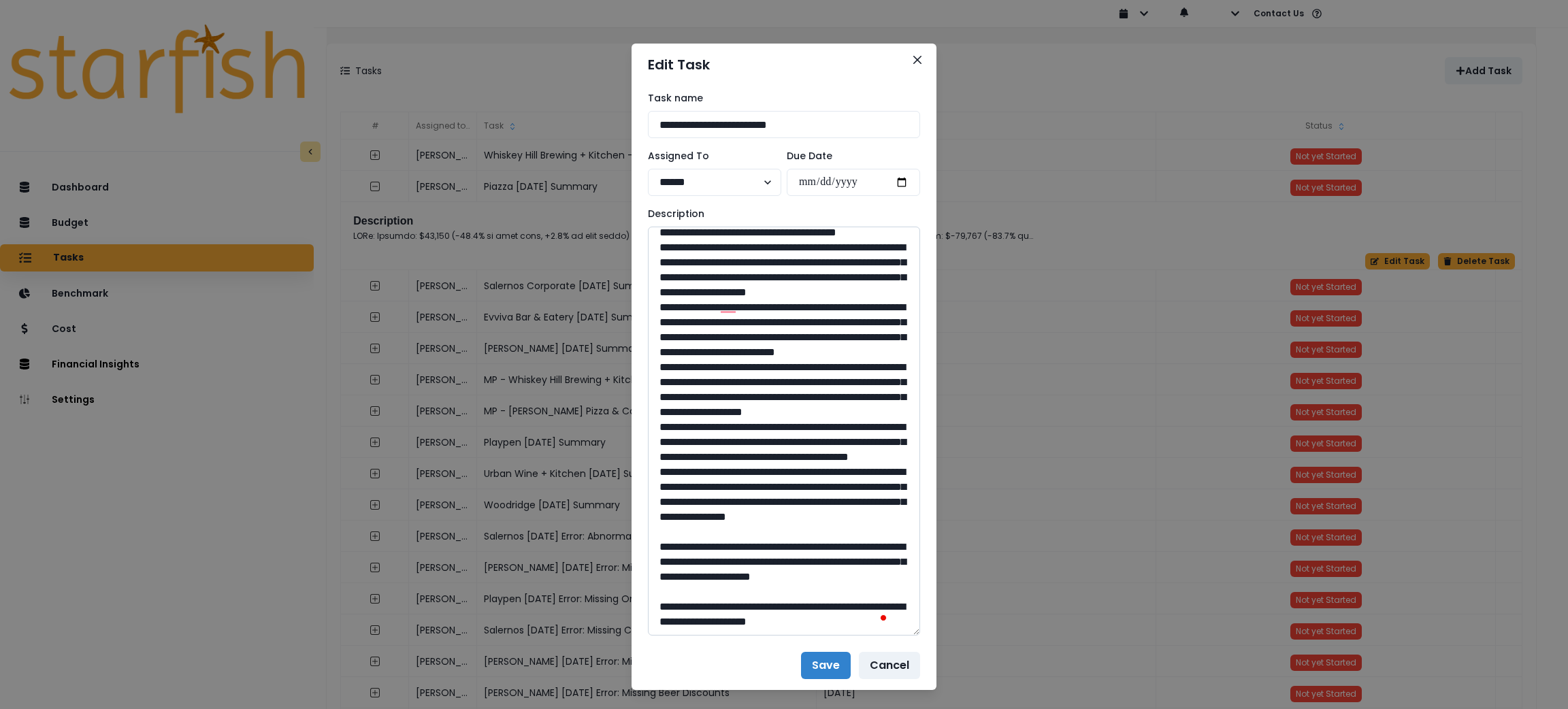
drag, startPoint x: 873, startPoint y: 363, endPoint x: 691, endPoint y: 355, distance: 182.2
click at [691, 355] on textarea "To enrich screen reader interactions, please activate Accessibility in Grammarl…" at bounding box center [784, 431] width 272 height 409
drag, startPoint x: 781, startPoint y: 516, endPoint x: 745, endPoint y: 521, distance: 36.3
click at [745, 521] on textarea "To enrich screen reader interactions, please activate Accessibility in Grammarl…" at bounding box center [784, 431] width 272 height 409
click at [913, 56] on icon "Close" at bounding box center [918, 60] width 8 height 8
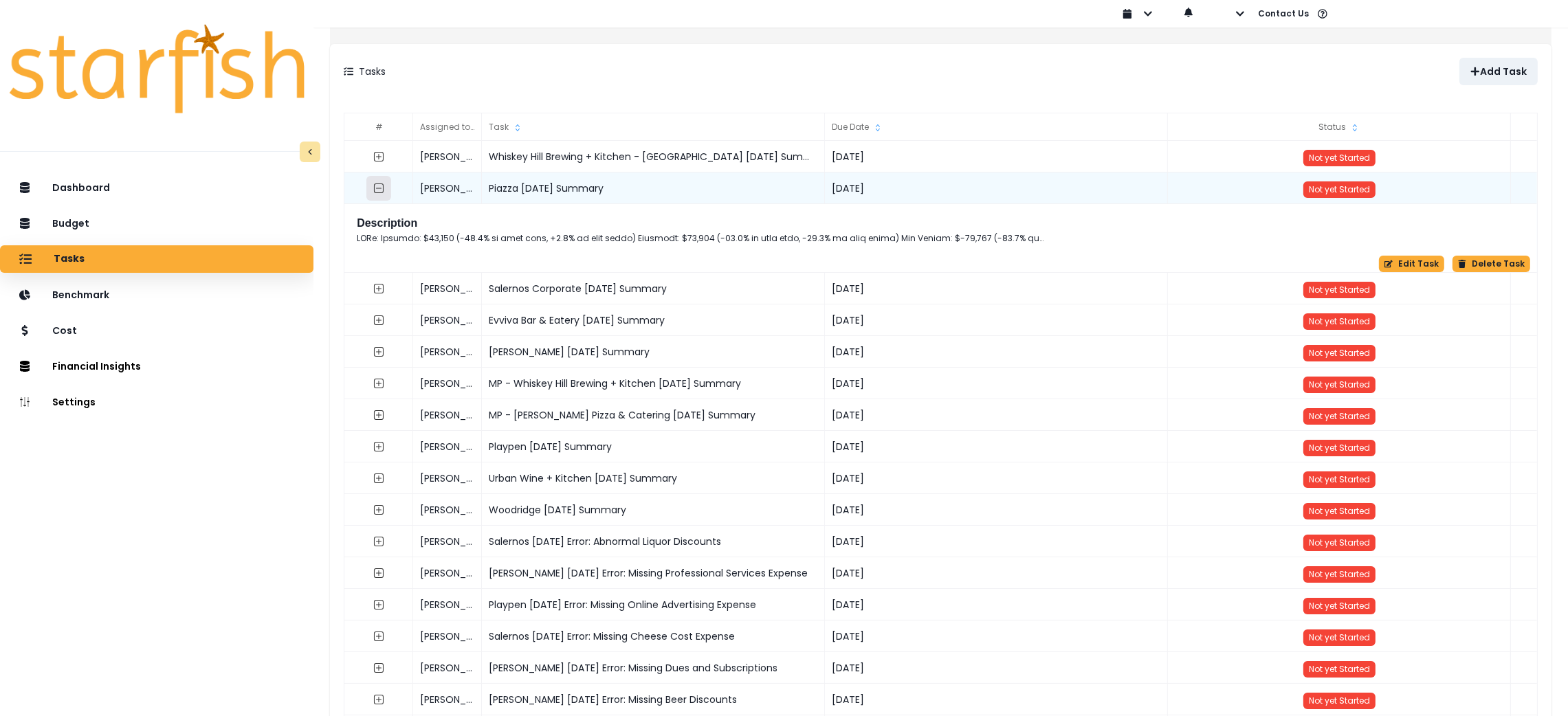
click at [384, 186] on icon "collasped outline" at bounding box center [379, 189] width 11 height 11
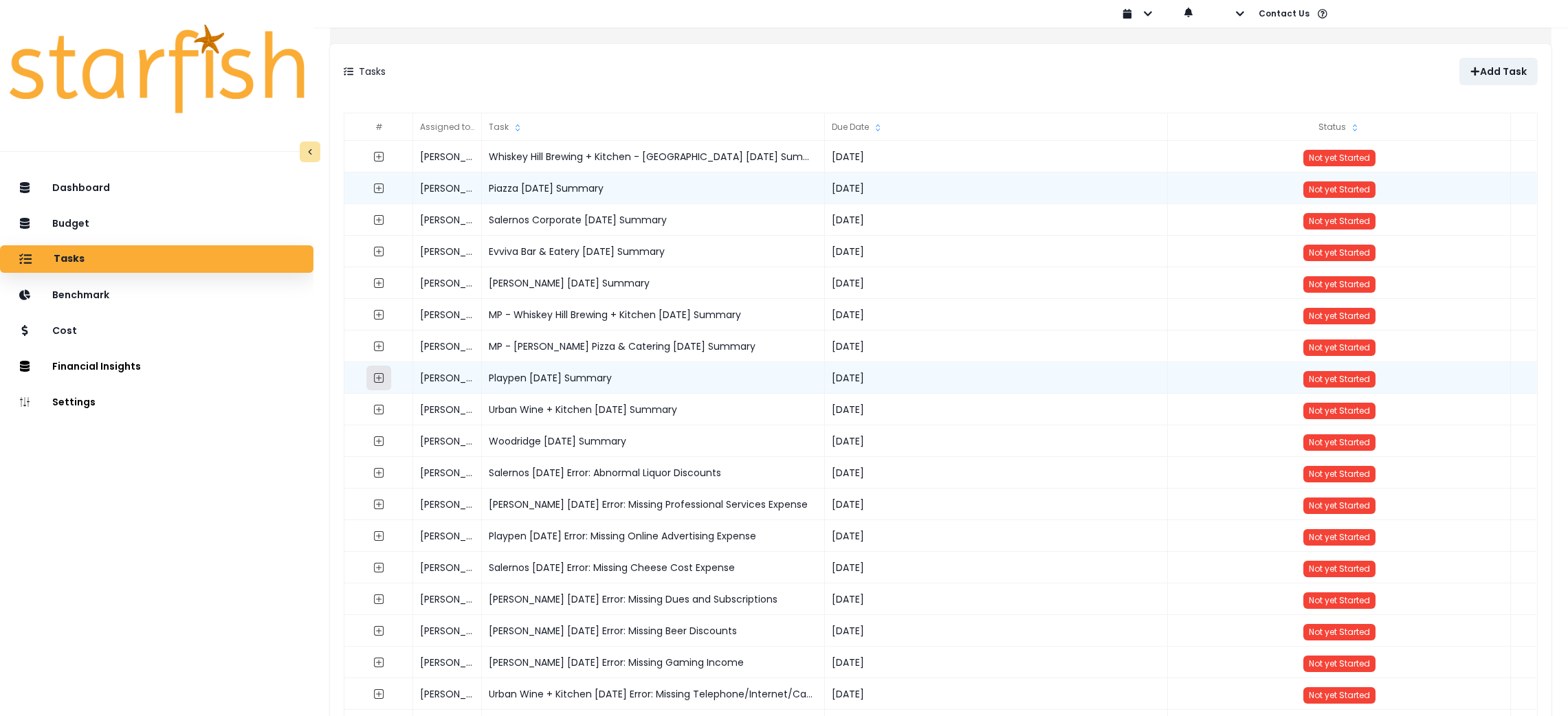
click at [391, 380] on button "button" at bounding box center [379, 378] width 25 height 25
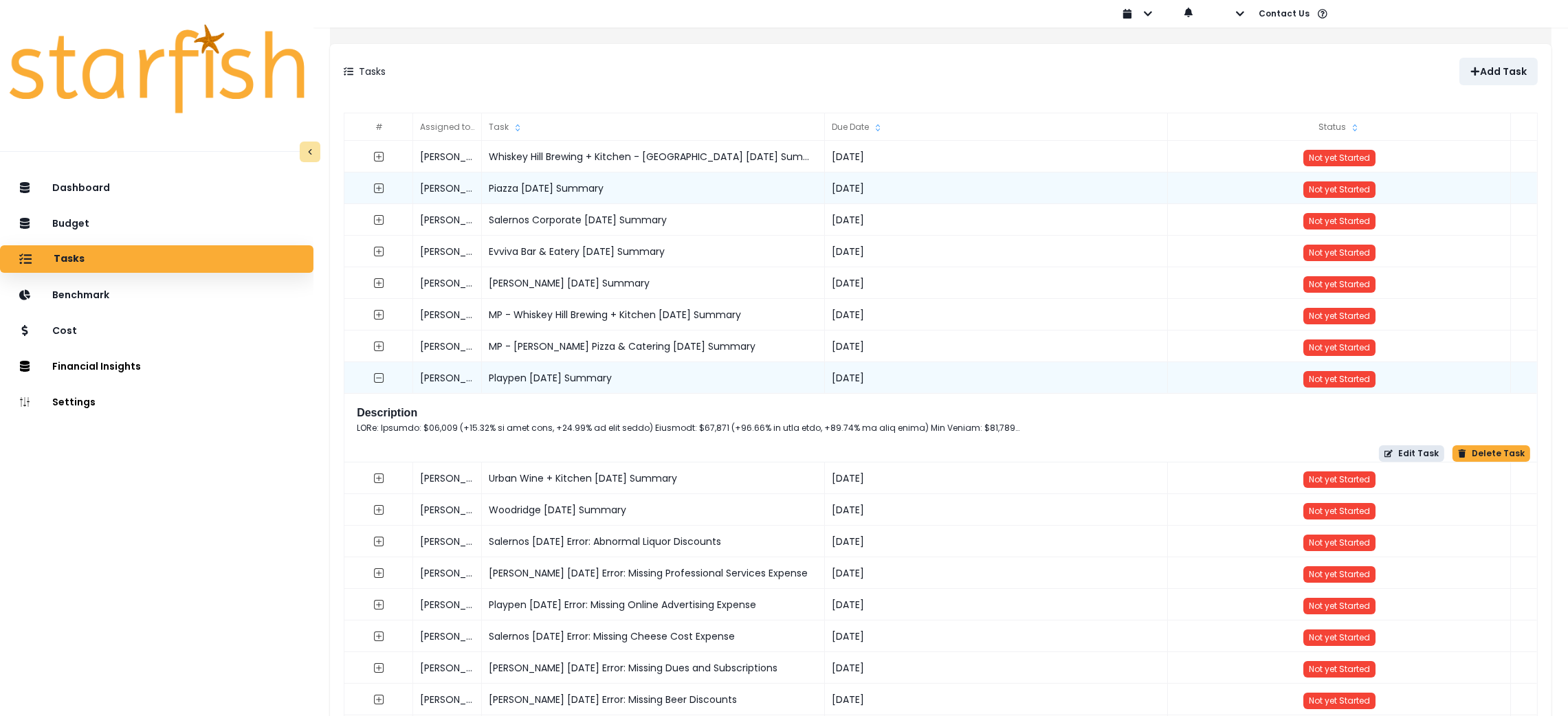
click at [1392, 461] on button "Edit Task" at bounding box center [1412, 454] width 65 height 17
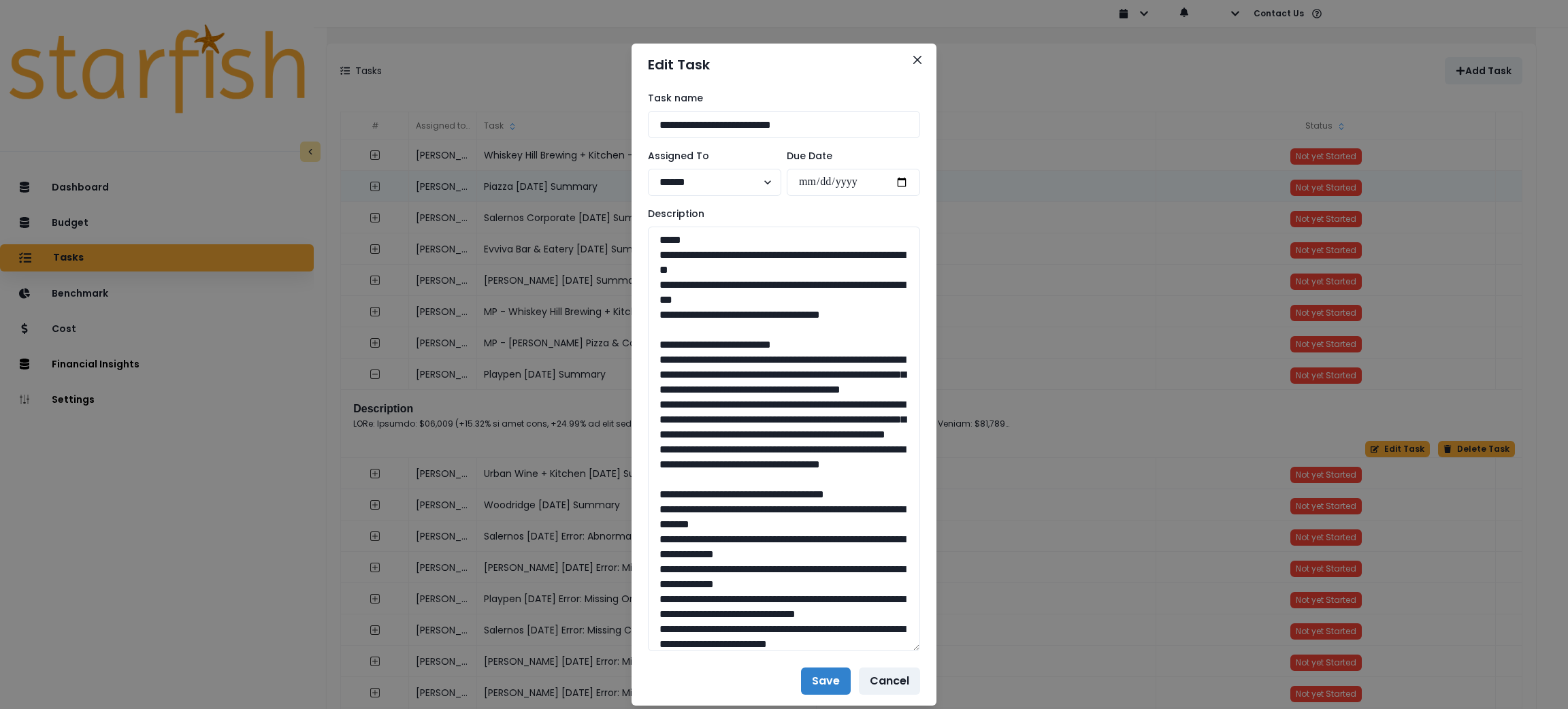
drag, startPoint x: 918, startPoint y: 273, endPoint x: 952, endPoint y: 643, distance: 371.6
click at [952, 643] on div "**********" at bounding box center [784, 354] width 1568 height 709
drag, startPoint x: 873, startPoint y: 317, endPoint x: 639, endPoint y: 259, distance: 241.1
click at [648, 259] on textarea "To enrich screen reader interactions, please activate Accessibility in Grammarl…" at bounding box center [784, 439] width 272 height 425
drag, startPoint x: 754, startPoint y: 535, endPoint x: 662, endPoint y: 355, distance: 202.1
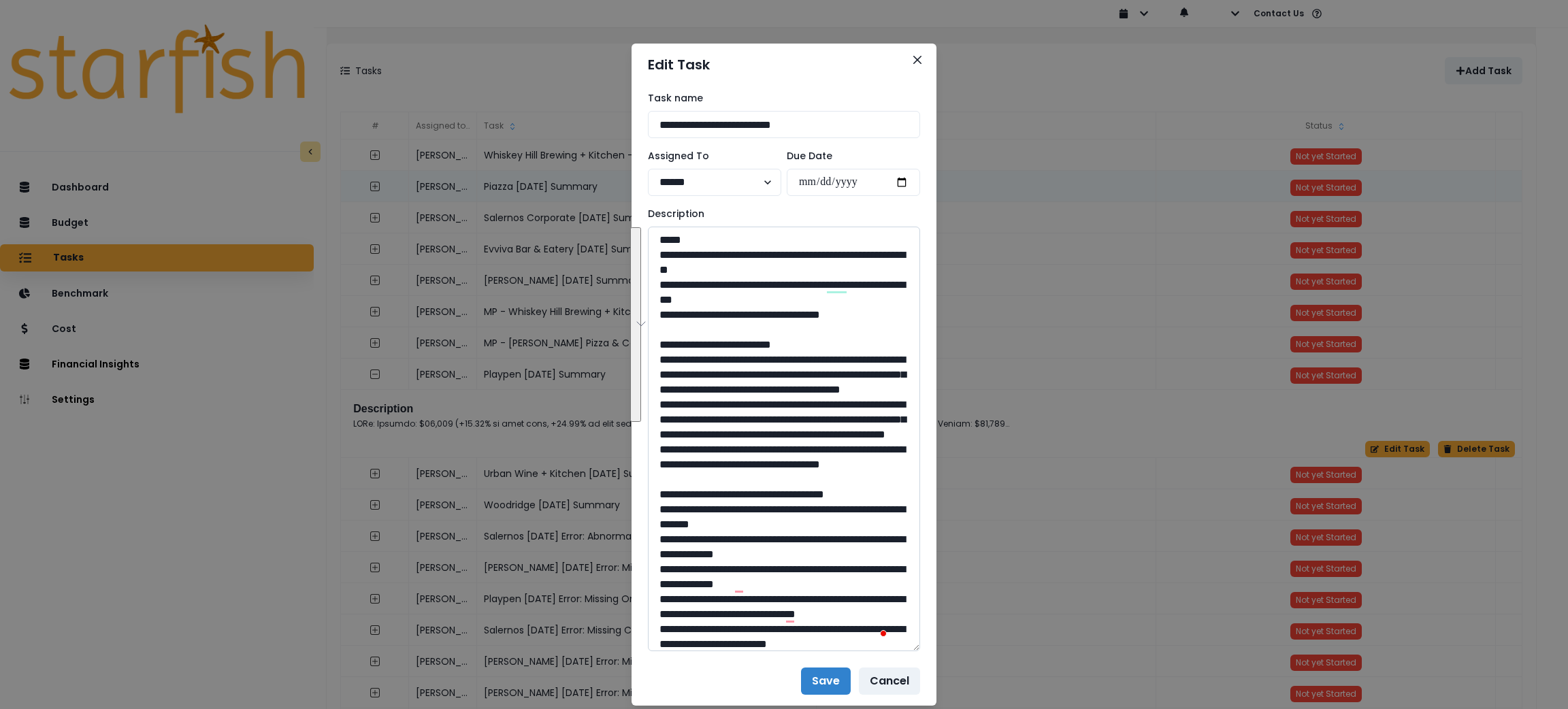
click at [662, 355] on textarea "To enrich screen reader interactions, please activate Accessibility in Grammarl…" at bounding box center [784, 439] width 272 height 425
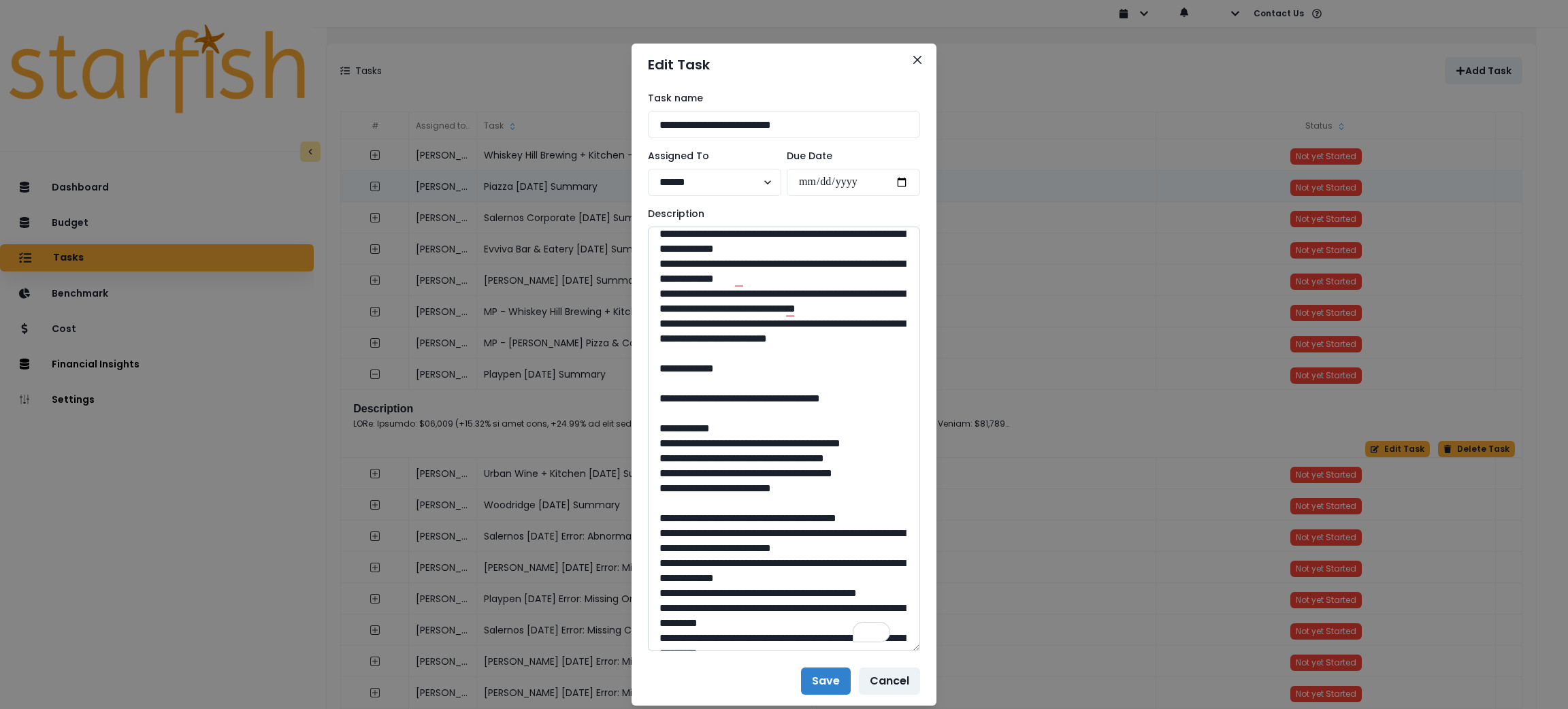
drag, startPoint x: 694, startPoint y: 436, endPoint x: 662, endPoint y: 271, distance: 168.1
click at [662, 271] on textarea "To enrich screen reader interactions, please activate Accessibility in Grammarl…" at bounding box center [784, 439] width 272 height 425
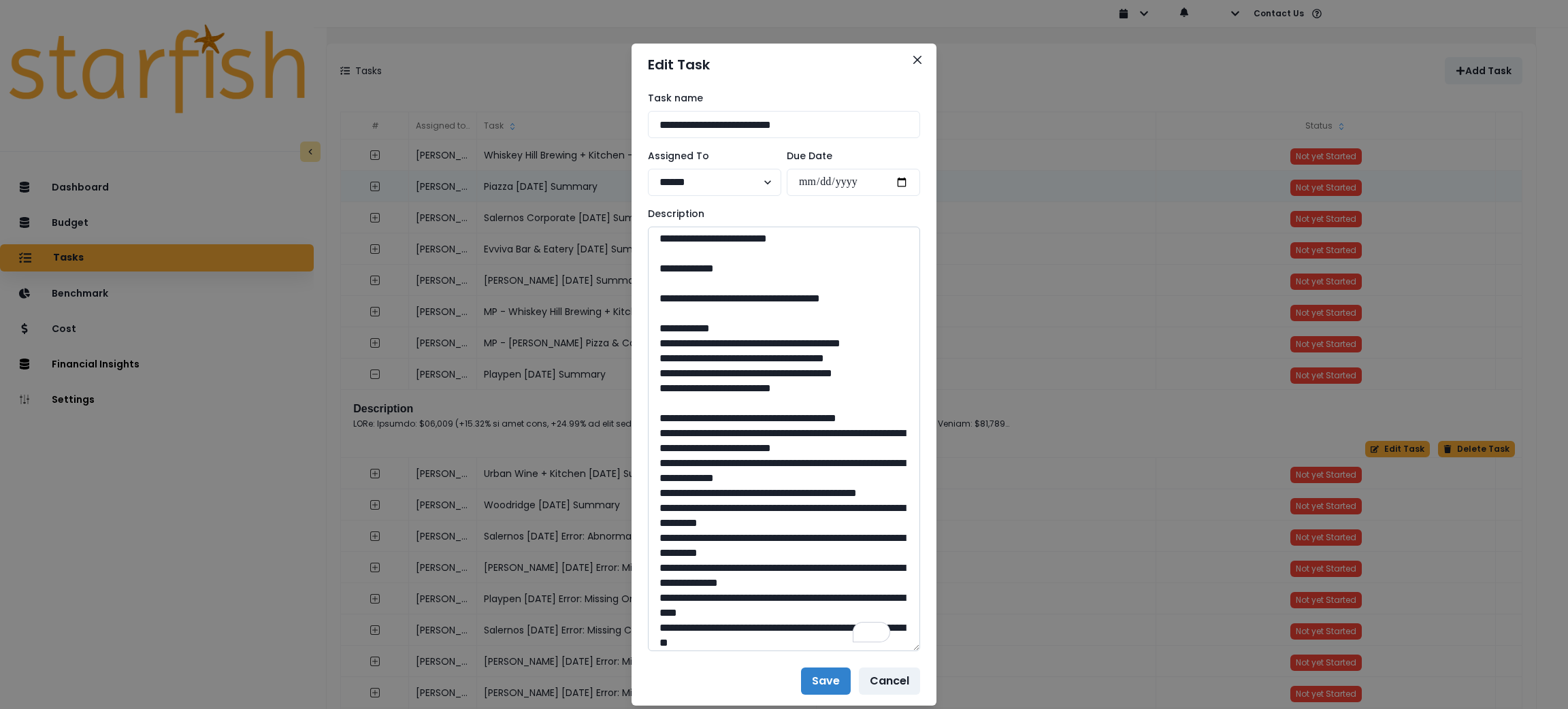
scroll to position [409, 0]
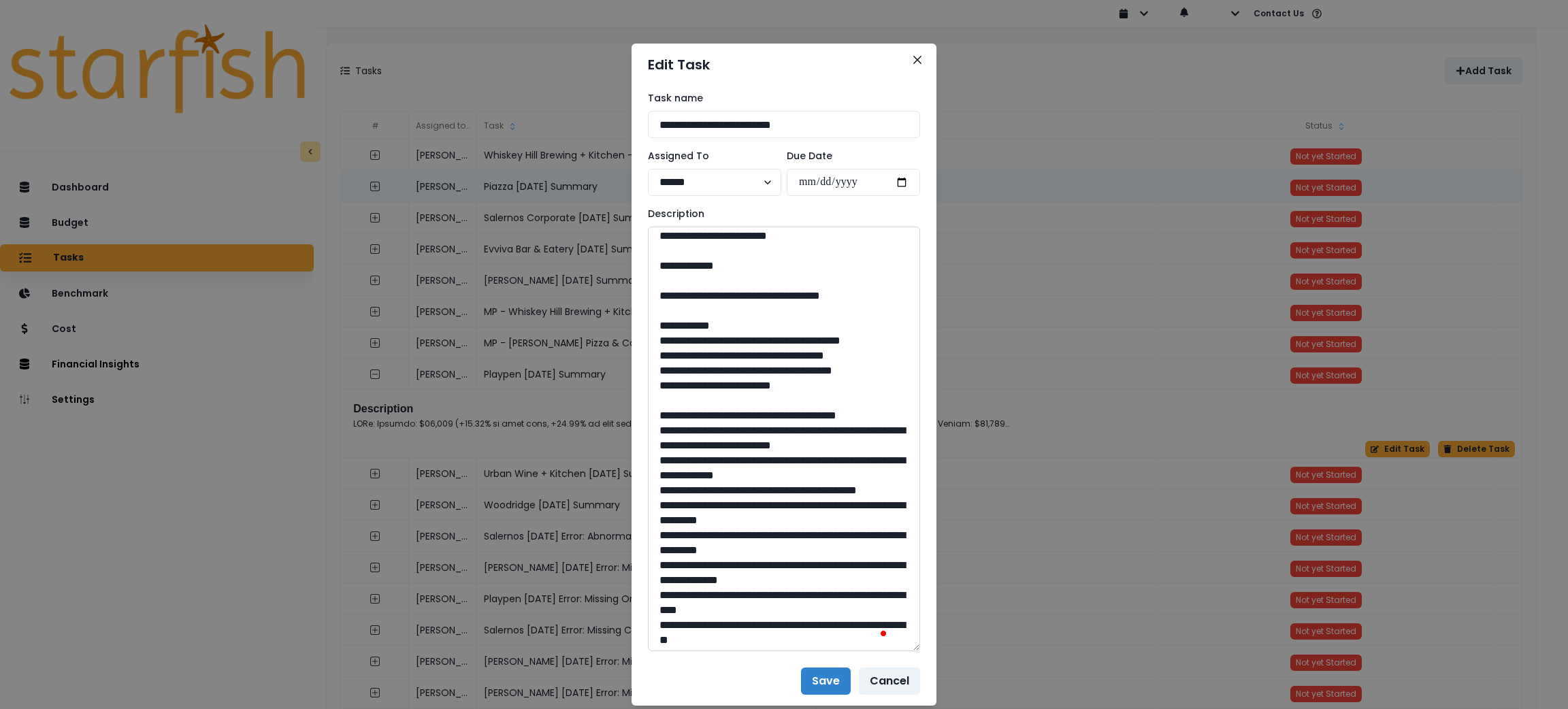
drag, startPoint x: 876, startPoint y: 398, endPoint x: 691, endPoint y: 399, distance: 185.0
click at [691, 399] on textarea "To enrich screen reader interactions, please activate Accessibility in Grammarl…" at bounding box center [784, 439] width 272 height 425
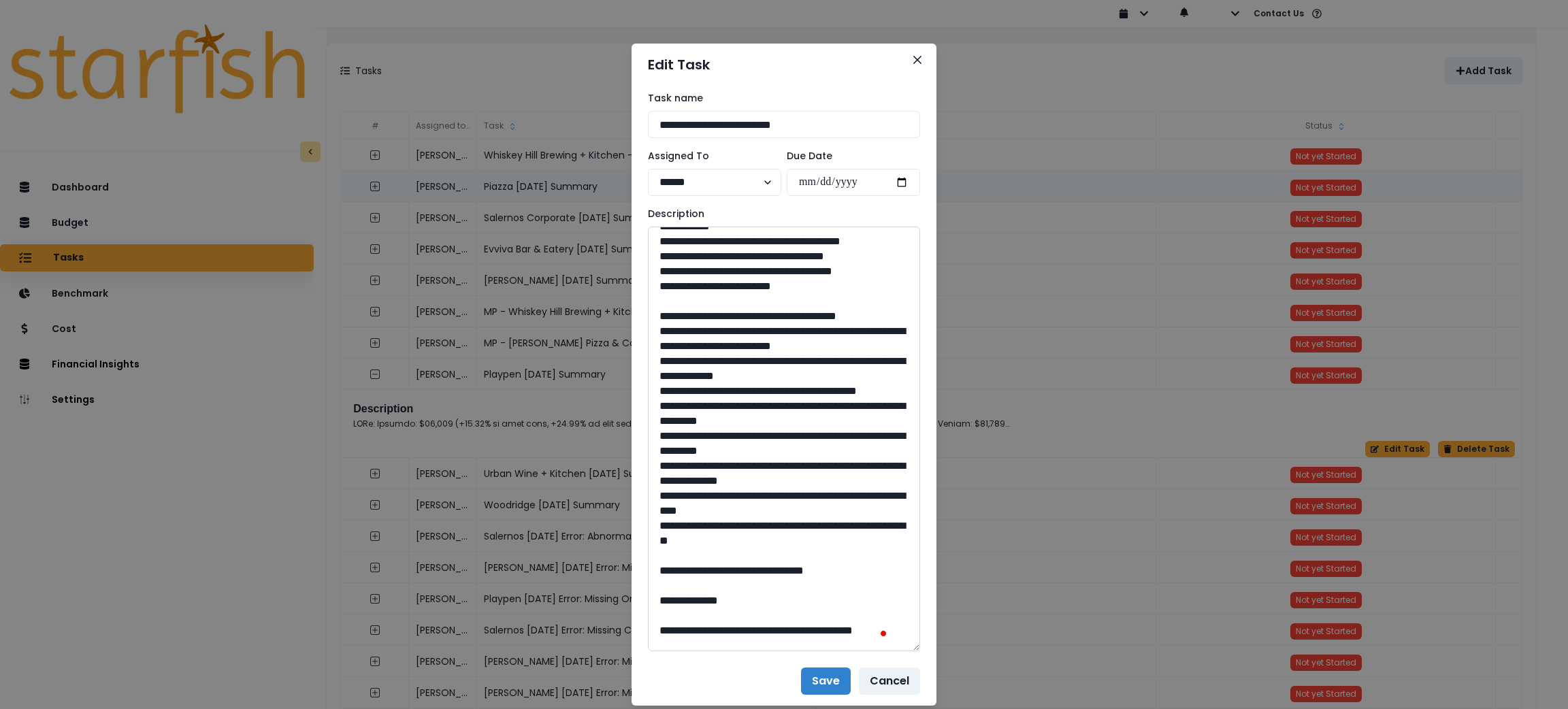
scroll to position [510, 0]
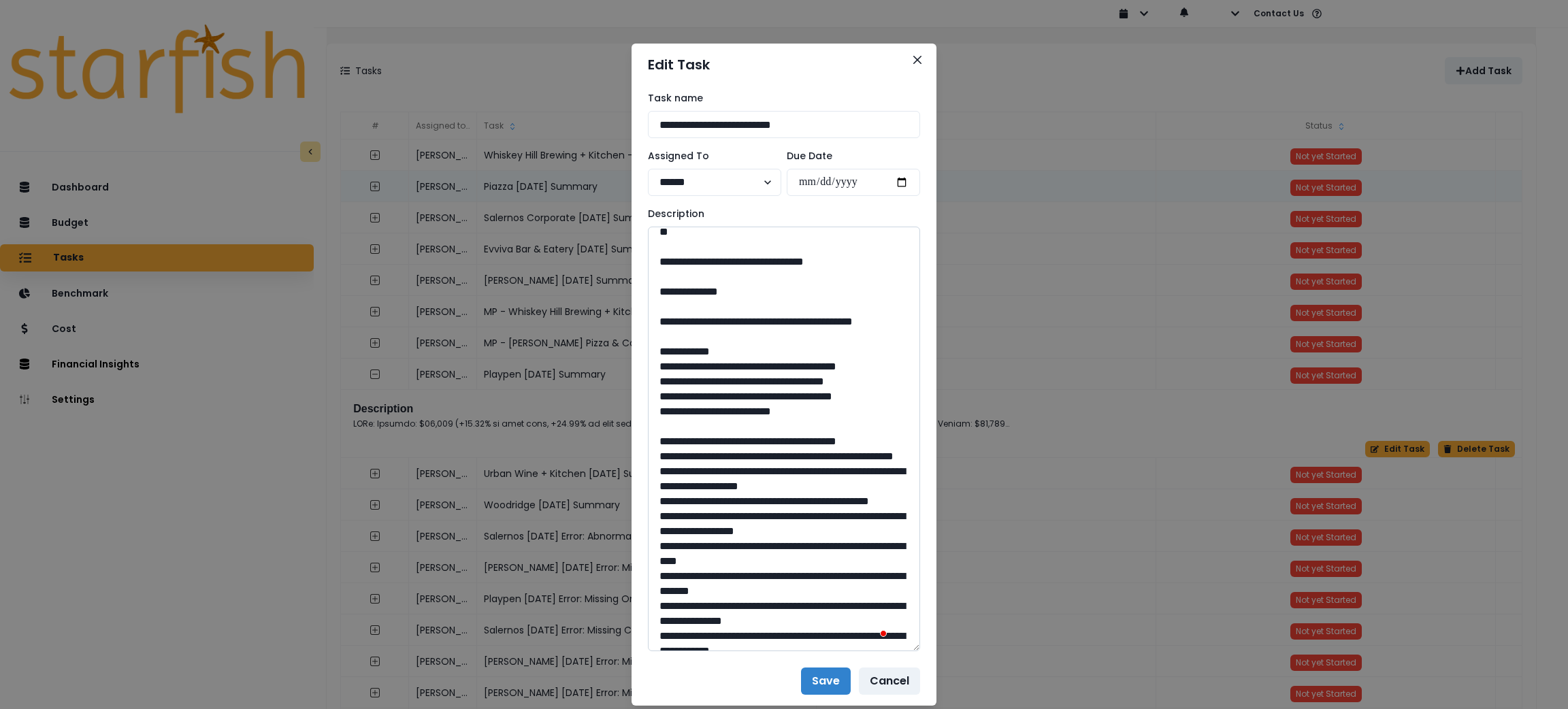
drag, startPoint x: 780, startPoint y: 420, endPoint x: 746, endPoint y: 423, distance: 34.1
click at [746, 423] on textarea "To enrich screen reader interactions, please activate Accessibility in Grammarl…" at bounding box center [784, 439] width 272 height 425
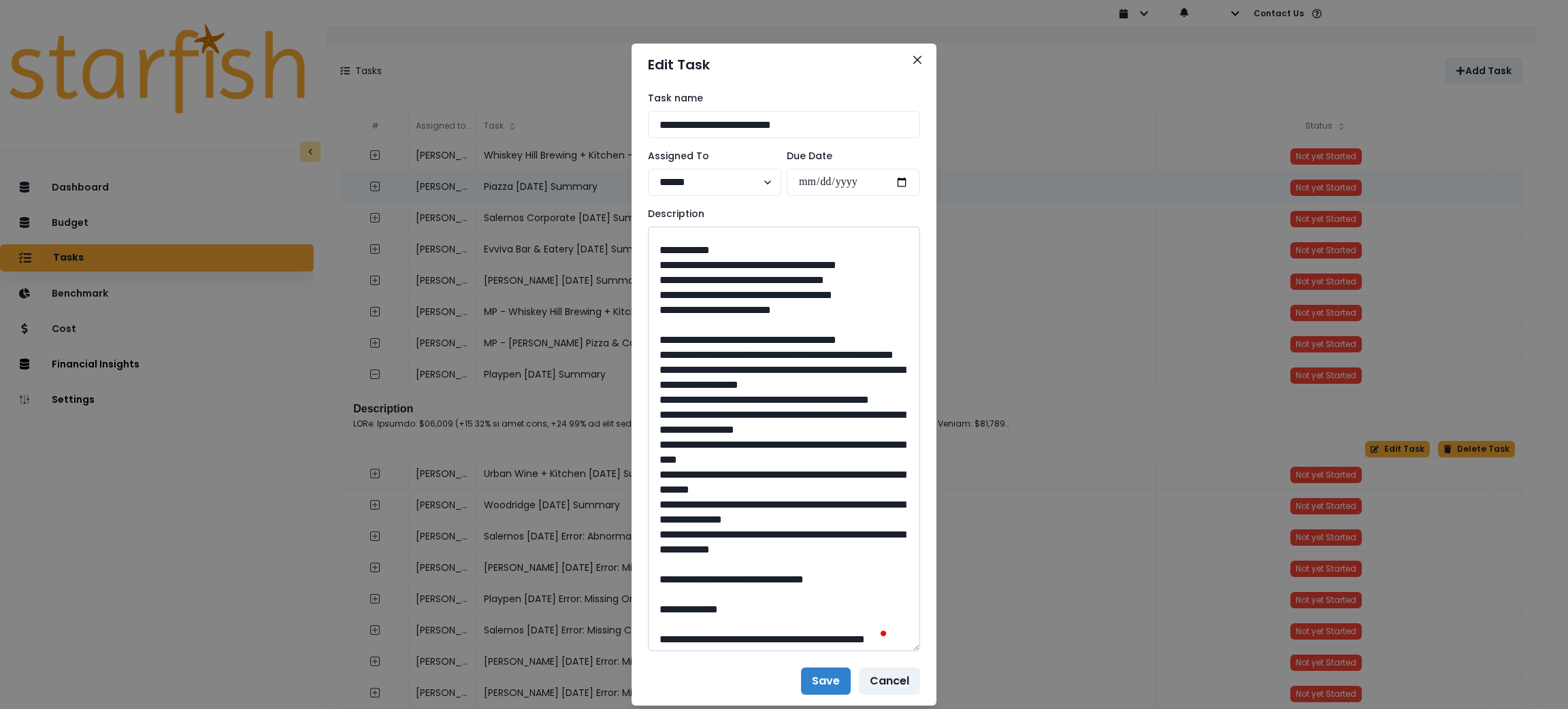
drag, startPoint x: 725, startPoint y: 400, endPoint x: 691, endPoint y: 381, distance: 38.9
click at [691, 381] on textarea "To enrich screen reader interactions, please activate Accessibility in Grammarl…" at bounding box center [784, 439] width 272 height 425
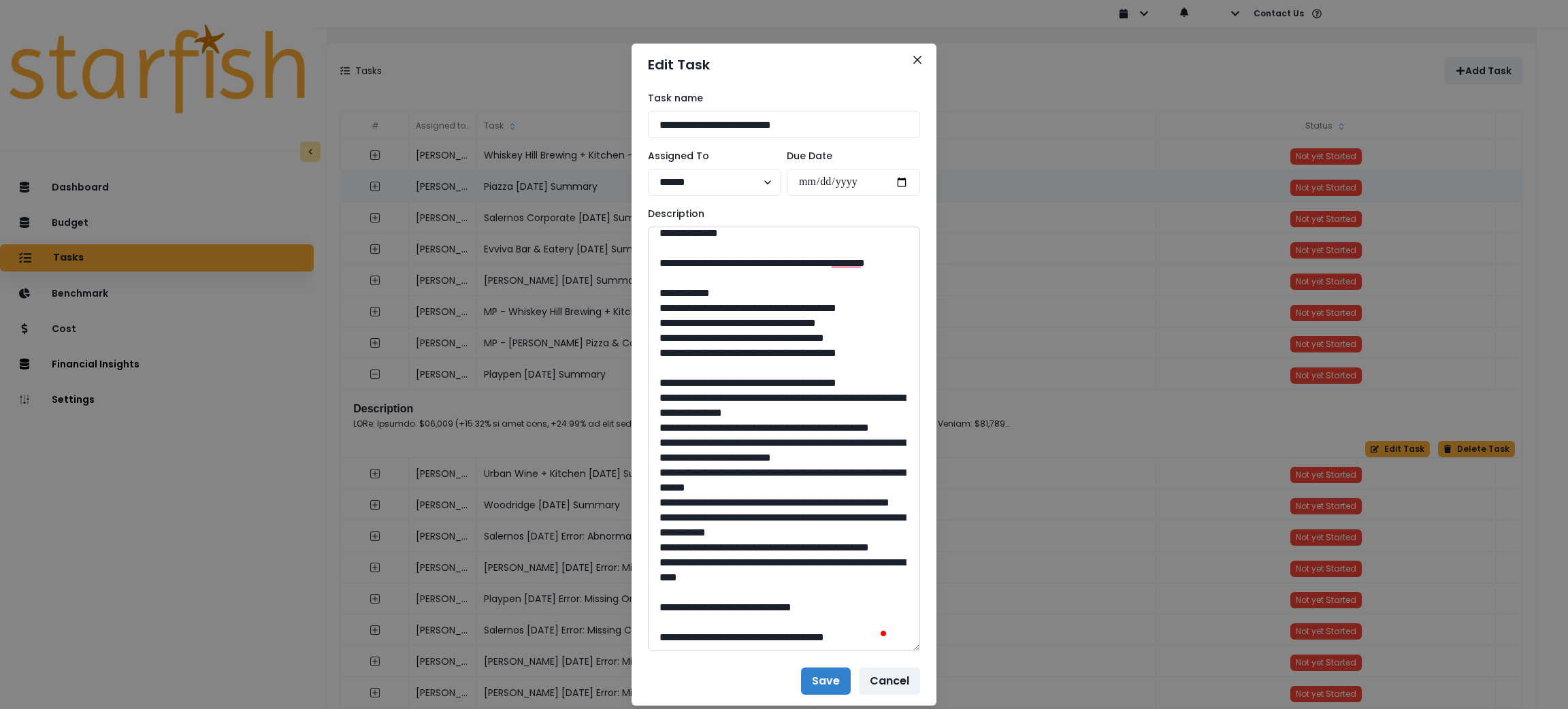
drag, startPoint x: 780, startPoint y: 424, endPoint x: 747, endPoint y: 428, distance: 33.2
click at [747, 428] on textarea "To enrich screen reader interactions, please activate Accessibility in Grammarl…" at bounding box center [784, 439] width 272 height 425
drag, startPoint x: 700, startPoint y: 497, endPoint x: 694, endPoint y: 482, distance: 16.2
click at [694, 482] on textarea "To enrich screen reader interactions, please activate Accessibility in Grammarl…" at bounding box center [784, 439] width 272 height 425
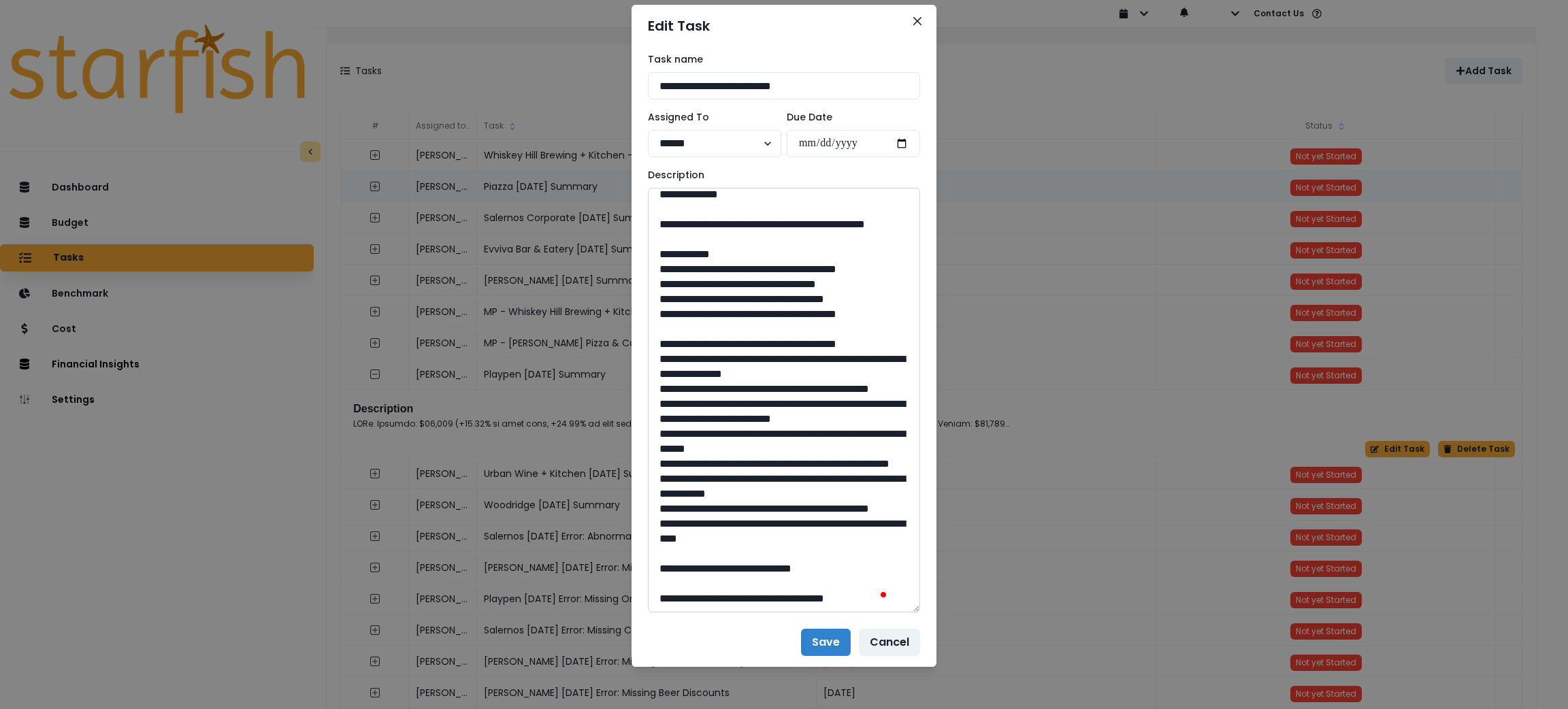
drag, startPoint x: 775, startPoint y: 563, endPoint x: 748, endPoint y: 573, distance: 28.8
click at [748, 573] on textarea "To enrich screen reader interactions, please activate Accessibility in Grammarl…" at bounding box center [784, 400] width 272 height 425
click at [913, 18] on icon "Close" at bounding box center [918, 21] width 8 height 8
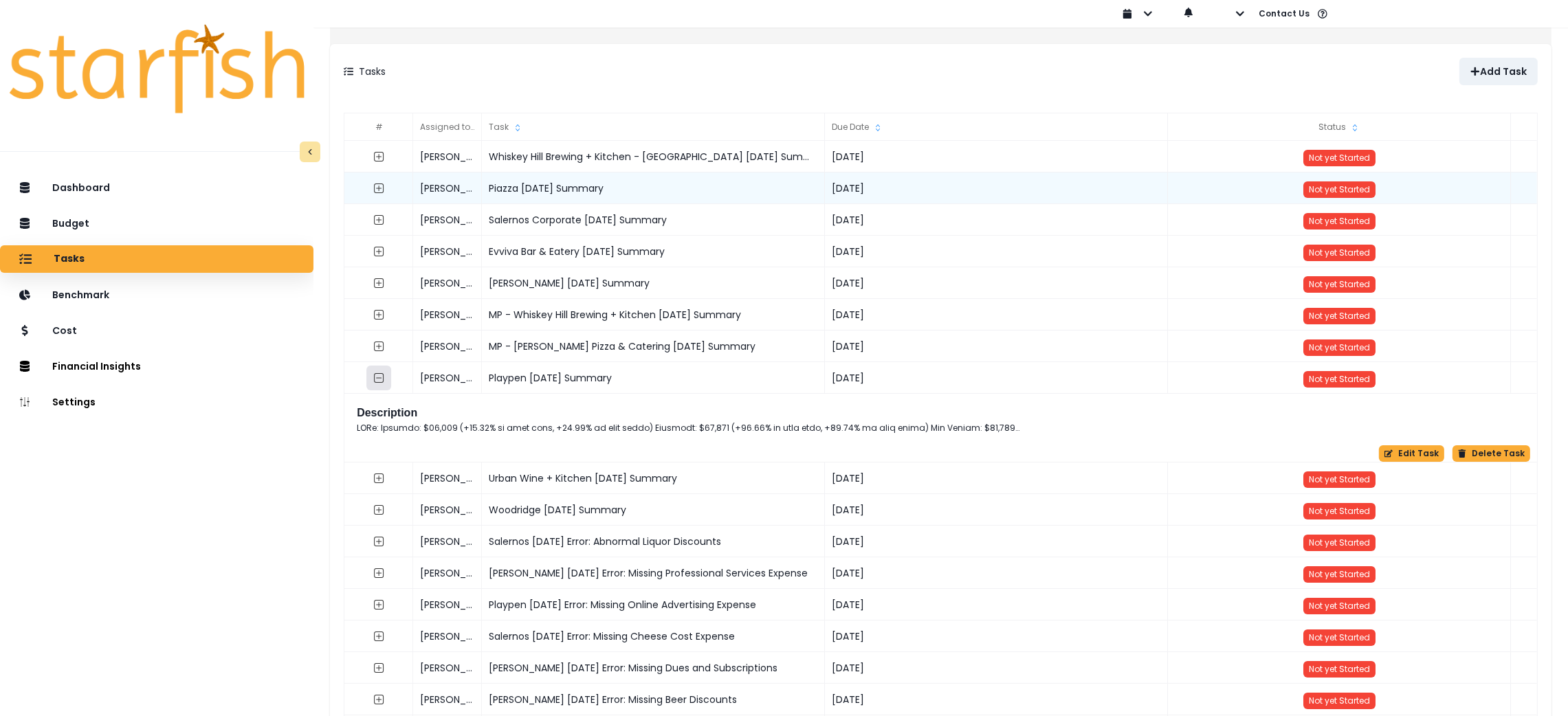
click at [384, 379] on icon "collasped outline" at bounding box center [379, 378] width 11 height 11
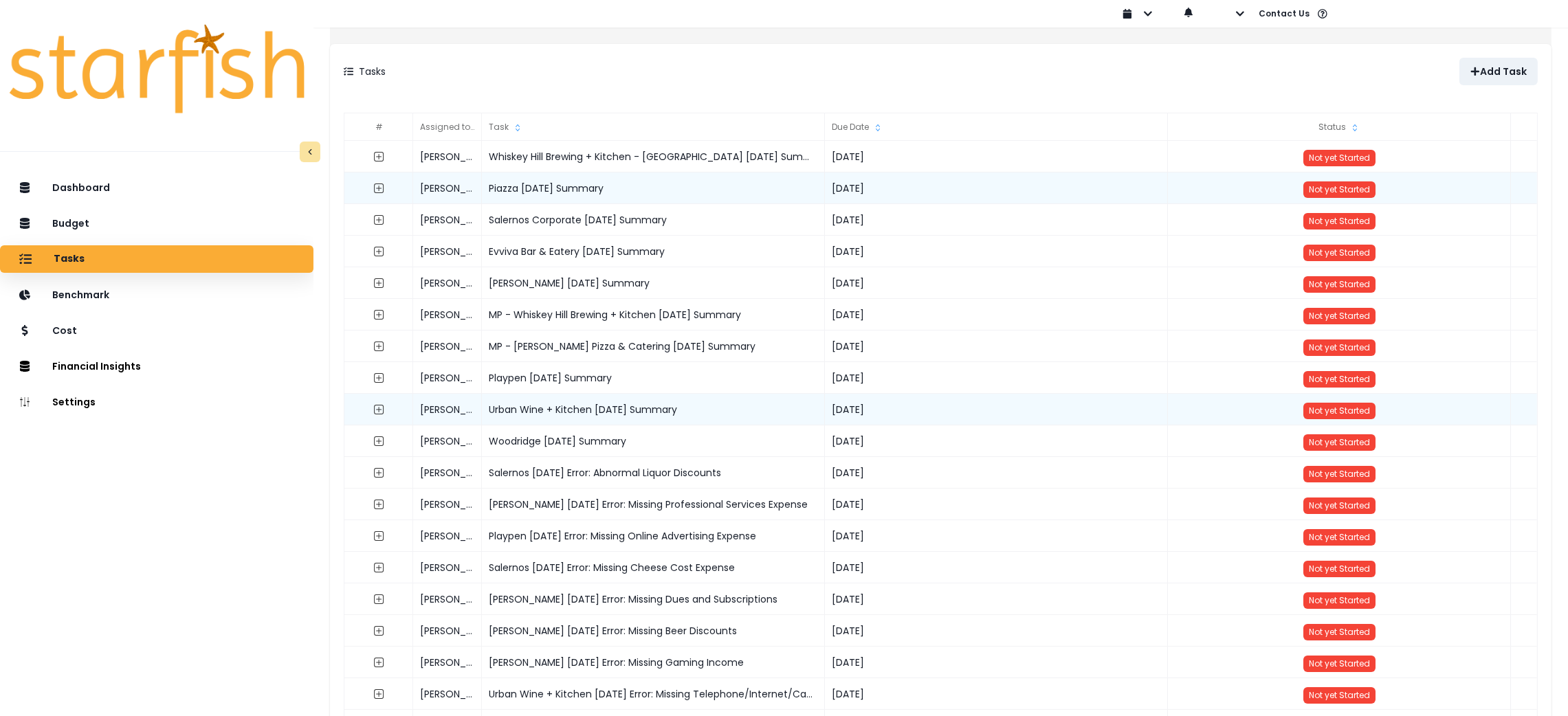
click at [390, 423] on div at bounding box center [378, 410] width 69 height 32
click at [384, 409] on icon "expand outline" at bounding box center [379, 410] width 11 height 11
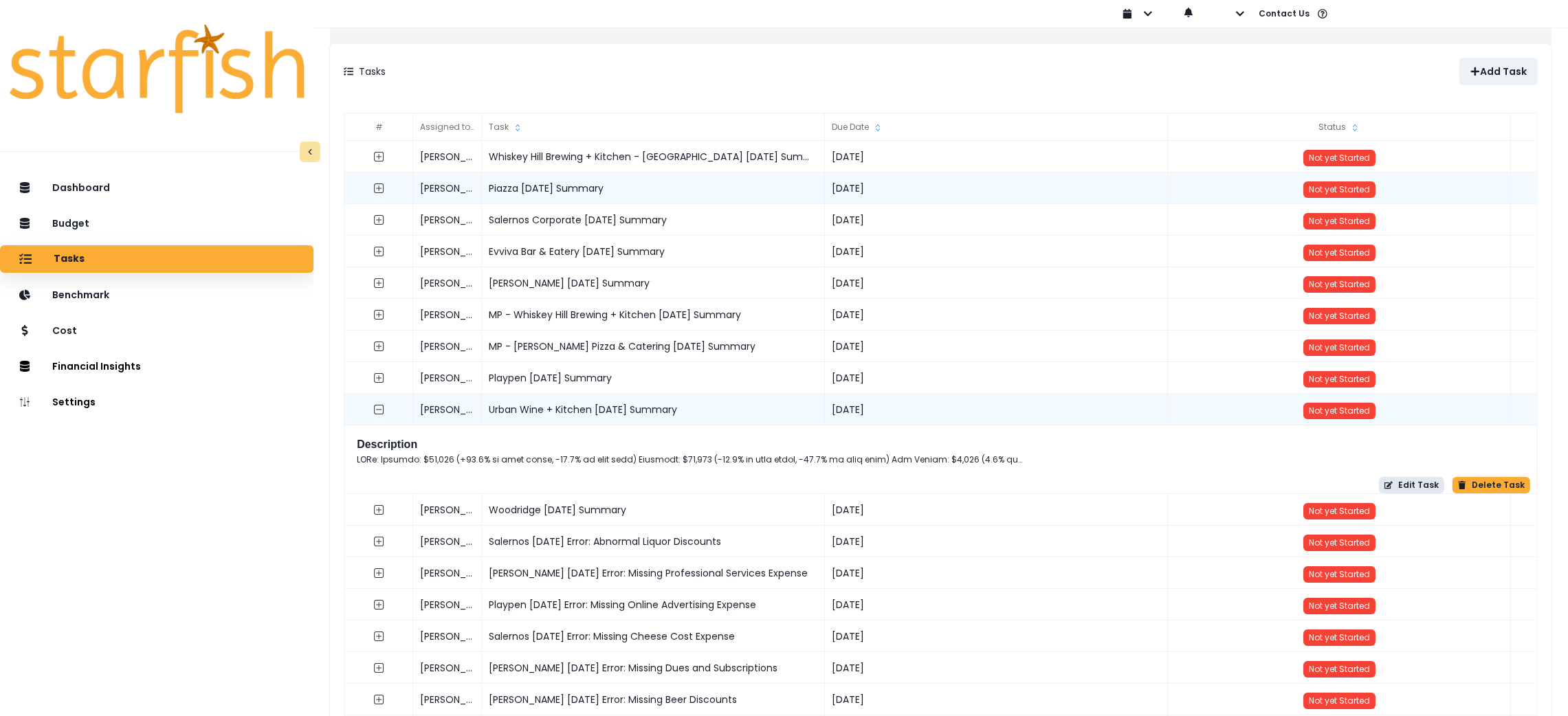
click at [1413, 488] on button "Edit Task" at bounding box center [1412, 486] width 65 height 17
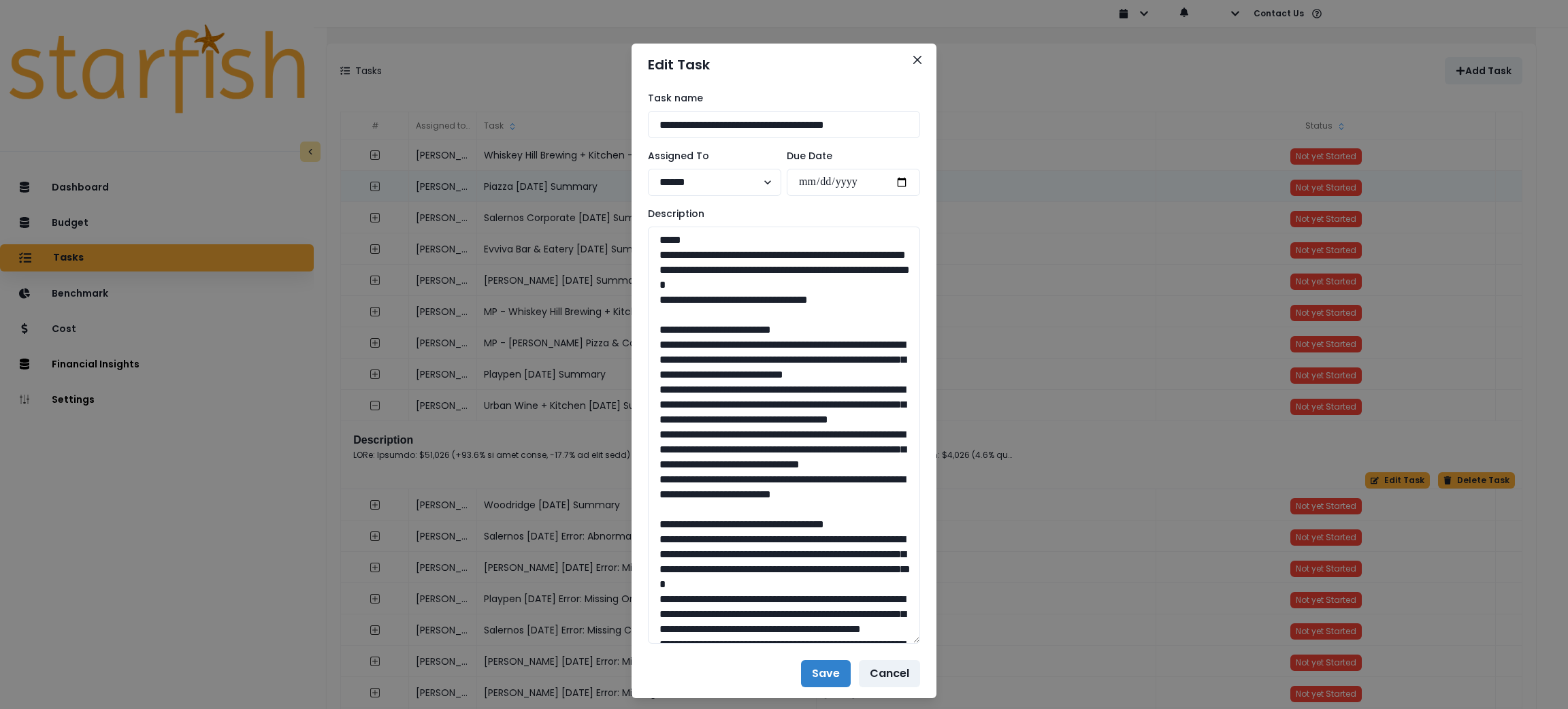
drag, startPoint x: 913, startPoint y: 271, endPoint x: 948, endPoint y: 635, distance: 365.7
click at [948, 635] on div "**********" at bounding box center [784, 354] width 1568 height 709
drag, startPoint x: 867, startPoint y: 317, endPoint x: 589, endPoint y: 251, distance: 285.7
click at [589, 251] on div "**********" at bounding box center [784, 354] width 1568 height 709
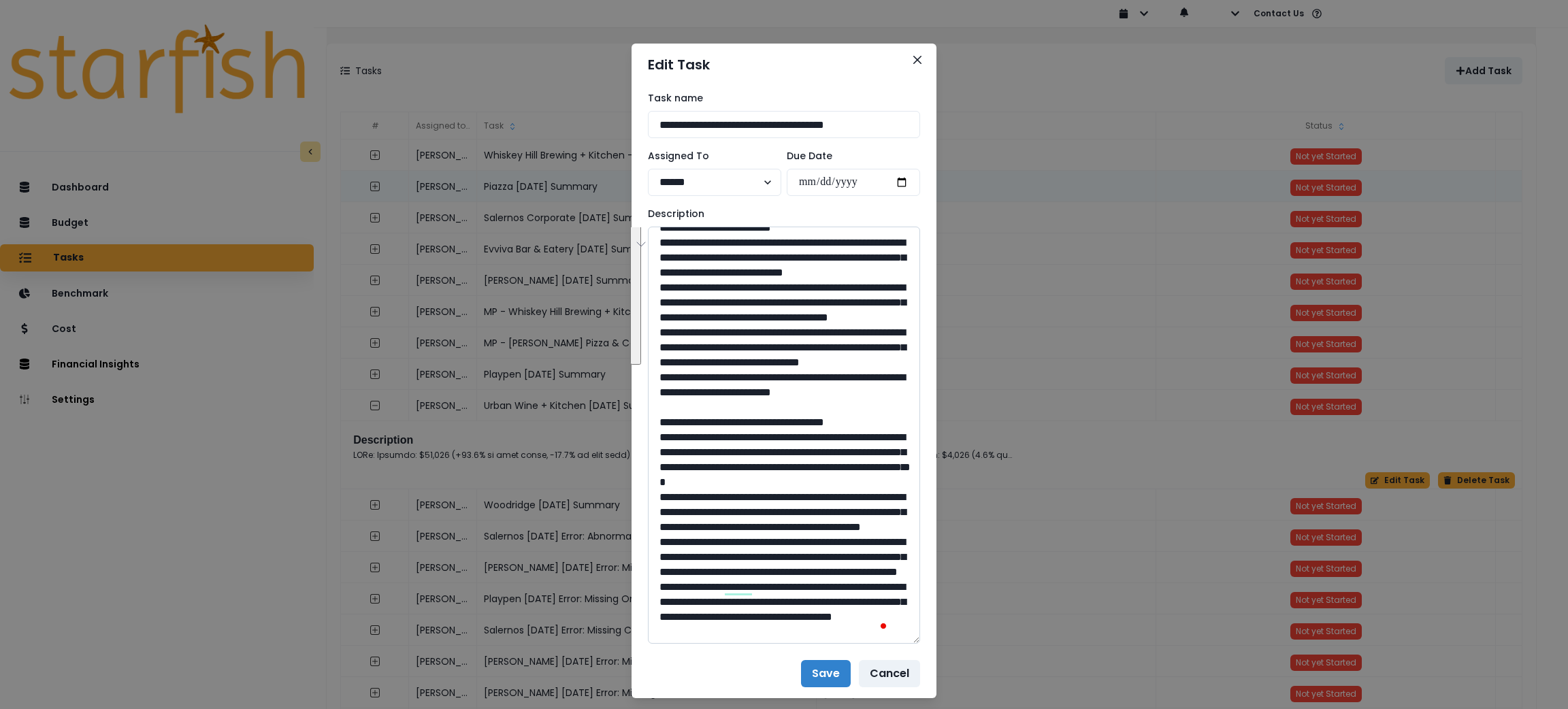
drag, startPoint x: 688, startPoint y: 482, endPoint x: 659, endPoint y: 256, distance: 227.9
click at [659, 256] on textarea "To enrich screen reader interactions, please activate Accessibility in Grammarl…" at bounding box center [784, 435] width 272 height 417
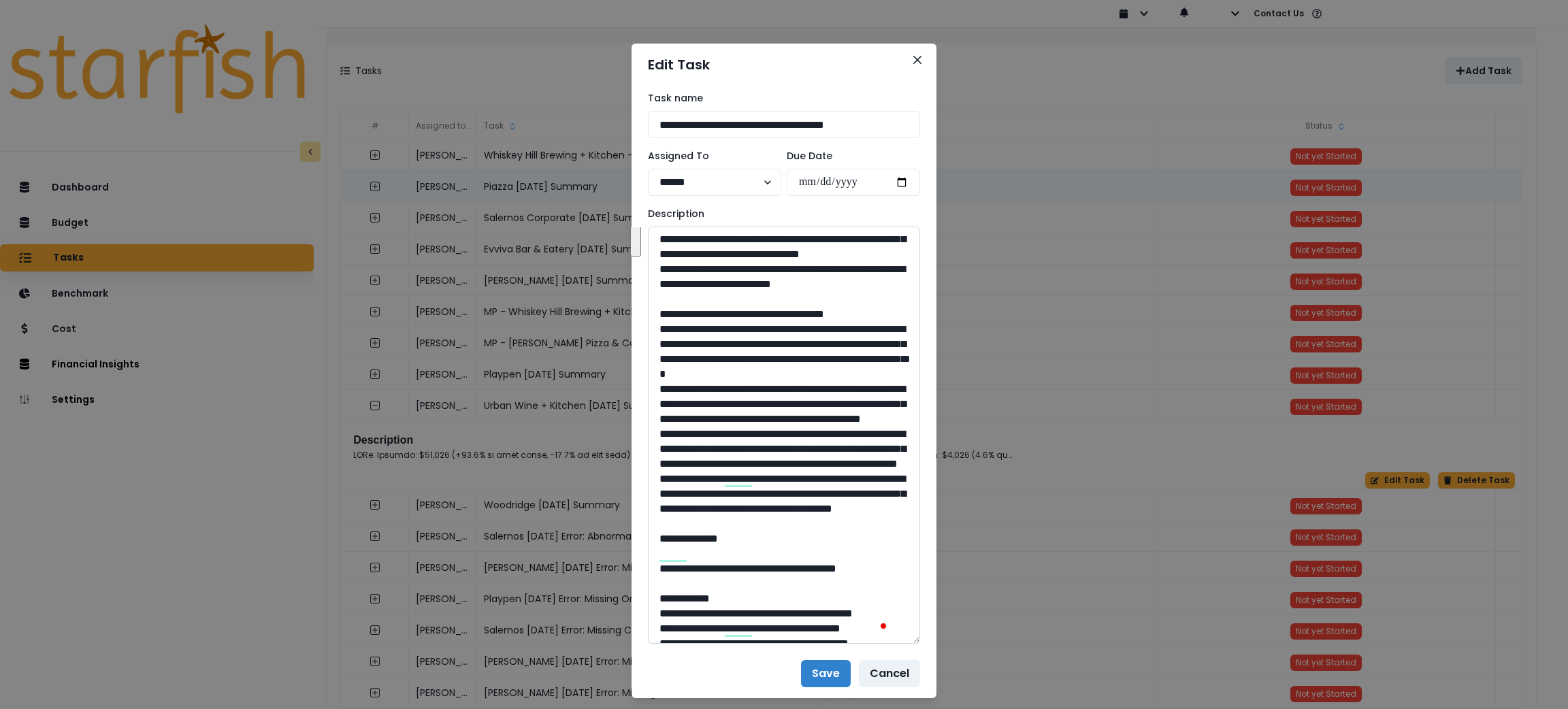
scroll to position [306, 0]
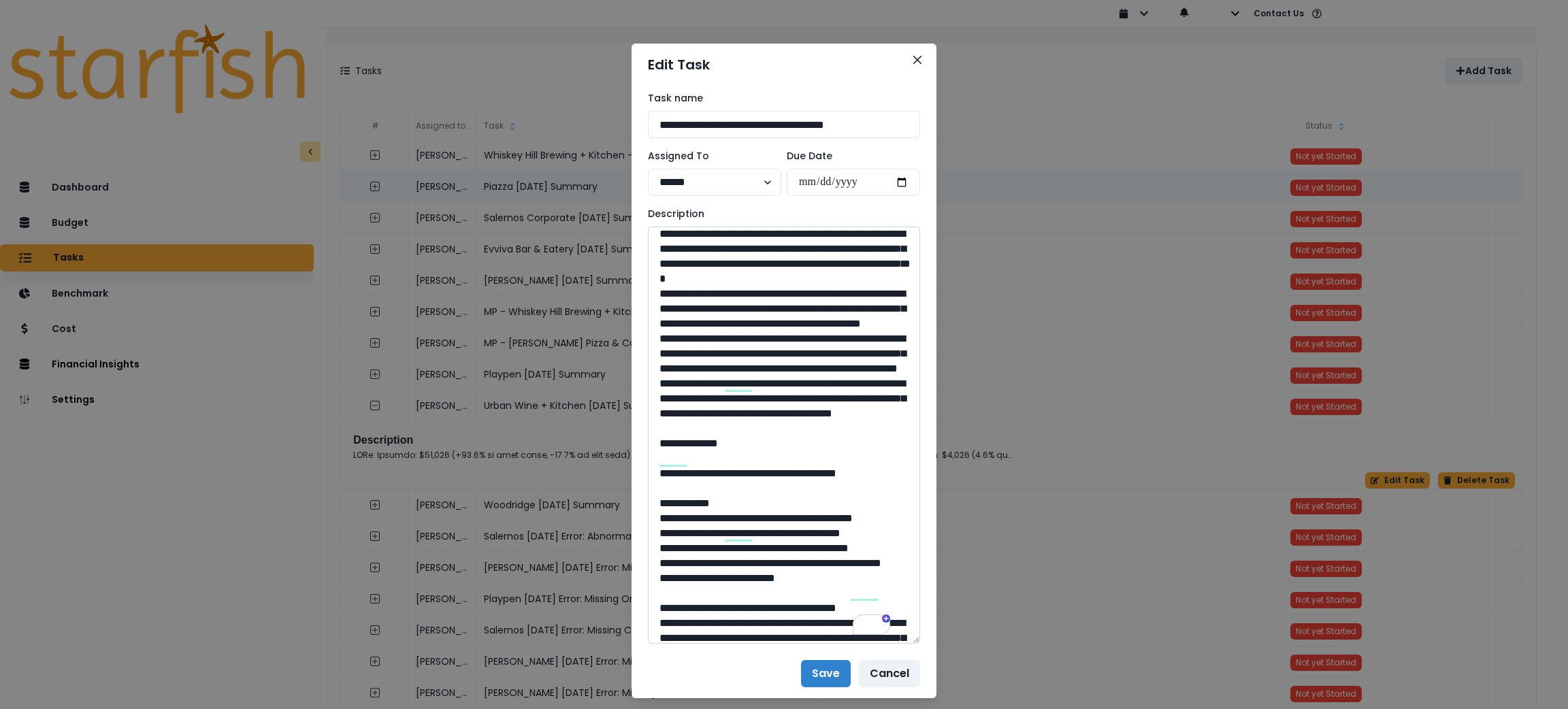
drag, startPoint x: 704, startPoint y: 602, endPoint x: 663, endPoint y: 321, distance: 284.0
click at [663, 321] on textarea "To enrich screen reader interactions, please activate Accessibility in Grammarl…" at bounding box center [784, 435] width 272 height 417
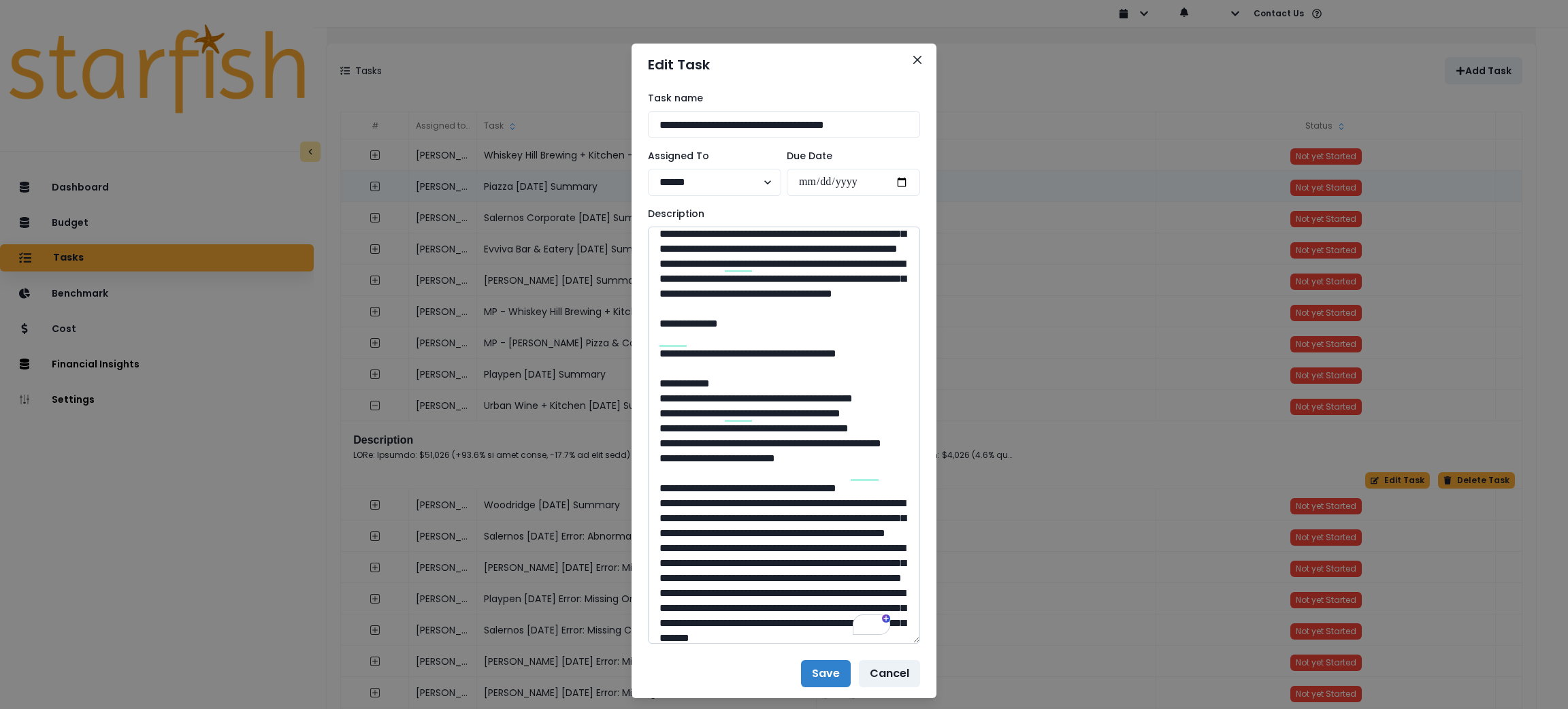
scroll to position [487, 0]
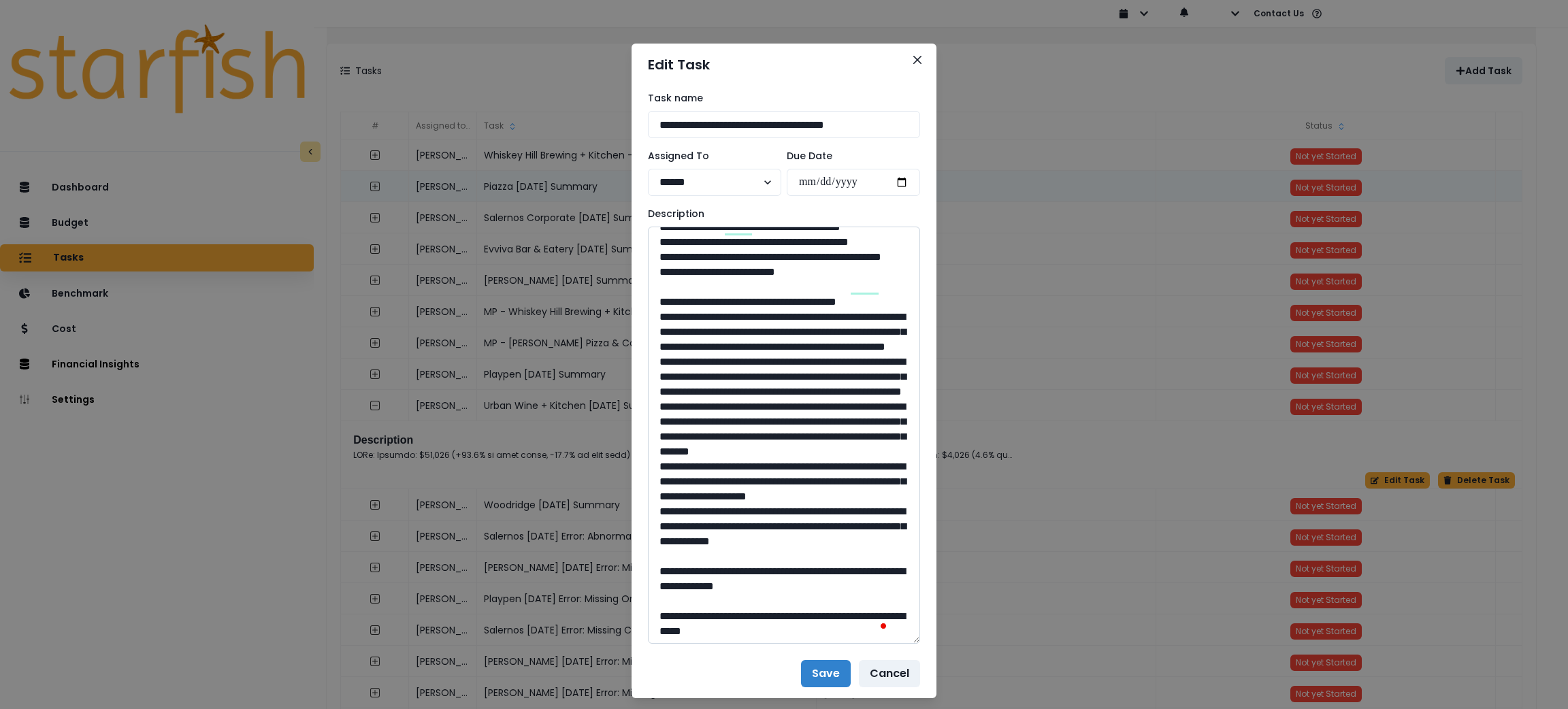
drag, startPoint x: 693, startPoint y: 376, endPoint x: 691, endPoint y: 357, distance: 19.1
click at [691, 357] on textarea "To enrich screen reader interactions, please activate Accessibility in Grammarl…" at bounding box center [784, 435] width 272 height 417
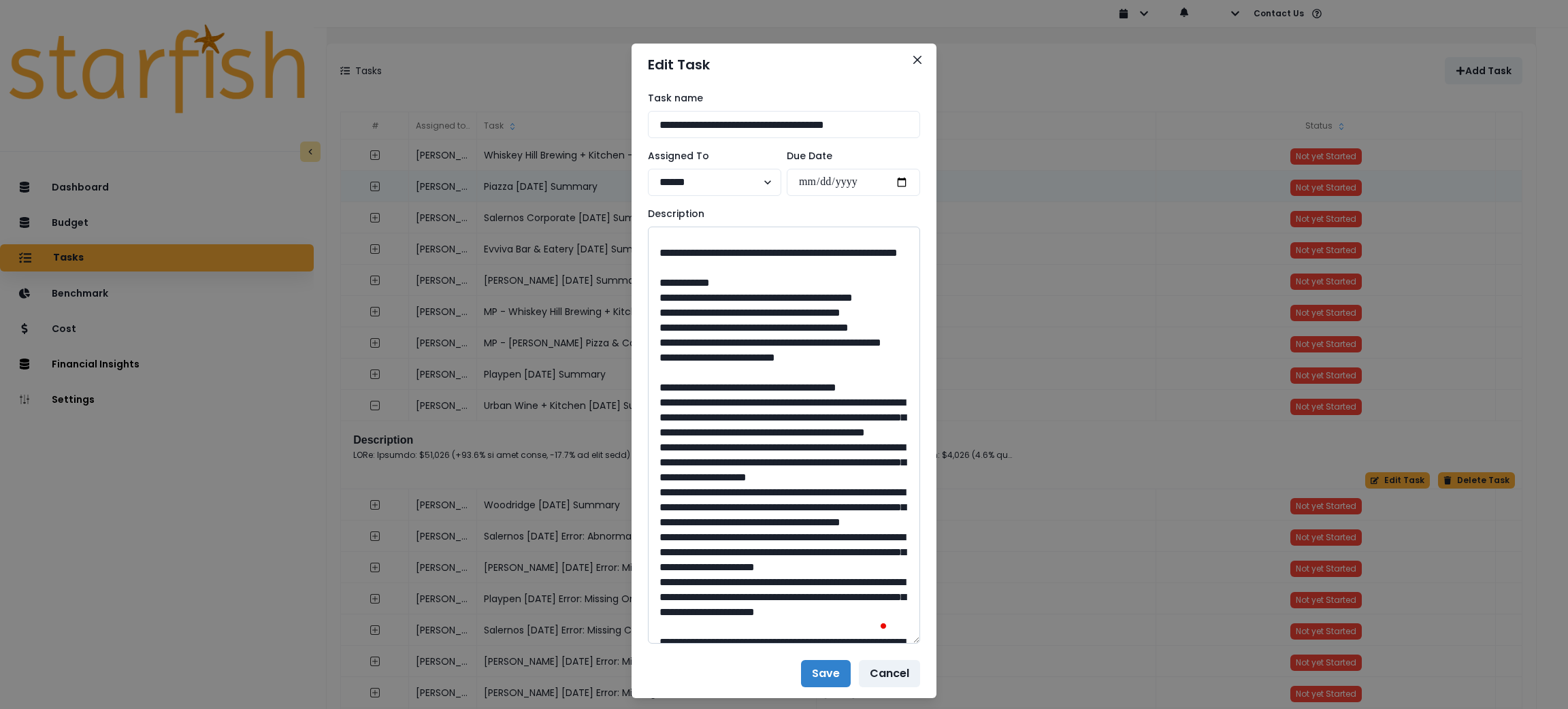
drag, startPoint x: 775, startPoint y: 533, endPoint x: 746, endPoint y: 541, distance: 30.1
click at [746, 541] on textarea "To enrich screen reader interactions, please activate Accessibility in Grammarl…" at bounding box center [784, 435] width 272 height 417
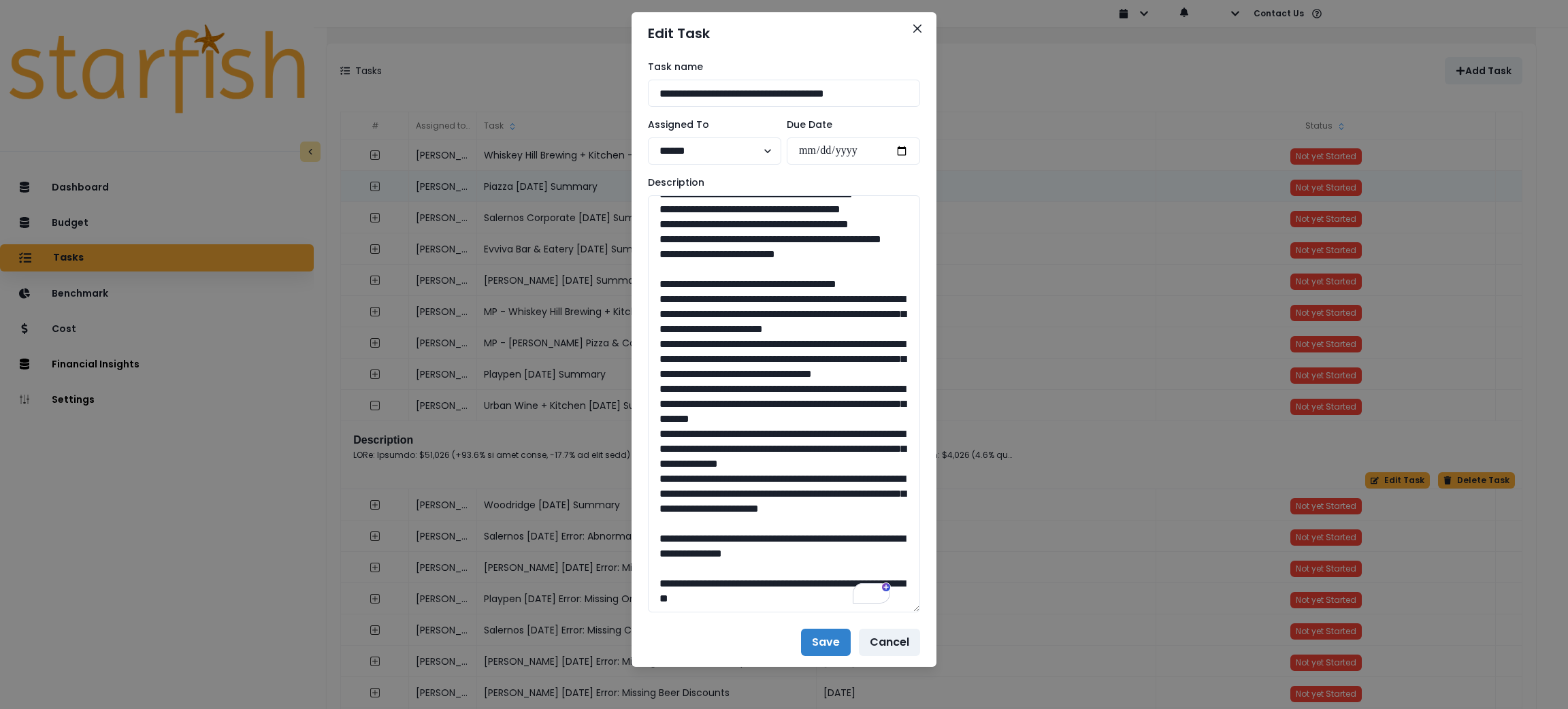
drag, startPoint x: 644, startPoint y: 420, endPoint x: 871, endPoint y: 742, distance: 394.0
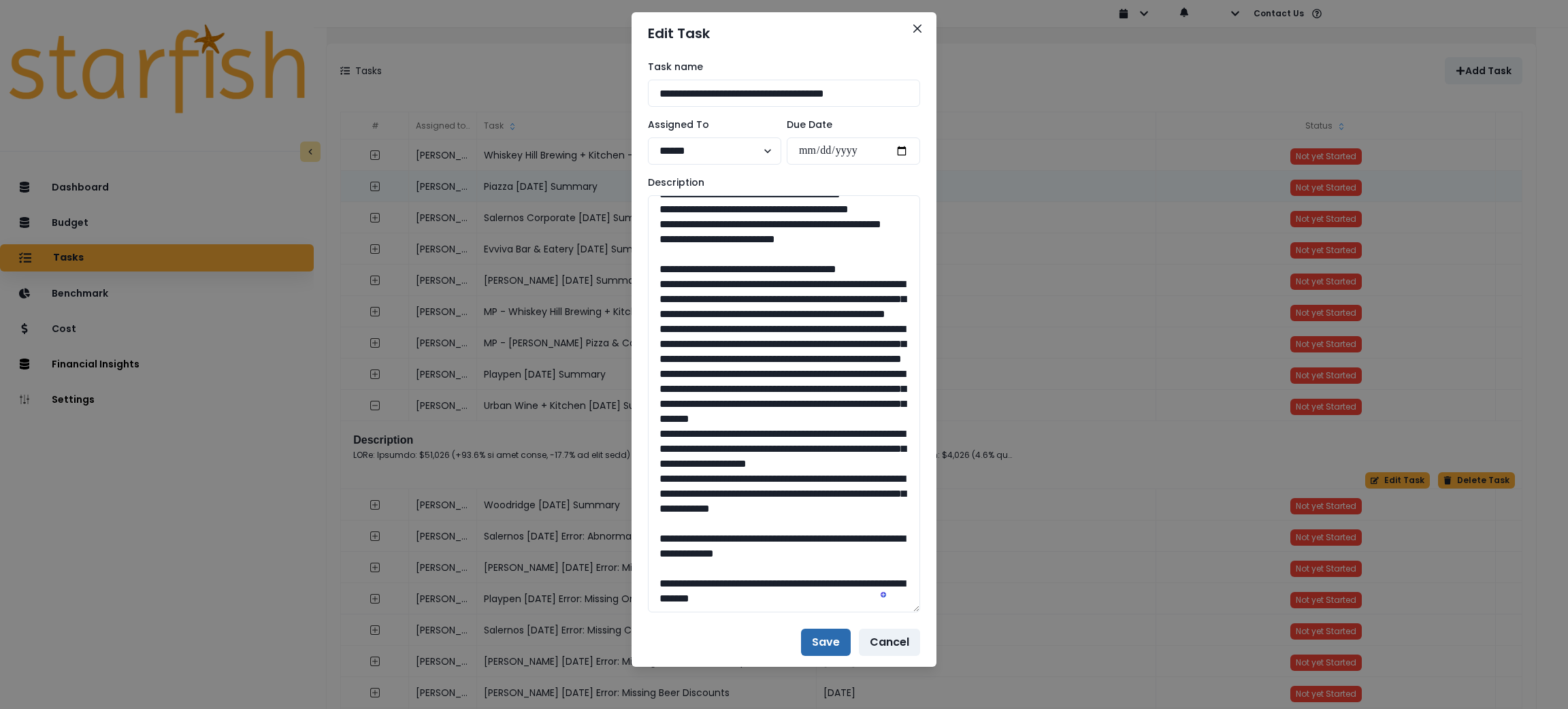
type textarea "**********"
click at [810, 633] on button "Save" at bounding box center [826, 643] width 49 height 27
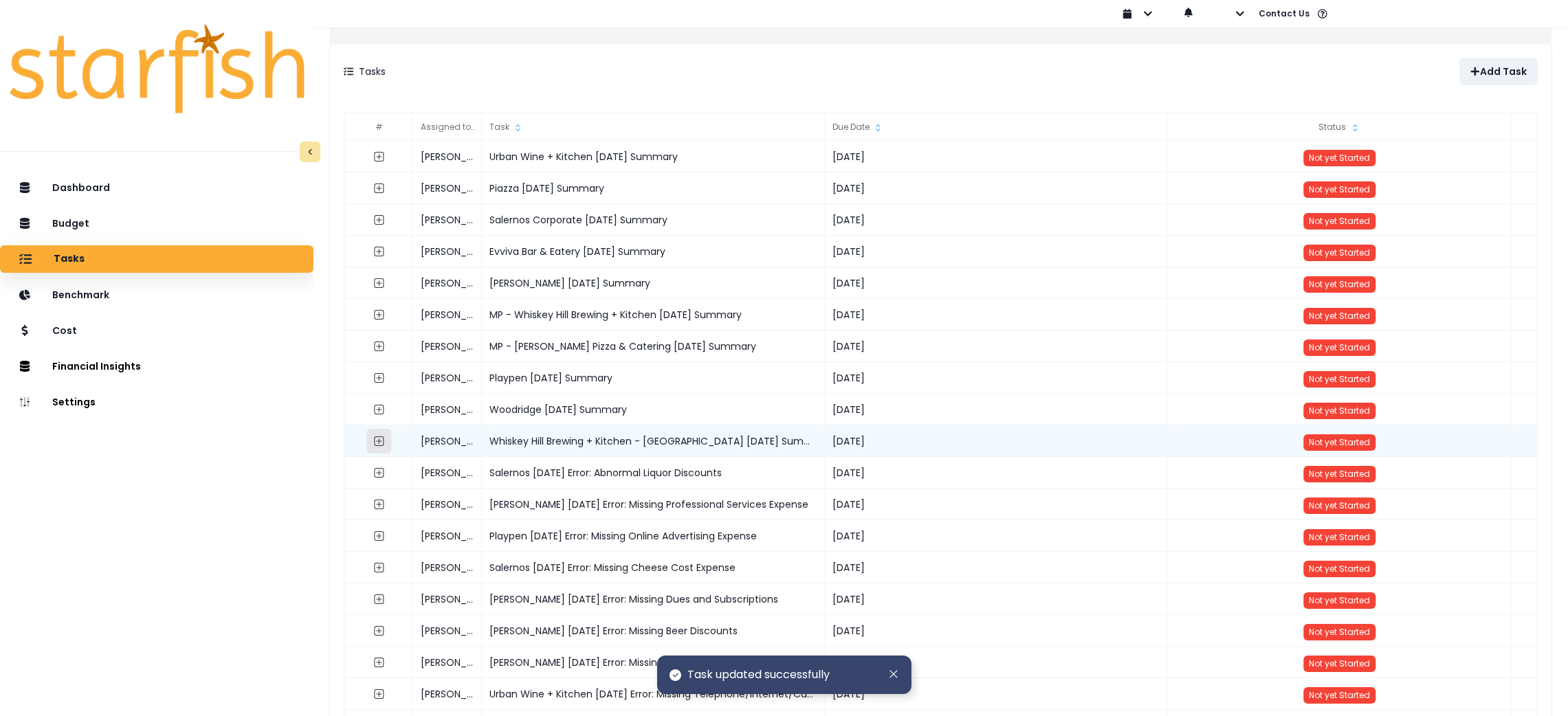
click at [384, 443] on icon "expand outline" at bounding box center [380, 441] width 10 height 10
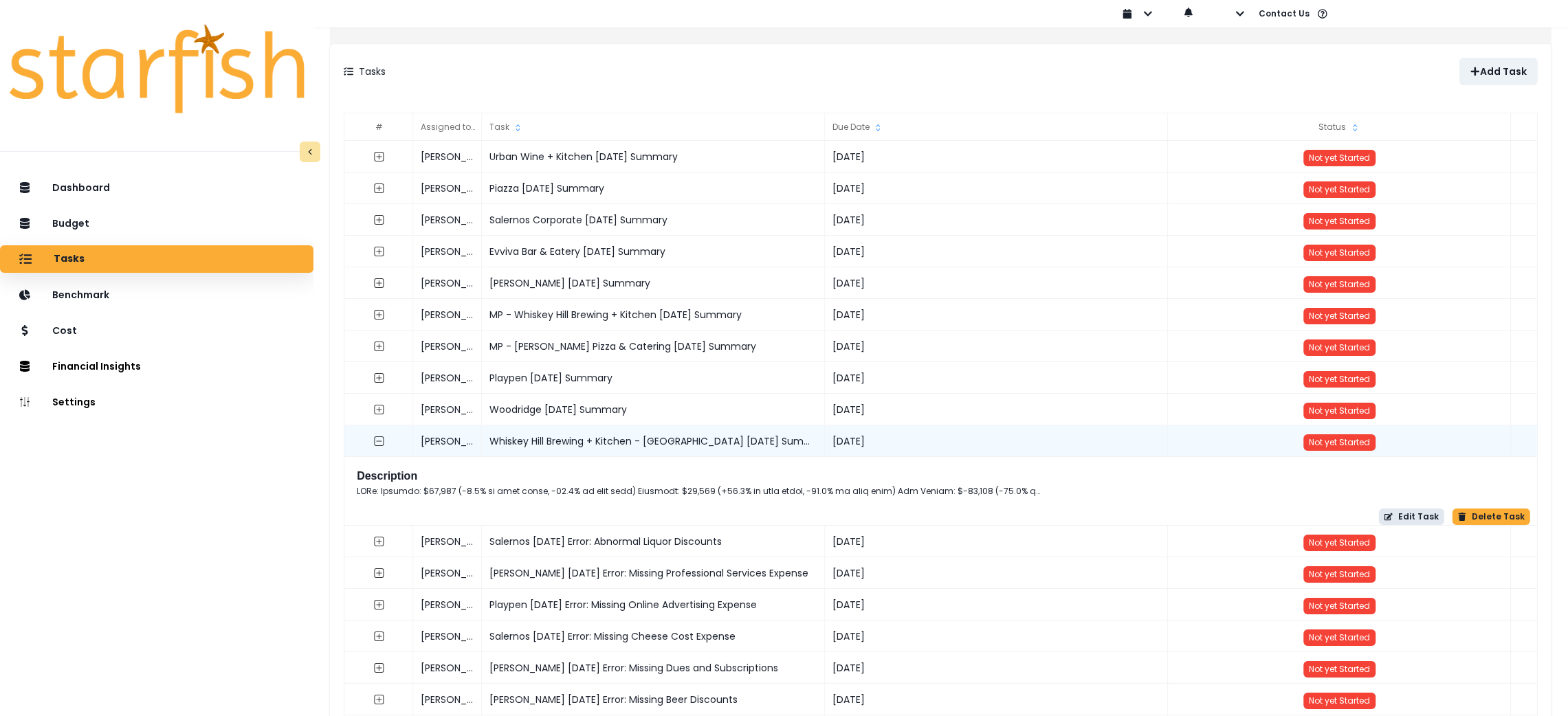
click at [1414, 513] on button "Edit Task" at bounding box center [1412, 517] width 65 height 17
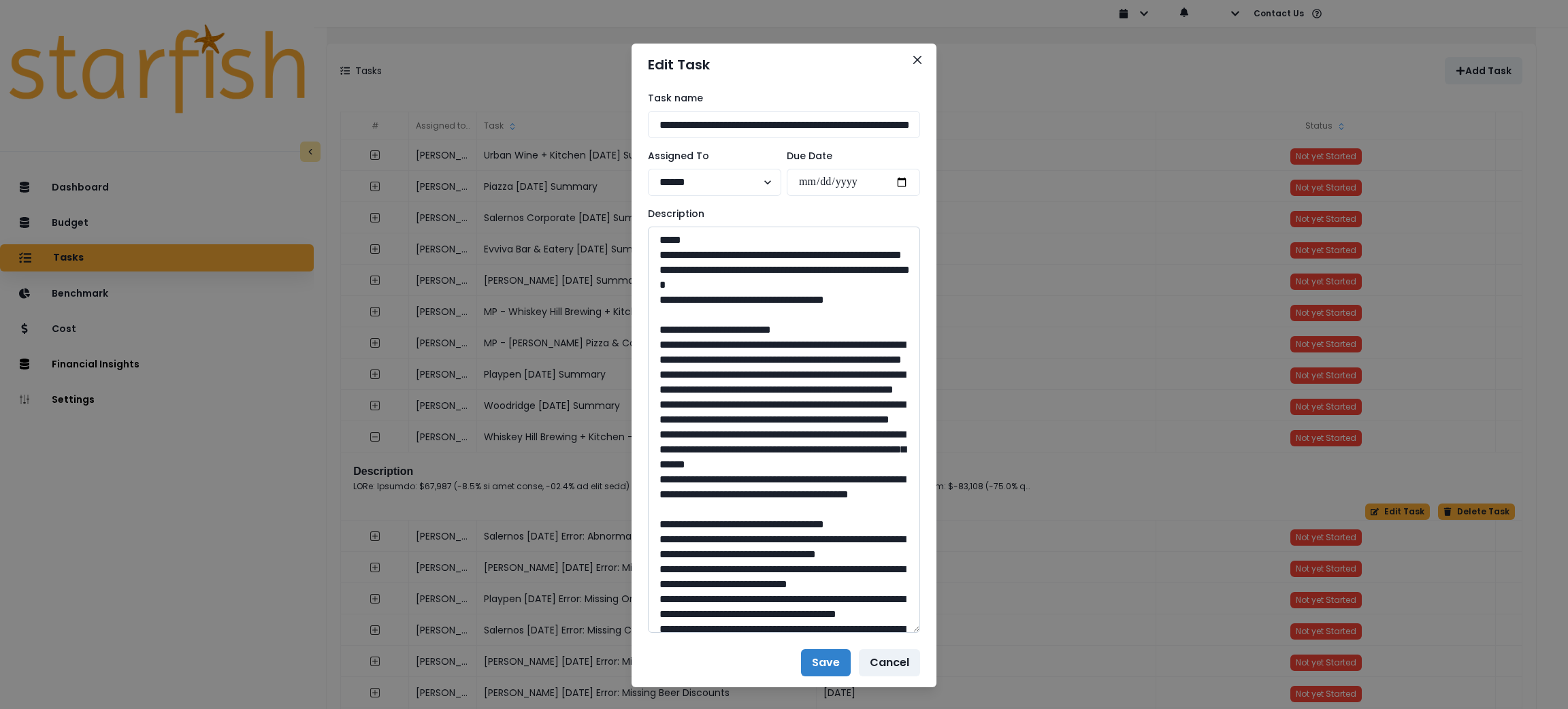
drag, startPoint x: 909, startPoint y: 273, endPoint x: 896, endPoint y: 627, distance: 354.2
click at [896, 627] on textarea at bounding box center [784, 430] width 272 height 407
drag, startPoint x: 876, startPoint y: 312, endPoint x: 648, endPoint y: 259, distance: 234.1
click at [648, 259] on textarea "To enrich screen reader interactions, please activate Accessibility in Grammarl…" at bounding box center [784, 430] width 272 height 407
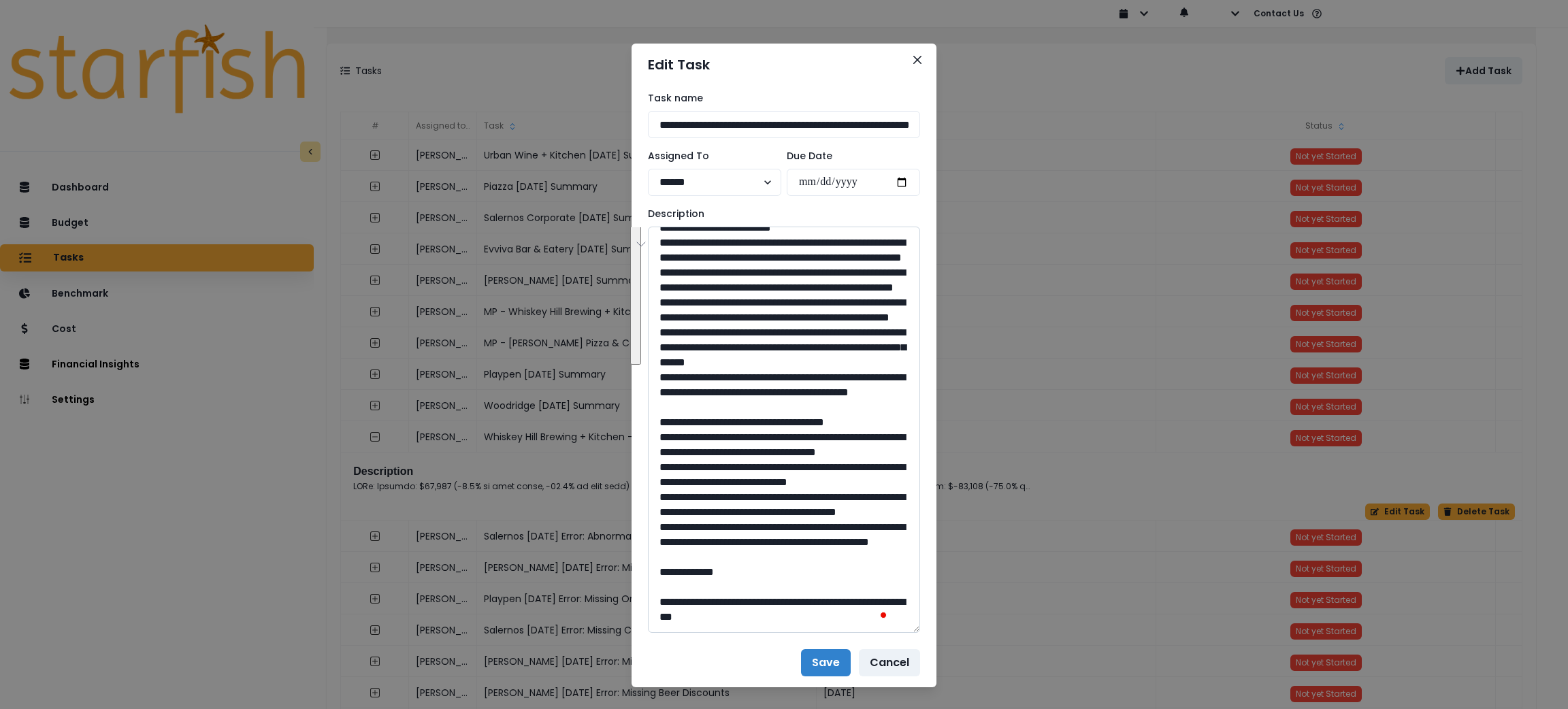
drag, startPoint x: 832, startPoint y: 484, endPoint x: 663, endPoint y: 260, distance: 280.6
click at [663, 260] on textarea "To enrich screen reader interactions, please activate Accessibility in Grammarl…" at bounding box center [784, 430] width 272 height 407
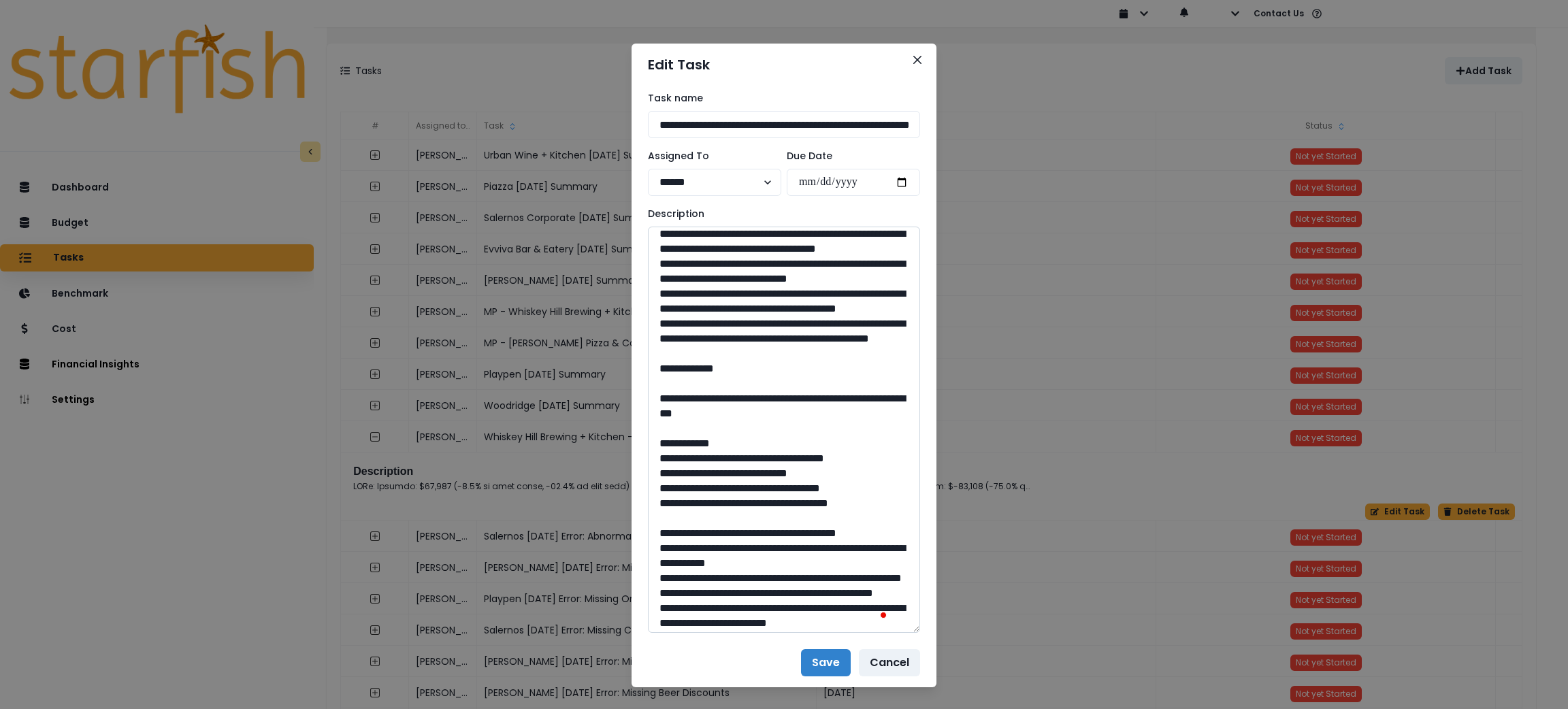
drag, startPoint x: 823, startPoint y: 485, endPoint x: 663, endPoint y: 317, distance: 232.0
click at [663, 317] on textarea "To enrich screen reader interactions, please activate Accessibility in Grammarl…" at bounding box center [784, 430] width 272 height 407
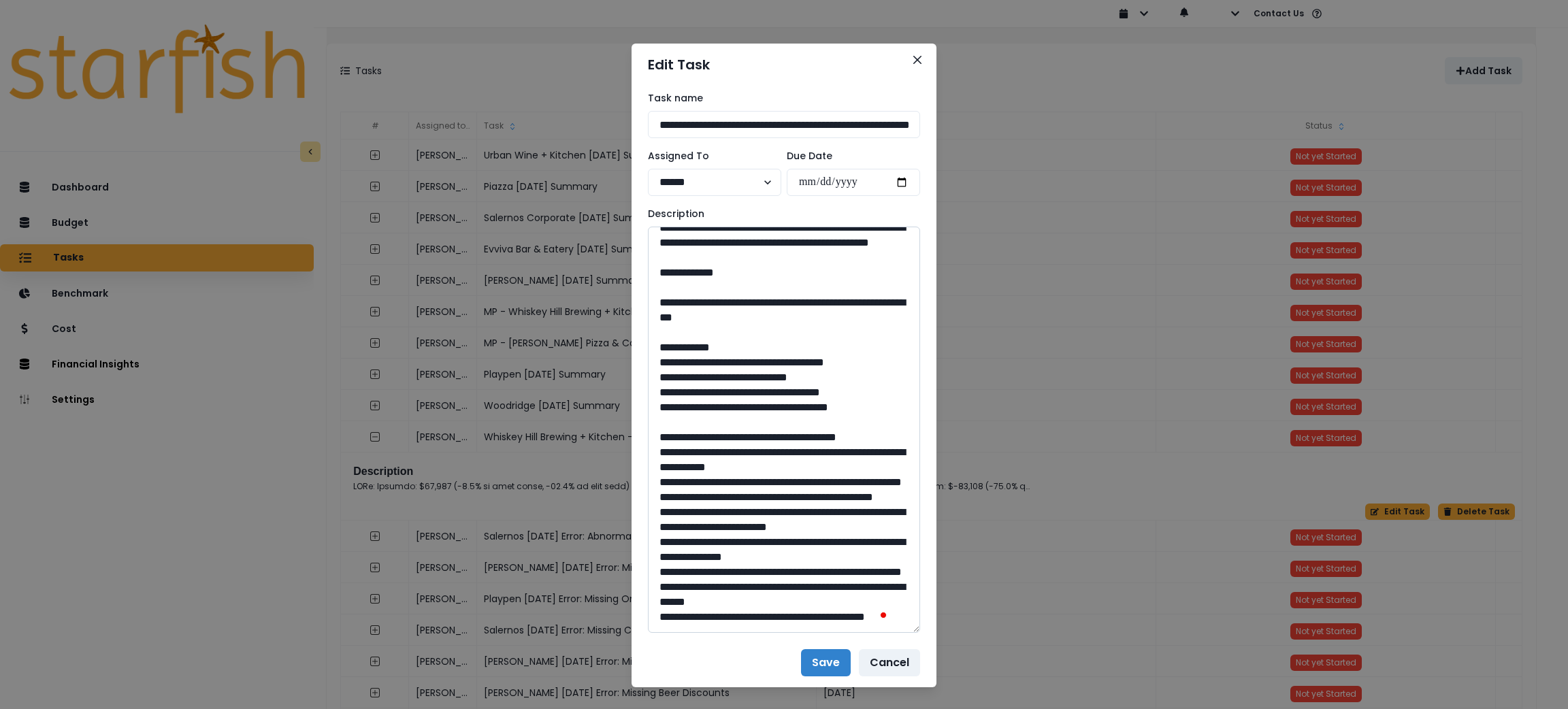
scroll to position [409, 0]
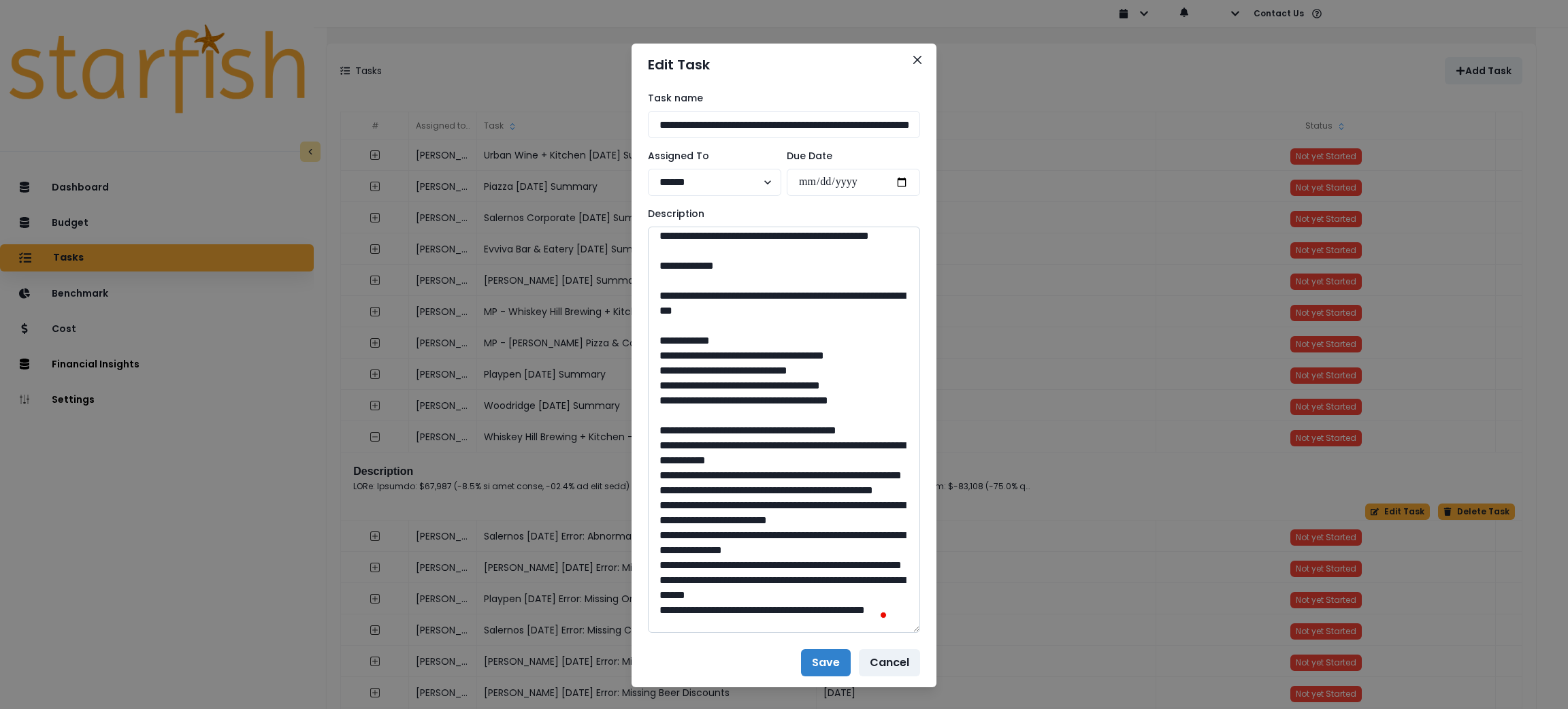
drag, startPoint x: 811, startPoint y: 460, endPoint x: 691, endPoint y: 443, distance: 121.2
click at [691, 443] on textarea "To enrich screen reader interactions, please activate Accessibility in Grammarl…" at bounding box center [784, 430] width 272 height 407
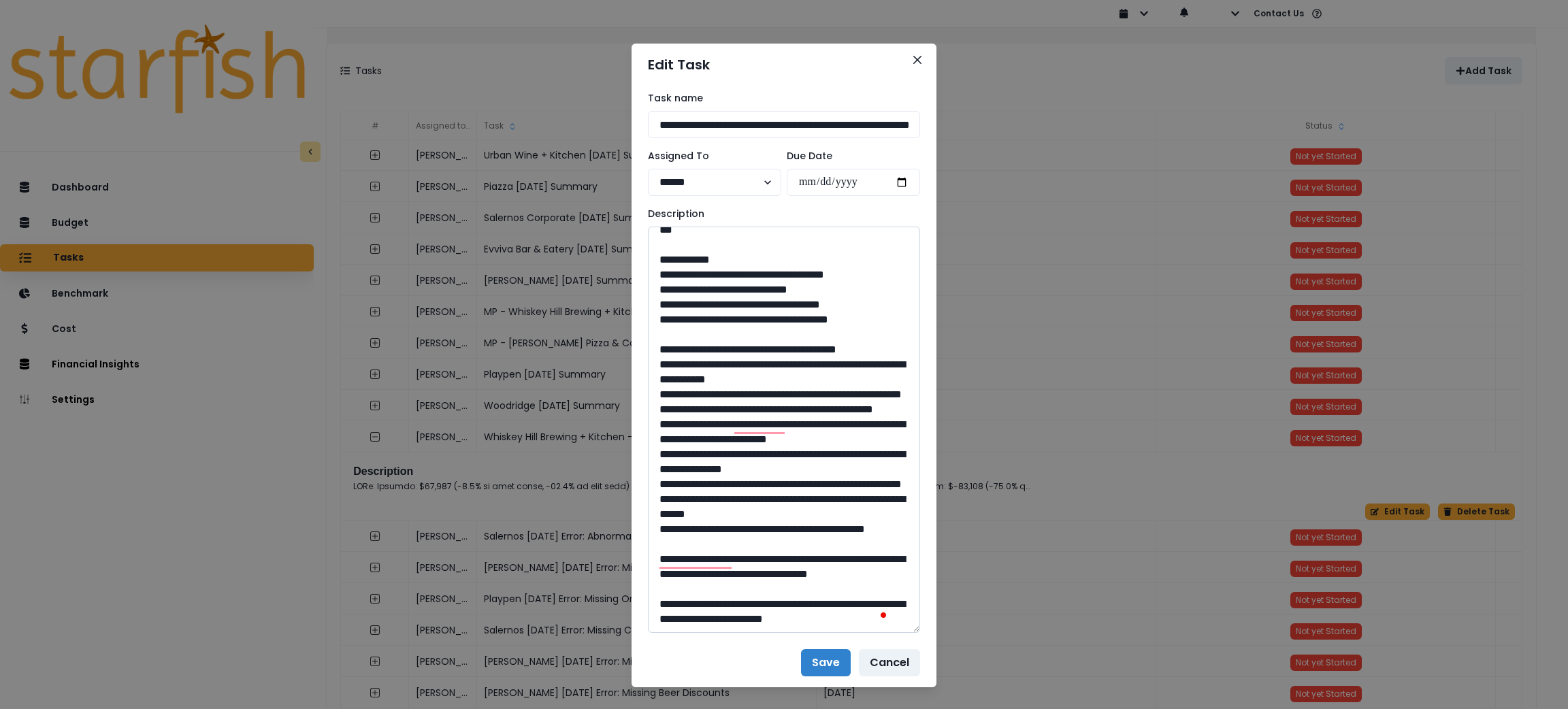
drag, startPoint x: 778, startPoint y: 530, endPoint x: 746, endPoint y: 531, distance: 32.0
click at [746, 531] on textarea "To enrich screen reader interactions, please activate Accessibility in Grammarl…" at bounding box center [784, 430] width 272 height 407
click at [907, 63] on button "Close" at bounding box center [918, 60] width 22 height 22
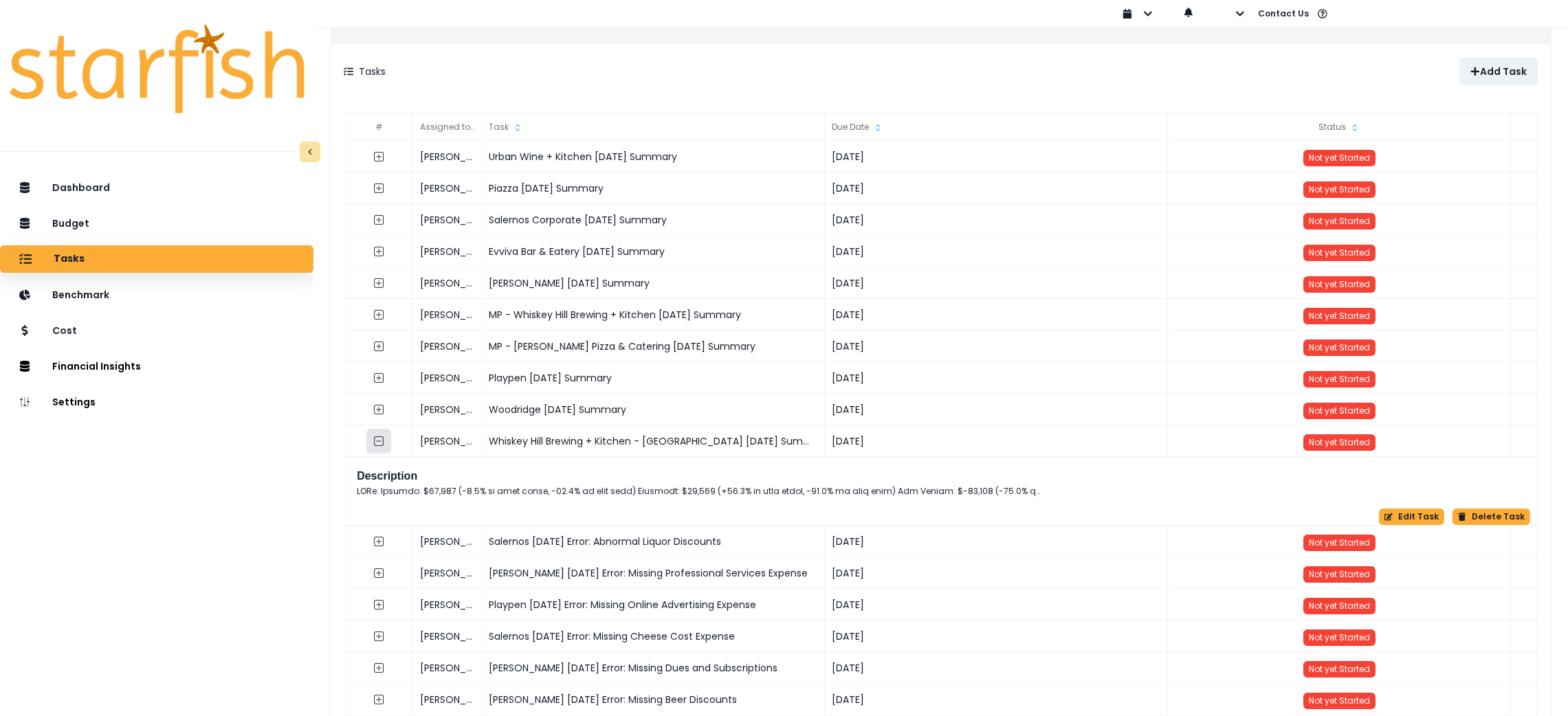
click at [384, 439] on icon "collasped outline" at bounding box center [379, 441] width 11 height 11
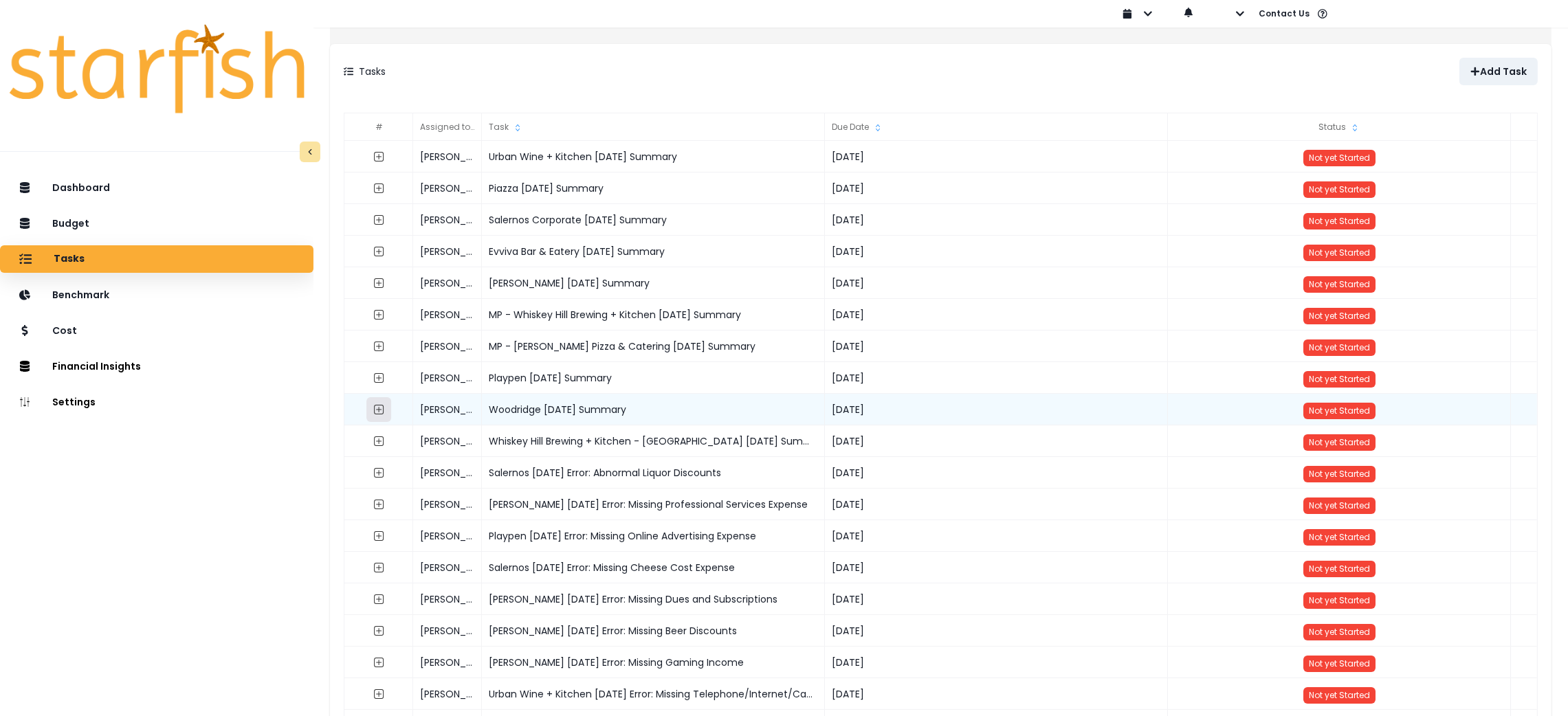
click at [384, 413] on icon "expand outline" at bounding box center [379, 410] width 11 height 11
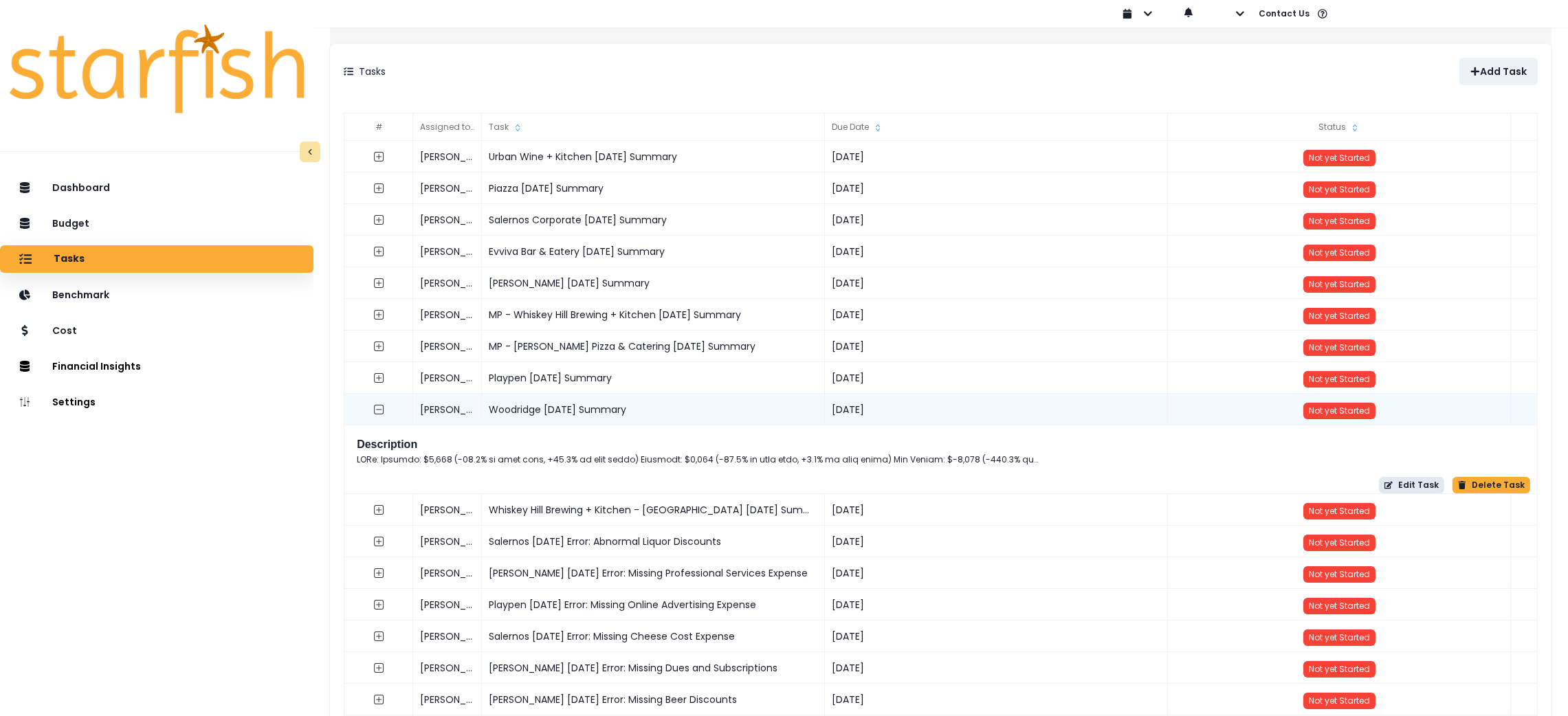
click at [1399, 483] on button "Edit Task" at bounding box center [1412, 486] width 65 height 17
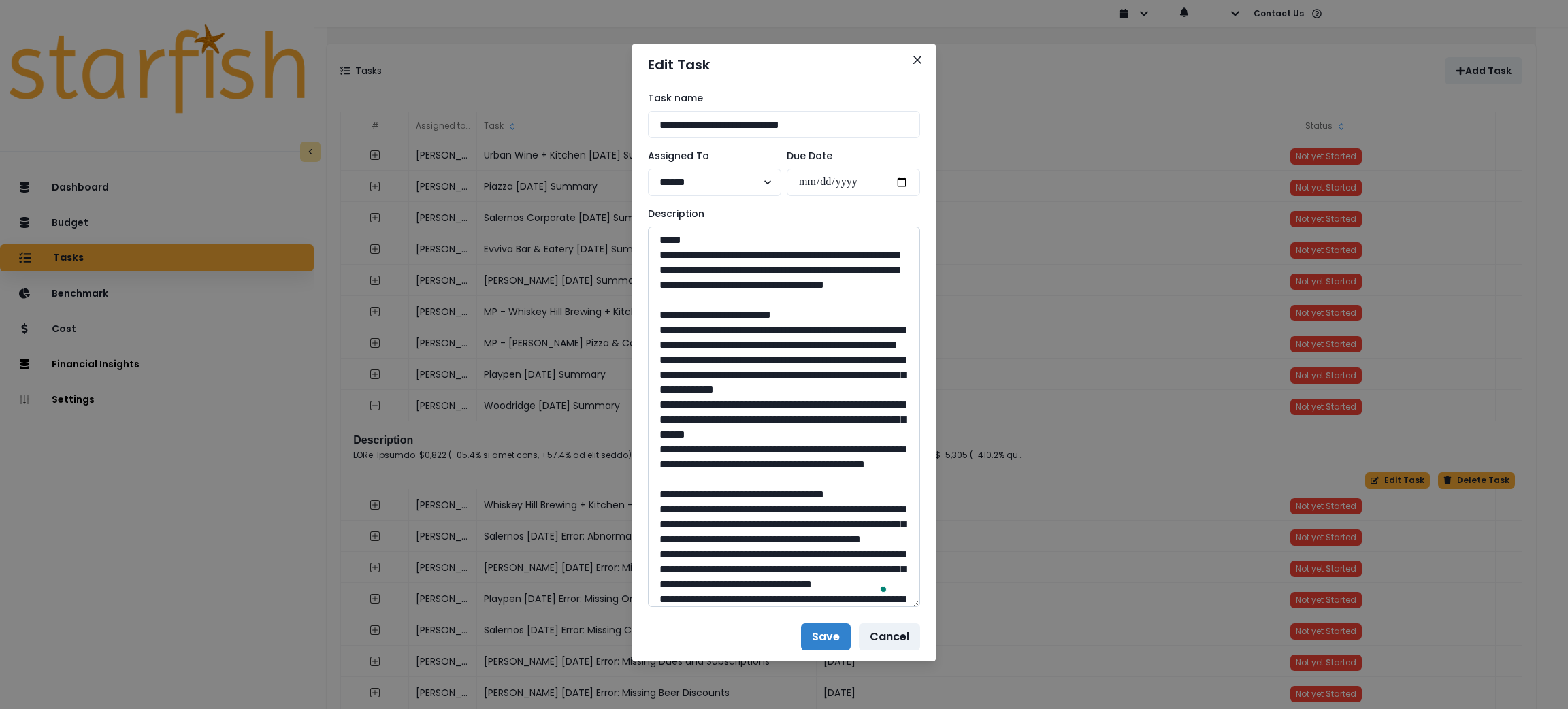
drag, startPoint x: 707, startPoint y: 297, endPoint x: 647, endPoint y: 259, distance: 71.0
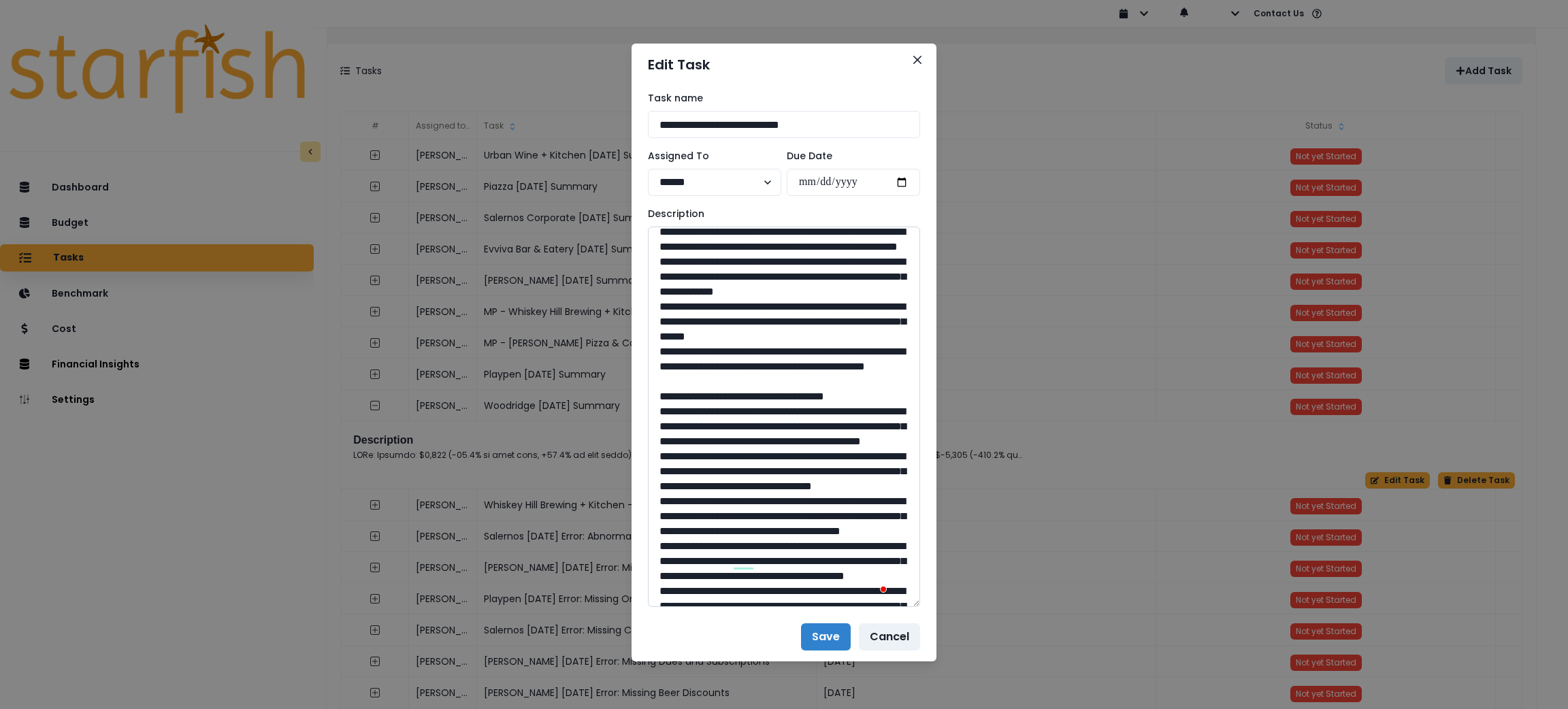
scroll to position [102, 0]
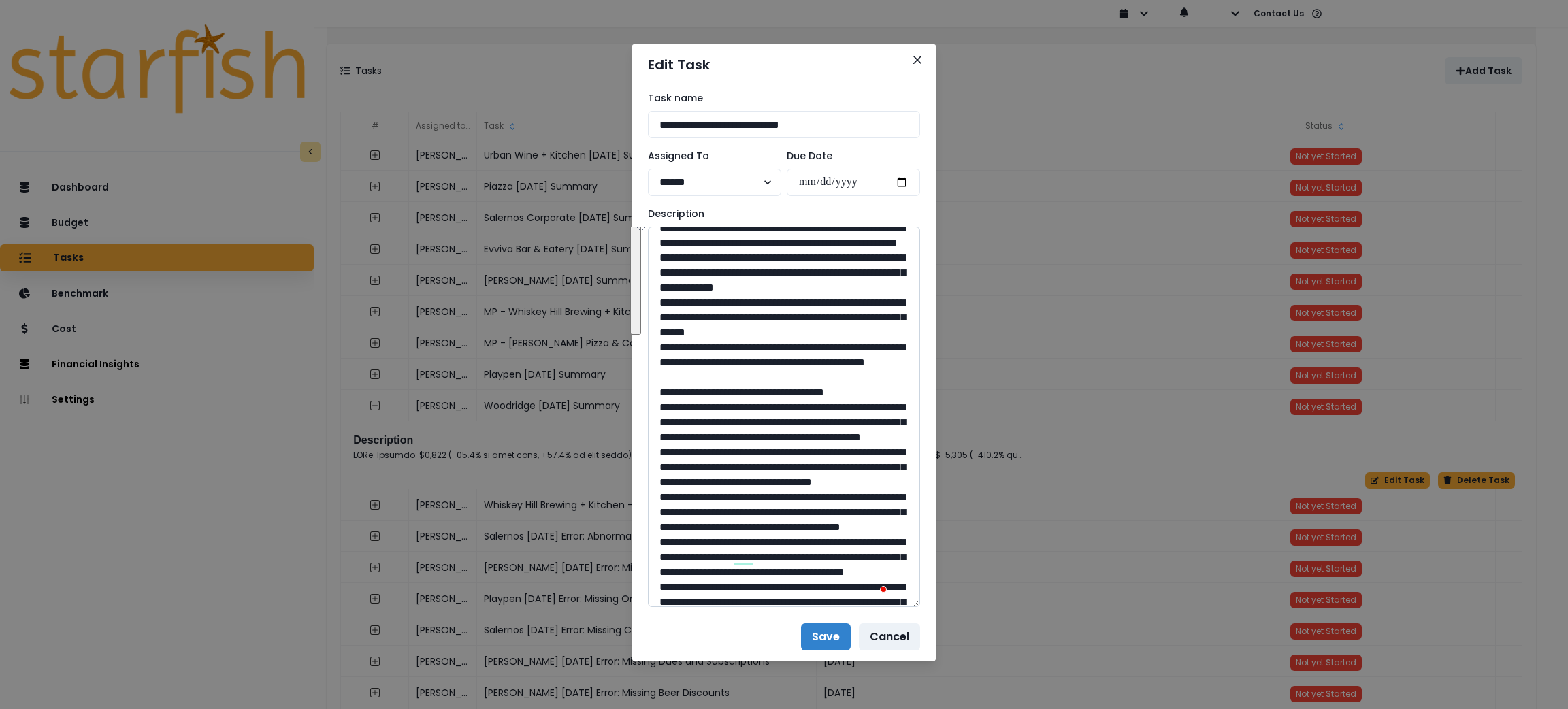
drag, startPoint x: 867, startPoint y: 449, endPoint x: 667, endPoint y: 261, distance: 274.5
click at [667, 261] on textarea "To enrich screen reader interactions, please activate Accessibility in Grammarl…" at bounding box center [784, 417] width 272 height 381
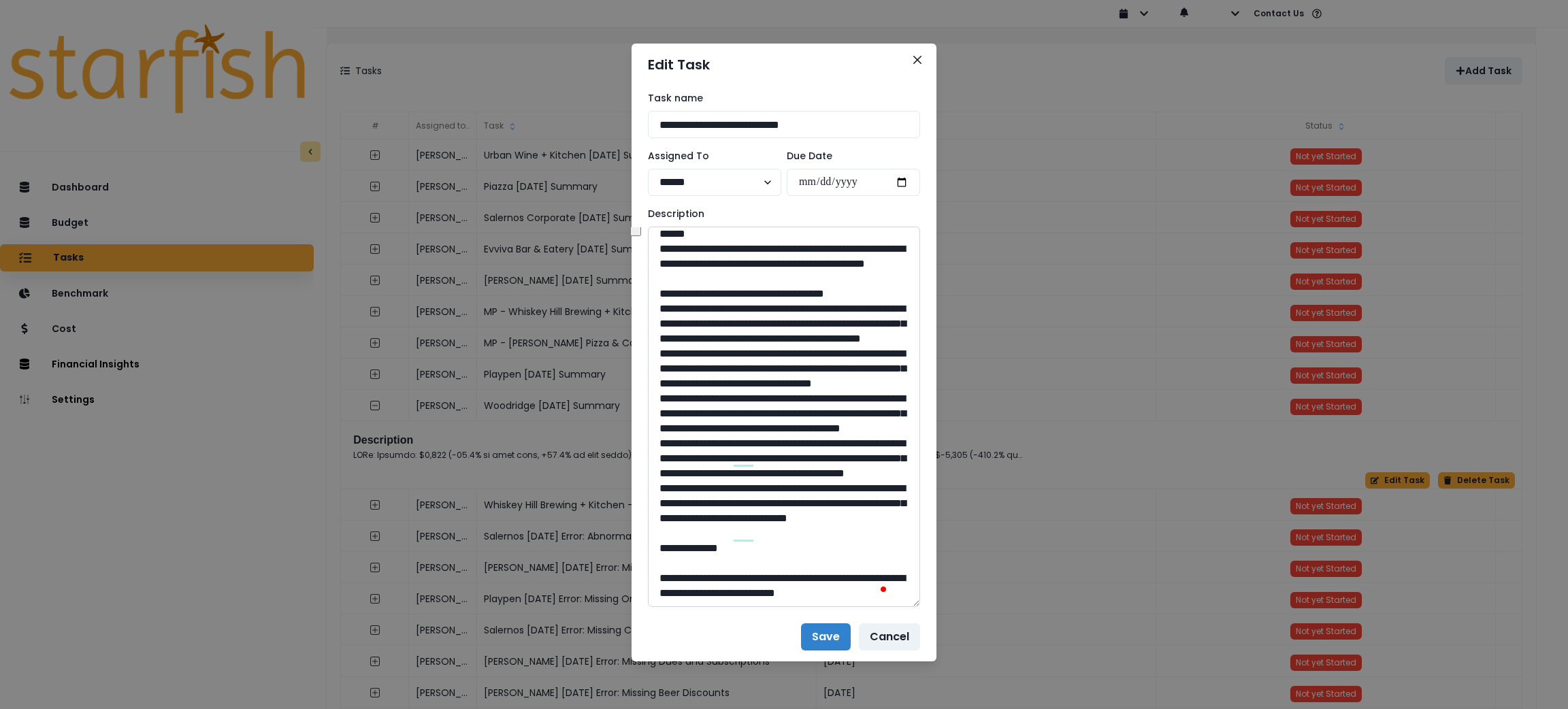
scroll to position [0, 0]
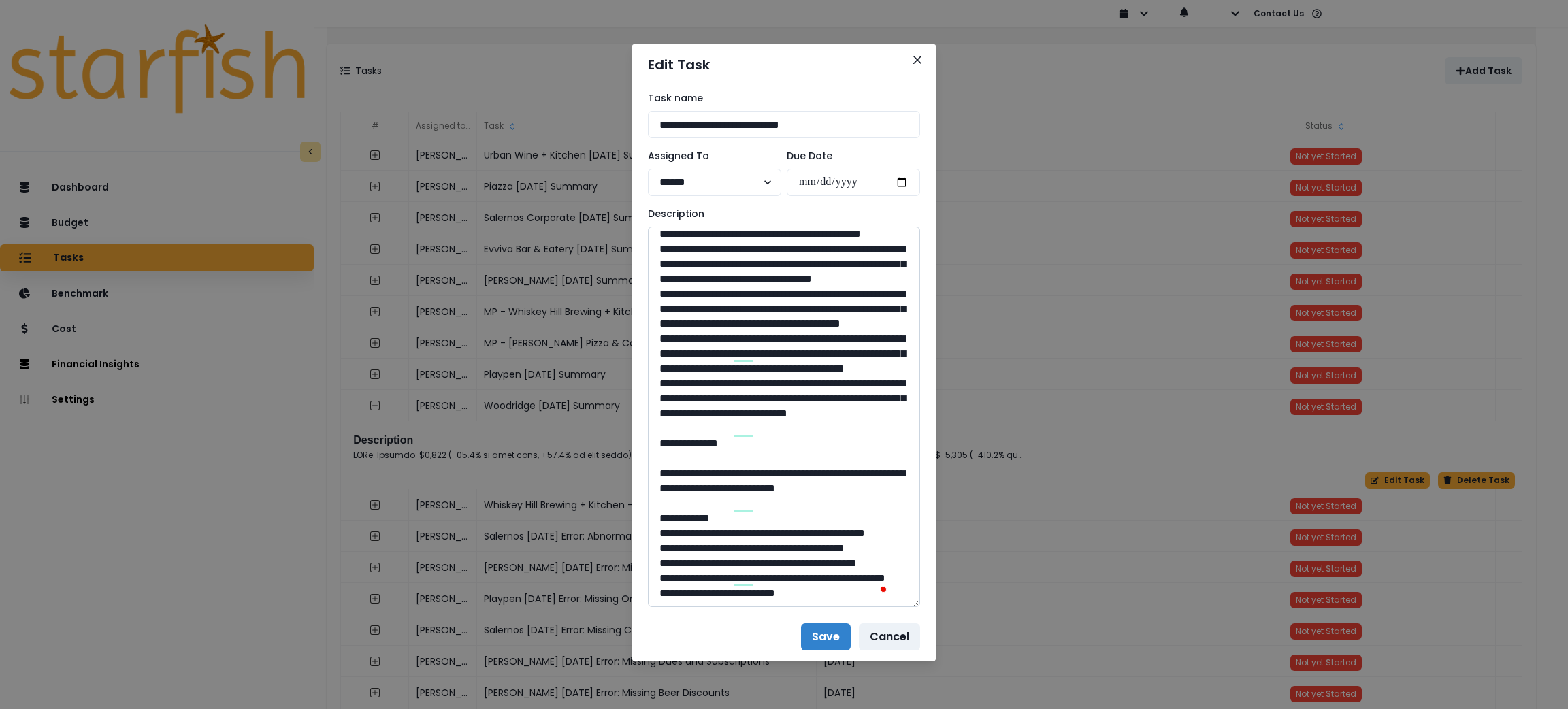
drag, startPoint x: 668, startPoint y: 288, endPoint x: 785, endPoint y: 449, distance: 199.0
click at [783, 447] on textarea "To enrich screen reader interactions, please activate Accessibility in Grammarl…" at bounding box center [784, 417] width 272 height 381
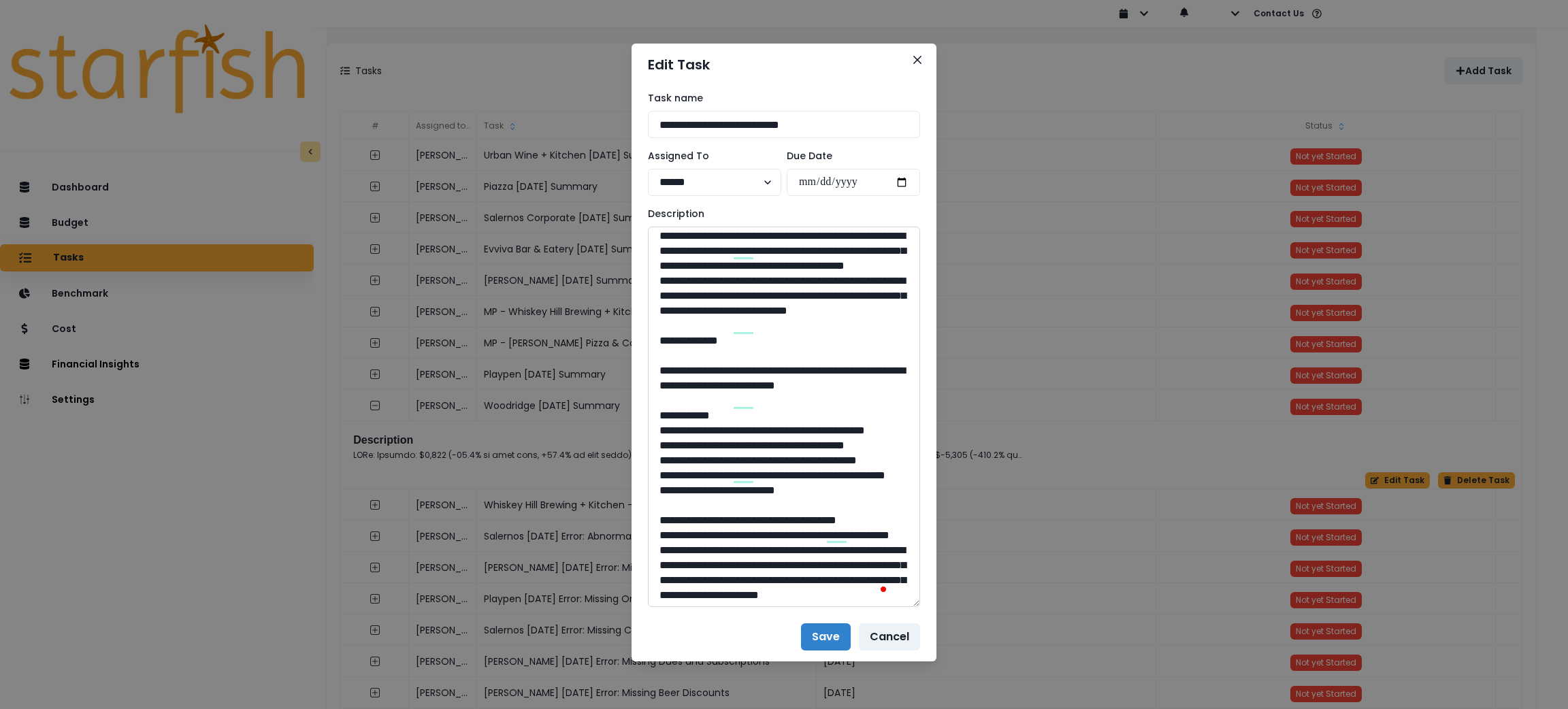
click at [871, 531] on textarea "To enrich screen reader interactions, please activate Accessibility in Grammarl…" at bounding box center [784, 417] width 272 height 381
click at [880, 537] on textarea "To enrich screen reader interactions, please activate Accessibility in Grammarl…" at bounding box center [784, 417] width 272 height 381
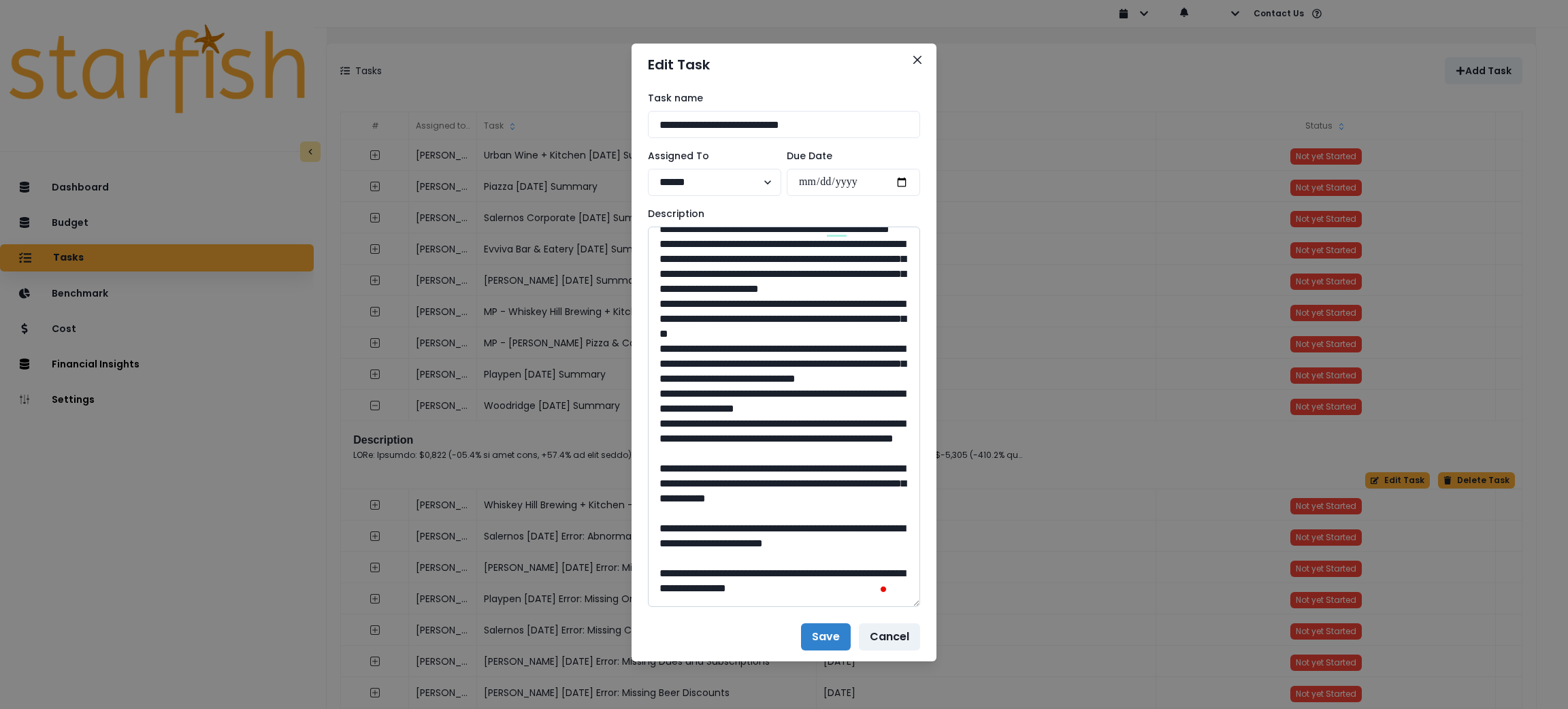
drag, startPoint x: 762, startPoint y: 317, endPoint x: 695, endPoint y: 286, distance: 73.8
click at [695, 286] on textarea "To enrich screen reader interactions, please activate Accessibility in Grammarl…" at bounding box center [784, 417] width 272 height 381
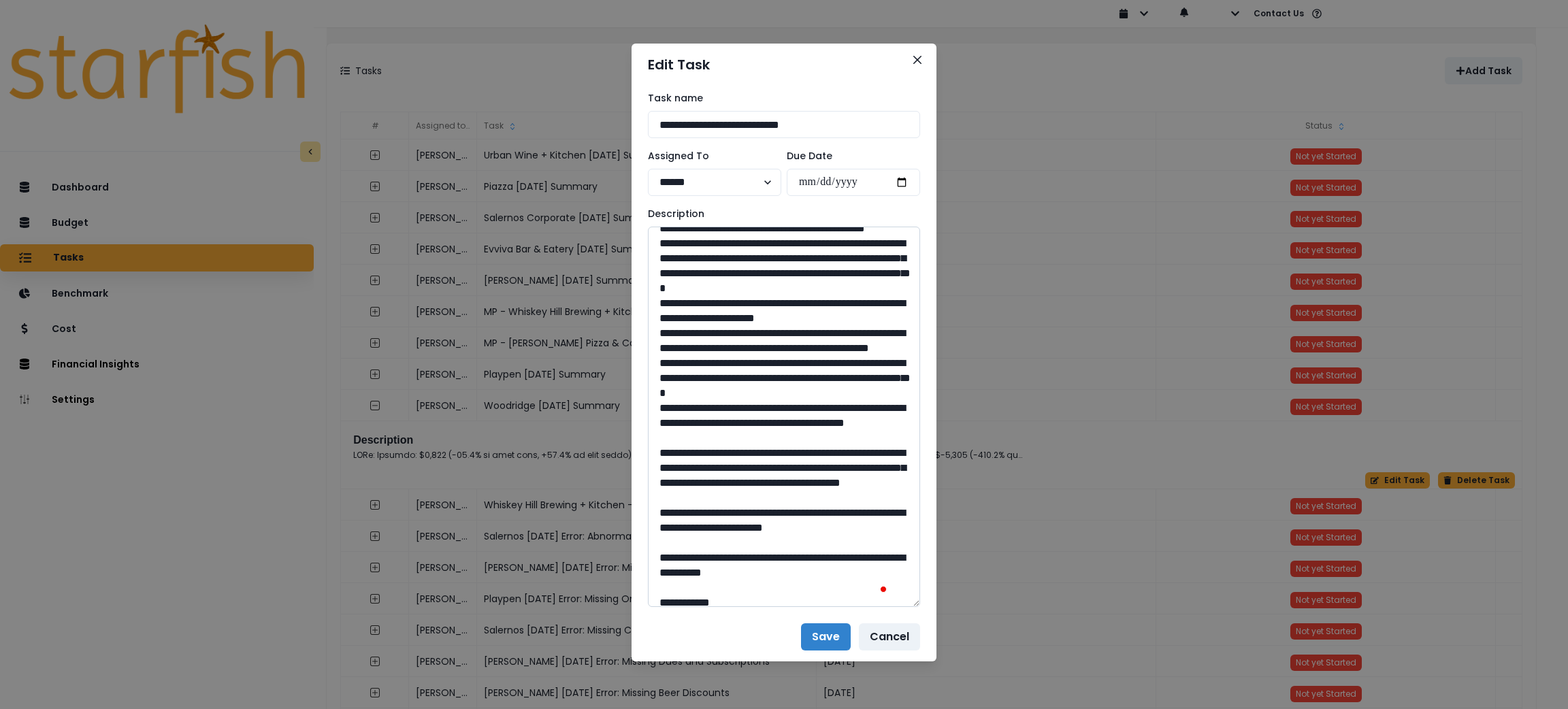
drag, startPoint x: 782, startPoint y: 392, endPoint x: 758, endPoint y: 392, distance: 24.0
click at [758, 392] on textarea "To enrich screen reader interactions, please activate Accessibility in Grammarl…" at bounding box center [784, 417] width 272 height 381
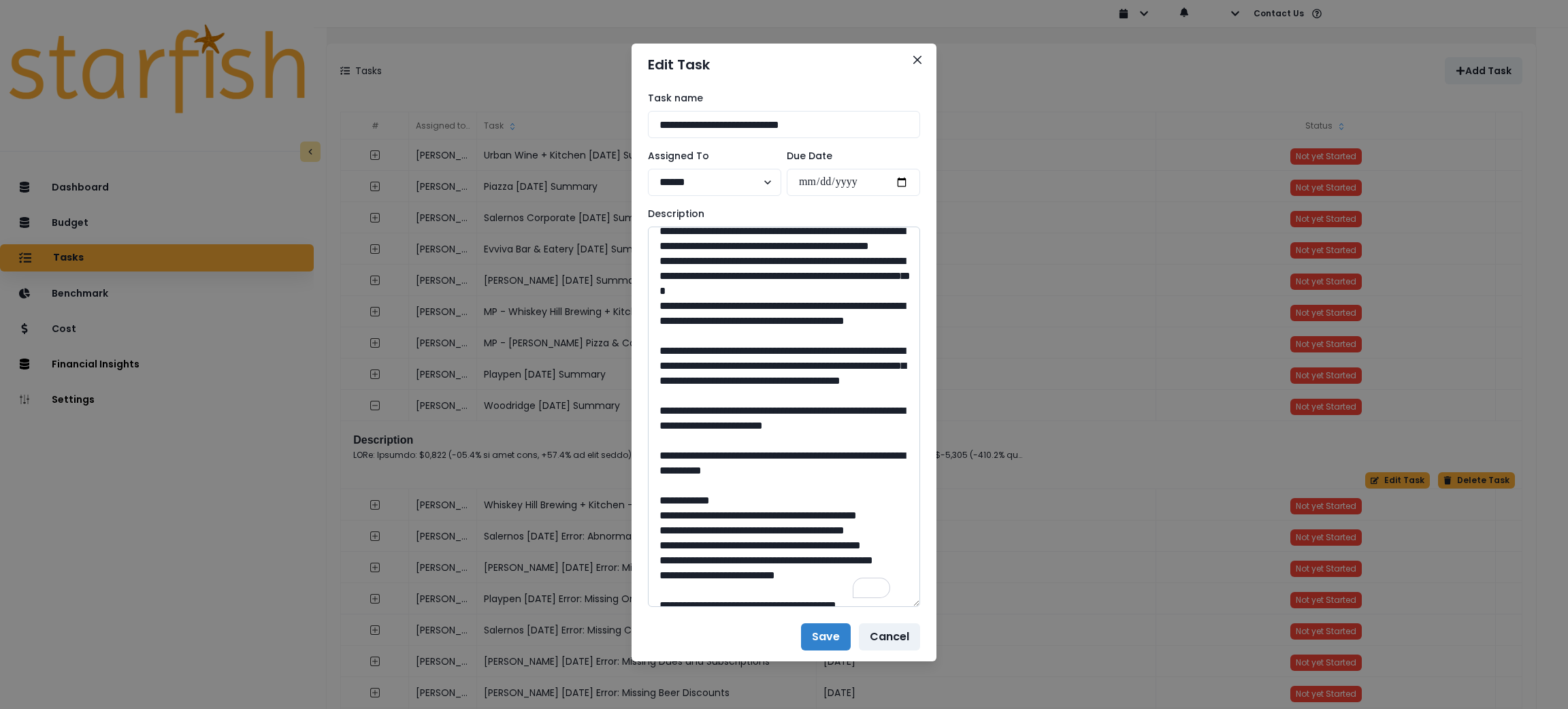
drag, startPoint x: 880, startPoint y: 439, endPoint x: 699, endPoint y: 425, distance: 181.5
click at [699, 425] on textarea "To enrich screen reader interactions, please activate Accessibility in Grammarl…" at bounding box center [784, 417] width 272 height 381
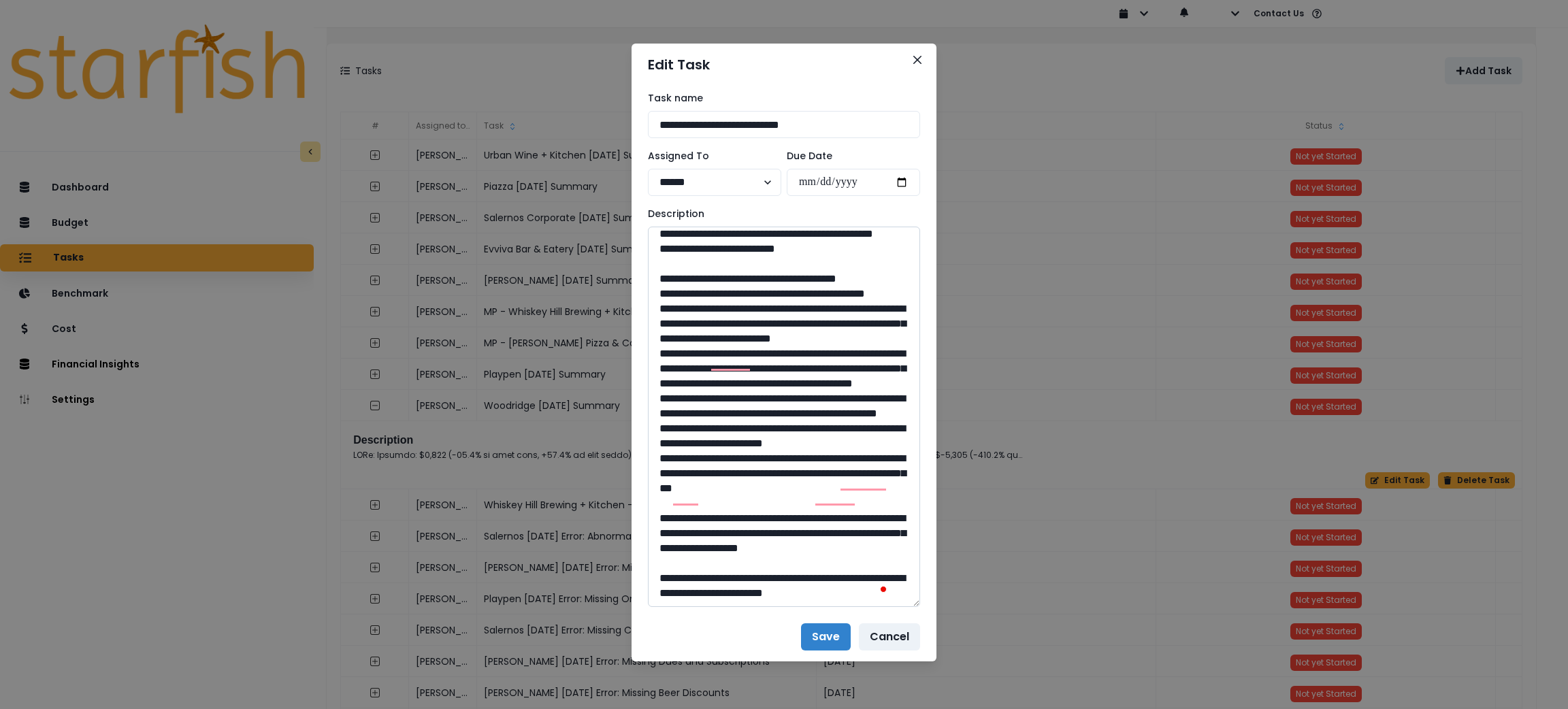
drag, startPoint x: 780, startPoint y: 451, endPoint x: 758, endPoint y: 451, distance: 22.0
click at [758, 451] on textarea "To enrich screen reader interactions, please activate Accessibility in Grammarl…" at bounding box center [784, 417] width 272 height 381
drag, startPoint x: 874, startPoint y: 312, endPoint x: 701, endPoint y: 289, distance: 174.5
click at [701, 289] on textarea "To enrich screen reader interactions, please activate Accessibility in Grammarl…" at bounding box center [784, 417] width 272 height 381
drag, startPoint x: 778, startPoint y: 553, endPoint x: 757, endPoint y: 559, distance: 21.8
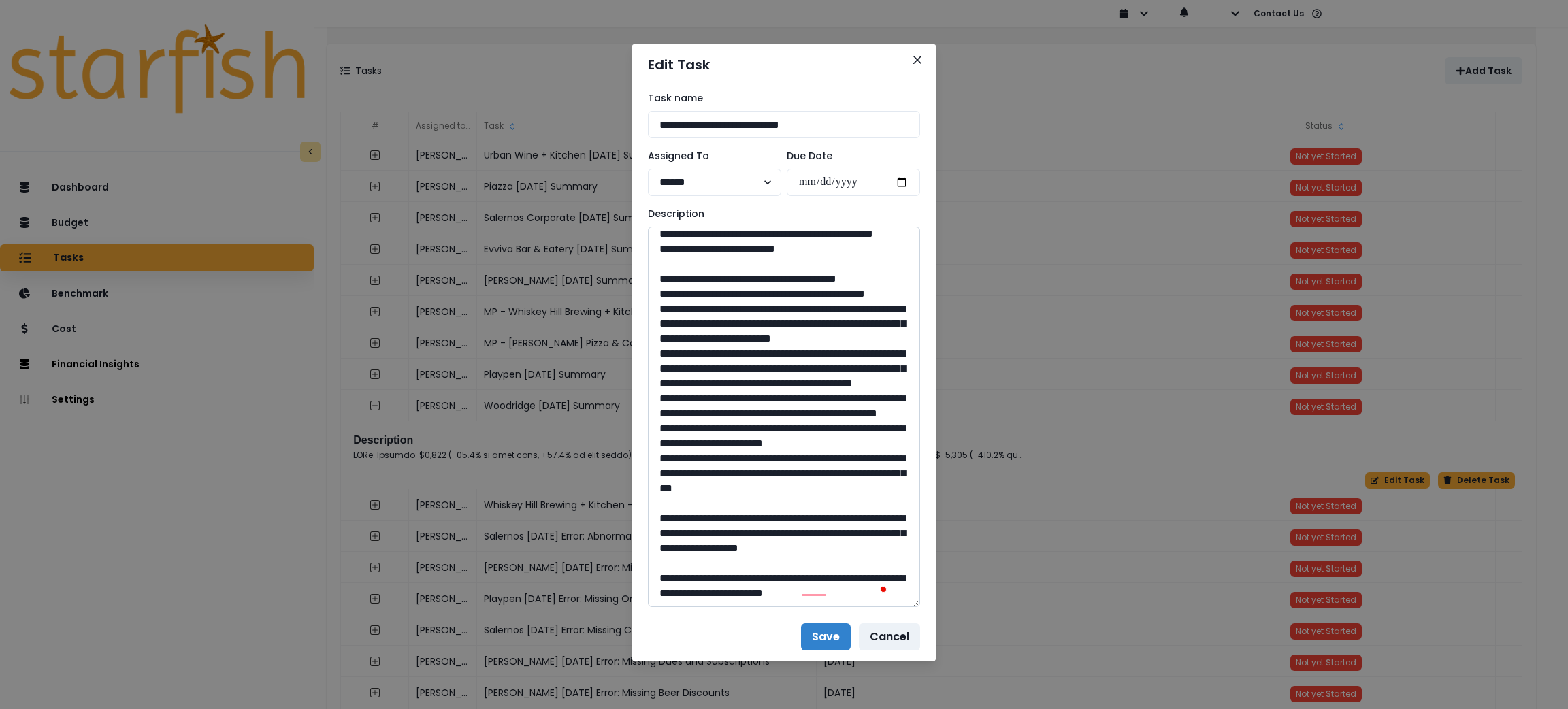
click at [757, 559] on textarea "To enrich screen reader interactions, please activate Accessibility in Grammarl…" at bounding box center [784, 417] width 272 height 381
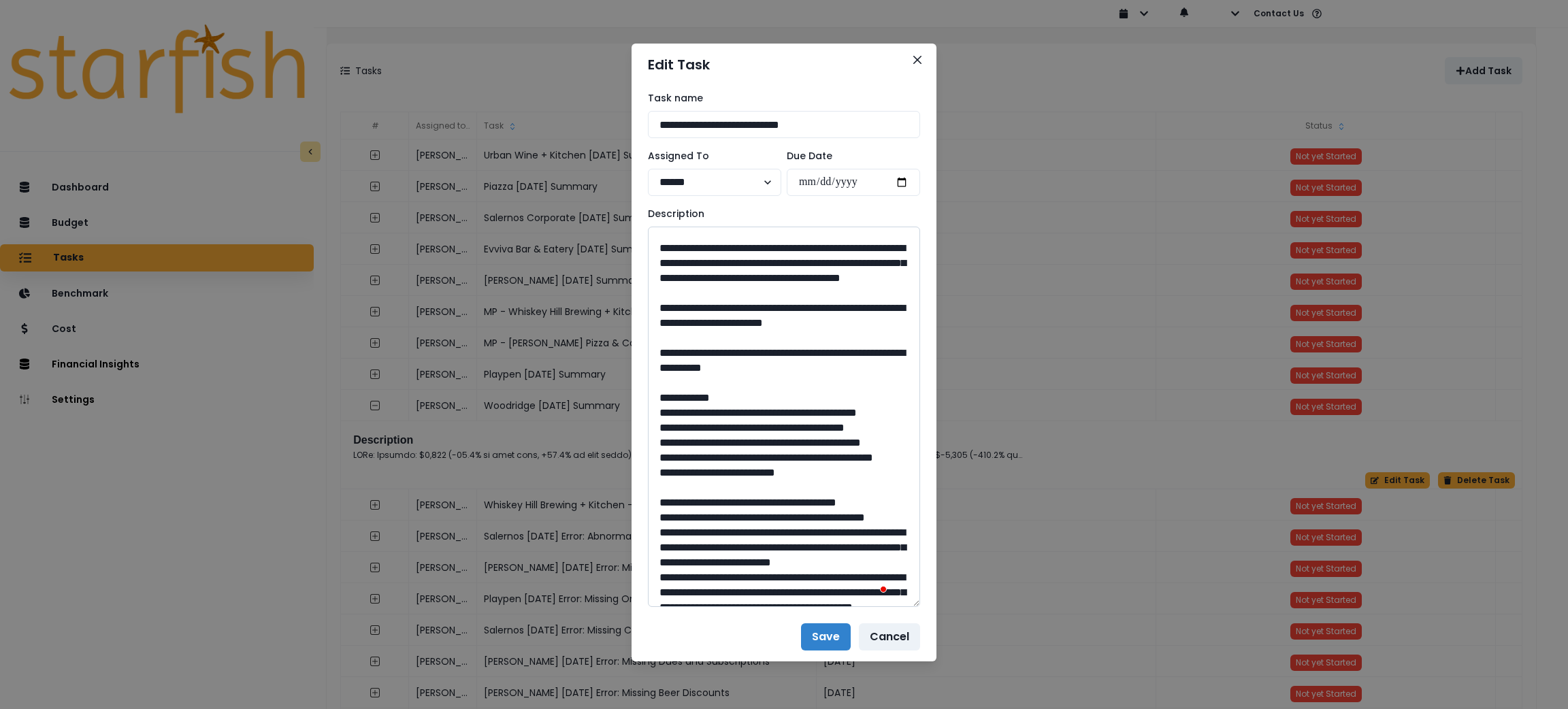
drag, startPoint x: 889, startPoint y: 336, endPoint x: 701, endPoint y: 323, distance: 188.4
click at [701, 323] on textarea "To enrich screen reader interactions, please activate Accessibility in Grammarl…" at bounding box center [784, 417] width 272 height 381
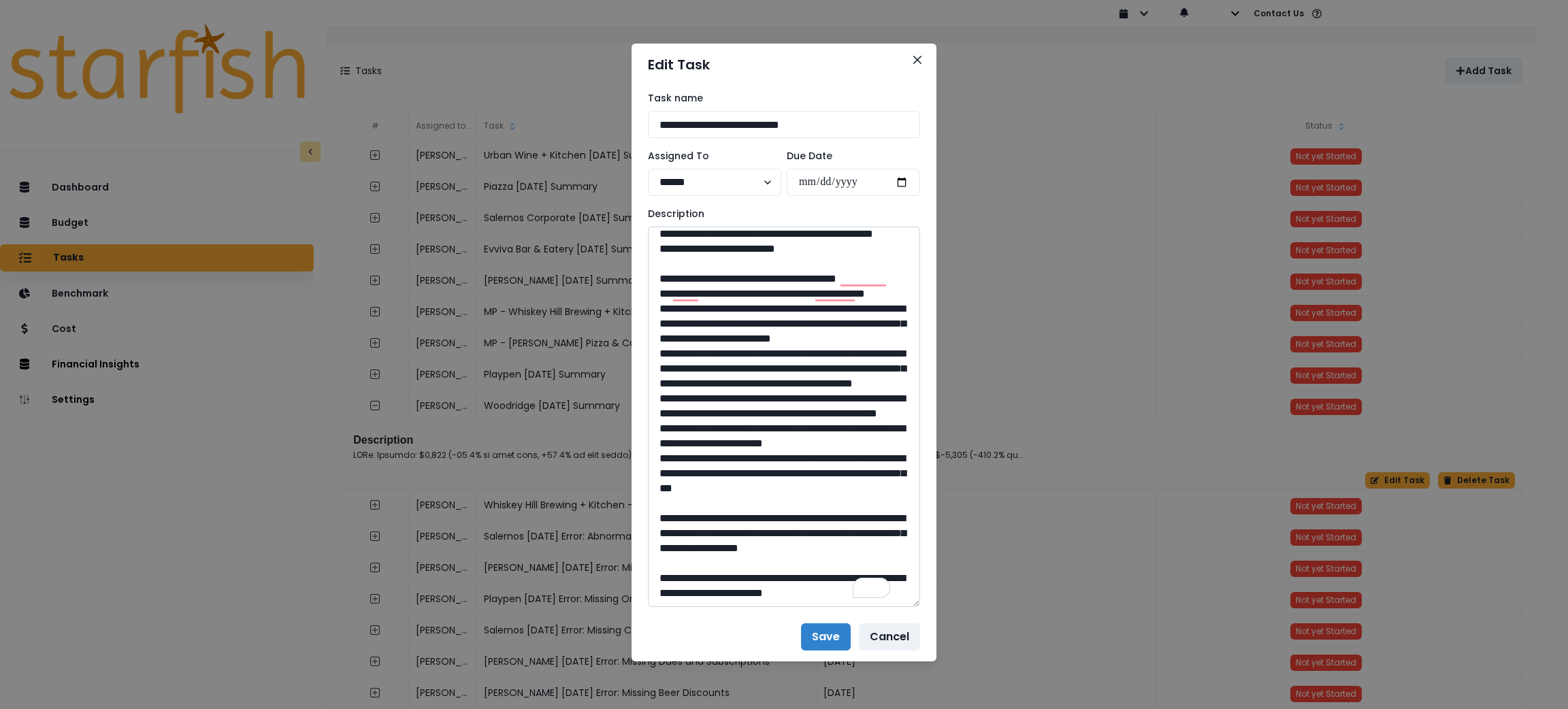
drag, startPoint x: 875, startPoint y: 410, endPoint x: 700, endPoint y: 400, distance: 175.3
click at [700, 400] on textarea "To enrich screen reader interactions, please activate Accessibility in Grammarl…" at bounding box center [784, 417] width 272 height 381
drag, startPoint x: 782, startPoint y: 486, endPoint x: 754, endPoint y: 488, distance: 28.1
click at [754, 488] on textarea "To enrich screen reader interactions, please activate Accessibility in Grammarl…" at bounding box center [784, 417] width 272 height 381
click at [924, 64] on button "Close" at bounding box center [918, 60] width 22 height 22
